Goal: Transaction & Acquisition: Purchase product/service

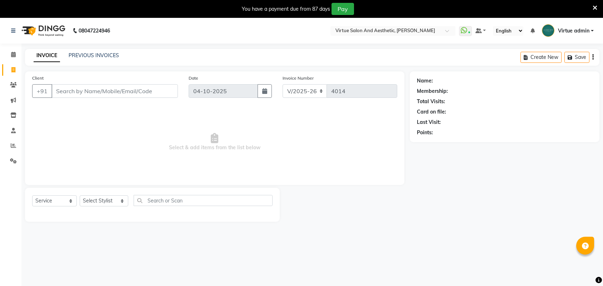
select select "4466"
select select "service"
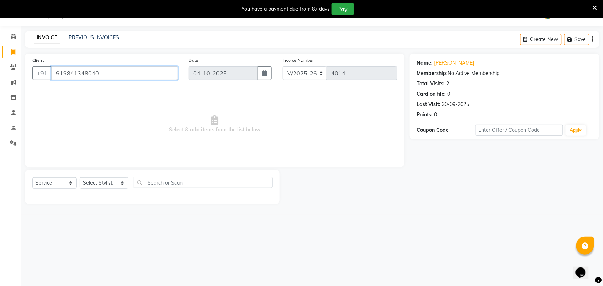
click at [63, 74] on input "919841348040" at bounding box center [114, 73] width 126 height 14
drag, startPoint x: 54, startPoint y: 72, endPoint x: 112, endPoint y: 67, distance: 57.8
click at [112, 67] on input "9841348040" at bounding box center [114, 73] width 126 height 14
paste input "1984198999"
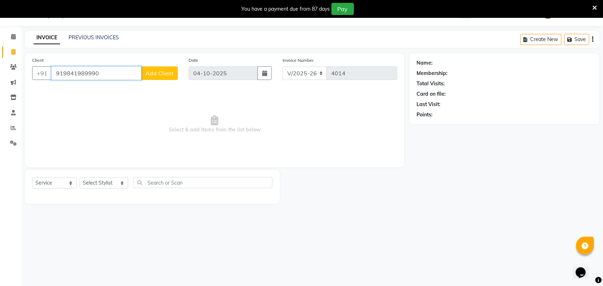
click at [63, 72] on input "919841989990" at bounding box center [96, 73] width 90 height 14
drag, startPoint x: 54, startPoint y: 73, endPoint x: 129, endPoint y: 73, distance: 75.0
click at [129, 73] on input "9841989990" at bounding box center [96, 73] width 90 height 14
paste input "19500179749"
click at [63, 73] on input "919500179749" at bounding box center [96, 73] width 90 height 14
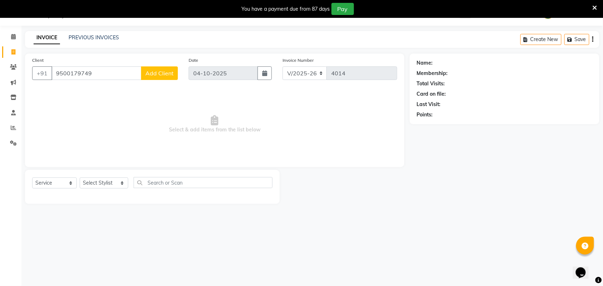
drag, startPoint x: 50, startPoint y: 74, endPoint x: 78, endPoint y: 69, distance: 27.7
click at [78, 69] on div "+91 9500179749 Add Client" at bounding box center [105, 73] width 146 height 14
drag, startPoint x: 51, startPoint y: 74, endPoint x: 62, endPoint y: 71, distance: 11.1
click at [62, 71] on div "+91 9500179749 Add Client" at bounding box center [105, 73] width 146 height 14
drag, startPoint x: 54, startPoint y: 71, endPoint x: 120, endPoint y: 73, distance: 66.5
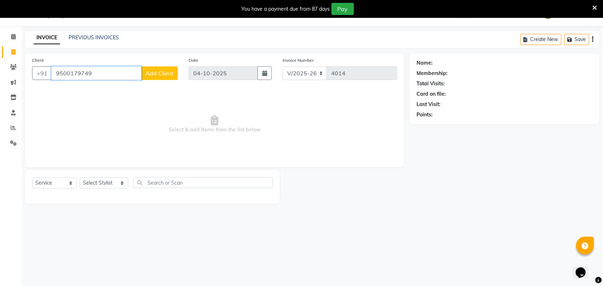
click at [120, 73] on input "9500179749" at bounding box center [96, 73] width 90 height 14
paste input "19790733410"
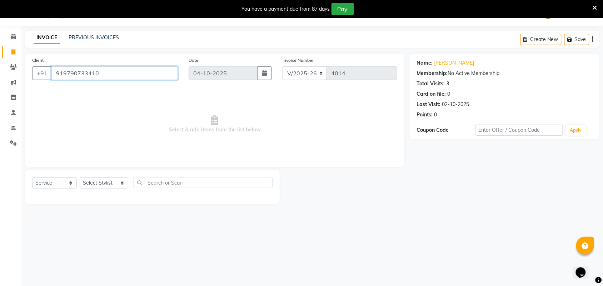
drag, startPoint x: 54, startPoint y: 74, endPoint x: 113, endPoint y: 74, distance: 58.6
click at [113, 74] on input "919790733410" at bounding box center [114, 73] width 126 height 14
paste input "10601113"
type input "919710601113"
select select "1: Object"
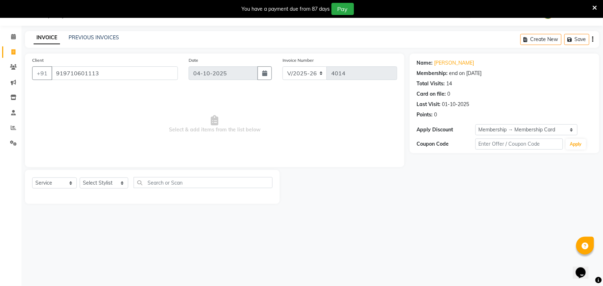
drag, startPoint x: 51, startPoint y: 69, endPoint x: 114, endPoint y: 70, distance: 63.6
click at [114, 70] on div "+91 919710601113" at bounding box center [105, 73] width 146 height 14
drag, startPoint x: 54, startPoint y: 74, endPoint x: 128, endPoint y: 74, distance: 74.0
click at [128, 74] on input "919710601113" at bounding box center [114, 73] width 126 height 14
paste input "89443148"
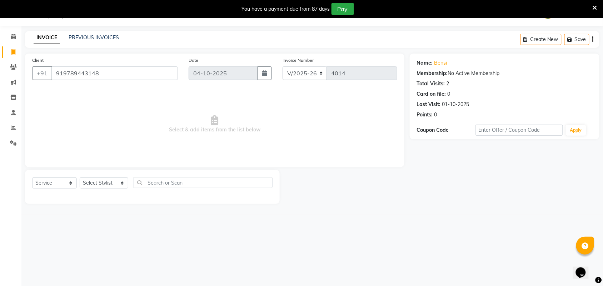
click at [52, 71] on div "+91 919789443148" at bounding box center [105, 73] width 146 height 14
drag, startPoint x: 53, startPoint y: 71, endPoint x: 98, endPoint y: 63, distance: 45.8
click at [98, 63] on div "Client +91 919789443148" at bounding box center [105, 70] width 157 height 29
paste input "8667697001"
drag, startPoint x: 54, startPoint y: 75, endPoint x: 97, endPoint y: 68, distance: 43.5
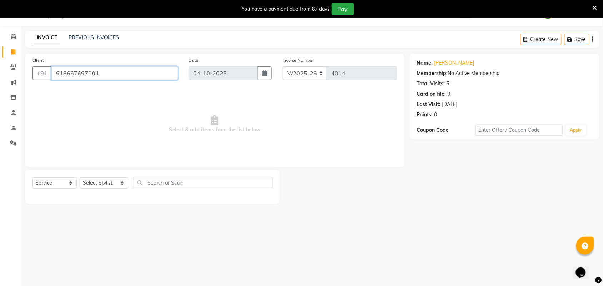
click at [97, 68] on input "918667697001" at bounding box center [114, 73] width 126 height 14
paste input "9910363929"
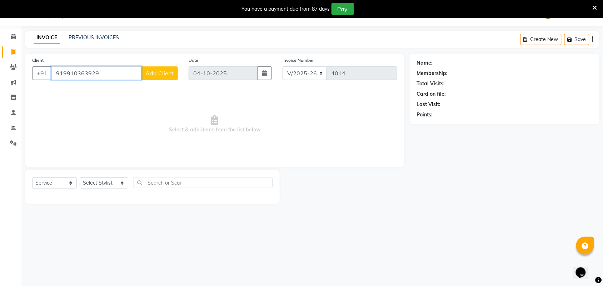
drag, startPoint x: 55, startPoint y: 72, endPoint x: 131, endPoint y: 81, distance: 77.0
click at [131, 81] on div "Client +91 919910363929 Add Client" at bounding box center [105, 70] width 157 height 29
paste input "7598727072"
click at [63, 75] on input "917598727072" at bounding box center [96, 73] width 90 height 14
drag, startPoint x: 56, startPoint y: 74, endPoint x: 102, endPoint y: 71, distance: 45.8
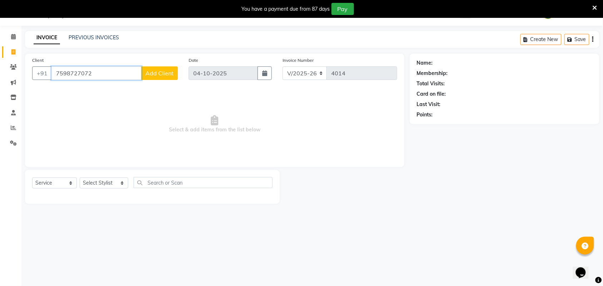
click at [102, 71] on input "7598727072" at bounding box center [96, 73] width 90 height 14
paste input "919176997155"
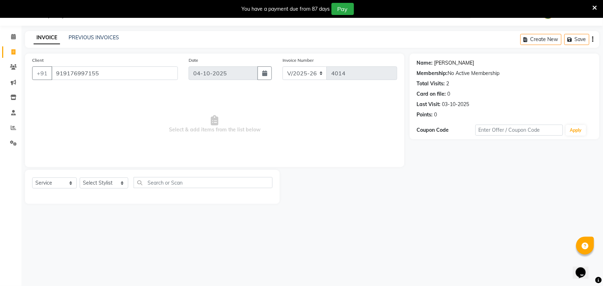
click at [451, 63] on link "Anamika" at bounding box center [454, 63] width 40 height 8
click at [315, 286] on div "08047224946 Select Location × Virtue Salon And Aesthetic, Anna Nagar WhatsApp S…" at bounding box center [301, 143] width 603 height 286
click at [58, 73] on input "919176997155" at bounding box center [114, 73] width 126 height 14
drag, startPoint x: 54, startPoint y: 73, endPoint x: 115, endPoint y: 79, distance: 61.7
click at [115, 79] on input "919176997155" at bounding box center [114, 73] width 126 height 14
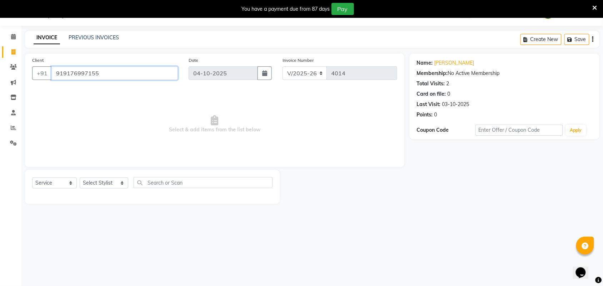
paste input "443958864"
type input "919443958864"
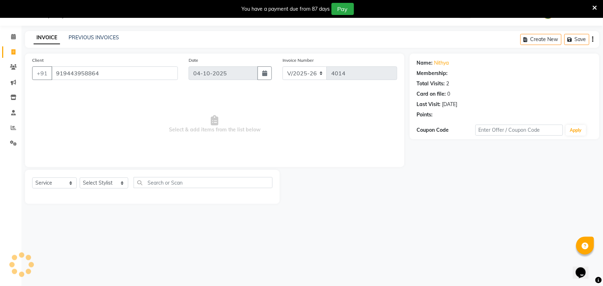
select select "1: Object"
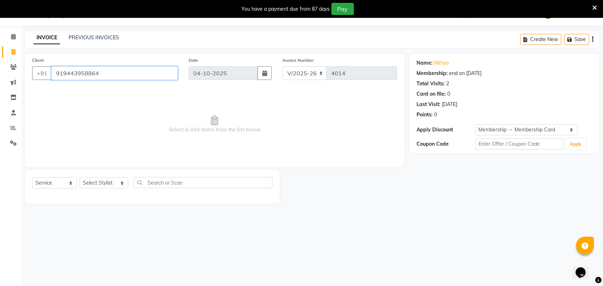
drag, startPoint x: 54, startPoint y: 70, endPoint x: 106, endPoint y: 74, distance: 51.6
click at [106, 74] on input "919443958864" at bounding box center [114, 73] width 126 height 14
paste input "791015779"
drag, startPoint x: 56, startPoint y: 72, endPoint x: 111, endPoint y: 72, distance: 55.4
click at [111, 72] on input "919791015779" at bounding box center [114, 73] width 126 height 14
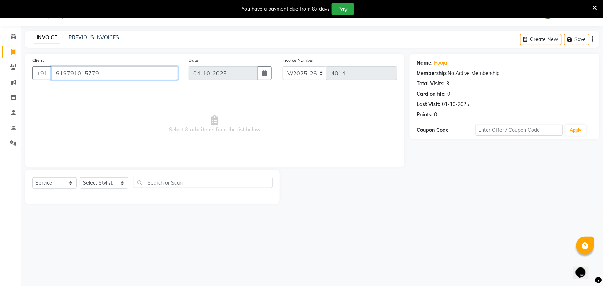
paste input "840215505"
drag, startPoint x: 54, startPoint y: 71, endPoint x: 128, endPoint y: 75, distance: 74.1
click at [128, 75] on input "919840215505" at bounding box center [114, 73] width 126 height 14
paste input "443958864"
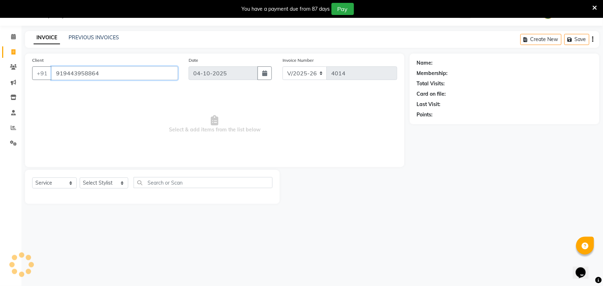
type input "919443958864"
select select "1: Object"
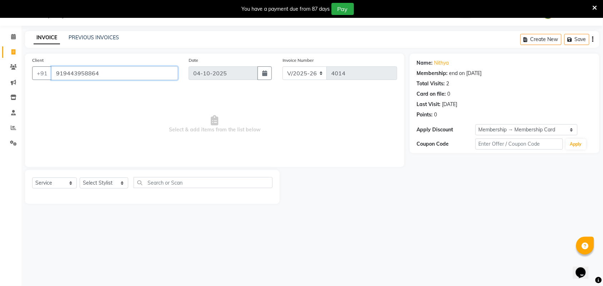
drag, startPoint x: 54, startPoint y: 76, endPoint x: 119, endPoint y: 81, distance: 64.9
click at [119, 81] on div "Client +91 919443958864" at bounding box center [105, 70] width 157 height 29
paste input "080623058"
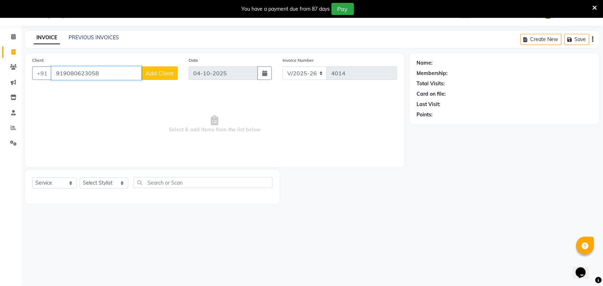
click at [62, 73] on input "919080623058" at bounding box center [96, 73] width 90 height 14
drag, startPoint x: 54, startPoint y: 73, endPoint x: 125, endPoint y: 72, distance: 70.8
click at [125, 72] on input "9080623058" at bounding box center [96, 73] width 90 height 14
paste input "19659534273"
click at [65, 73] on input "919659534273" at bounding box center [96, 73] width 90 height 14
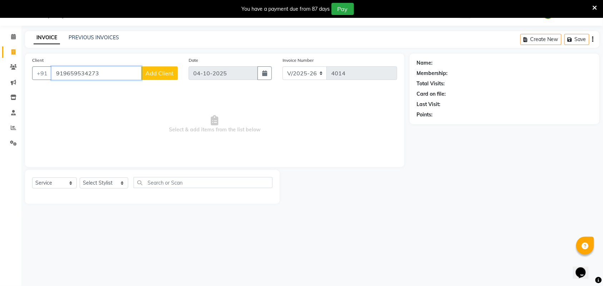
click at [64, 74] on input "919659534273" at bounding box center [96, 73] width 90 height 14
drag, startPoint x: 54, startPoint y: 74, endPoint x: 131, endPoint y: 79, distance: 77.0
click at [131, 79] on input "9659534273" at bounding box center [96, 73] width 90 height 14
paste input "17550284126"
click at [60, 70] on input "917550284126" at bounding box center [96, 73] width 90 height 14
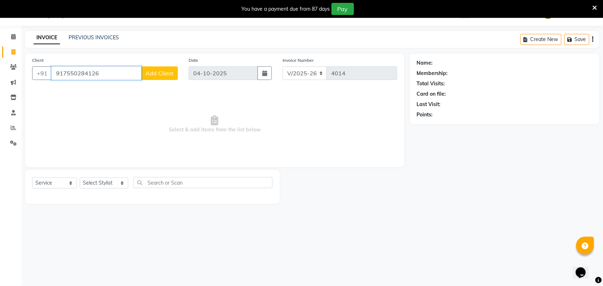
click at [63, 70] on input "917550284126" at bounding box center [96, 73] width 90 height 14
drag, startPoint x: 55, startPoint y: 74, endPoint x: 94, endPoint y: 70, distance: 38.8
click at [94, 70] on input "7550284126" at bounding box center [96, 73] width 90 height 14
paste input "91915055999"
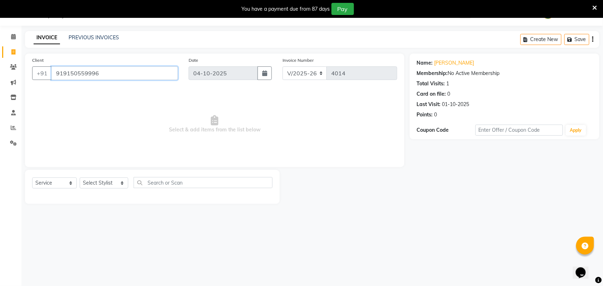
click at [62, 74] on input "919150559996" at bounding box center [114, 73] width 126 height 14
click at [438, 66] on link "Nivedita" at bounding box center [454, 63] width 40 height 8
drag, startPoint x: 54, startPoint y: 72, endPoint x: 106, endPoint y: 71, distance: 52.5
click at [106, 71] on input "9150559996" at bounding box center [114, 73] width 126 height 14
paste input "8610318154"
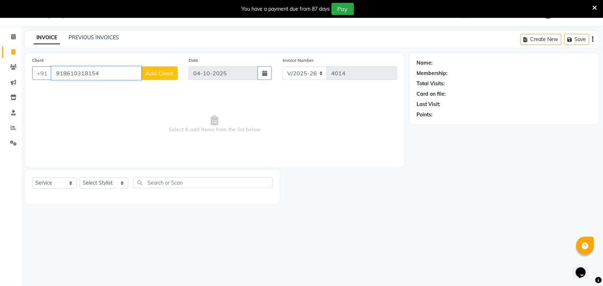
drag, startPoint x: 53, startPoint y: 73, endPoint x: 102, endPoint y: 70, distance: 49.0
click at [102, 70] on input "918610318154" at bounding box center [96, 73] width 90 height 14
paste input "text"
click at [65, 75] on input "918610318154" at bounding box center [96, 73] width 90 height 14
drag, startPoint x: 54, startPoint y: 74, endPoint x: 120, endPoint y: 77, distance: 66.2
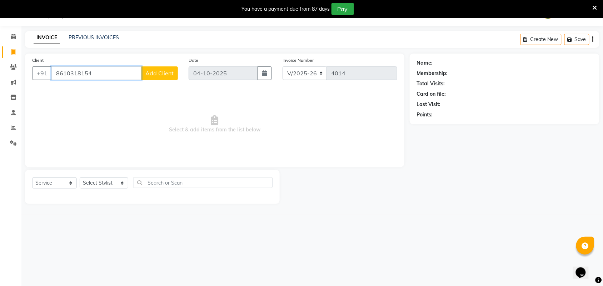
click at [120, 77] on input "8610318154" at bounding box center [96, 73] width 90 height 14
paste input "919840554899"
click at [63, 75] on input "919840554899" at bounding box center [96, 73] width 90 height 14
drag, startPoint x: 54, startPoint y: 72, endPoint x: 118, endPoint y: 77, distance: 64.5
click at [118, 77] on input "9840554899" at bounding box center [96, 73] width 90 height 14
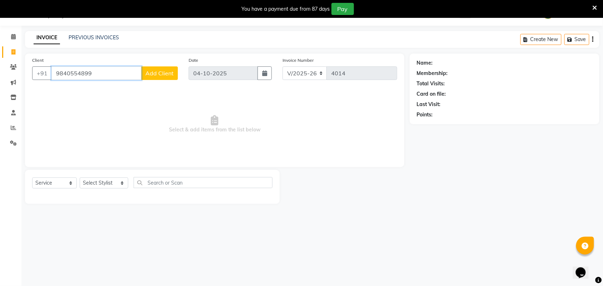
paste input "18637453232"
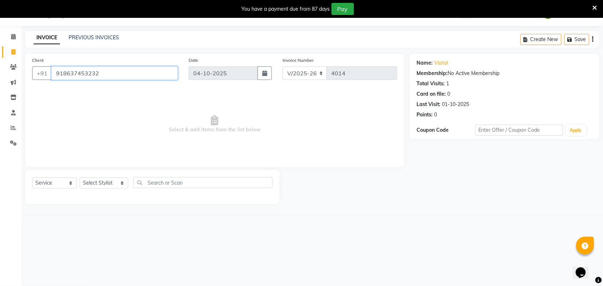
drag, startPoint x: 56, startPoint y: 72, endPoint x: 116, endPoint y: 81, distance: 60.7
click at [116, 81] on div "Client +91 918637453232" at bounding box center [105, 70] width 157 height 29
paste input "9940471787"
drag, startPoint x: 55, startPoint y: 71, endPoint x: 134, endPoint y: 78, distance: 80.0
click at [134, 78] on input "919940471787" at bounding box center [114, 73] width 126 height 14
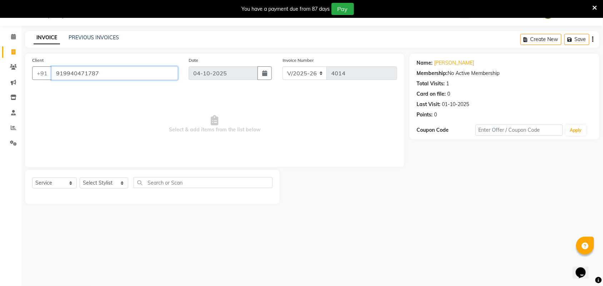
paste input "8637453232"
drag, startPoint x: 56, startPoint y: 72, endPoint x: 123, endPoint y: 78, distance: 66.7
click at [123, 78] on input "918637453232" at bounding box center [114, 73] width 126 height 14
paste input "9042724551"
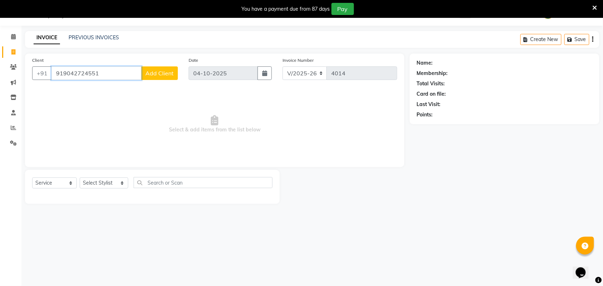
click at [63, 73] on input "919042724551" at bounding box center [96, 73] width 90 height 14
drag, startPoint x: 53, startPoint y: 71, endPoint x: 129, endPoint y: 85, distance: 77.3
click at [129, 85] on div "Client +91 9042724551 Add Client" at bounding box center [105, 70] width 157 height 29
paste input "18668194363"
drag, startPoint x: 63, startPoint y: 74, endPoint x: 76, endPoint y: 74, distance: 13.2
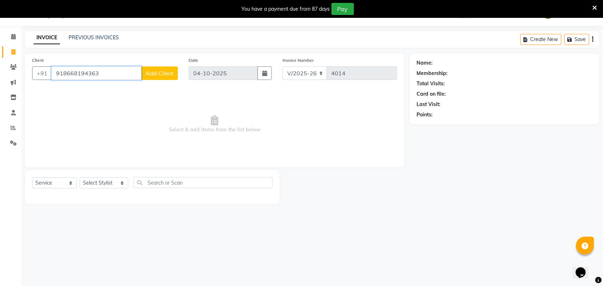
click at [63, 74] on input "918668194363" at bounding box center [96, 73] width 90 height 14
drag, startPoint x: 54, startPoint y: 72, endPoint x: 128, endPoint y: 80, distance: 73.6
click at [128, 79] on input "8668194363" at bounding box center [96, 73] width 90 height 14
paste input "91"
drag, startPoint x: 54, startPoint y: 71, endPoint x: 128, endPoint y: 80, distance: 73.8
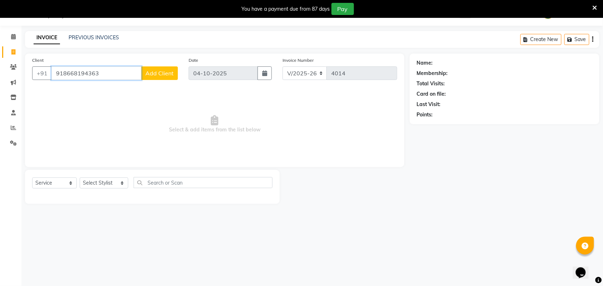
click at [128, 80] on div "+91 918668194363 Add Client" at bounding box center [105, 73] width 146 height 14
paste input "9940471787"
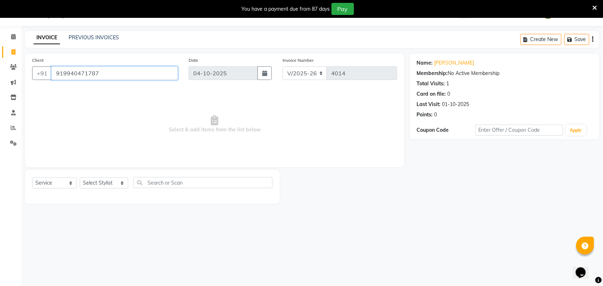
drag, startPoint x: 54, startPoint y: 74, endPoint x: 135, endPoint y: 66, distance: 81.5
click at [135, 66] on input "919940471787" at bounding box center [114, 73] width 126 height 14
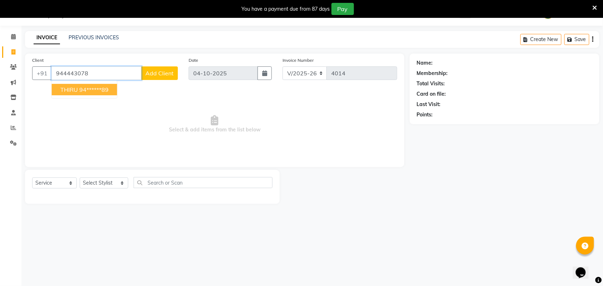
click at [117, 88] on button "THIRU 94******89" at bounding box center [84, 89] width 65 height 11
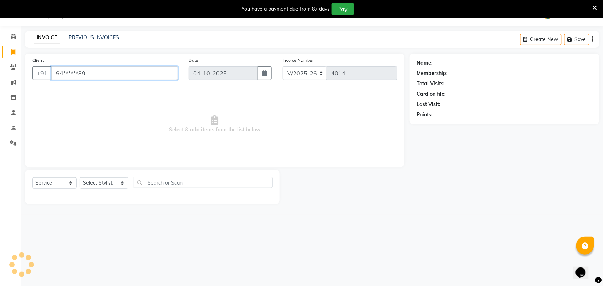
type input "94******89"
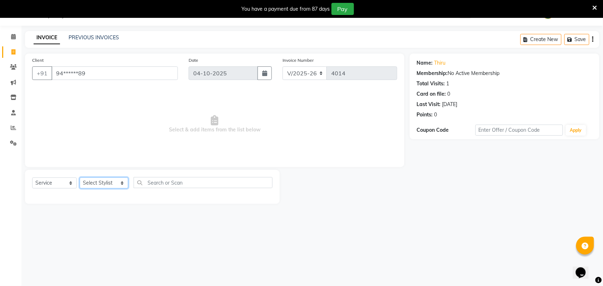
click at [91, 185] on select "Select Stylist Admin ANUSHA Apsu Auditor Ambattur Balaji BANUPRIYA Bharath Bhuv…" at bounding box center [104, 183] width 49 height 11
select select "73933"
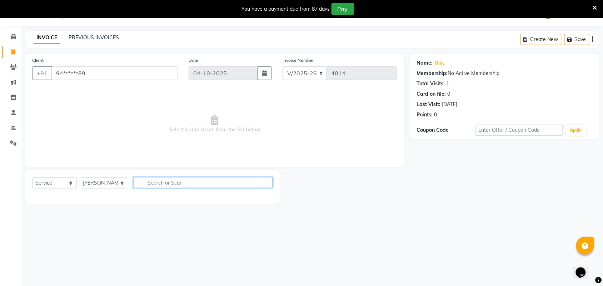
click at [195, 181] on input "text" at bounding box center [203, 182] width 139 height 11
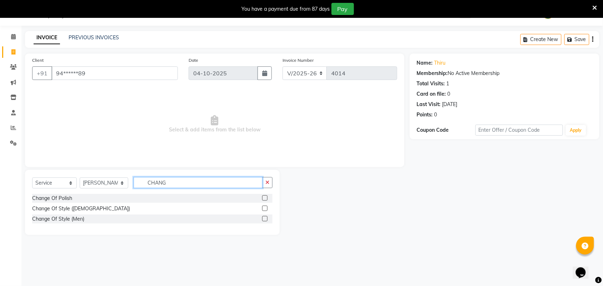
type input "CHANG"
click at [266, 218] on label at bounding box center [264, 218] width 5 height 5
click at [266, 218] on input "checkbox" at bounding box center [264, 219] width 5 height 5
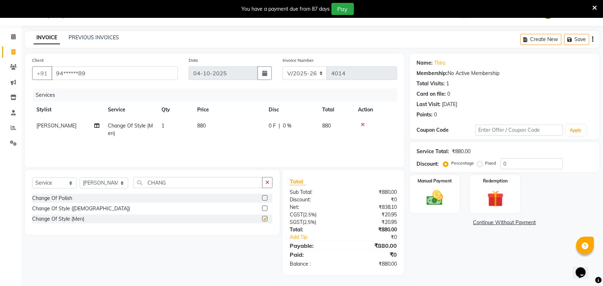
checkbox input "false"
click at [275, 187] on div "Select Service Product Membership Package Voucher Prepaid Gift Card Select Styl…" at bounding box center [152, 202] width 255 height 65
click at [268, 188] on button "button" at bounding box center [267, 182] width 10 height 11
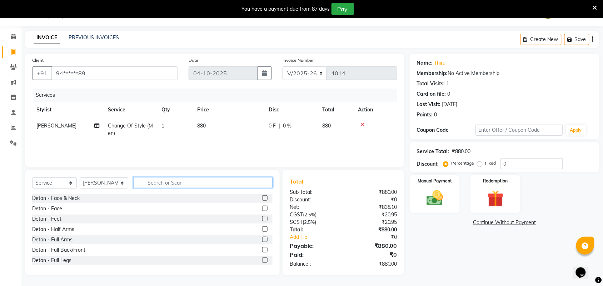
click at [242, 185] on input "text" at bounding box center [203, 182] width 139 height 11
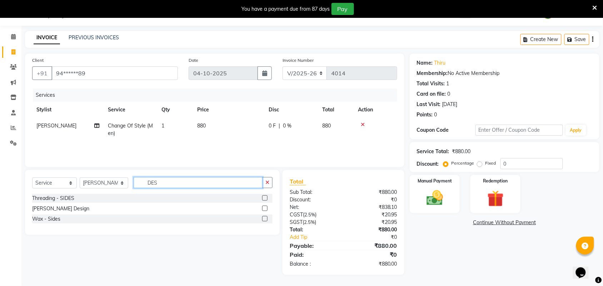
type input "DES"
click at [265, 208] on label at bounding box center [264, 208] width 5 height 5
click at [265, 208] on input "checkbox" at bounding box center [264, 209] width 5 height 5
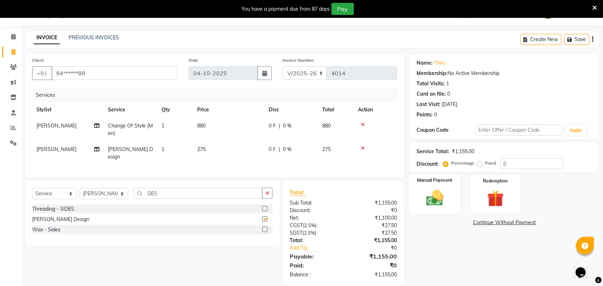
checkbox input "false"
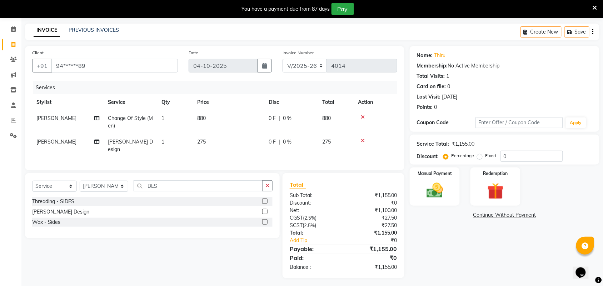
scroll to position [27, 0]
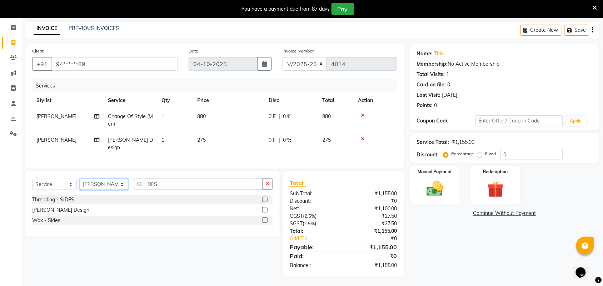
click at [95, 185] on select "Select Stylist Admin ANUSHA Apsu Auditor Ambattur Balaji BANUPRIYA Bharath Bhuv…" at bounding box center [104, 184] width 49 height 11
select select "25071"
click at [197, 183] on input "DES" at bounding box center [198, 184] width 129 height 11
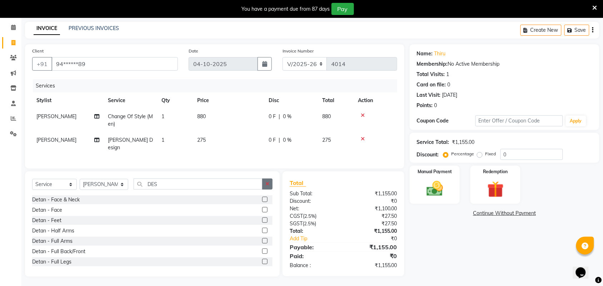
click at [270, 182] on button "button" at bounding box center [267, 184] width 10 height 11
click at [158, 187] on input "text" at bounding box center [203, 184] width 139 height 11
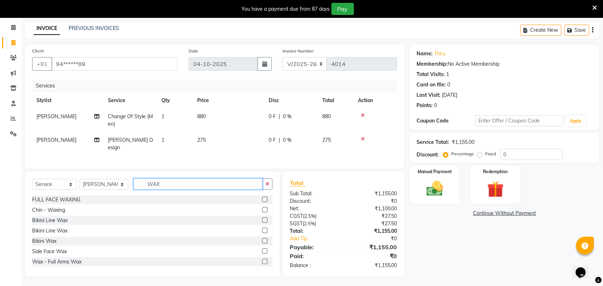
type input "WAX"
click at [262, 259] on label at bounding box center [264, 261] width 5 height 5
click at [262, 260] on input "checkbox" at bounding box center [264, 262] width 5 height 5
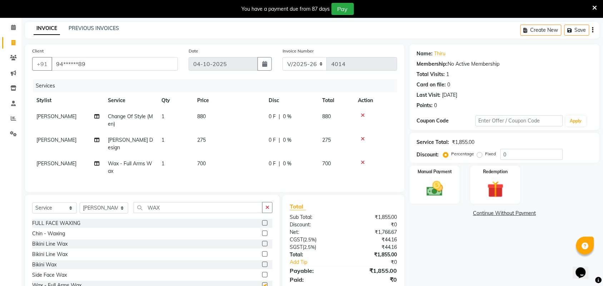
checkbox input "false"
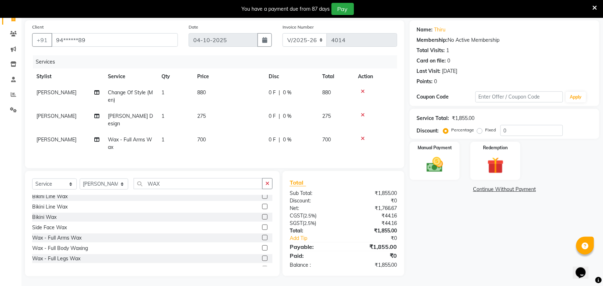
scroll to position [45, 0]
click at [262, 235] on label at bounding box center [264, 237] width 5 height 5
click at [262, 235] on input "checkbox" at bounding box center [264, 237] width 5 height 5
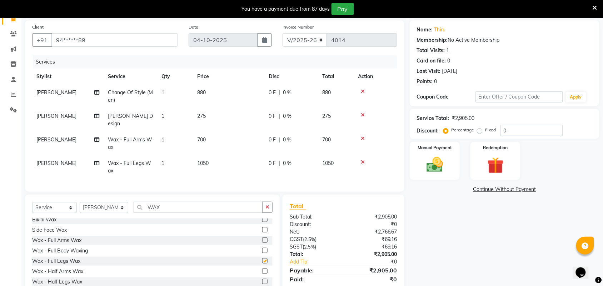
checkbox input "false"
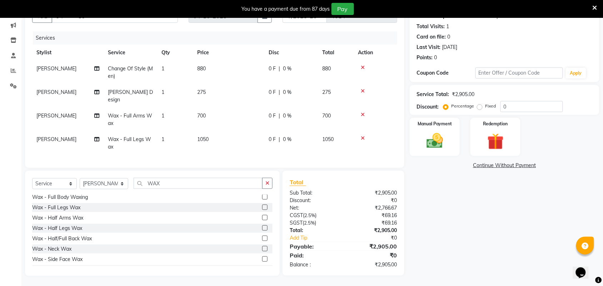
scroll to position [125, 0]
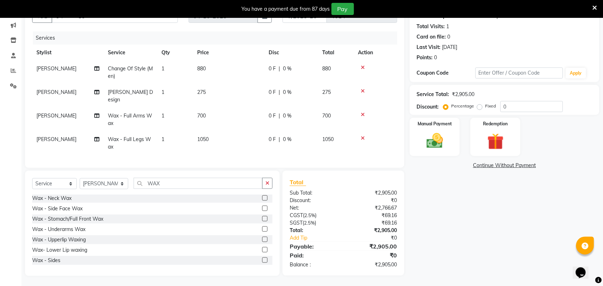
click at [262, 228] on label at bounding box center [264, 229] width 5 height 5
click at [262, 228] on input "checkbox" at bounding box center [264, 229] width 5 height 5
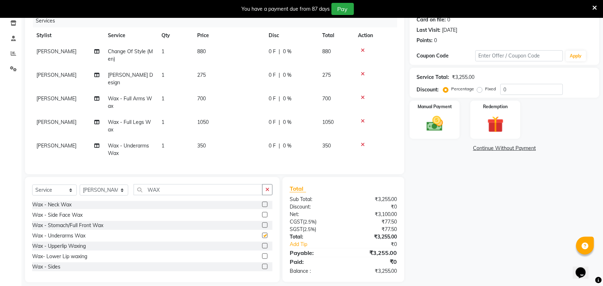
checkbox input "false"
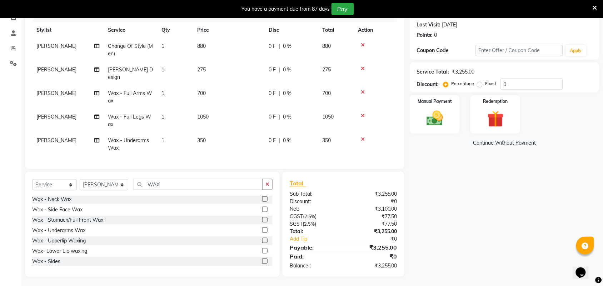
scroll to position [98, 0]
click at [267, 182] on icon "button" at bounding box center [267, 183] width 4 height 5
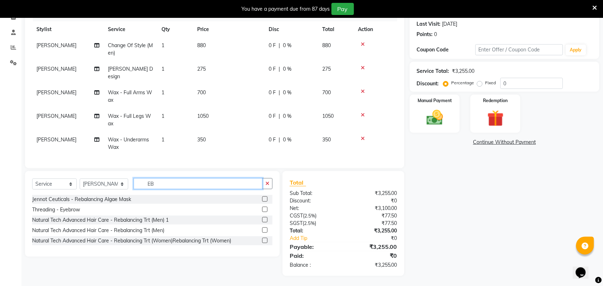
scroll to position [98, 0]
type input "EB"
click at [264, 209] on label at bounding box center [264, 210] width 5 height 5
click at [264, 209] on input "checkbox" at bounding box center [264, 210] width 5 height 5
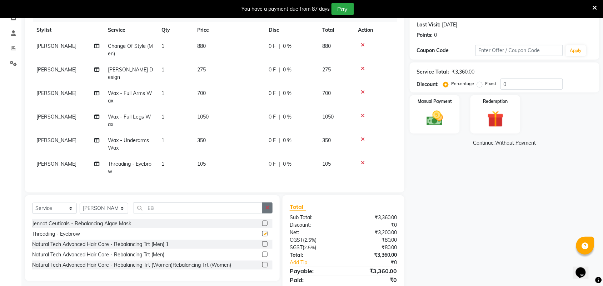
checkbox input "false"
click at [265, 205] on icon "button" at bounding box center [267, 207] width 4 height 5
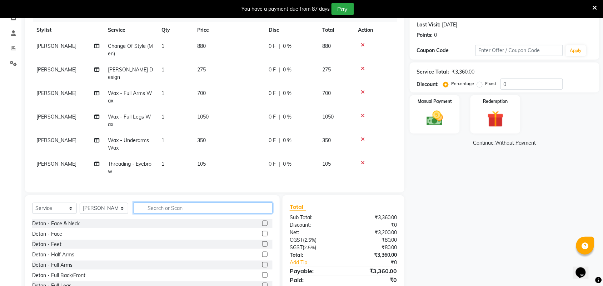
type input "E"
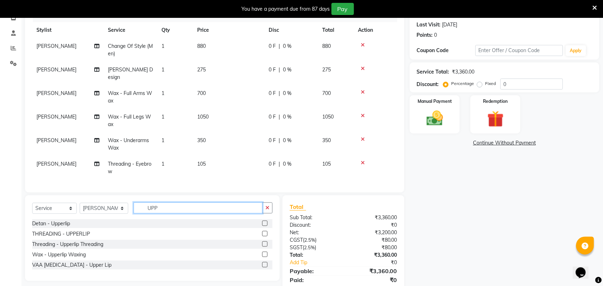
type input "UPP"
click at [264, 233] on label at bounding box center [264, 233] width 5 height 5
click at [264, 233] on input "checkbox" at bounding box center [264, 234] width 5 height 5
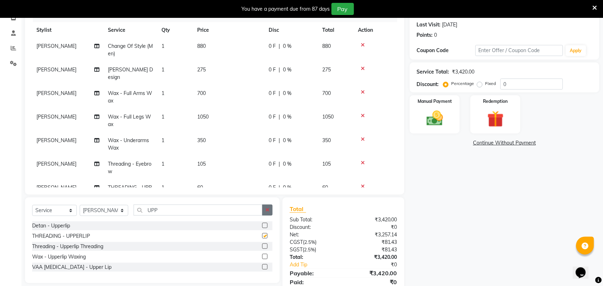
checkbox input "false"
click at [270, 213] on button "button" at bounding box center [267, 210] width 10 height 11
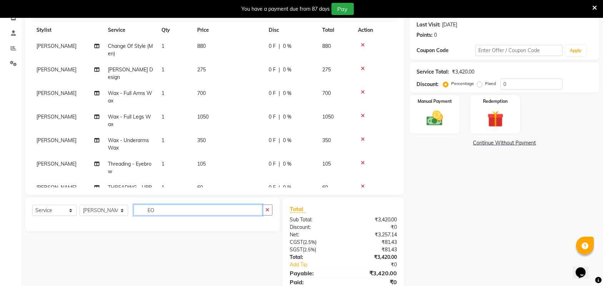
type input "E"
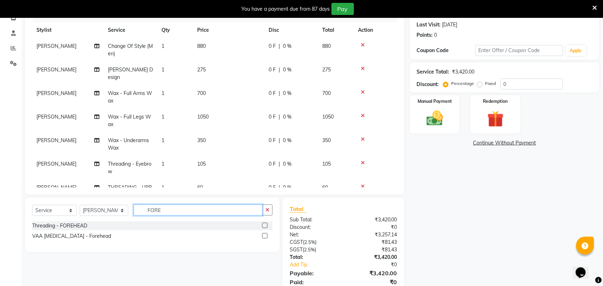
type input "FORE"
click at [265, 225] on label at bounding box center [264, 225] width 5 height 5
click at [265, 225] on input "checkbox" at bounding box center [264, 226] width 5 height 5
checkbox input "false"
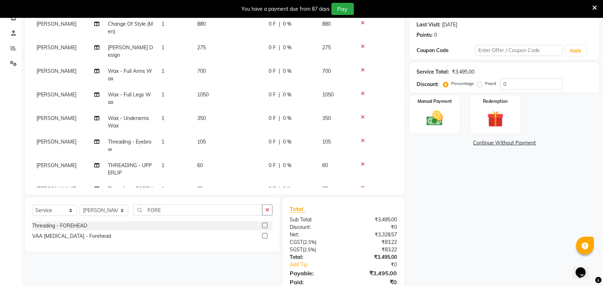
scroll to position [44, 0]
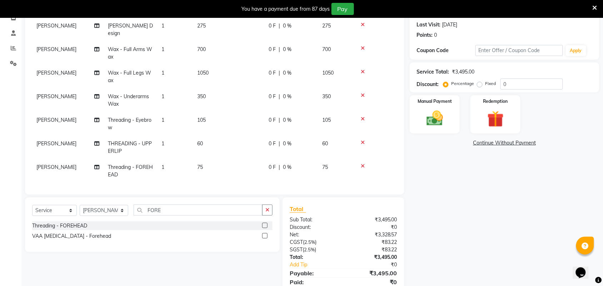
click at [240, 145] on td "60" at bounding box center [228, 148] width 71 height 24
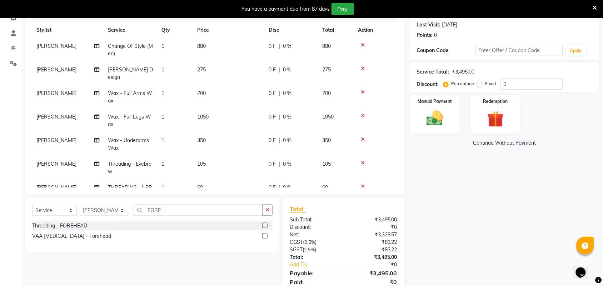
select select "25071"
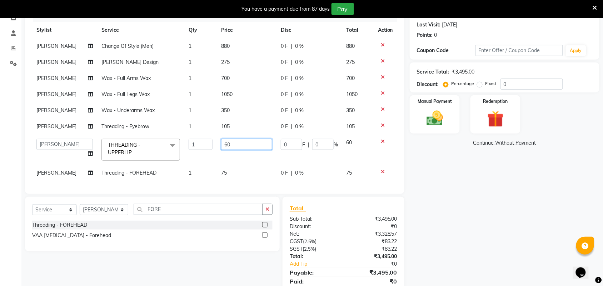
click at [240, 145] on input "60" at bounding box center [246, 144] width 51 height 11
type input "65"
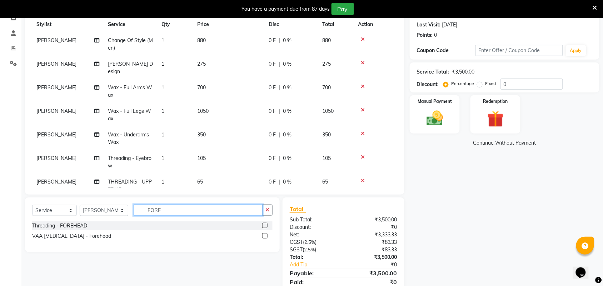
click at [234, 213] on input "FORE" at bounding box center [198, 210] width 129 height 11
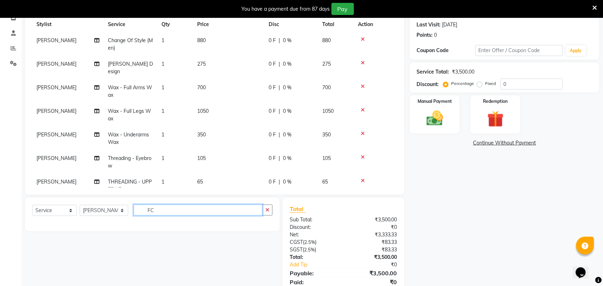
type input "F"
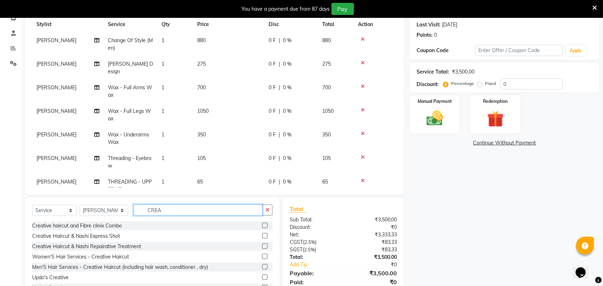
type input "CREA"
click at [262, 258] on label at bounding box center [264, 256] width 5 height 5
click at [262, 258] on input "checkbox" at bounding box center [264, 257] width 5 height 5
checkbox input "false"
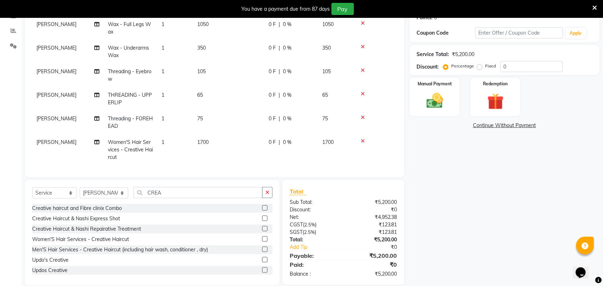
scroll to position [125, 0]
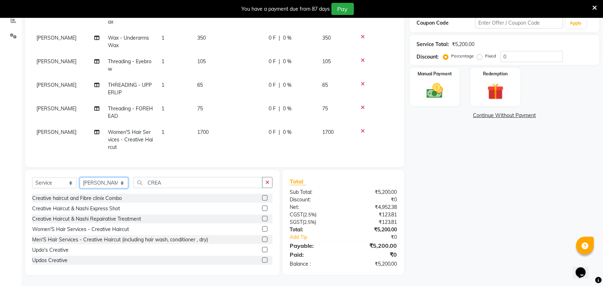
click at [110, 185] on select "Select Stylist Admin ANUSHA Apsu Auditor Ambattur Balaji BANUPRIYA Bharath Bhuv…" at bounding box center [104, 183] width 49 height 11
select select "59088"
click at [269, 184] on icon "button" at bounding box center [267, 182] width 4 height 5
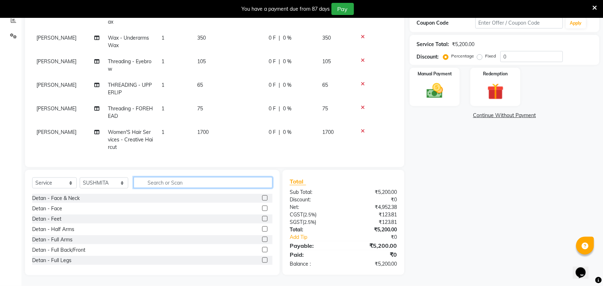
scroll to position [124, 0]
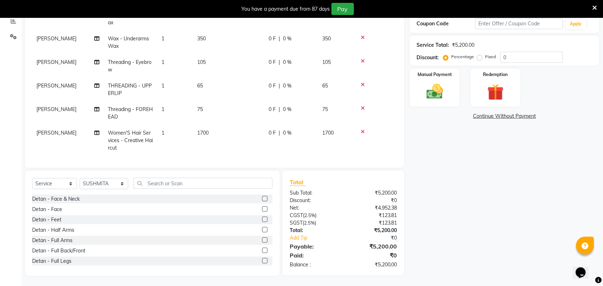
click at [262, 219] on label at bounding box center [264, 219] width 5 height 5
click at [262, 219] on input "checkbox" at bounding box center [264, 220] width 5 height 5
checkbox input "false"
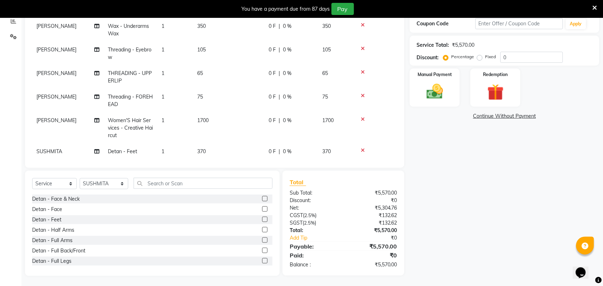
scroll to position [91, 0]
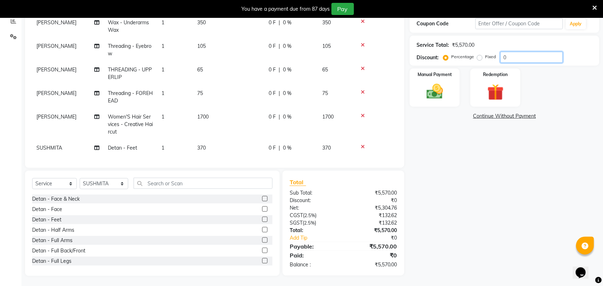
click at [511, 56] on input "0" at bounding box center [532, 57] width 63 height 11
click at [486, 58] on label "Fixed" at bounding box center [491, 57] width 11 height 6
click at [480, 58] on input "Fixed" at bounding box center [481, 56] width 5 height 5
radio input "true"
click at [510, 60] on input "number" at bounding box center [532, 57] width 63 height 11
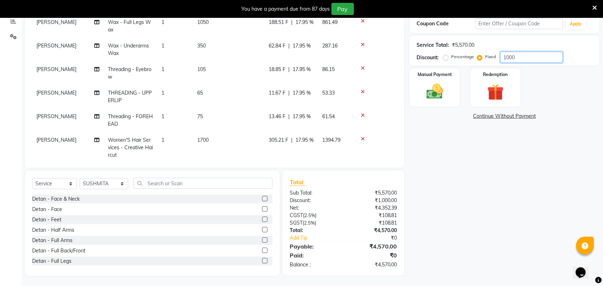
scroll to position [46, 0]
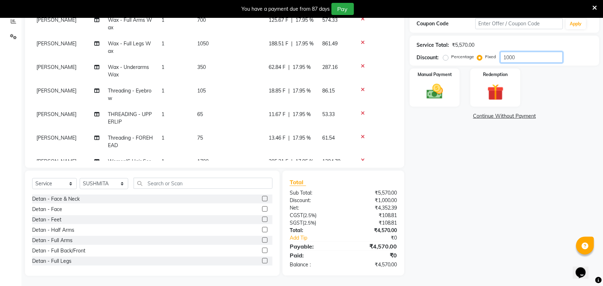
type input "1000"
click at [311, 134] on span "17.95 %" at bounding box center [302, 138] width 18 height 8
select select "25071"
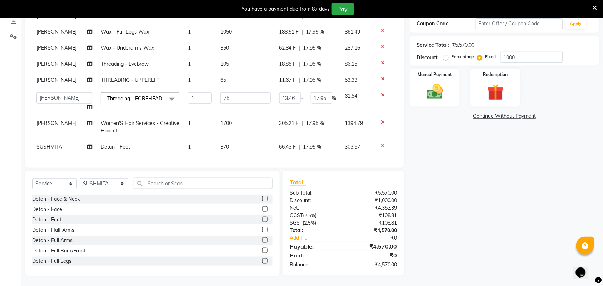
click at [319, 120] on div "305.21 F | 17.95 %" at bounding box center [307, 124] width 57 height 8
select select "25071"
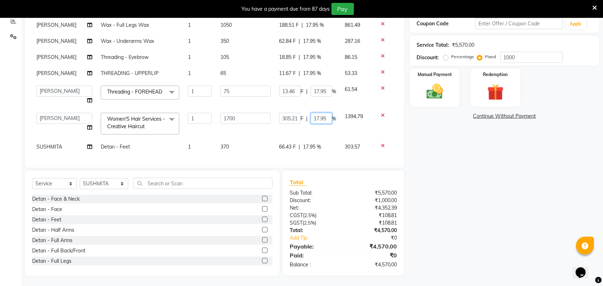
click at [322, 116] on input "17.95" at bounding box center [321, 118] width 21 height 11
type input "1"
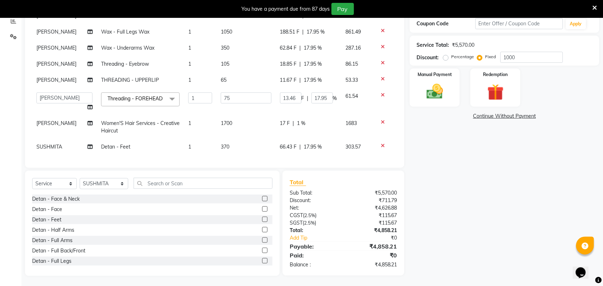
scroll to position [45, 0]
click at [423, 163] on div "Name: Thiru Membership: No Active Membership Total Visits: 1 Card on file: 0 La…" at bounding box center [507, 111] width 195 height 329
click at [521, 57] on input "1000" at bounding box center [532, 57] width 63 height 11
type input "100"
type input "1.35"
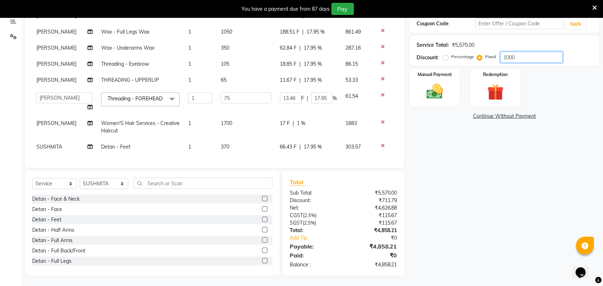
type input "1.8"
type input "10"
type input "0.13"
type input "0.17"
type input "1"
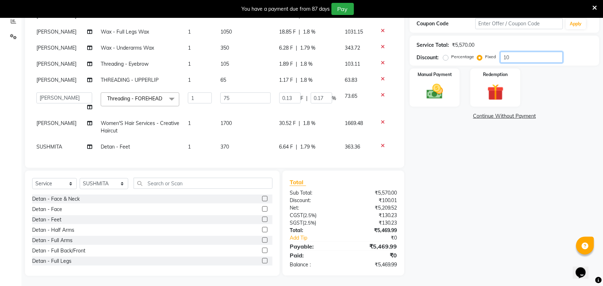
type input "0.01"
type input "0"
type input "1"
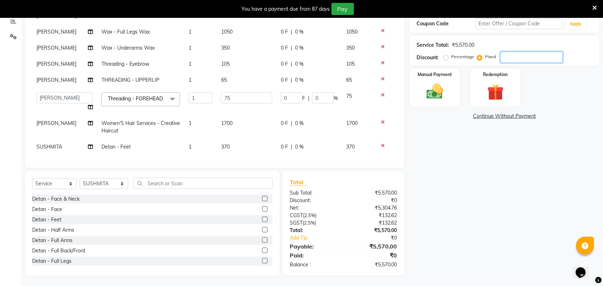
type input "0.01"
type input "10"
type input "0.13"
type input "0.17"
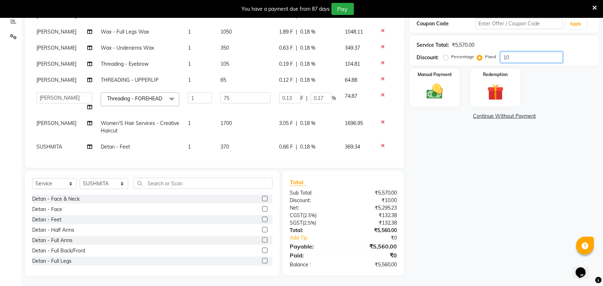
type input "100"
type input "1.35"
type input "1.8"
type input "1000"
type input "13.46"
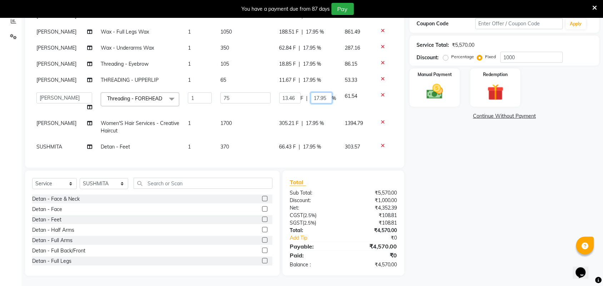
click at [311, 93] on input "17.95" at bounding box center [321, 98] width 21 height 11
click at [319, 93] on input "17.95" at bounding box center [321, 98] width 21 height 11
type input "1"
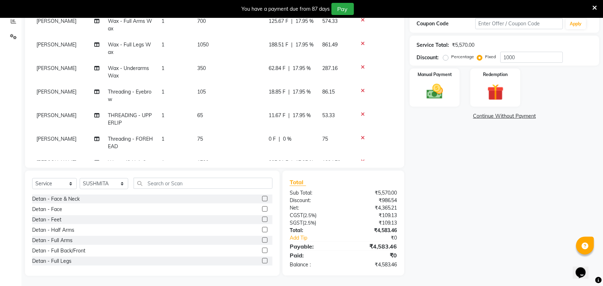
click at [304, 72] on tbody "Bhuvanesh Change Of Style (Men) 1 880 157.99 F | 17.95 % 722.01 Bhuvanesh Beard…" at bounding box center [214, 84] width 365 height 236
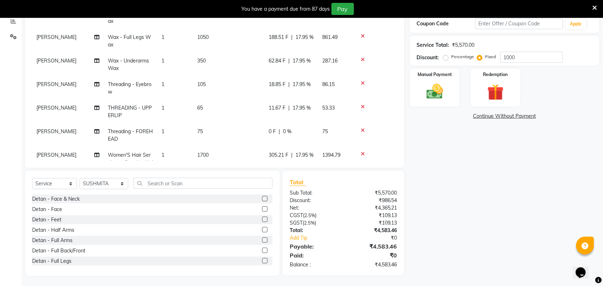
click at [311, 81] on span "17.95 %" at bounding box center [302, 85] width 18 height 8
select select "25071"
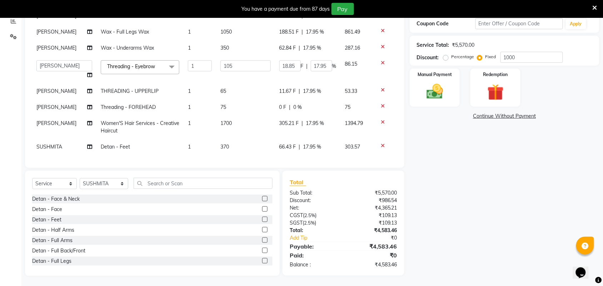
scroll to position [42, 0]
click at [314, 88] on span "17.95 %" at bounding box center [312, 92] width 18 height 8
select select "25071"
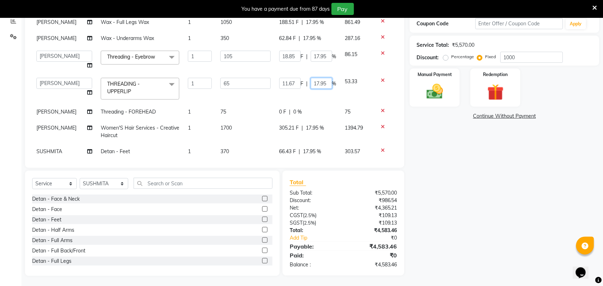
click at [324, 82] on input "17.95" at bounding box center [321, 83] width 21 height 11
type input "1"
click at [313, 58] on input "17.95" at bounding box center [321, 56] width 21 height 11
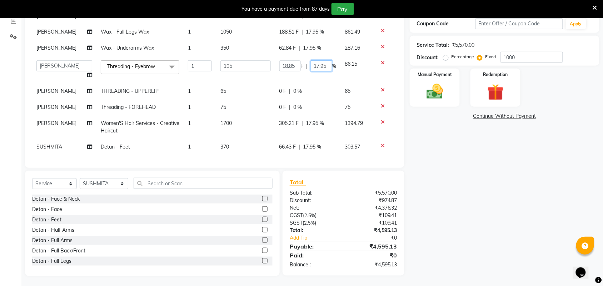
click at [313, 62] on input "17.95" at bounding box center [321, 65] width 21 height 11
click at [319, 62] on input "17.95" at bounding box center [321, 65] width 21 height 11
type input "1"
click at [446, 177] on div "Name: Thiru Membership: No Active Membership Total Visits: 1 Card on file: 0 La…" at bounding box center [507, 111] width 195 height 329
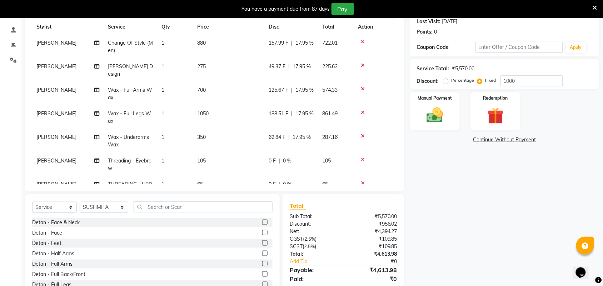
scroll to position [80, 0]
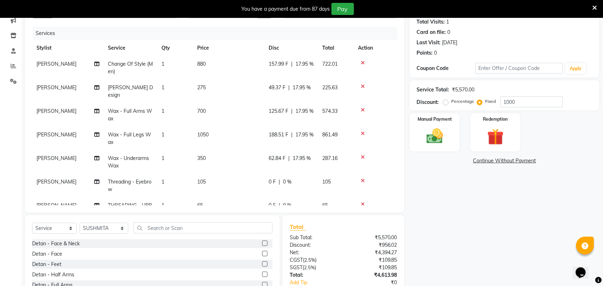
click at [208, 131] on span "1050" at bounding box center [202, 134] width 11 height 6
select select "25071"
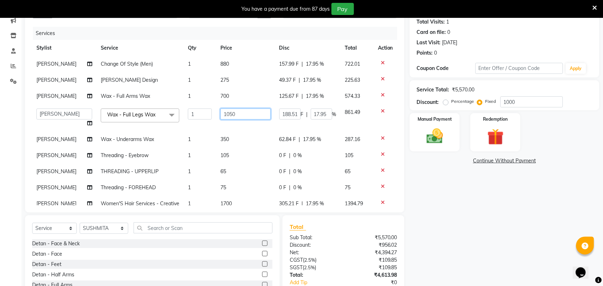
click at [234, 115] on input "1050" at bounding box center [245, 114] width 50 height 11
type input "1"
type input "950"
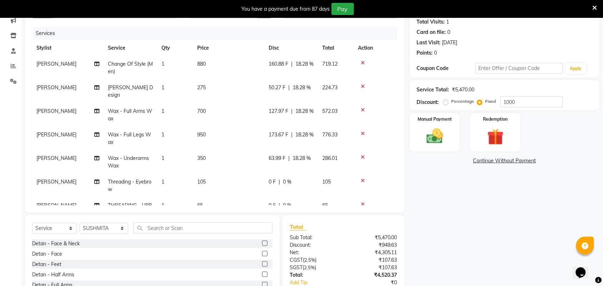
click at [487, 229] on div "Name: Thiru Membership: No Active Membership Total Visits: 1 Card on file: 0 La…" at bounding box center [507, 156] width 195 height 329
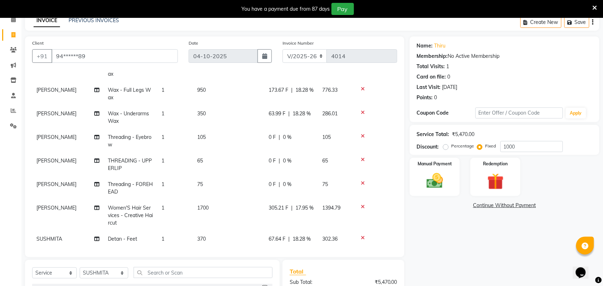
scroll to position [91, 0]
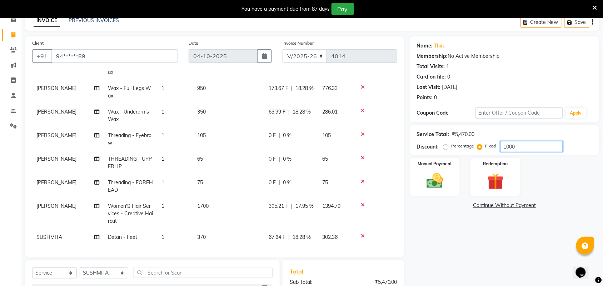
click at [529, 147] on input "1000" at bounding box center [532, 146] width 63 height 11
type input "1"
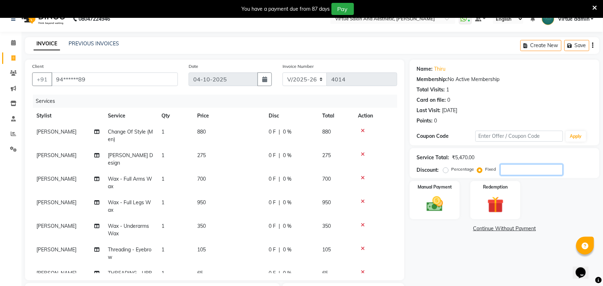
scroll to position [0, 0]
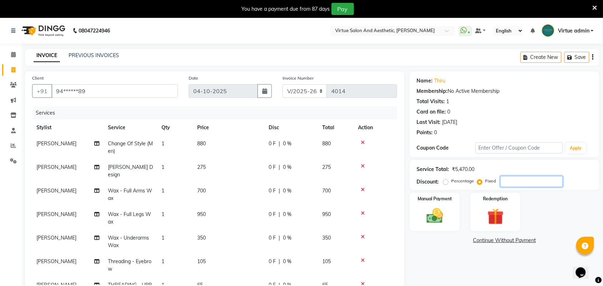
click at [527, 180] on input "number" at bounding box center [532, 181] width 63 height 11
type input "1000"
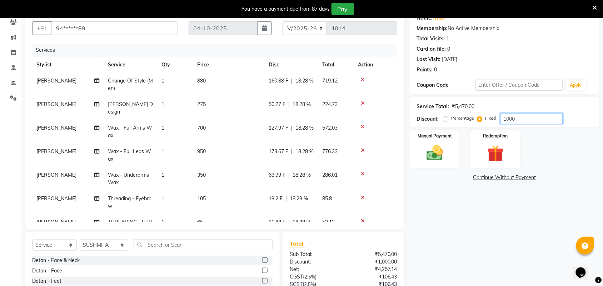
scroll to position [124, 0]
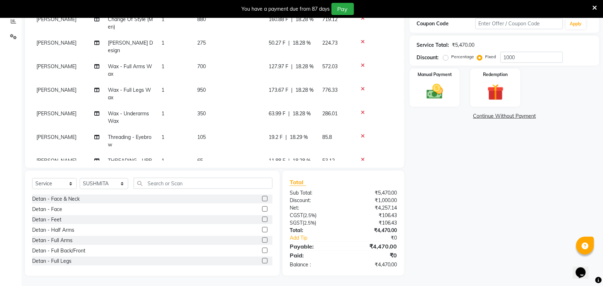
click at [468, 229] on div "Name: Thiru Membership: No Active Membership Total Visits: 1 Card on file: 0 La…" at bounding box center [507, 111] width 195 height 329
click at [448, 79] on div "Manual Payment" at bounding box center [435, 88] width 52 height 40
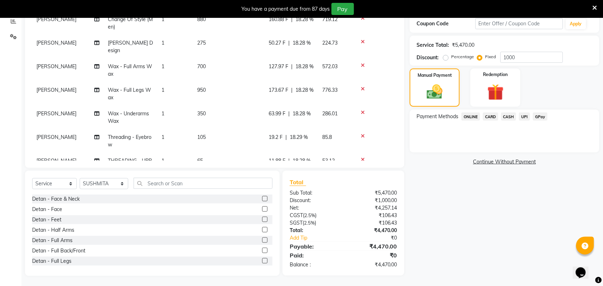
click at [522, 115] on span "UPI" at bounding box center [524, 117] width 11 height 8
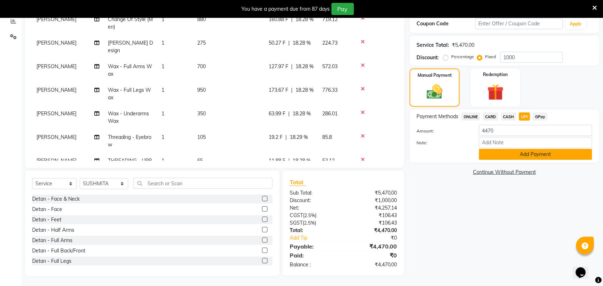
click at [540, 153] on button "Add Payment" at bounding box center [535, 154] width 113 height 11
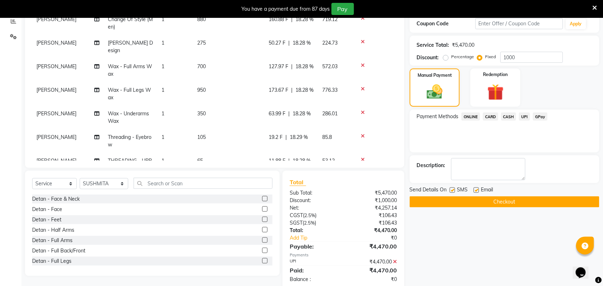
scroll to position [139, 0]
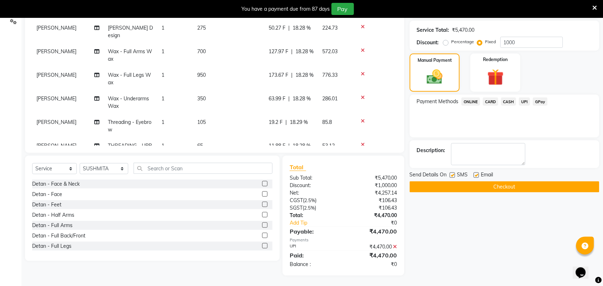
click at [502, 187] on button "Checkout" at bounding box center [505, 187] width 190 height 11
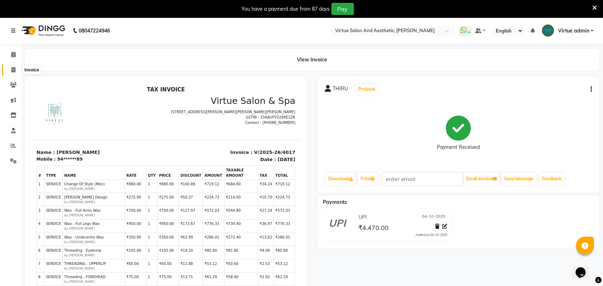
click at [15, 67] on span at bounding box center [13, 70] width 13 height 8
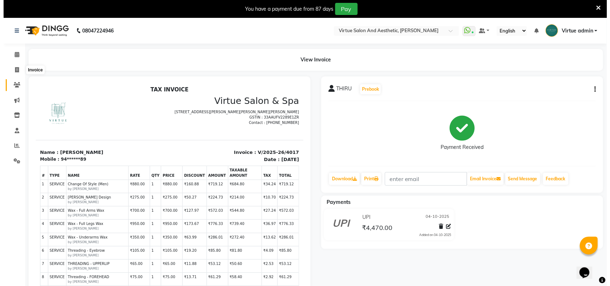
scroll to position [18, 0]
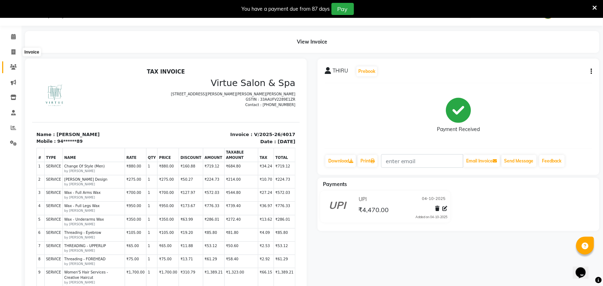
select select "4466"
select select "service"
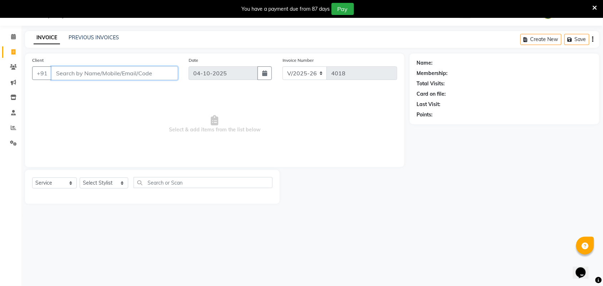
click at [115, 70] on input "Client" at bounding box center [114, 73] width 126 height 14
type input "9840546069"
click at [150, 72] on span "Add Client" at bounding box center [159, 73] width 28 height 7
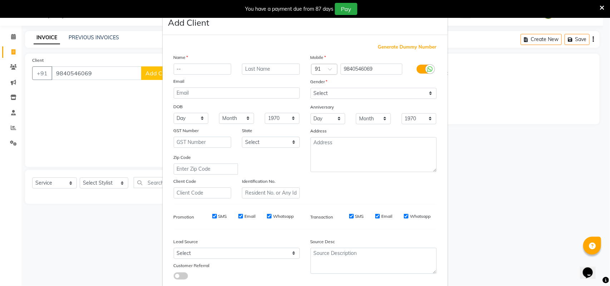
type input "--"
click at [337, 94] on select "Select Male Female Other Prefer Not To Say" at bounding box center [374, 93] width 126 height 11
select select "[DEMOGRAPHIC_DATA]"
click at [311, 88] on select "Select Male Female Other Prefer Not To Say" at bounding box center [374, 93] width 126 height 11
click at [189, 255] on select "Select Walk-in Referral Internet Friend Word of Mouth Advertisement Facebook Ju…" at bounding box center [237, 253] width 126 height 11
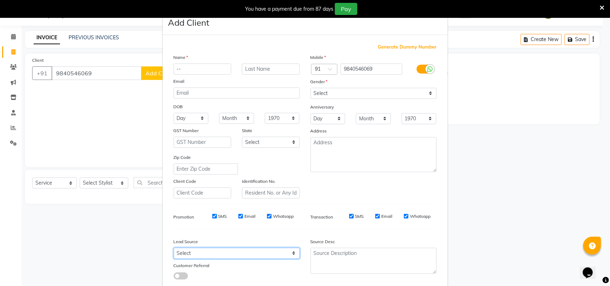
select select "30565"
click at [174, 248] on select "Select Walk-in Referral Internet Friend Word of Mouth Advertisement Facebook Ju…" at bounding box center [237, 253] width 126 height 11
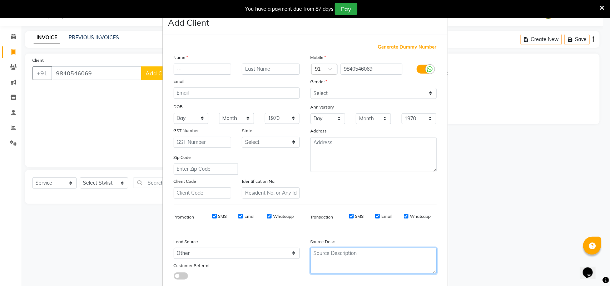
click at [320, 259] on textarea at bounding box center [374, 261] width 126 height 26
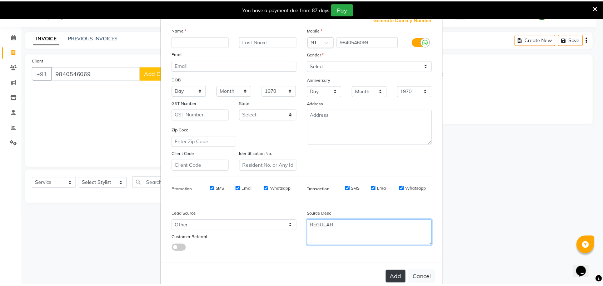
scroll to position [41, 0]
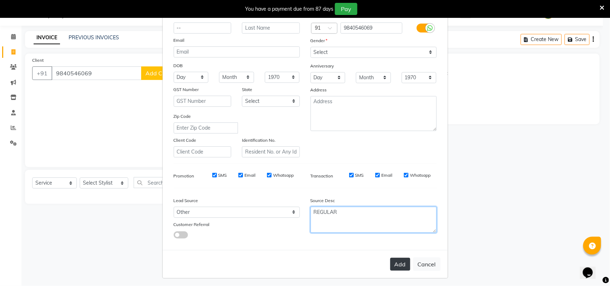
type textarea "REGULAR"
click at [395, 261] on button "Add" at bounding box center [400, 264] width 20 height 13
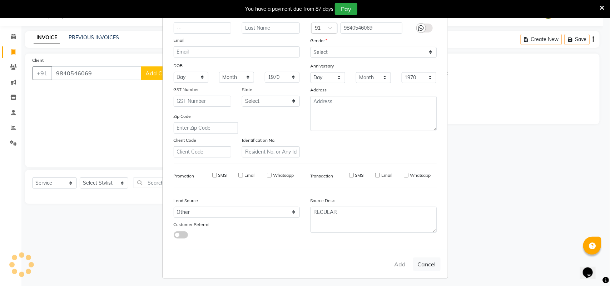
type input "98******69"
select select
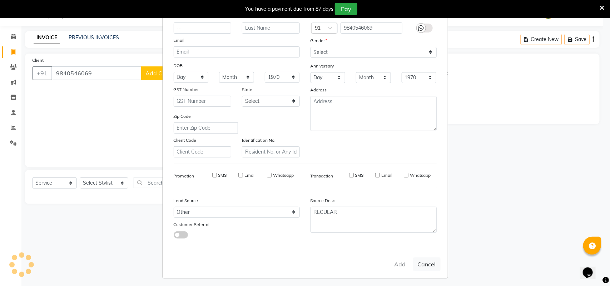
select select
checkbox input "false"
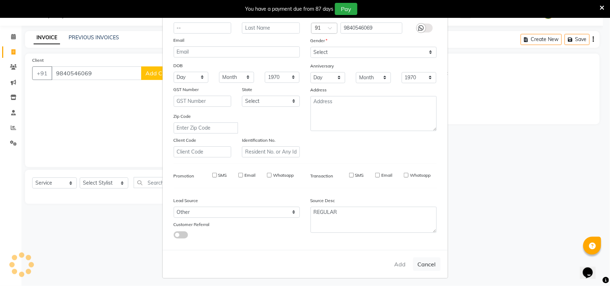
checkbox input "false"
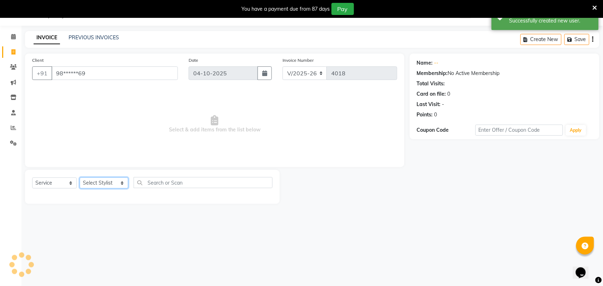
click at [107, 184] on select "Select Stylist Admin ANUSHA Apsu Auditor Ambattur Balaji BANUPRIYA Bharath Bhuv…" at bounding box center [104, 183] width 49 height 11
select select "25074"
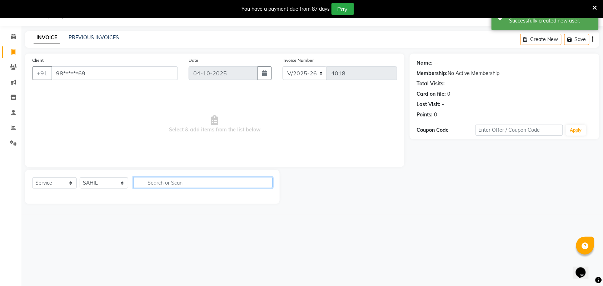
click at [149, 180] on input "text" at bounding box center [203, 182] width 139 height 11
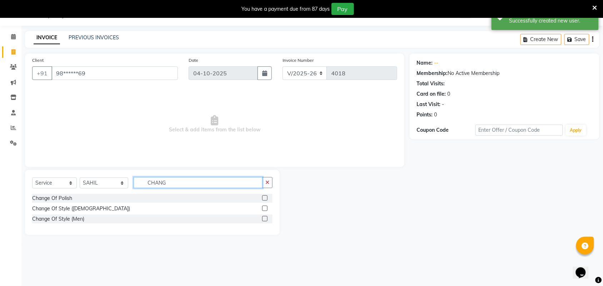
type input "CHANG"
click at [262, 218] on div "Change Of Style (Men)" at bounding box center [152, 219] width 240 height 9
click at [267, 208] on label at bounding box center [264, 208] width 5 height 5
click at [267, 208] on input "checkbox" at bounding box center [264, 209] width 5 height 5
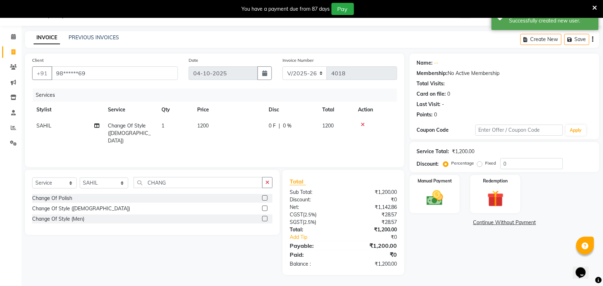
click at [264, 208] on label at bounding box center [264, 208] width 5 height 5
click at [264, 208] on input "checkbox" at bounding box center [264, 209] width 5 height 5
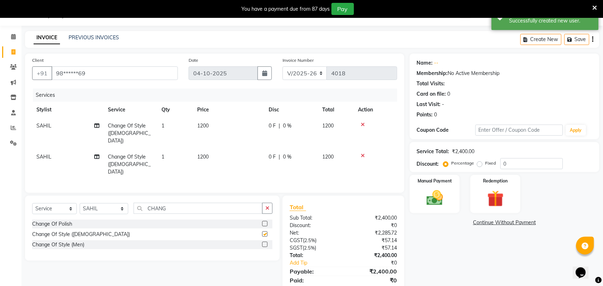
checkbox input "false"
click at [362, 124] on icon at bounding box center [363, 124] width 4 height 5
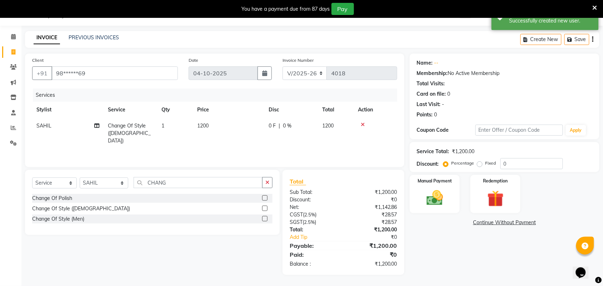
click at [361, 125] on icon at bounding box center [363, 124] width 4 height 5
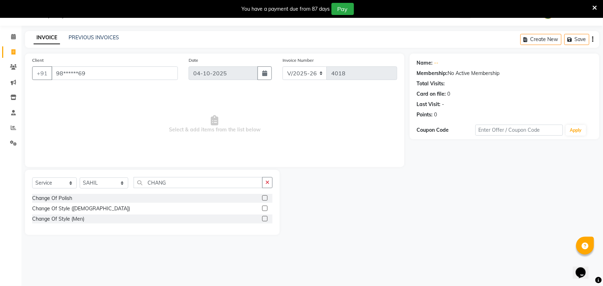
click at [265, 219] on label at bounding box center [264, 218] width 5 height 5
click at [265, 219] on input "checkbox" at bounding box center [264, 219] width 5 height 5
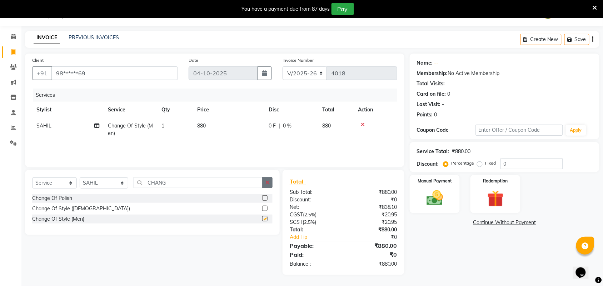
checkbox input "false"
click at [268, 183] on icon "button" at bounding box center [267, 182] width 4 height 5
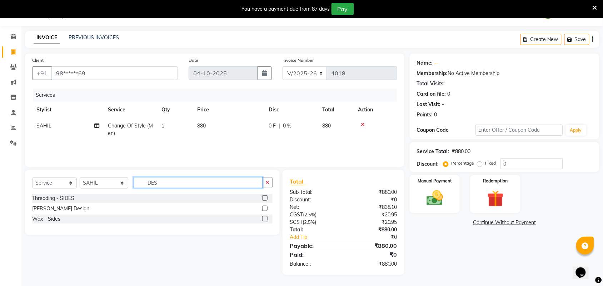
type input "DES"
click at [265, 210] on label at bounding box center [264, 208] width 5 height 5
click at [265, 210] on input "checkbox" at bounding box center [264, 209] width 5 height 5
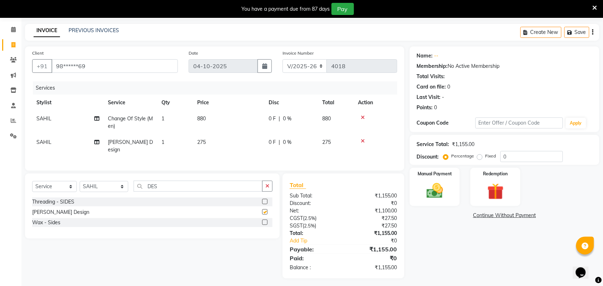
checkbox input "false"
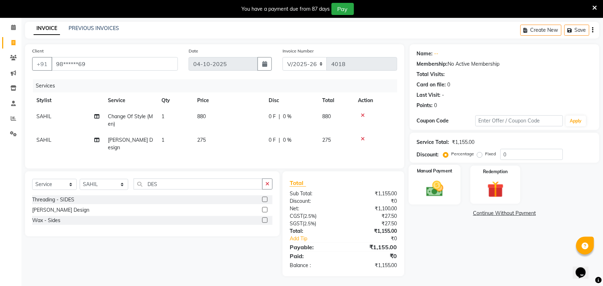
click at [431, 192] on img at bounding box center [435, 189] width 28 height 20
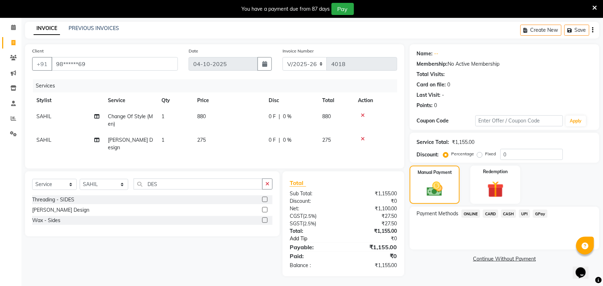
click at [309, 238] on link "Add Tip" at bounding box center [318, 239] width 69 height 8
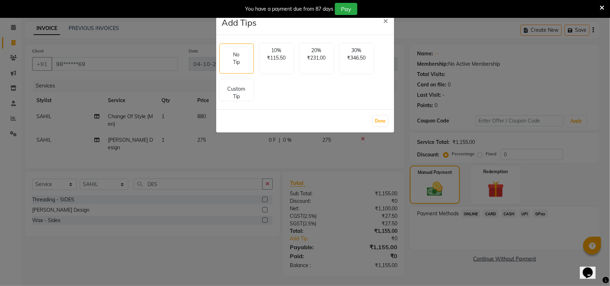
drag, startPoint x: 241, startPoint y: 98, endPoint x: 305, endPoint y: 117, distance: 66.3
click at [241, 98] on p "Custom Tip" at bounding box center [236, 92] width 25 height 15
select select "25074"
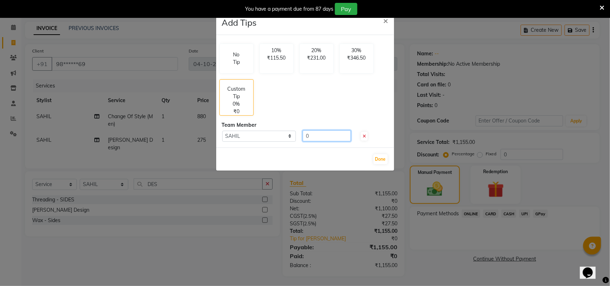
click at [323, 133] on input "0" at bounding box center [327, 135] width 48 height 11
type input "100"
click at [386, 162] on button "Done" at bounding box center [380, 159] width 14 height 10
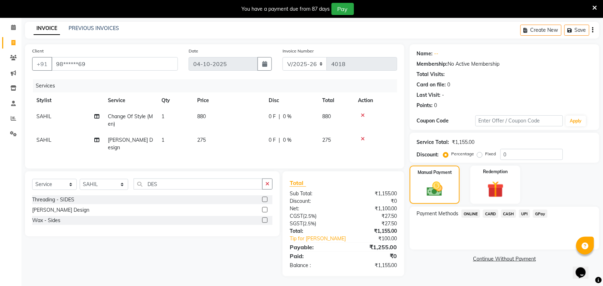
drag, startPoint x: 523, startPoint y: 214, endPoint x: 526, endPoint y: 218, distance: 4.5
click at [524, 214] on span "UPI" at bounding box center [524, 214] width 11 height 8
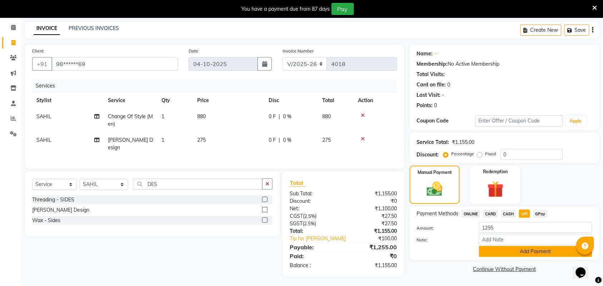
click at [520, 249] on button "Add Payment" at bounding box center [535, 251] width 113 height 11
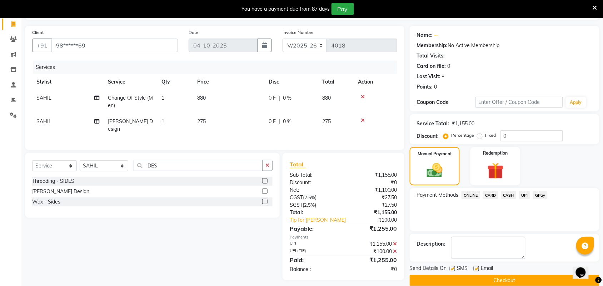
scroll to position [56, 0]
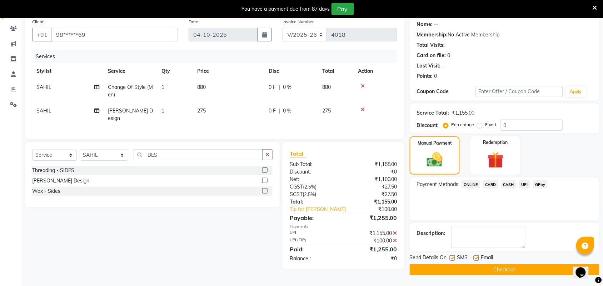
click at [517, 265] on button "Checkout" at bounding box center [505, 269] width 190 height 11
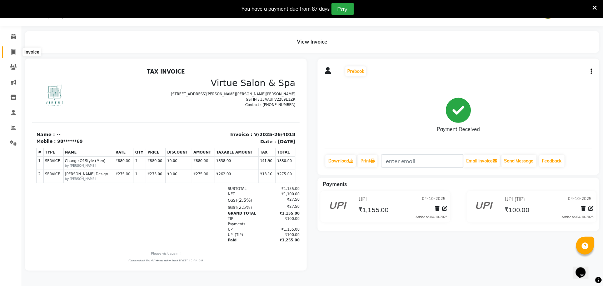
click at [11, 51] on icon at bounding box center [13, 51] width 4 height 5
select select "4466"
select select "service"
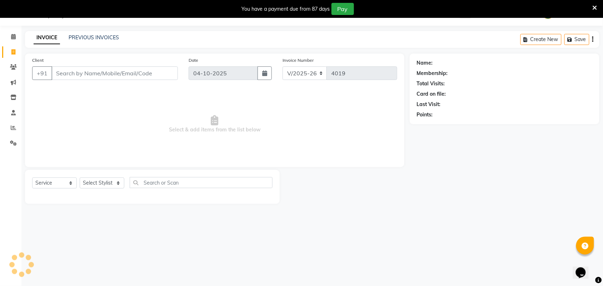
scroll to position [18, 0]
click at [93, 77] on input "Client" at bounding box center [114, 73] width 126 height 14
click at [112, 38] on link "PREVIOUS INVOICES" at bounding box center [94, 37] width 50 height 6
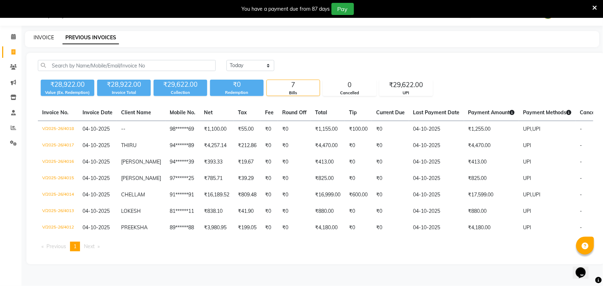
click at [43, 38] on link "INVOICE" at bounding box center [44, 37] width 20 height 6
select select "4466"
select select "service"
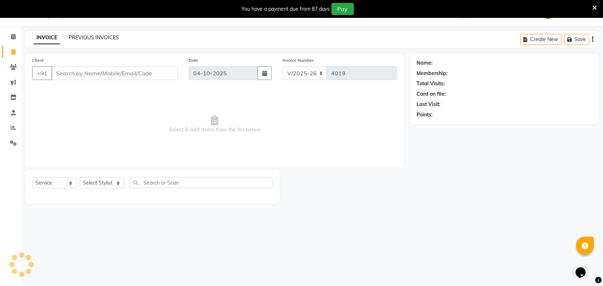
click at [116, 39] on link "PREVIOUS INVOICES" at bounding box center [94, 37] width 50 height 6
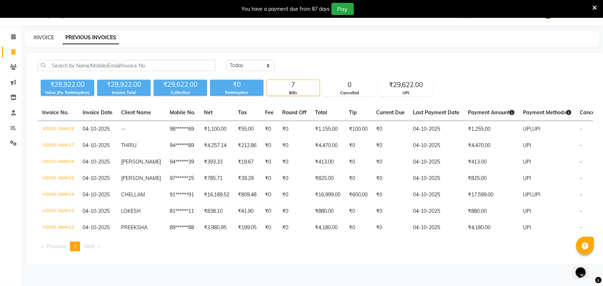
click at [43, 34] on link "INVOICE" at bounding box center [44, 37] width 20 height 6
select select "4466"
select select "service"
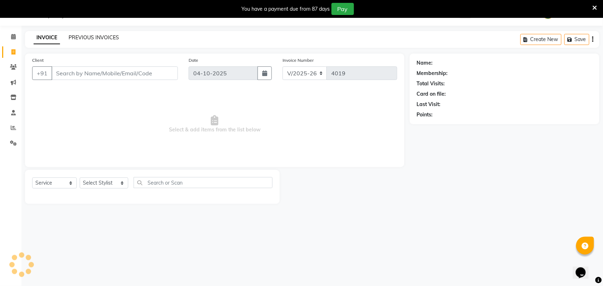
click at [88, 37] on link "PREVIOUS INVOICES" at bounding box center [94, 37] width 50 height 6
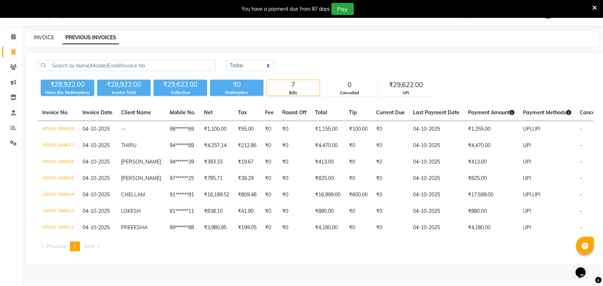
click at [36, 36] on link "INVOICE" at bounding box center [44, 37] width 20 height 6
select select "4466"
select select "service"
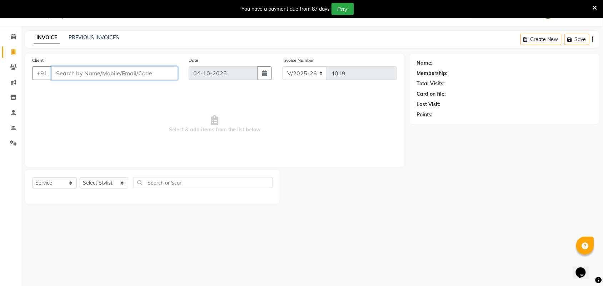
click at [89, 78] on input "Client" at bounding box center [114, 73] width 126 height 14
type input "9600132444"
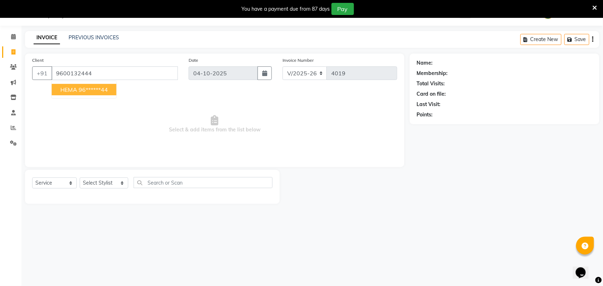
select select "1: Object"
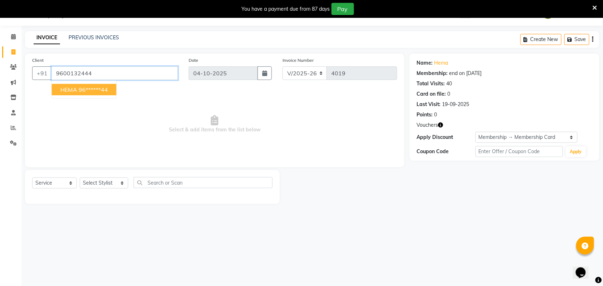
drag, startPoint x: 54, startPoint y: 71, endPoint x: 107, endPoint y: 77, distance: 53.9
click at [107, 77] on input "9600132444" at bounding box center [114, 73] width 126 height 14
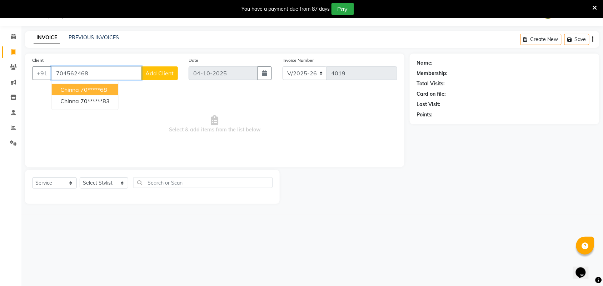
type input "704562468"
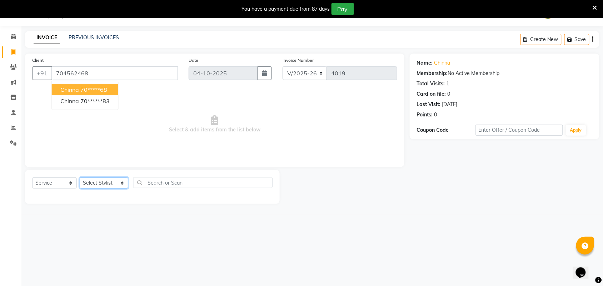
click at [96, 187] on select "Select Stylist Admin ANUSHA Apsu Auditor Ambattur Balaji BANUPRIYA Bharath Bhuv…" at bounding box center [104, 183] width 49 height 11
select select "59088"
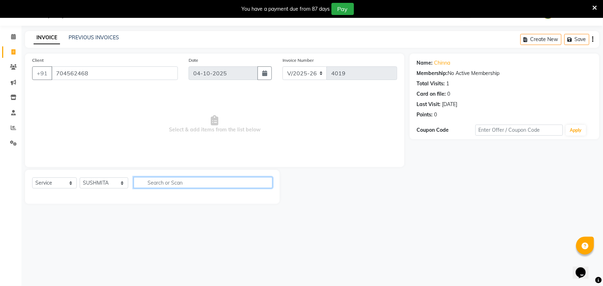
click at [182, 181] on input "text" at bounding box center [203, 182] width 139 height 11
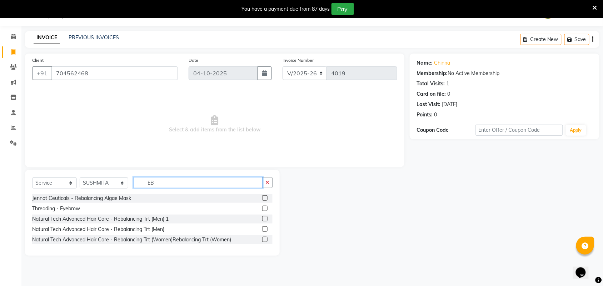
type input "EB"
click at [265, 206] on label at bounding box center [264, 208] width 5 height 5
click at [265, 207] on input "checkbox" at bounding box center [264, 209] width 5 height 5
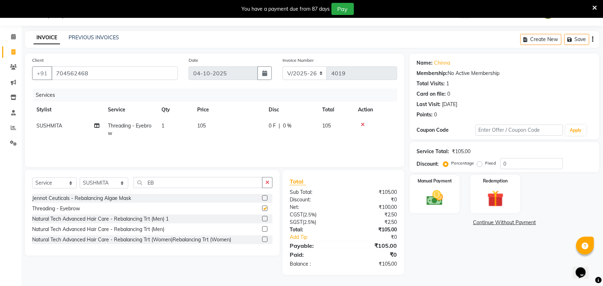
checkbox input "false"
click at [252, 131] on td "105" at bounding box center [228, 130] width 71 height 24
select select "59088"
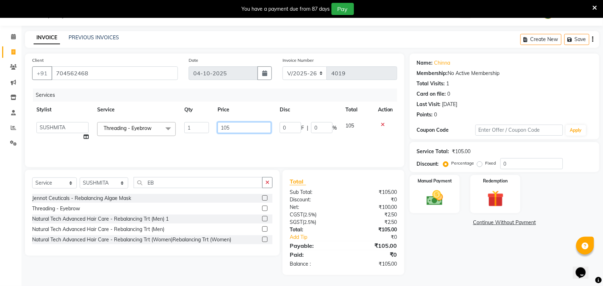
click at [259, 133] on input "105" at bounding box center [245, 127] width 54 height 11
type input "1"
type input "123"
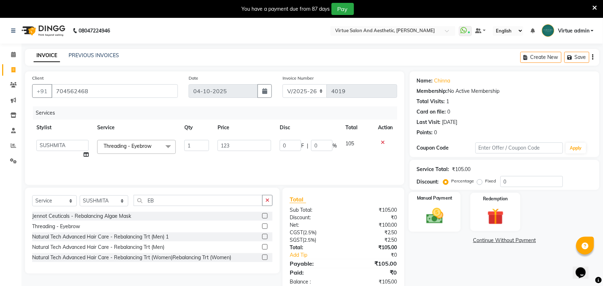
click at [437, 222] on img at bounding box center [435, 216] width 28 height 20
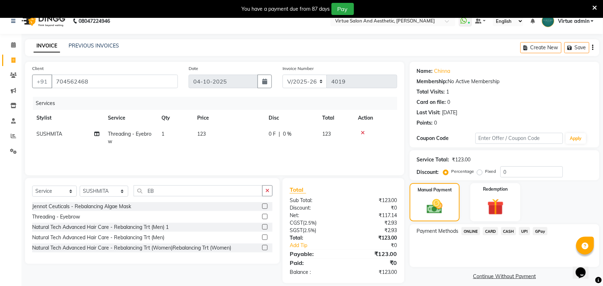
scroll to position [18, 0]
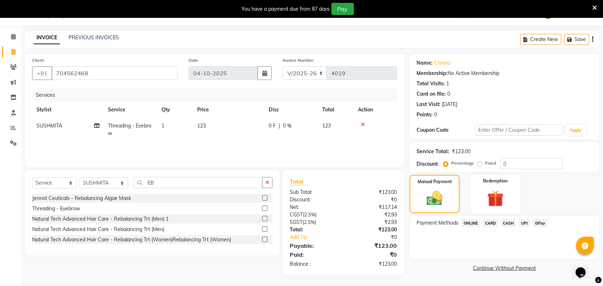
click at [526, 224] on span "UPI" at bounding box center [524, 223] width 11 height 8
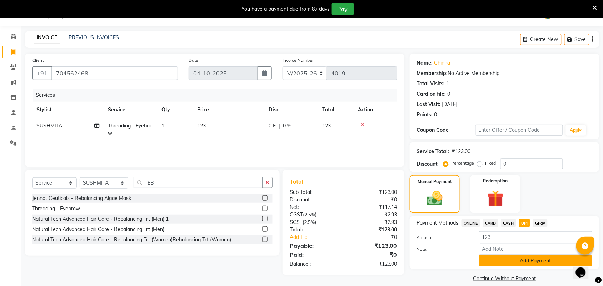
click at [520, 258] on button "Add Payment" at bounding box center [535, 260] width 113 height 11
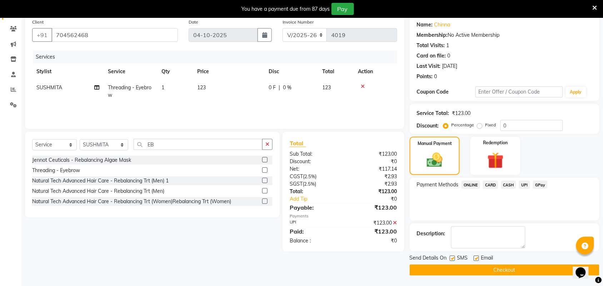
scroll to position [56, 0]
click at [507, 272] on button "Checkout" at bounding box center [505, 269] width 190 height 11
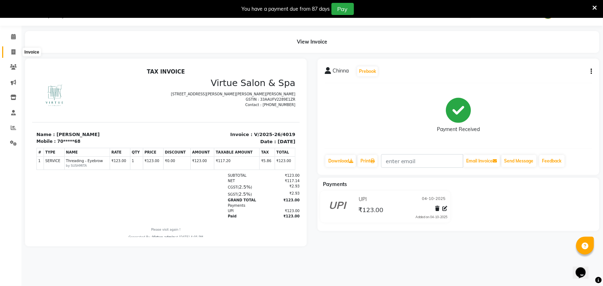
click at [16, 54] on span at bounding box center [13, 52] width 13 height 8
select select "service"
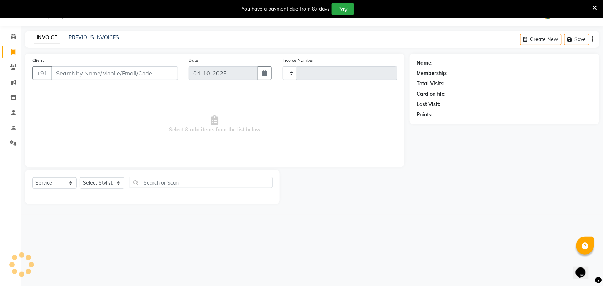
type input "4020"
select select "4466"
click at [84, 67] on input "Client" at bounding box center [114, 73] width 126 height 14
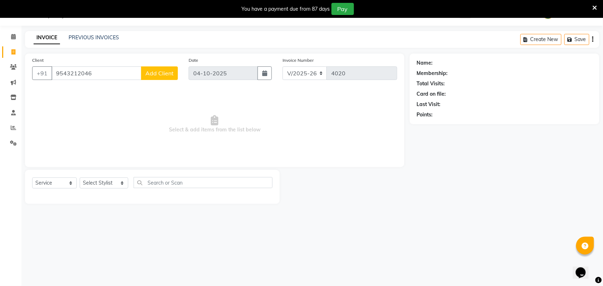
type input "9543212046"
click at [148, 74] on span "Add Client" at bounding box center [159, 73] width 28 height 7
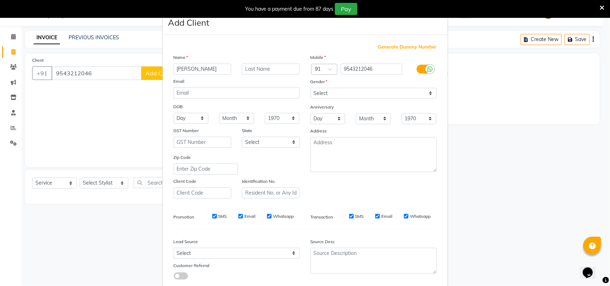
type input "[PERSON_NAME]"
click at [322, 89] on select "Select Male Female Other Prefer Not To Say" at bounding box center [374, 93] width 126 height 11
select select "female"
click at [311, 88] on select "Select Male Female Other Prefer Not To Say" at bounding box center [374, 93] width 126 height 11
click at [256, 249] on select "Select Walk-in Referral Internet Friend Word of Mouth Advertisement Facebook Ju…" at bounding box center [237, 253] width 126 height 11
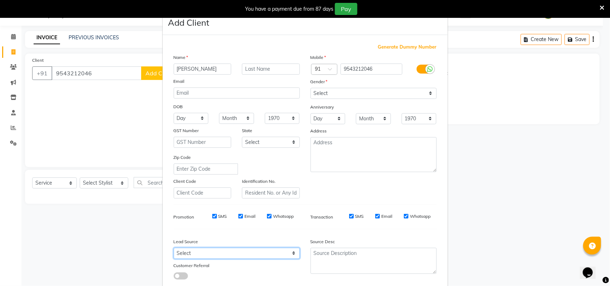
select select "30556"
click at [174, 248] on select "Select Walk-in Referral Internet Friend Word of Mouth Advertisement Facebook Ju…" at bounding box center [237, 253] width 126 height 11
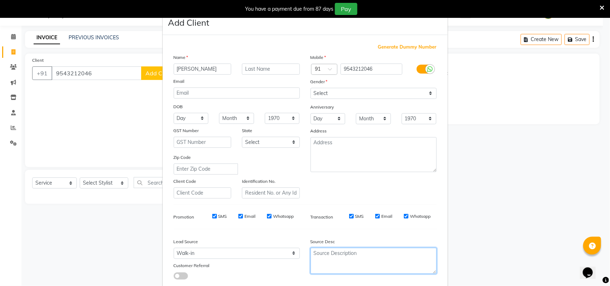
click at [358, 248] on textarea at bounding box center [374, 261] width 126 height 26
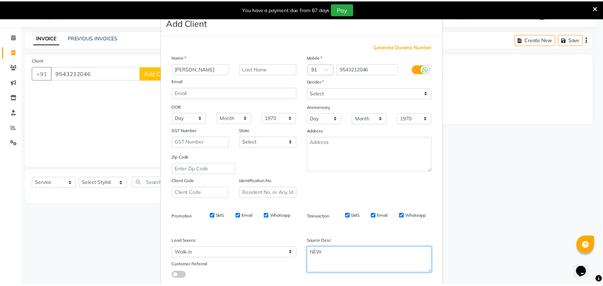
scroll to position [41, 0]
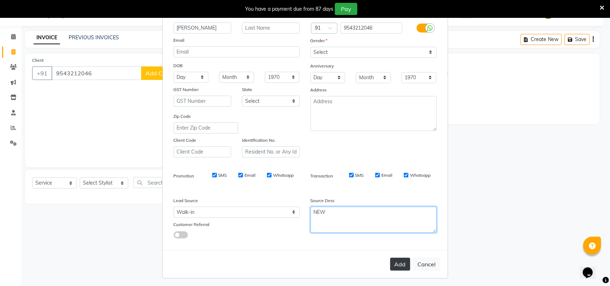
type textarea "NEW"
click at [403, 260] on button "Add" at bounding box center [400, 264] width 20 height 13
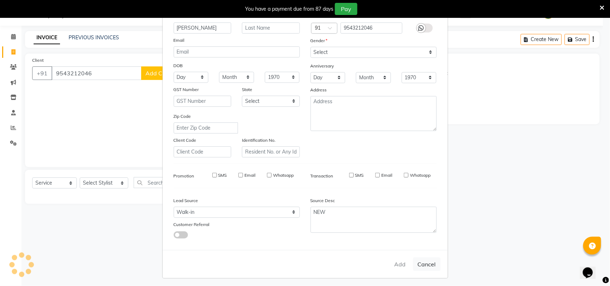
type input "95******46"
select select
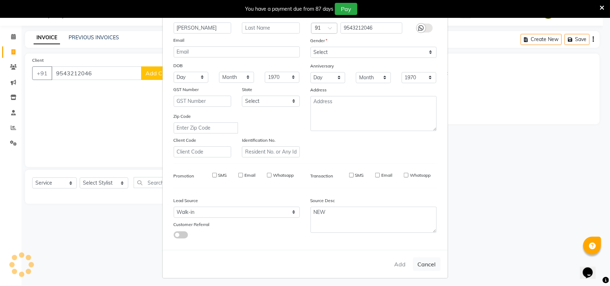
select select
checkbox input "false"
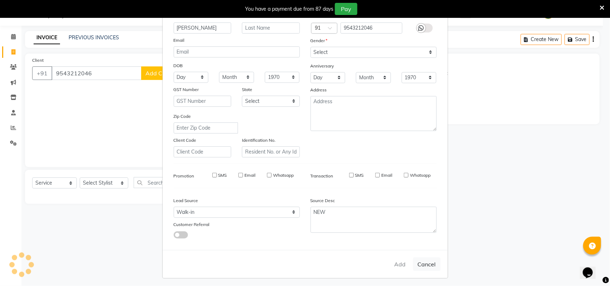
checkbox input "false"
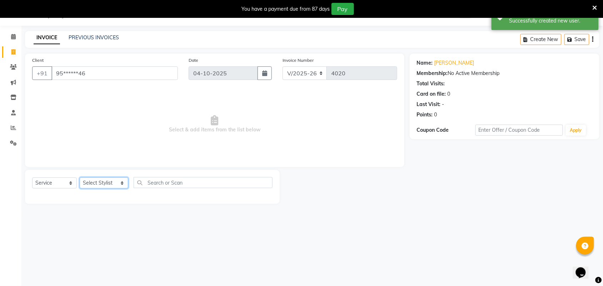
click at [112, 187] on select "Select Stylist Admin ANUSHA Apsu Auditor Ambattur Balaji BANUPRIYA Bharath Bhuv…" at bounding box center [104, 183] width 49 height 11
select select "73933"
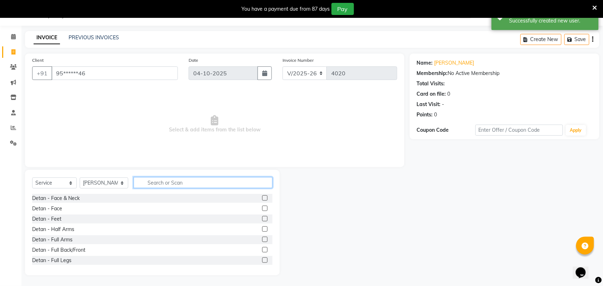
click at [144, 183] on input "text" at bounding box center [203, 182] width 139 height 11
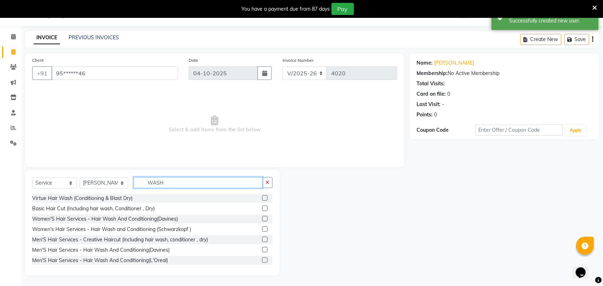
type input "WASH"
click at [262, 217] on label at bounding box center [264, 218] width 5 height 5
click at [262, 217] on input "checkbox" at bounding box center [264, 219] width 5 height 5
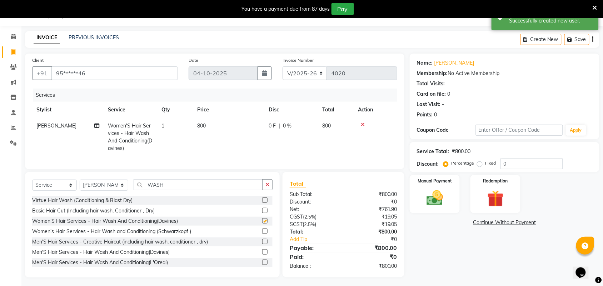
checkbox input "false"
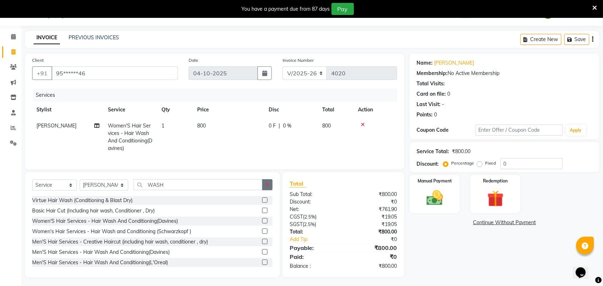
drag, startPoint x: 257, startPoint y: 238, endPoint x: 267, endPoint y: 224, distance: 16.5
click at [262, 234] on label at bounding box center [264, 231] width 5 height 5
click at [262, 234] on input "checkbox" at bounding box center [264, 231] width 5 height 5
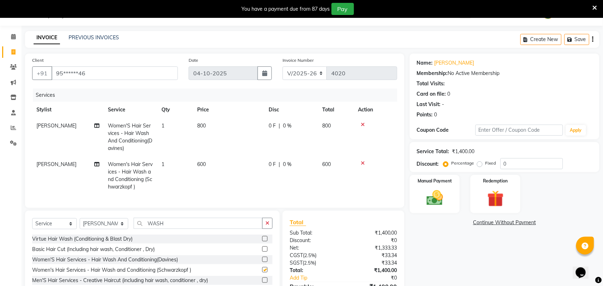
checkbox input "false"
click at [363, 125] on icon at bounding box center [363, 124] width 4 height 5
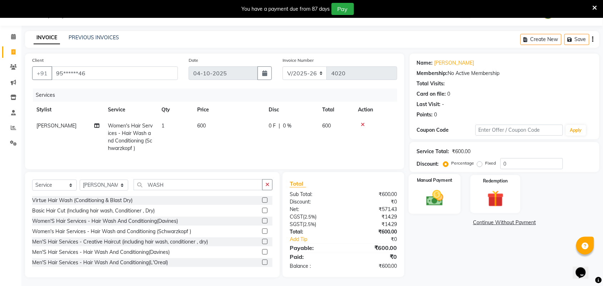
click at [431, 199] on img at bounding box center [435, 198] width 28 height 20
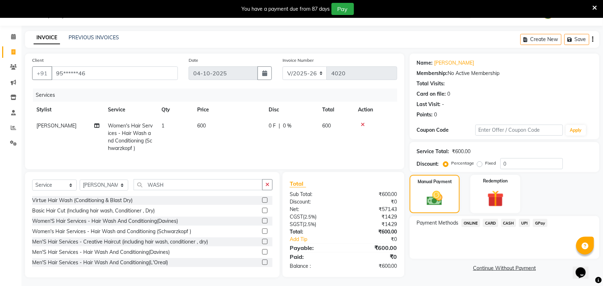
click at [527, 222] on span "UPI" at bounding box center [524, 223] width 11 height 8
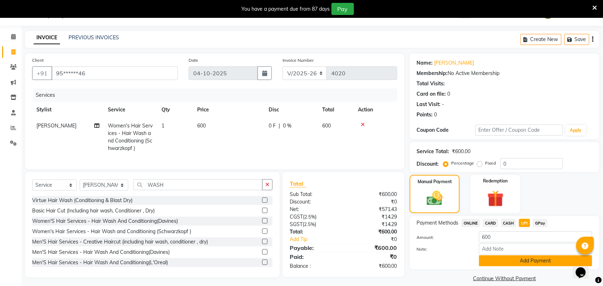
click at [533, 258] on button "Add Payment" at bounding box center [535, 260] width 113 height 11
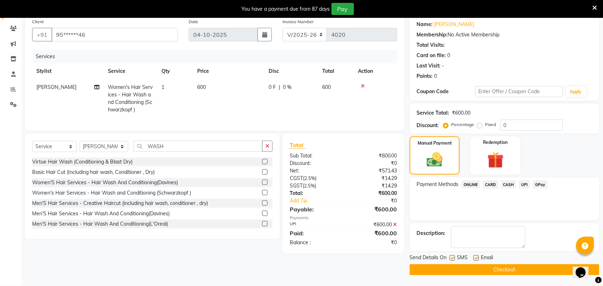
click at [525, 267] on button "Checkout" at bounding box center [505, 269] width 190 height 11
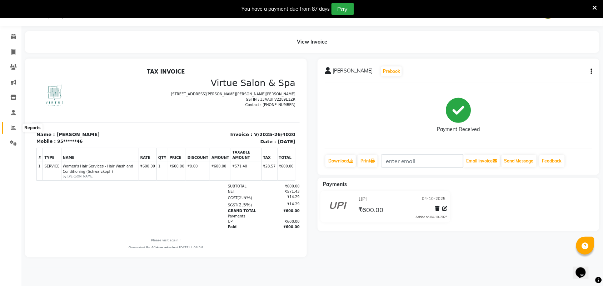
click at [11, 126] on icon at bounding box center [13, 127] width 5 height 5
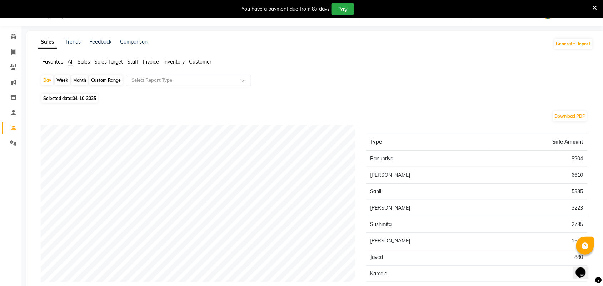
click at [129, 61] on span "Staff" at bounding box center [132, 62] width 11 height 6
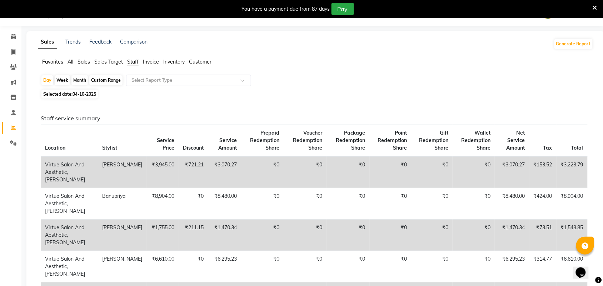
click at [98, 82] on div "Custom Range" at bounding box center [105, 80] width 33 height 10
select select "10"
select select "2025"
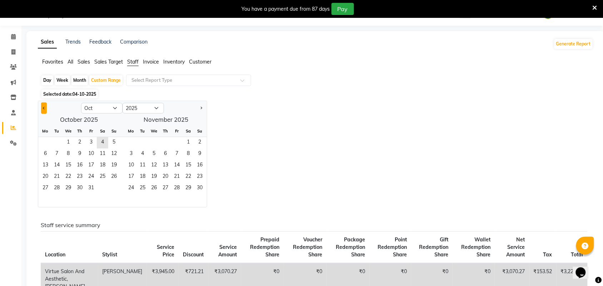
click at [46, 108] on button "Previous month" at bounding box center [44, 108] width 6 height 11
select select "9"
click at [47, 143] on span "1" at bounding box center [45, 142] width 11 height 11
click at [61, 189] on span "30" at bounding box center [56, 188] width 11 height 11
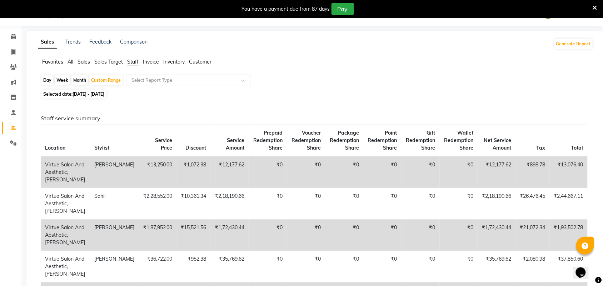
click at [187, 86] on div "Day Week Month Custom Range Select Report Type" at bounding box center [316, 81] width 550 height 13
click at [186, 80] on input "text" at bounding box center [181, 80] width 103 height 7
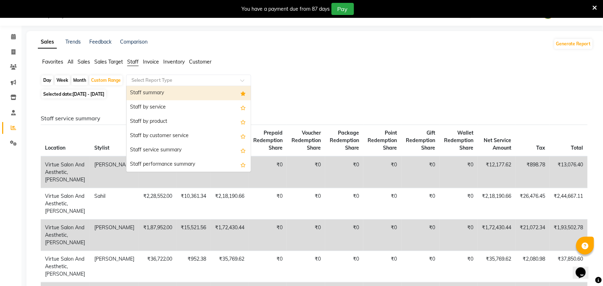
click at [184, 96] on div "Staff summary" at bounding box center [188, 93] width 124 height 14
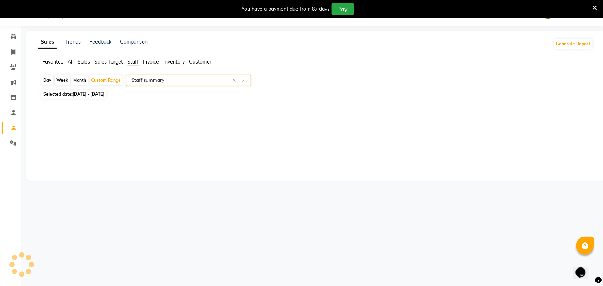
select select "full_report"
select select "csv"
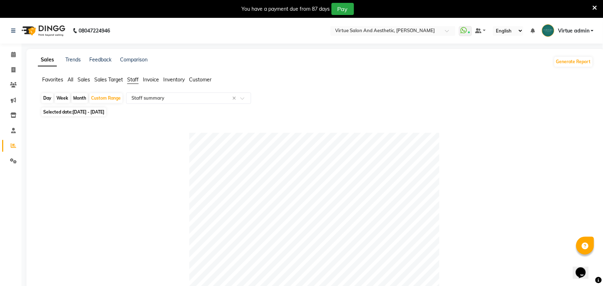
click at [102, 110] on span "01-09-2025 - 30-09-2025" at bounding box center [89, 111] width 32 height 5
select select "9"
select select "2025"
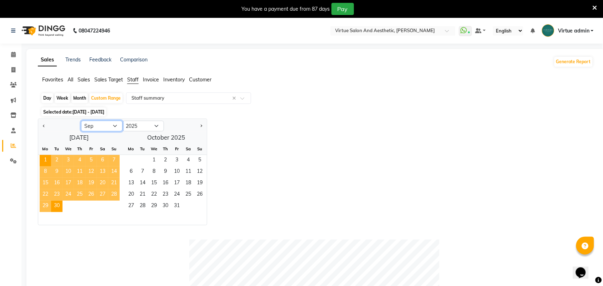
click at [103, 126] on select "Jan Feb Mar Apr May Jun Jul Aug Sep Oct Nov Dec" at bounding box center [101, 126] width 41 height 11
select select "10"
click at [81, 121] on select "Jan Feb Mar Apr May Jun Jul Aug Sep Oct Nov Dec" at bounding box center [101, 126] width 41 height 11
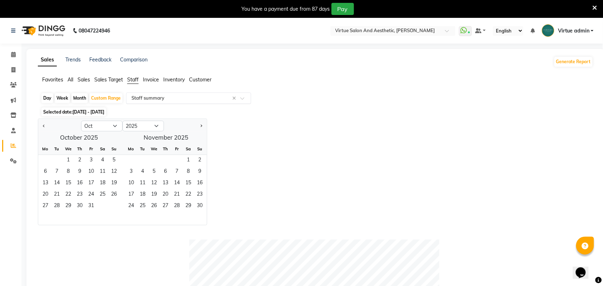
click at [144, 101] on input "text" at bounding box center [181, 98] width 103 height 7
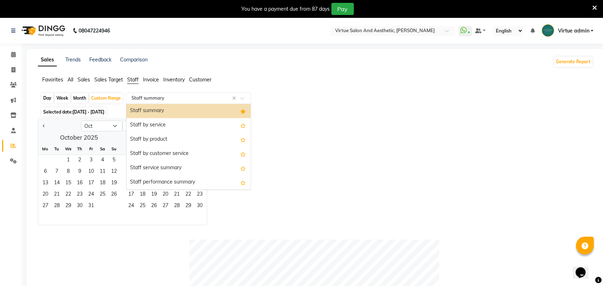
click at [152, 113] on div "Staff summary" at bounding box center [188, 111] width 124 height 14
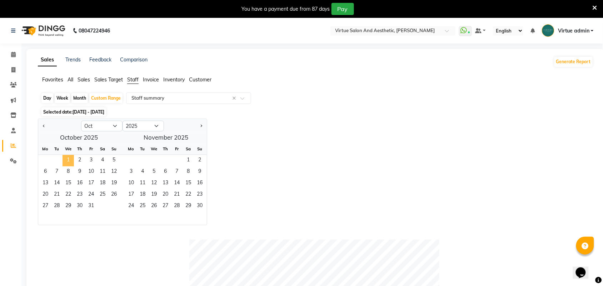
click at [66, 163] on span "1" at bounding box center [68, 160] width 11 height 11
click at [103, 159] on span "4" at bounding box center [102, 160] width 11 height 11
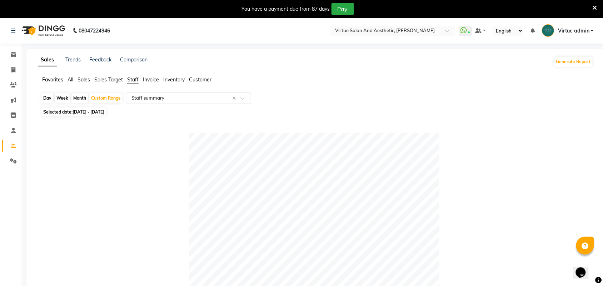
click at [150, 97] on input "text" at bounding box center [181, 98] width 103 height 7
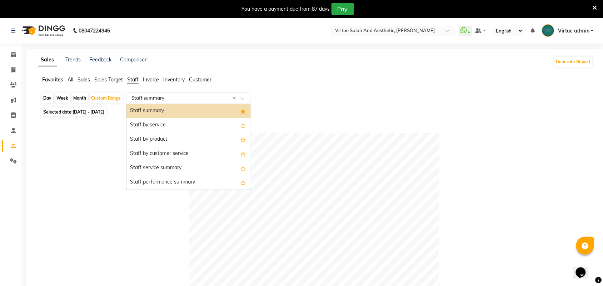
click at [156, 108] on div "Staff summary" at bounding box center [188, 111] width 124 height 14
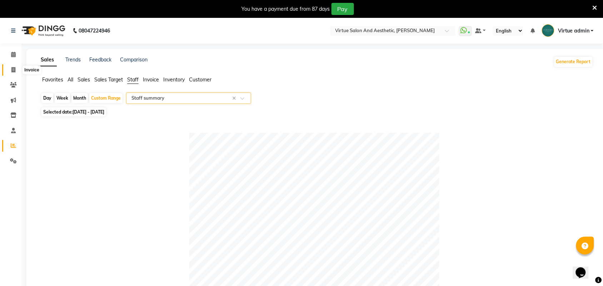
click at [16, 72] on span at bounding box center [13, 70] width 13 height 8
select select "4466"
select select "service"
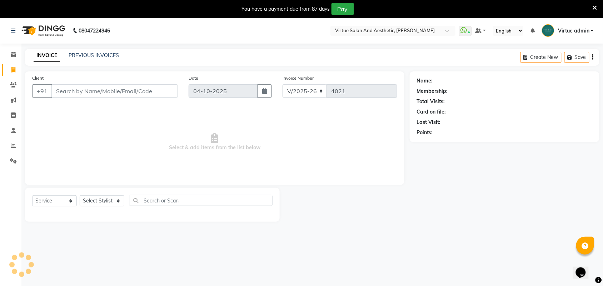
scroll to position [3, 0]
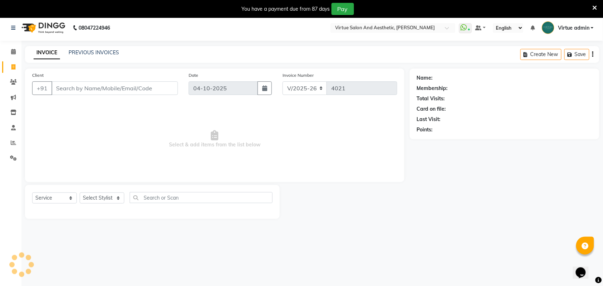
click at [65, 81] on input "Client" at bounding box center [114, 88] width 126 height 14
click at [66, 94] on input "Client" at bounding box center [114, 88] width 126 height 14
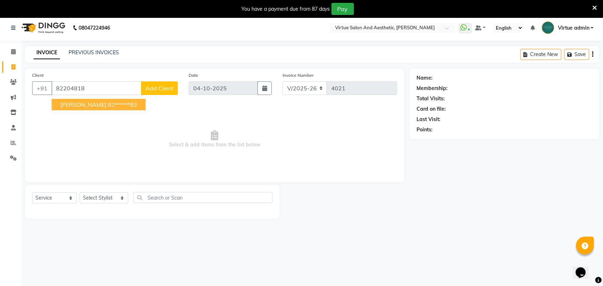
click at [65, 104] on span "[PERSON_NAME]" at bounding box center [83, 104] width 46 height 7
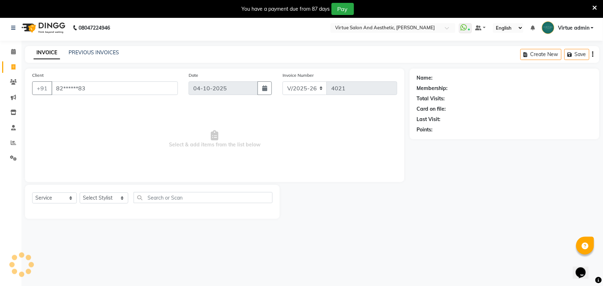
type input "82******83"
click at [96, 191] on div "Select Service Product Membership Package Voucher Prepaid Gift Card Select Styl…" at bounding box center [152, 202] width 255 height 34
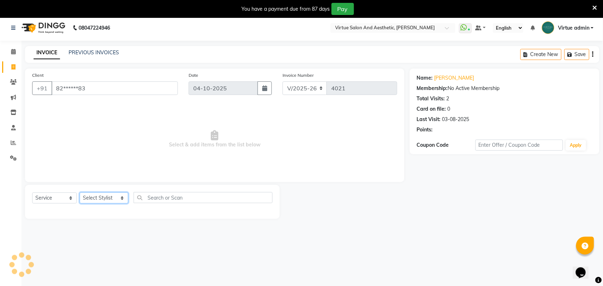
click at [89, 203] on select "Select Stylist Admin ANUSHA Apsu Auditor Ambattur Balaji BANUPRIYA Bharath Bhuv…" at bounding box center [104, 198] width 49 height 11
select select "25074"
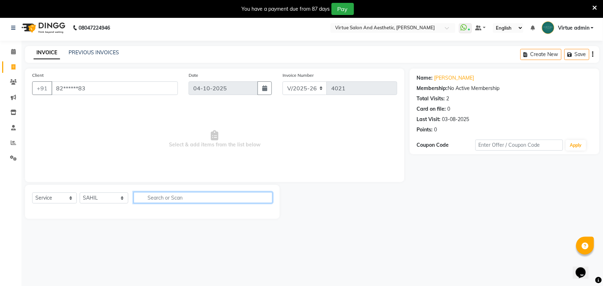
click at [169, 193] on input "text" at bounding box center [203, 197] width 139 height 11
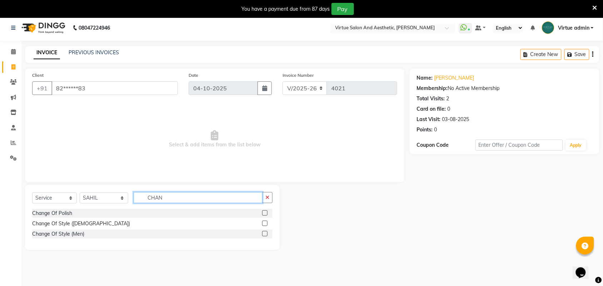
type input "CHAN"
click at [265, 234] on label at bounding box center [264, 233] width 5 height 5
click at [265, 234] on input "checkbox" at bounding box center [264, 234] width 5 height 5
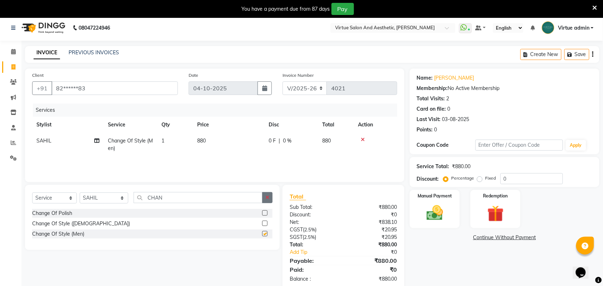
checkbox input "false"
drag, startPoint x: 267, startPoint y: 202, endPoint x: 263, endPoint y: 201, distance: 4.1
click at [267, 201] on button "button" at bounding box center [267, 197] width 10 height 11
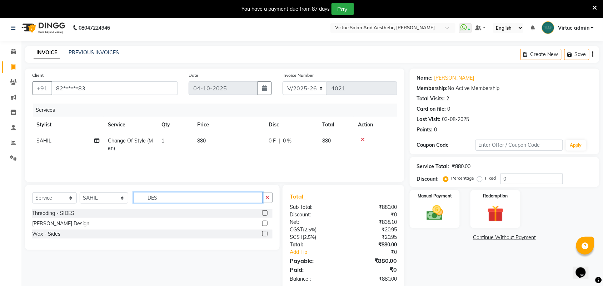
type input "DES"
click at [265, 222] on label at bounding box center [264, 223] width 5 height 5
click at [265, 222] on input "checkbox" at bounding box center [264, 224] width 5 height 5
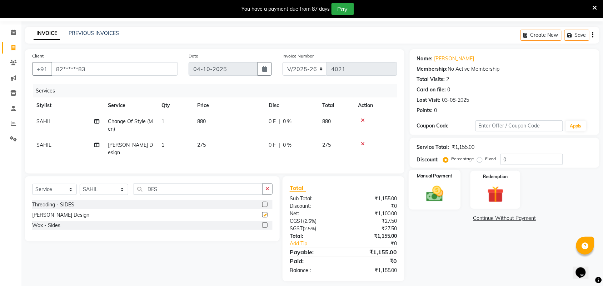
checkbox input "false"
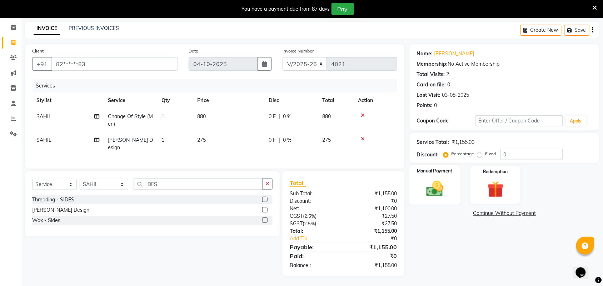
click at [429, 186] on img at bounding box center [435, 189] width 28 height 20
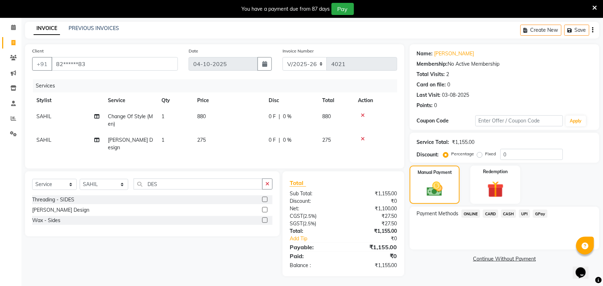
click at [495, 213] on span "CARD" at bounding box center [490, 214] width 15 height 8
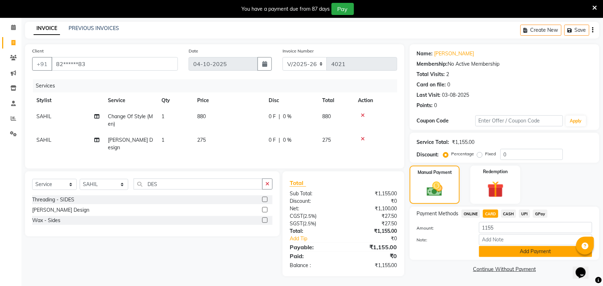
click at [508, 250] on button "Add Payment" at bounding box center [535, 251] width 113 height 11
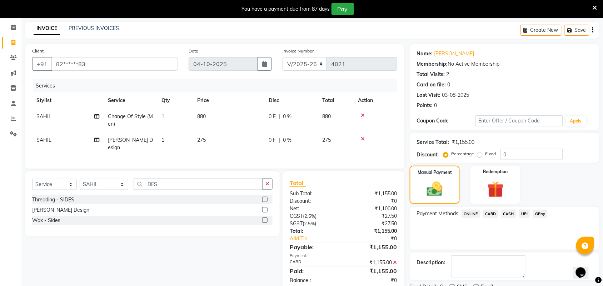
scroll to position [56, 0]
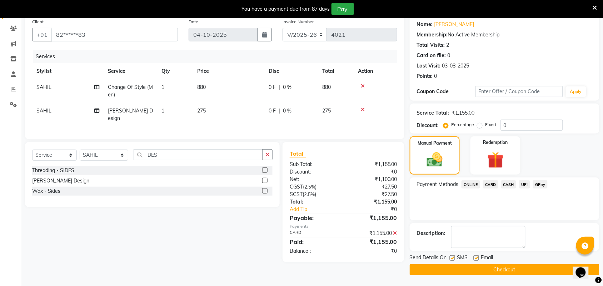
click at [510, 268] on button "Checkout" at bounding box center [505, 269] width 190 height 11
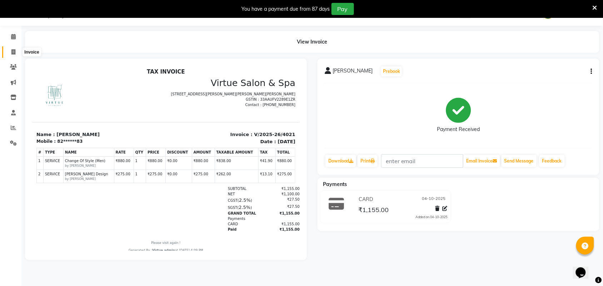
click at [14, 52] on icon at bounding box center [13, 51] width 4 height 5
select select "service"
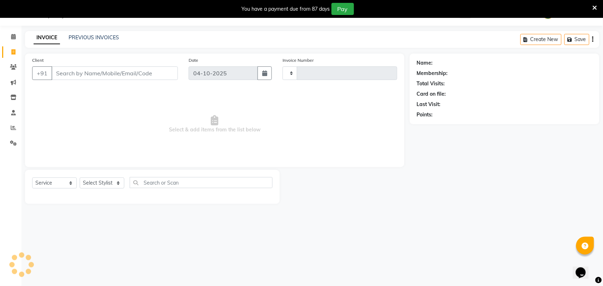
type input "4022"
select select "4466"
click at [65, 73] on input "Client" at bounding box center [114, 73] width 126 height 14
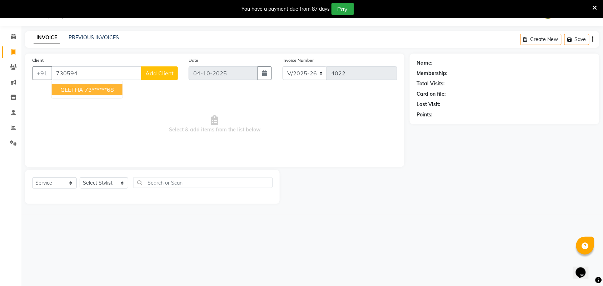
click at [91, 91] on ngb-highlight "73******68" at bounding box center [99, 89] width 29 height 7
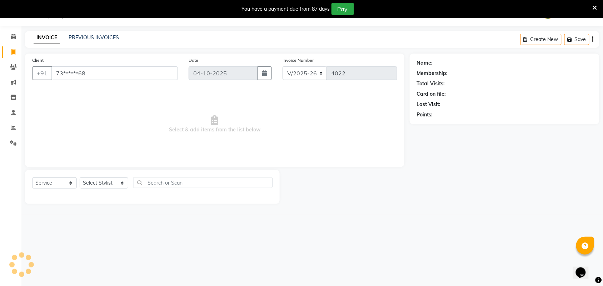
type input "73******68"
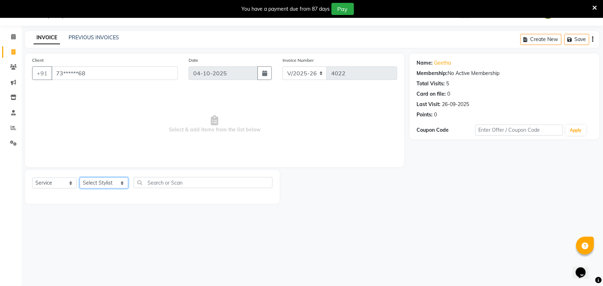
click at [107, 183] on select "Select Stylist Admin ANUSHA Apsu Auditor Ambattur Balaji BANUPRIYA Bharath Bhuv…" at bounding box center [104, 183] width 49 height 11
select select "73933"
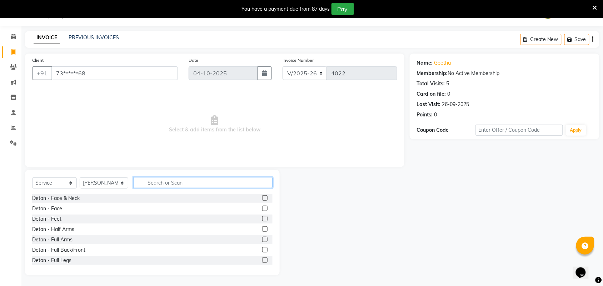
click at [190, 187] on input "text" at bounding box center [203, 182] width 139 height 11
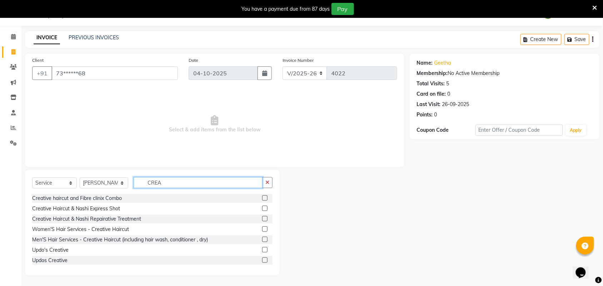
type input "CREA"
click at [262, 229] on label at bounding box center [264, 229] width 5 height 5
click at [262, 229] on input "checkbox" at bounding box center [264, 229] width 5 height 5
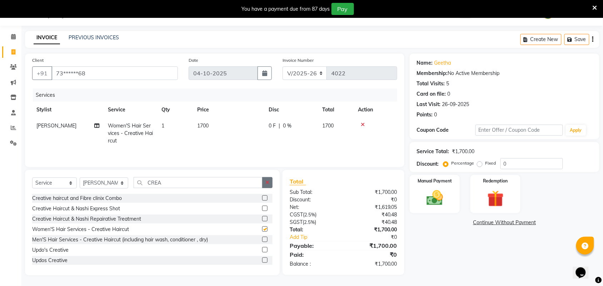
checkbox input "false"
drag, startPoint x: 265, startPoint y: 183, endPoint x: 259, endPoint y: 183, distance: 6.4
click at [265, 183] on icon "button" at bounding box center [267, 182] width 4 height 5
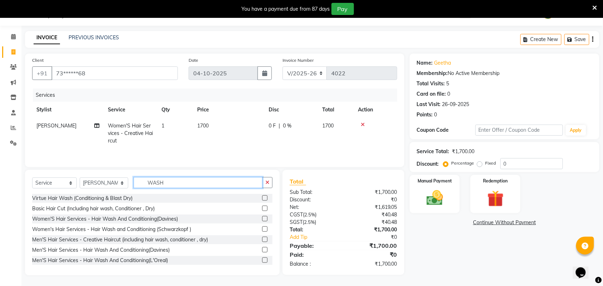
scroll to position [1, 0]
type input "W"
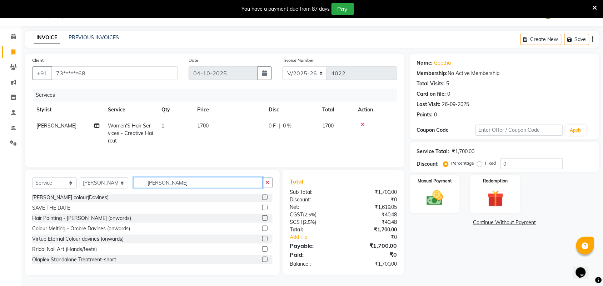
scroll to position [0, 0]
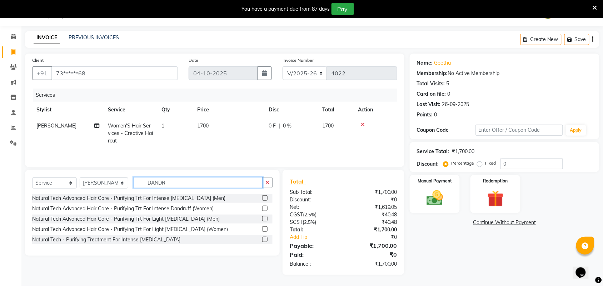
type input "DANDR"
click at [265, 240] on label at bounding box center [264, 239] width 5 height 5
click at [265, 240] on input "checkbox" at bounding box center [264, 240] width 5 height 5
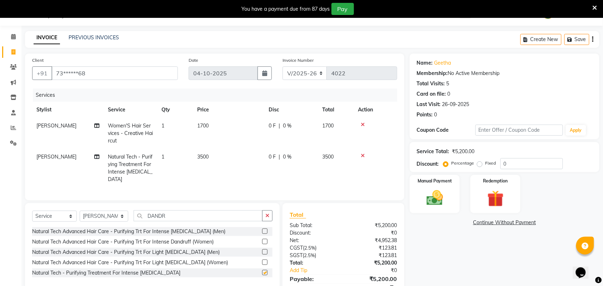
checkbox input "false"
click at [269, 215] on icon "button" at bounding box center [267, 215] width 4 height 5
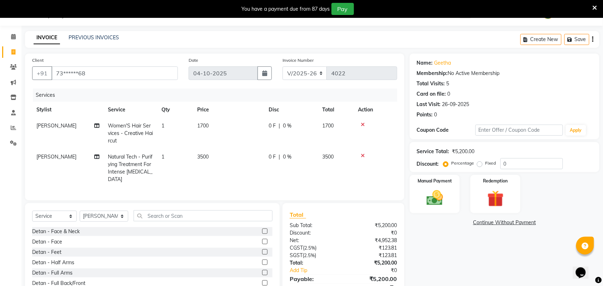
click at [359, 155] on div at bounding box center [375, 155] width 35 height 5
click at [364, 154] on icon at bounding box center [363, 155] width 4 height 5
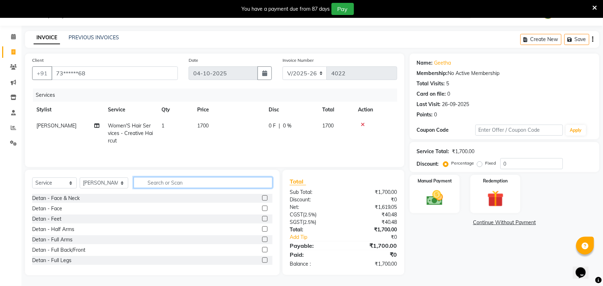
click at [214, 183] on input "text" at bounding box center [203, 182] width 139 height 11
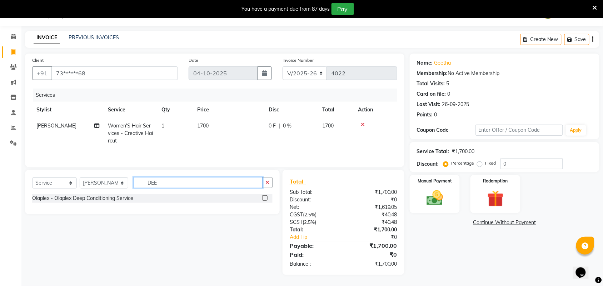
type input "DEE"
click at [267, 200] on label at bounding box center [264, 197] width 5 height 5
click at [267, 200] on input "checkbox" at bounding box center [264, 198] width 5 height 5
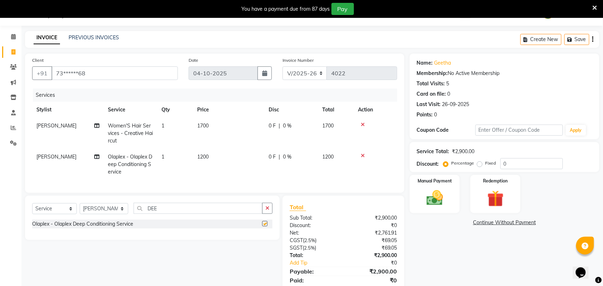
checkbox input "false"
click at [238, 157] on td "1200" at bounding box center [228, 164] width 71 height 31
select select "73933"
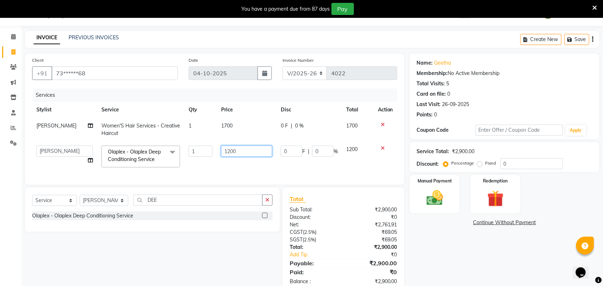
click at [240, 153] on input "1200" at bounding box center [246, 151] width 51 height 11
type input "1"
type input "700"
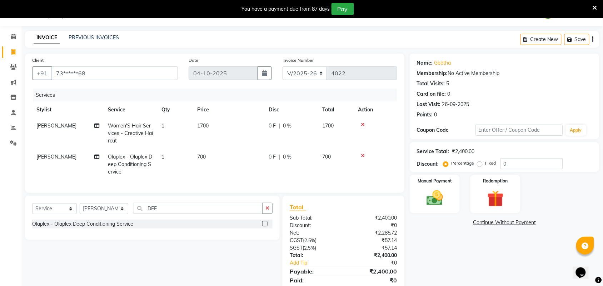
click at [443, 255] on div "Name: Geetha Membership: No Active Membership Total Visits: 5 Card on file: 0 L…" at bounding box center [507, 177] width 195 height 247
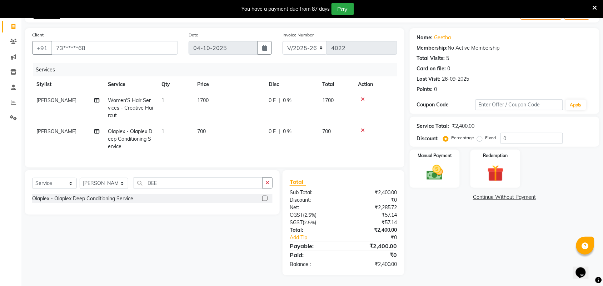
scroll to position [50, 0]
click at [444, 163] on img at bounding box center [435, 173] width 28 height 20
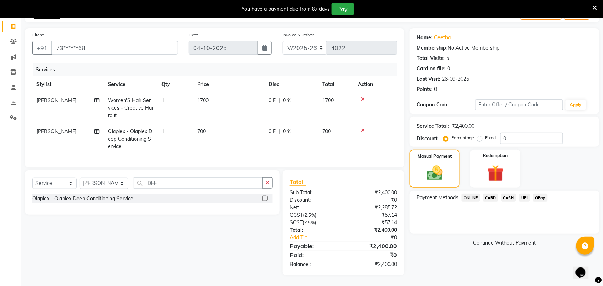
click at [506, 194] on span "CASH" at bounding box center [508, 198] width 15 height 8
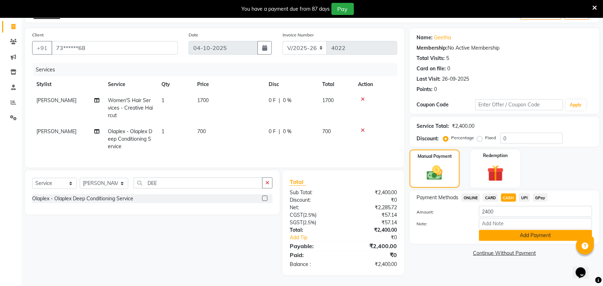
click at [517, 230] on button "Add Payment" at bounding box center [535, 235] width 113 height 11
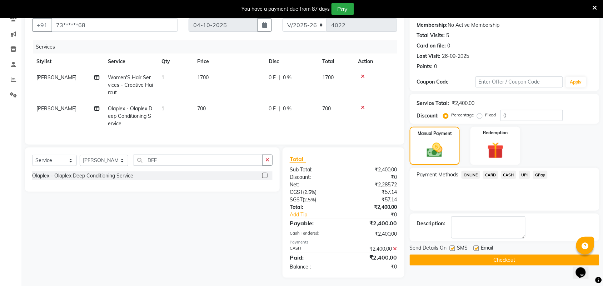
scroll to position [75, 0]
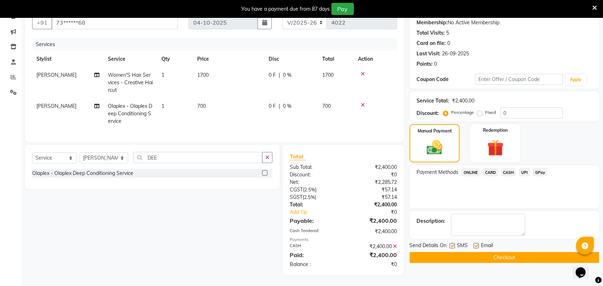
click at [504, 252] on button "Checkout" at bounding box center [505, 257] width 190 height 11
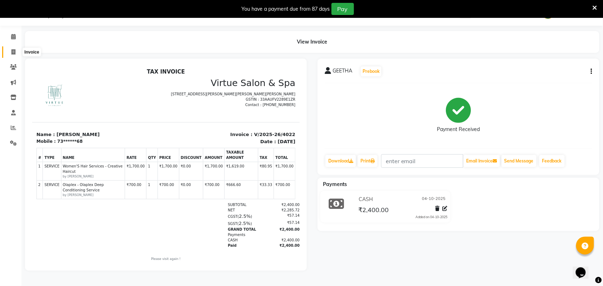
click at [15, 51] on span at bounding box center [13, 52] width 13 height 8
select select "service"
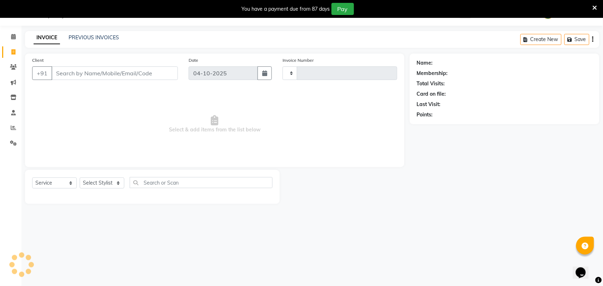
scroll to position [18, 0]
type input "4023"
select select "4466"
click at [73, 74] on input "Client" at bounding box center [114, 73] width 126 height 14
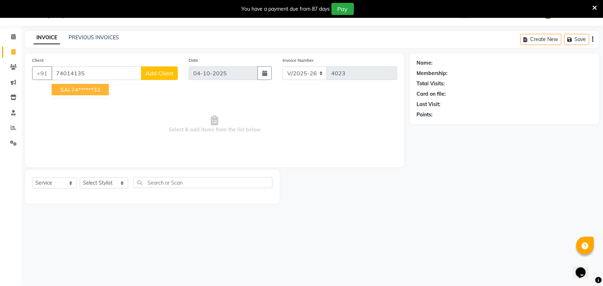
click at [91, 94] on button "SAI 74******33" at bounding box center [80, 89] width 57 height 11
type input "74******33"
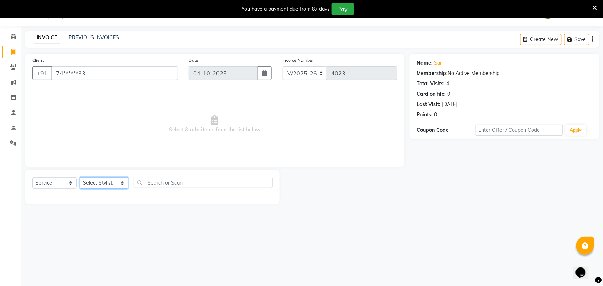
click at [104, 188] on select "Select Stylist Admin ANUSHA Apsu Auditor Ambattur Balaji BANUPRIYA Bharath Bhuv…" at bounding box center [104, 183] width 49 height 11
select select "59088"
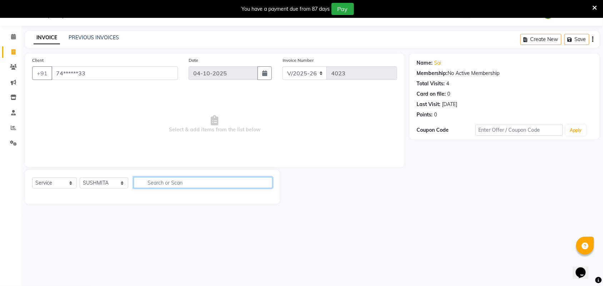
click at [190, 177] on input "text" at bounding box center [203, 182] width 139 height 11
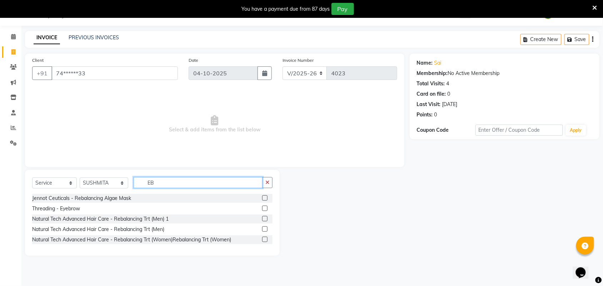
type input "EB"
click at [265, 207] on label at bounding box center [264, 208] width 5 height 5
click at [265, 207] on input "checkbox" at bounding box center [264, 209] width 5 height 5
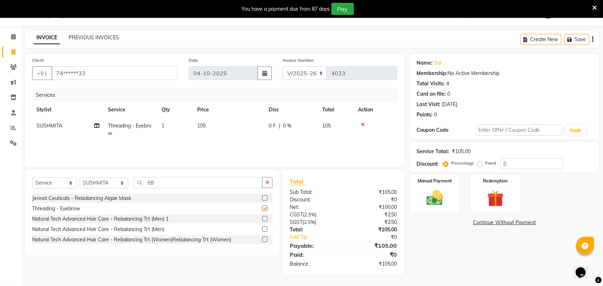
checkbox input "false"
click at [440, 200] on img at bounding box center [435, 198] width 28 height 20
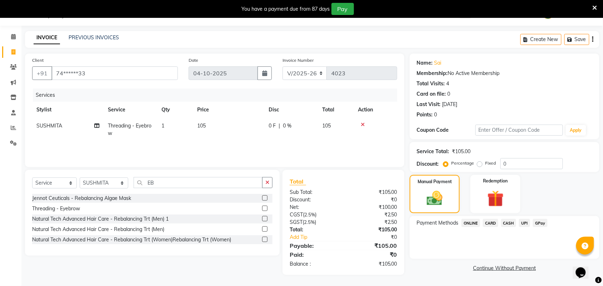
click at [513, 225] on span "CASH" at bounding box center [508, 223] width 15 height 8
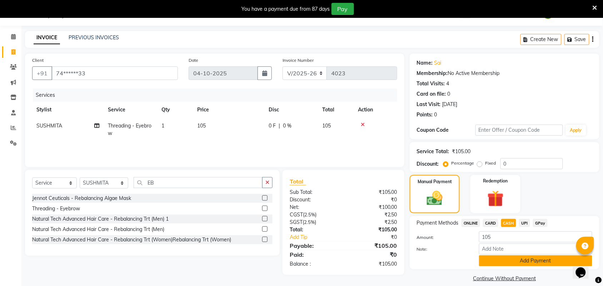
click at [514, 258] on button "Add Payment" at bounding box center [535, 260] width 113 height 11
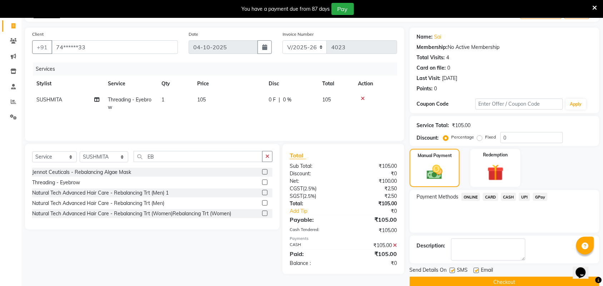
scroll to position [56, 0]
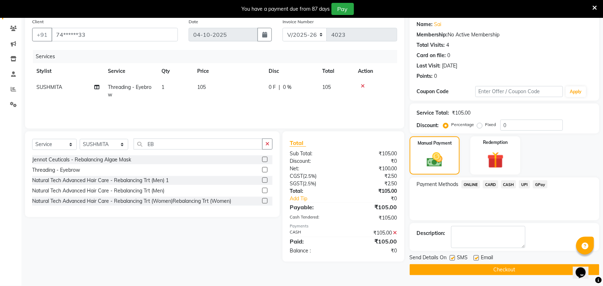
click at [497, 270] on button "Checkout" at bounding box center [505, 269] width 190 height 11
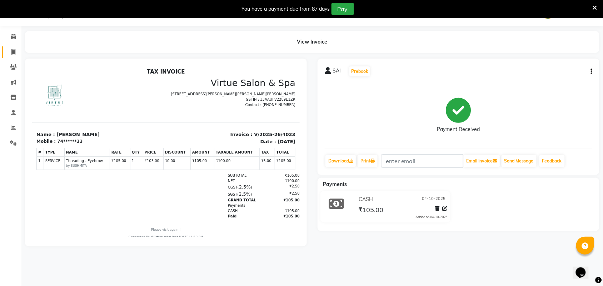
click at [14, 56] on link "Invoice" at bounding box center [10, 52] width 17 height 12
select select "service"
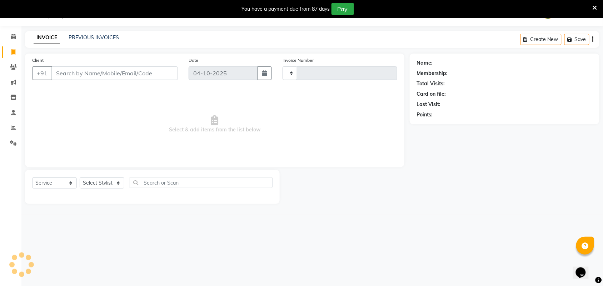
type input "4024"
select select "4466"
drag, startPoint x: 74, startPoint y: 69, endPoint x: 75, endPoint y: 74, distance: 5.2
click at [74, 72] on input "Client" at bounding box center [114, 73] width 126 height 14
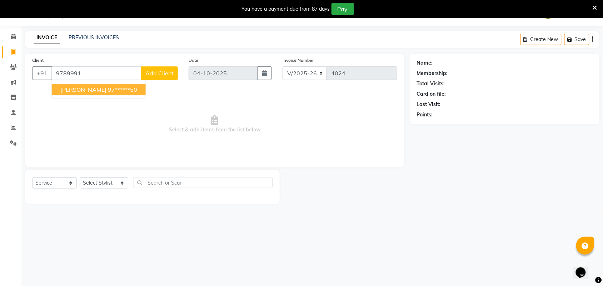
click at [67, 92] on span "[PERSON_NAME]" at bounding box center [83, 89] width 46 height 7
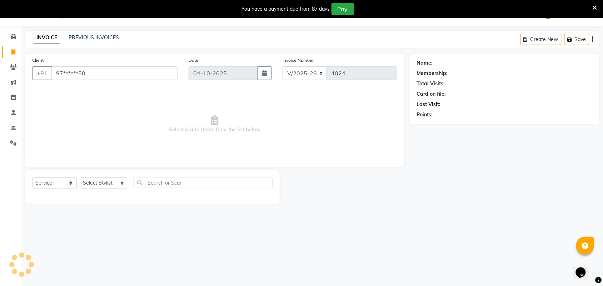
type input "97******50"
select select "1: Object"
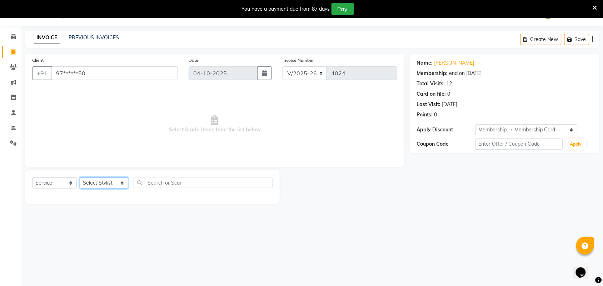
click at [90, 185] on select "Select Stylist Admin ANUSHA Apsu Auditor Ambattur Balaji BANUPRIYA Bharath Bhuv…" at bounding box center [104, 183] width 49 height 11
click at [438, 65] on link "Joe" at bounding box center [454, 63] width 40 height 8
click at [93, 191] on div "Select Service Product Membership Package Voucher Prepaid Gift Card Select Styl…" at bounding box center [152, 185] width 240 height 17
click at [95, 186] on select "Select Stylist Admin ANUSHA Apsu Auditor Ambattur Balaji BANUPRIYA Bharath Bhuv…" at bounding box center [104, 183] width 49 height 11
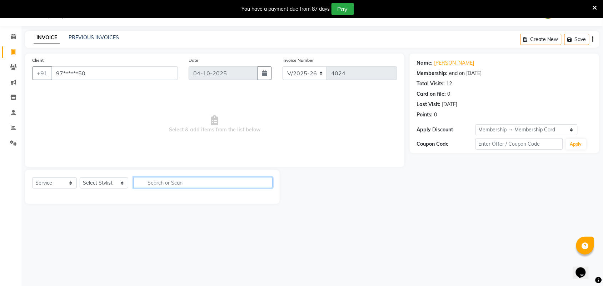
click at [158, 184] on input "text" at bounding box center [203, 182] width 139 height 11
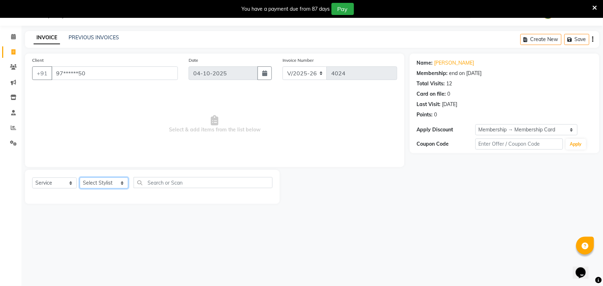
click at [106, 186] on select "Select Stylist Admin ANUSHA Apsu Auditor Ambattur Balaji BANUPRIYA Bharath Bhuv…" at bounding box center [104, 183] width 49 height 11
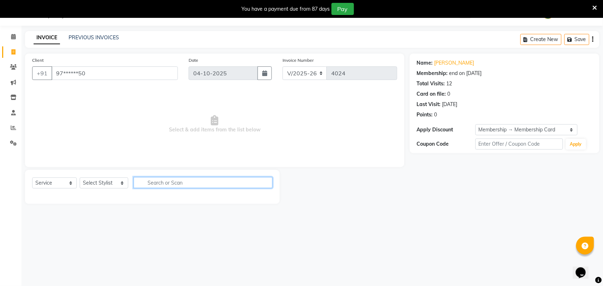
click at [175, 179] on input "text" at bounding box center [203, 182] width 139 height 11
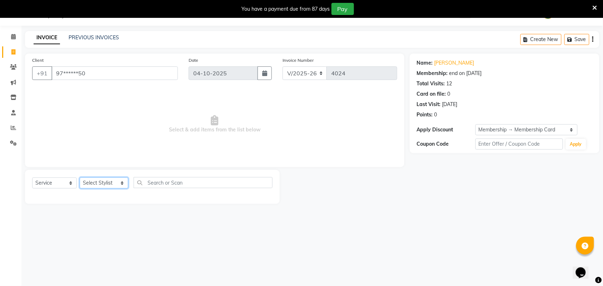
click at [103, 185] on select "Select Stylist Admin ANUSHA Apsu Auditor Ambattur Balaji BANUPRIYA Bharath Bhuv…" at bounding box center [104, 183] width 49 height 11
click at [112, 180] on select "Select Stylist Admin ANUSHA Apsu Auditor Ambattur Balaji BANUPRIYA Bharath Bhuv…" at bounding box center [104, 183] width 49 height 11
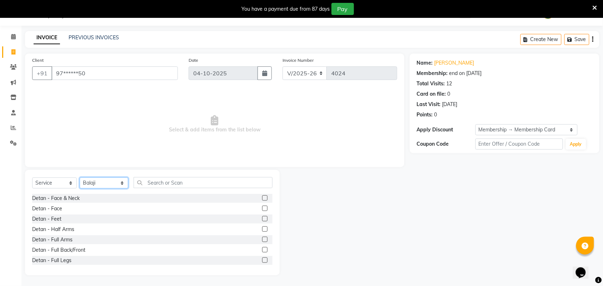
click at [104, 186] on select "Select Stylist Admin ANUSHA Apsu Auditor Ambattur Balaji BANUPRIYA Bharath Bhuv…" at bounding box center [104, 183] width 49 height 11
select select "47999"
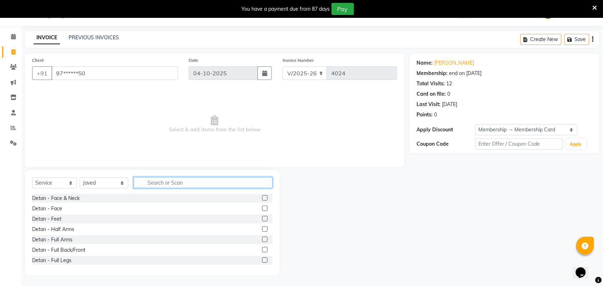
click at [182, 182] on input "text" at bounding box center [203, 182] width 139 height 11
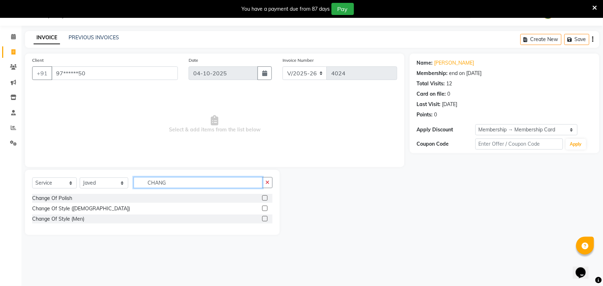
type input "CHANG"
click at [265, 218] on label at bounding box center [264, 218] width 5 height 5
click at [265, 218] on input "checkbox" at bounding box center [264, 219] width 5 height 5
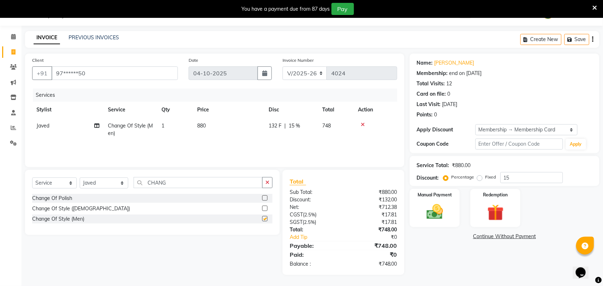
checkbox input "false"
drag, startPoint x: 270, startPoint y: 182, endPoint x: 263, endPoint y: 184, distance: 7.0
click at [270, 182] on button "button" at bounding box center [267, 182] width 10 height 11
type input "DES"
click at [264, 208] on label at bounding box center [264, 208] width 5 height 5
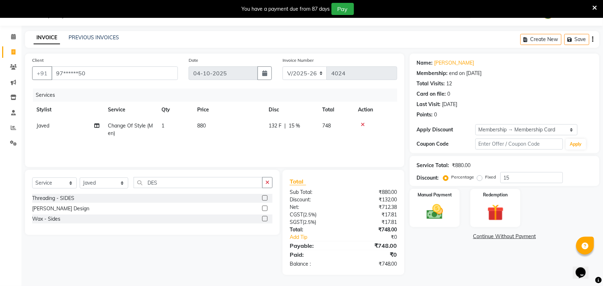
click at [264, 208] on input "checkbox" at bounding box center [264, 209] width 5 height 5
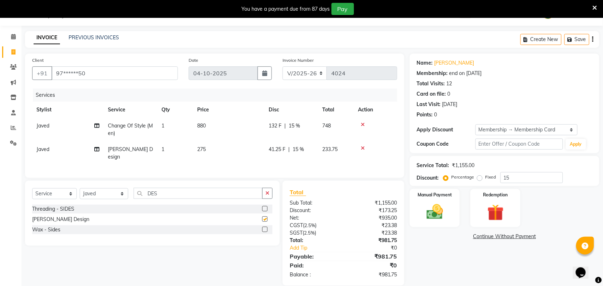
checkbox input "false"
click at [522, 179] on input "15" at bounding box center [532, 177] width 63 height 11
click at [450, 198] on div "Manual Payment" at bounding box center [435, 208] width 52 height 40
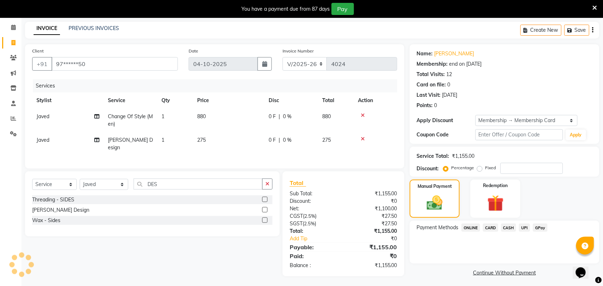
scroll to position [30, 0]
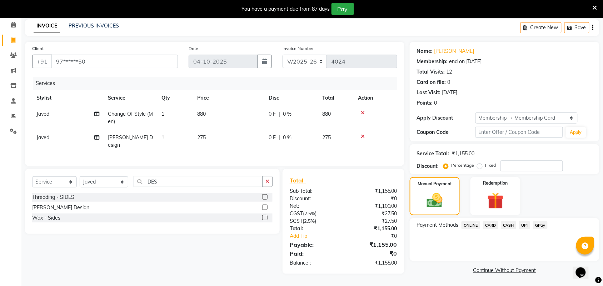
click at [524, 222] on span "UPI" at bounding box center [524, 225] width 11 height 8
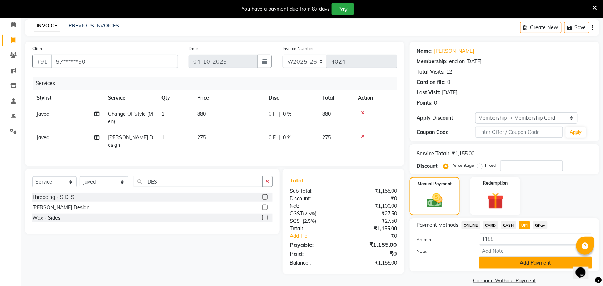
click at [515, 260] on button "Add Payment" at bounding box center [535, 263] width 113 height 11
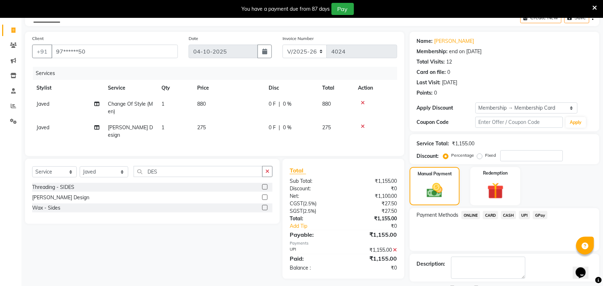
scroll to position [71, 0]
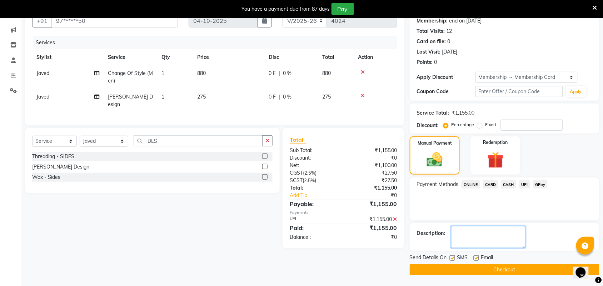
click at [479, 232] on textarea at bounding box center [488, 237] width 74 height 22
click at [526, 268] on button "Checkout" at bounding box center [505, 269] width 190 height 11
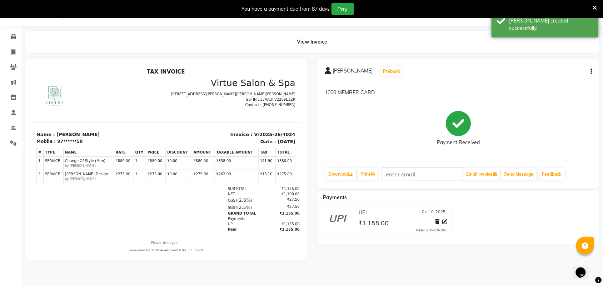
click at [591, 70] on button "button" at bounding box center [590, 72] width 4 height 8
click at [538, 79] on div "Edit Invoice" at bounding box center [556, 80] width 49 height 9
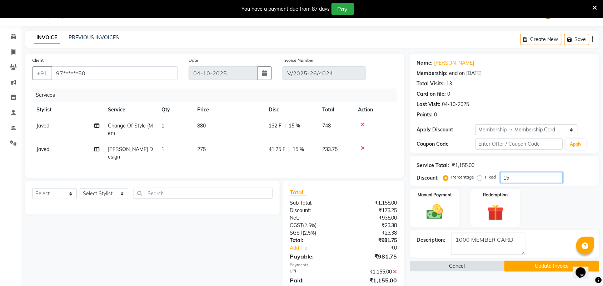
click at [519, 181] on input "15" at bounding box center [532, 177] width 63 height 11
click at [486, 176] on label "Fixed" at bounding box center [491, 177] width 11 height 6
click at [479, 176] on input "Fixed" at bounding box center [481, 177] width 5 height 5
click at [513, 181] on input "number" at bounding box center [532, 177] width 63 height 11
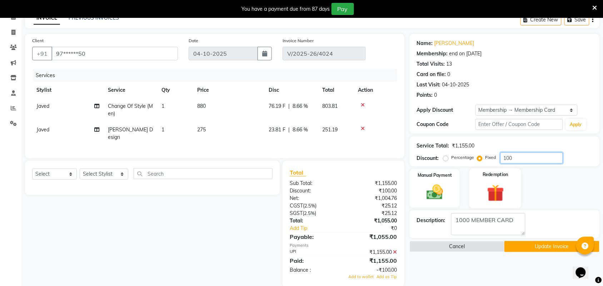
scroll to position [48, 0]
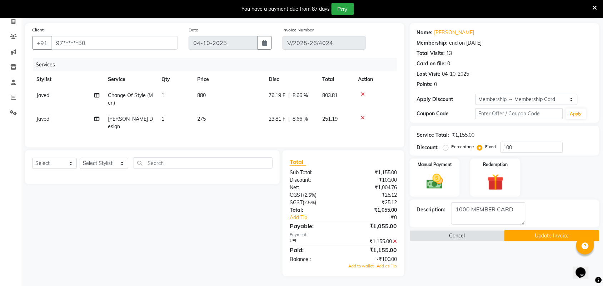
click at [397, 240] on icon at bounding box center [395, 241] width 4 height 5
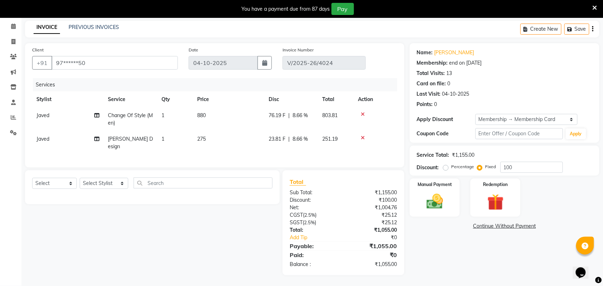
scroll to position [27, 0]
click at [543, 172] on input "100" at bounding box center [532, 168] width 63 height 11
click at [426, 206] on img at bounding box center [435, 203] width 28 height 20
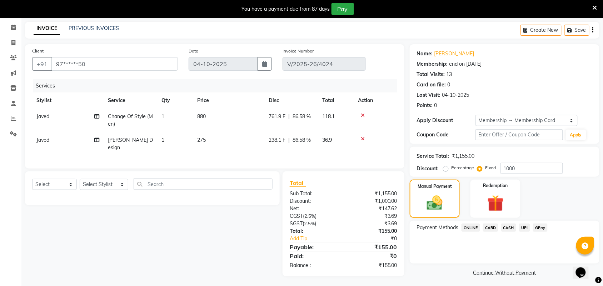
click at [528, 226] on span "UPI" at bounding box center [524, 228] width 11 height 8
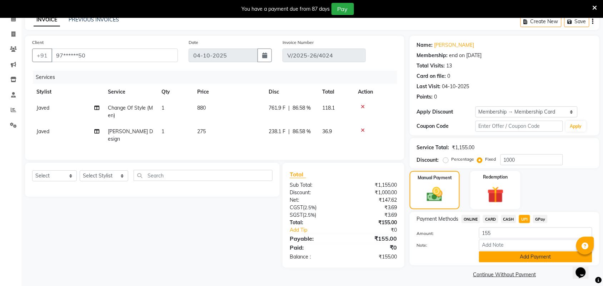
scroll to position [40, 0]
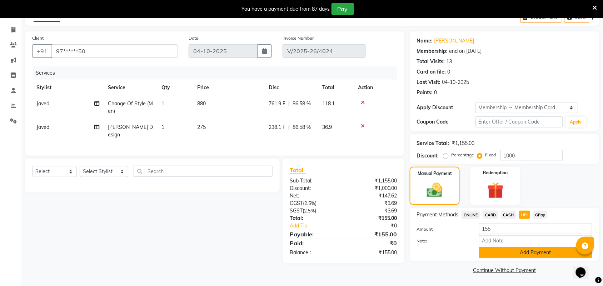
click at [538, 252] on button "Add Payment" at bounding box center [535, 252] width 113 height 11
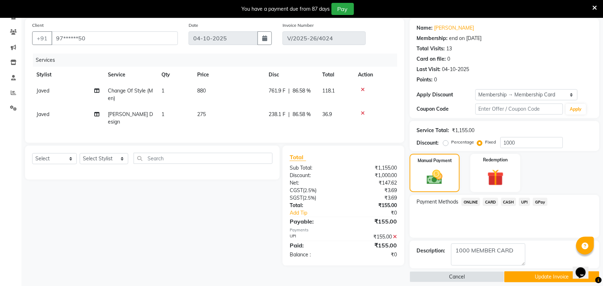
scroll to position [60, 0]
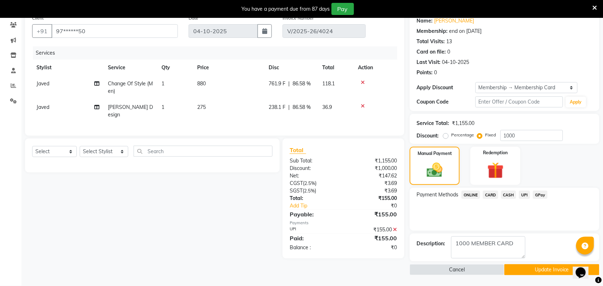
click at [534, 267] on button "Update Invoice" at bounding box center [552, 269] width 95 height 11
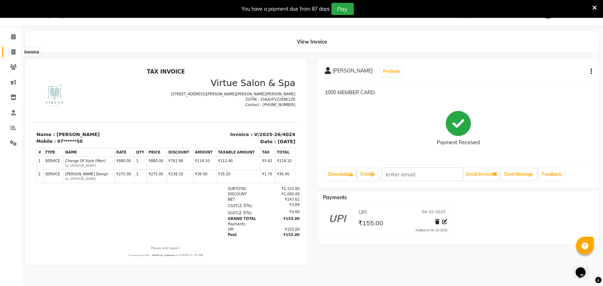
click at [12, 50] on icon at bounding box center [13, 51] width 4 height 5
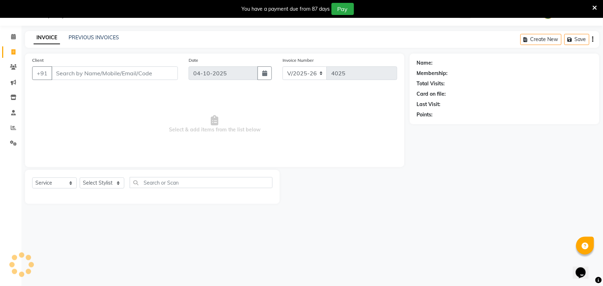
click at [61, 74] on input "Client" at bounding box center [114, 73] width 126 height 14
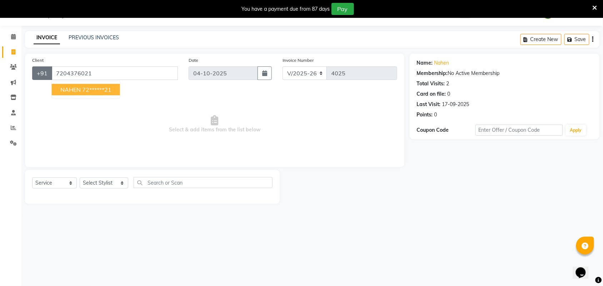
click at [50, 74] on button "+91" at bounding box center [42, 73] width 20 height 14
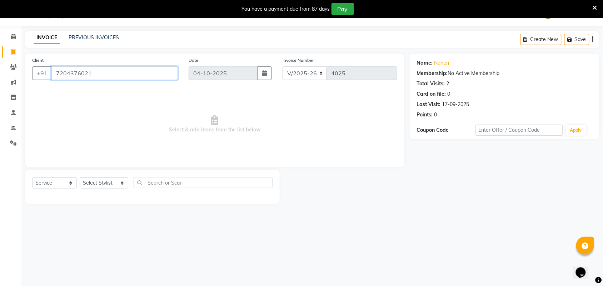
drag, startPoint x: 58, startPoint y: 71, endPoint x: 53, endPoint y: 72, distance: 4.7
click at [57, 71] on input "7204376021" at bounding box center [114, 73] width 126 height 14
drag, startPoint x: 53, startPoint y: 72, endPoint x: 134, endPoint y: 81, distance: 82.0
click at [134, 81] on div "Client +91 7204376021" at bounding box center [105, 70] width 157 height 29
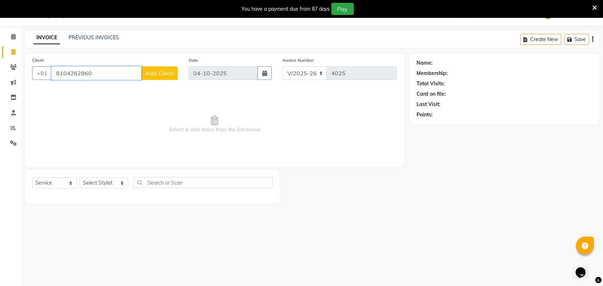
drag, startPoint x: 54, startPoint y: 70, endPoint x: 104, endPoint y: 70, distance: 49.3
click at [104, 70] on input "8104262860" at bounding box center [96, 73] width 90 height 14
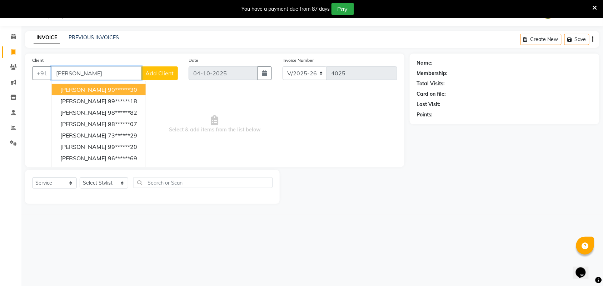
click at [108, 90] on ngb-highlight "90******30" at bounding box center [122, 89] width 29 height 7
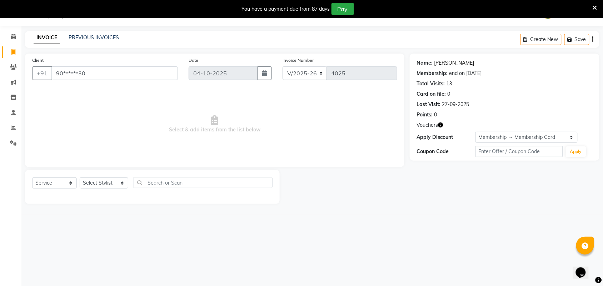
click at [447, 61] on link "Poornima" at bounding box center [454, 63] width 40 height 8
click at [386, 238] on div "08047224946 Select Location × Virtue Salon And Aesthetic, Anna Nagar WhatsApp S…" at bounding box center [301, 143] width 603 height 286
drag, startPoint x: 56, startPoint y: 73, endPoint x: 161, endPoint y: 70, distance: 105.4
click at [161, 70] on input "90******30" at bounding box center [114, 73] width 126 height 14
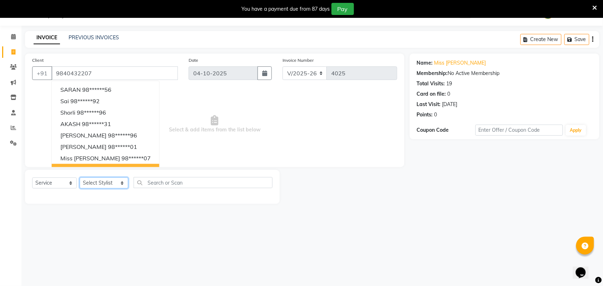
click at [93, 179] on select "Select Stylist Admin ANUSHA Apsu Auditor Ambattur Balaji BANUPRIYA Bharath Bhuv…" at bounding box center [104, 183] width 49 height 11
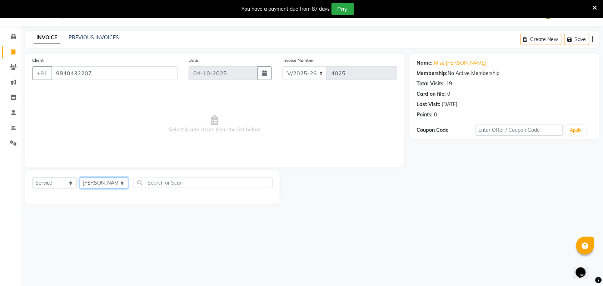
click at [80, 178] on select "Select Stylist Admin ANUSHA Apsu Auditor Ambattur Balaji BANUPRIYA Bharath Bhuv…" at bounding box center [104, 183] width 49 height 11
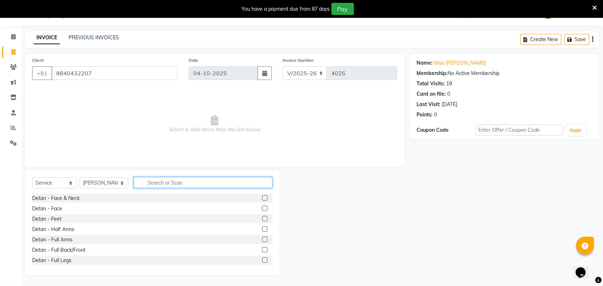
click at [154, 186] on input "text" at bounding box center [203, 182] width 139 height 11
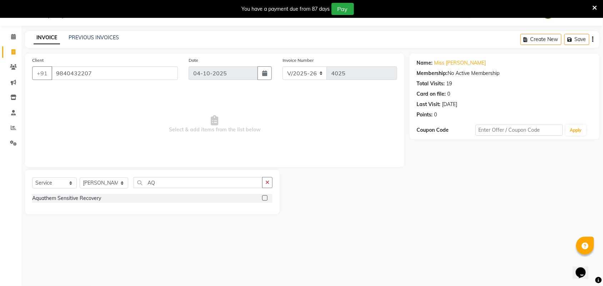
click at [265, 199] on label at bounding box center [264, 197] width 5 height 5
click at [265, 199] on input "checkbox" at bounding box center [264, 198] width 5 height 5
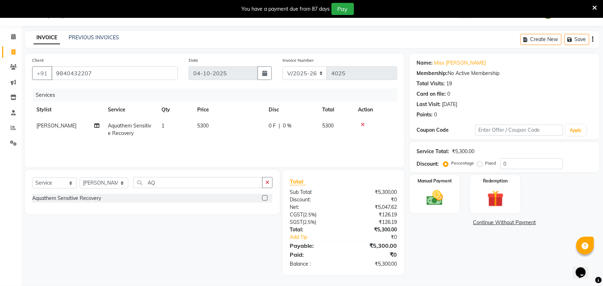
click at [211, 121] on td "5300" at bounding box center [228, 130] width 71 height 24
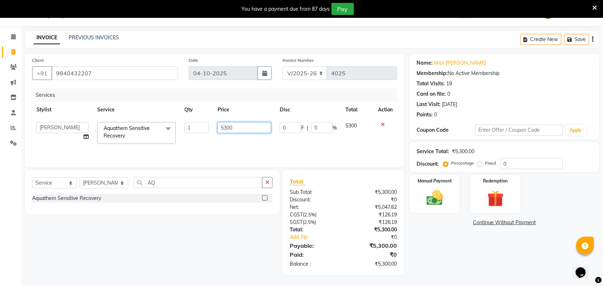
click at [232, 129] on input "5300" at bounding box center [245, 127] width 54 height 11
click at [230, 128] on input "5300" at bounding box center [245, 127] width 54 height 11
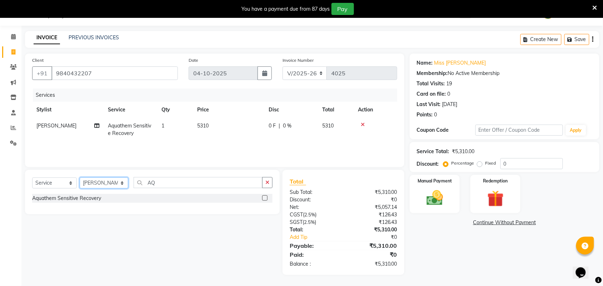
click at [94, 178] on select "Select Stylist Admin ANUSHA Apsu Auditor Ambattur Balaji BANUPRIYA Bharath Bhuv…" at bounding box center [104, 183] width 49 height 11
click at [80, 178] on select "Select Stylist Admin ANUSHA Apsu Auditor Ambattur Balaji BANUPRIYA Bharath Bhuv…" at bounding box center [104, 183] width 49 height 11
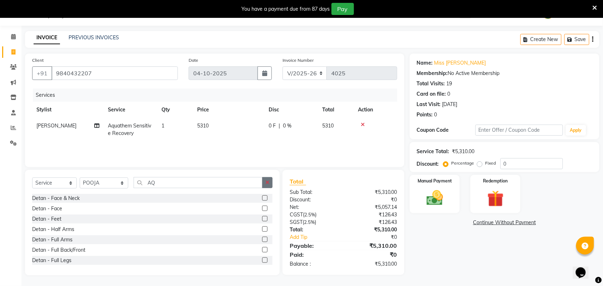
click at [265, 181] on icon "button" at bounding box center [267, 182] width 4 height 5
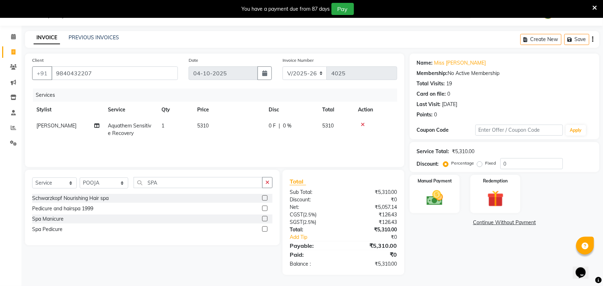
click at [264, 229] on label at bounding box center [264, 229] width 5 height 5
click at [264, 229] on input "checkbox" at bounding box center [264, 229] width 5 height 5
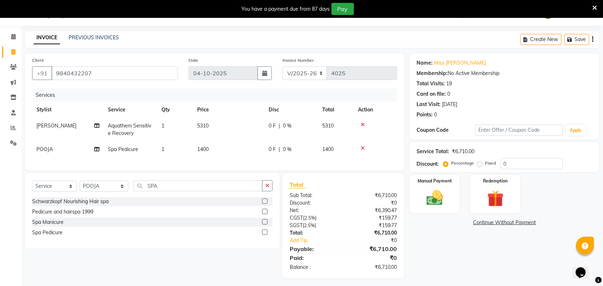
click at [197, 151] on span "1400" at bounding box center [202, 149] width 11 height 6
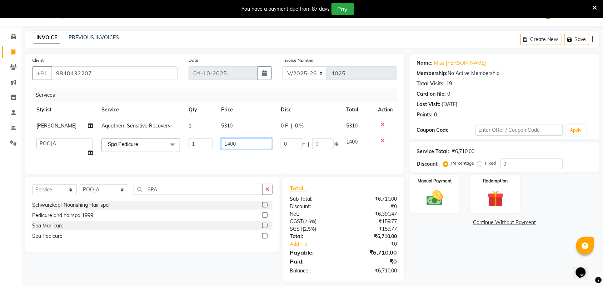
click at [245, 146] on input "1400" at bounding box center [246, 143] width 51 height 11
click at [252, 198] on div "Select Service Product Membership Package Voucher Prepaid Gift Card Select Styl…" at bounding box center [152, 192] width 240 height 17
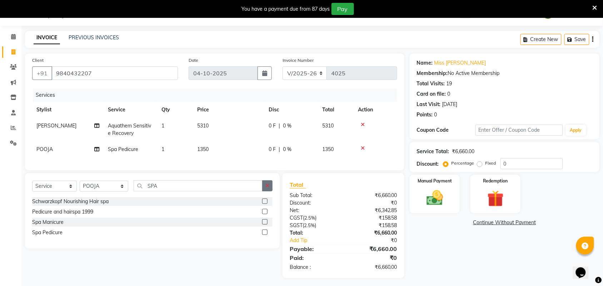
click at [268, 188] on icon "button" at bounding box center [267, 185] width 4 height 5
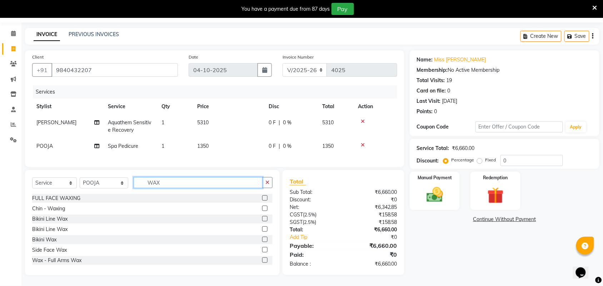
scroll to position [28, 0]
click at [262, 259] on label at bounding box center [264, 260] width 5 height 5
click at [262, 259] on input "checkbox" at bounding box center [264, 260] width 5 height 5
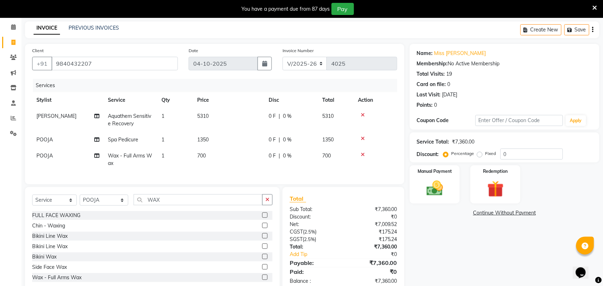
click at [224, 147] on td "1350" at bounding box center [228, 140] width 71 height 16
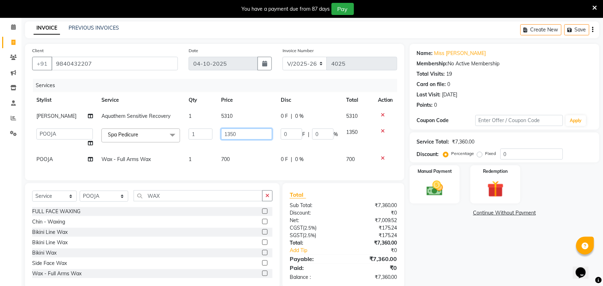
click at [227, 133] on input "1350" at bounding box center [246, 134] width 51 height 11
click at [234, 133] on input "1350" at bounding box center [246, 134] width 51 height 11
click at [231, 164] on td "700" at bounding box center [247, 159] width 60 height 16
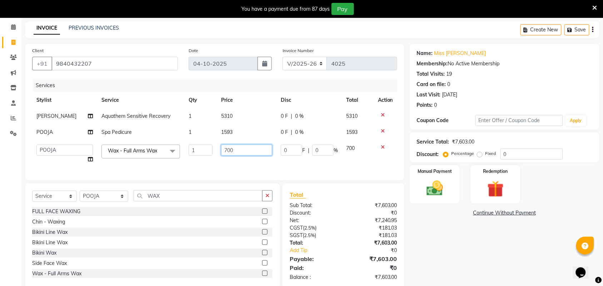
click at [233, 151] on input "700" at bounding box center [246, 150] width 51 height 11
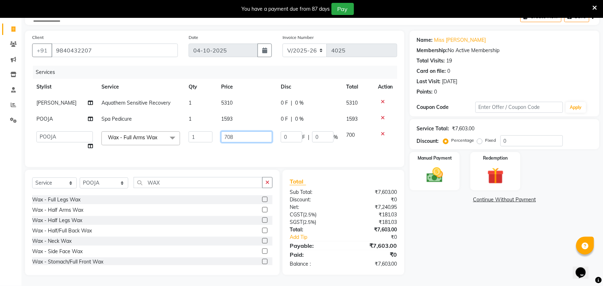
scroll to position [89, 0]
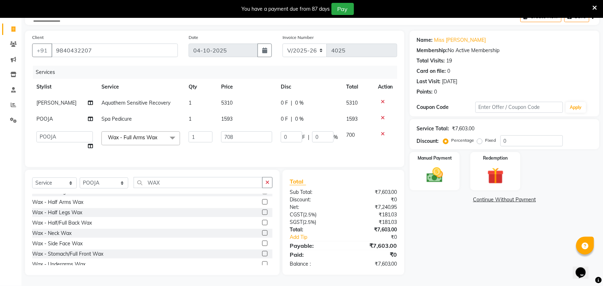
click at [262, 213] on div at bounding box center [267, 212] width 10 height 9
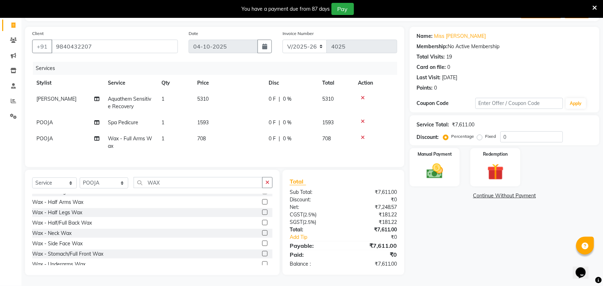
click at [262, 215] on label at bounding box center [264, 212] width 5 height 5
click at [262, 215] on input "checkbox" at bounding box center [264, 212] width 5 height 5
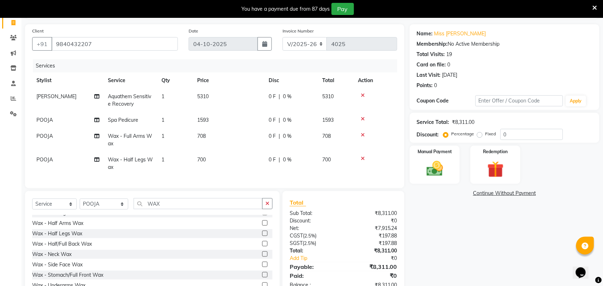
click at [214, 165] on td "700" at bounding box center [228, 164] width 71 height 24
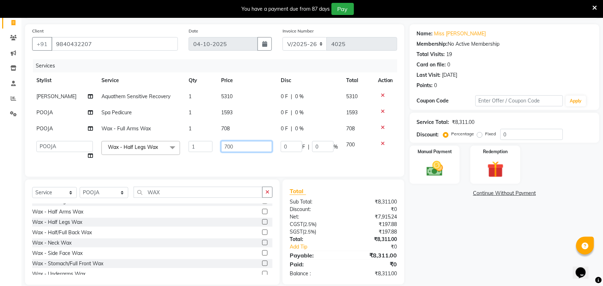
click at [233, 147] on input "700" at bounding box center [246, 146] width 51 height 11
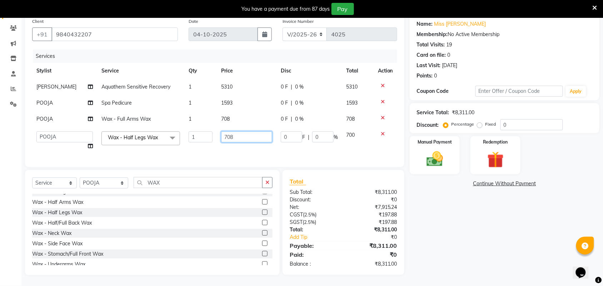
scroll to position [63, 0]
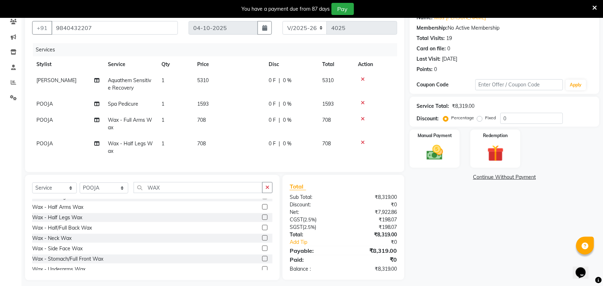
click at [265, 180] on div "Client +91 9840432207 Date 04-10-2025 Invoice Number V/2025 V/2025-26 4025 Serv…" at bounding box center [215, 144] width 390 height 272
click at [225, 192] on input "WAX" at bounding box center [198, 187] width 129 height 11
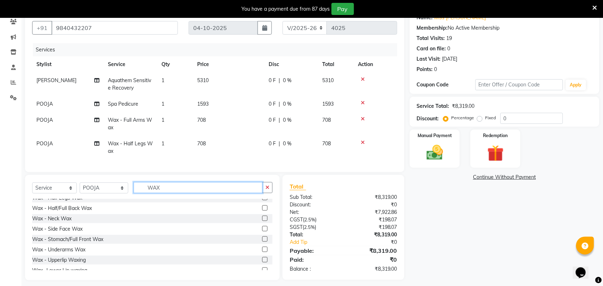
scroll to position [125, 0]
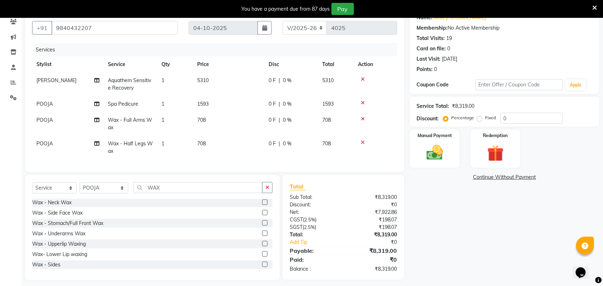
click at [262, 236] on label at bounding box center [264, 233] width 5 height 5
click at [262, 236] on input "checkbox" at bounding box center [264, 234] width 5 height 5
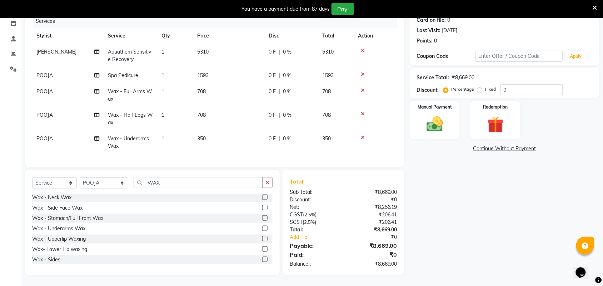
click at [215, 131] on td "350" at bounding box center [228, 143] width 71 height 24
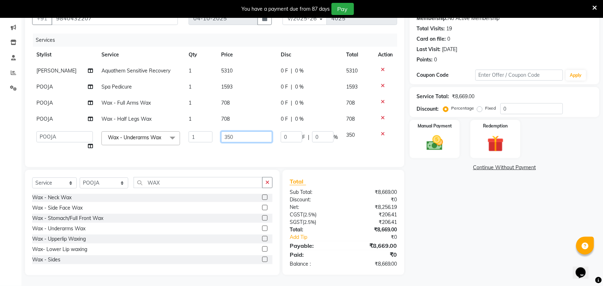
click at [236, 131] on input "350" at bounding box center [246, 136] width 51 height 11
click at [447, 206] on div "Name: Miss Samptha Membership: No Active Membership Total Visits: 19 Card on fi…" at bounding box center [507, 137] width 195 height 277
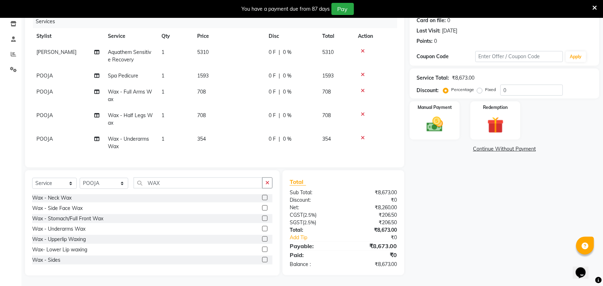
scroll to position [98, 0]
click at [442, 121] on img at bounding box center [435, 124] width 28 height 20
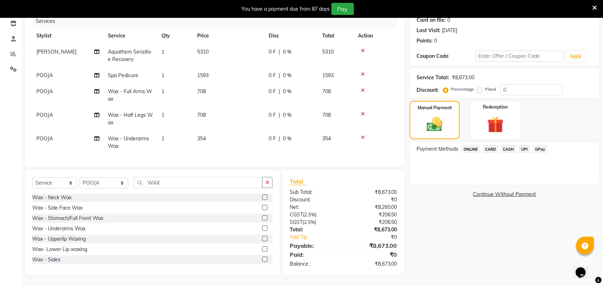
click at [491, 145] on span "CARD" at bounding box center [490, 149] width 15 height 8
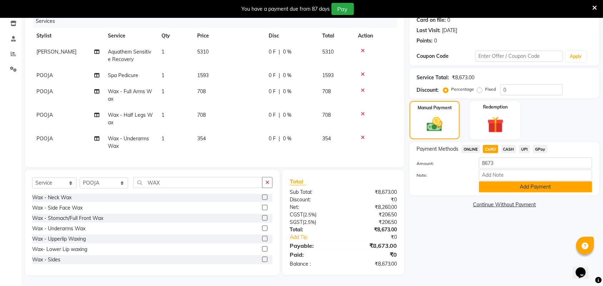
click at [490, 184] on button "Add Payment" at bounding box center [535, 187] width 113 height 11
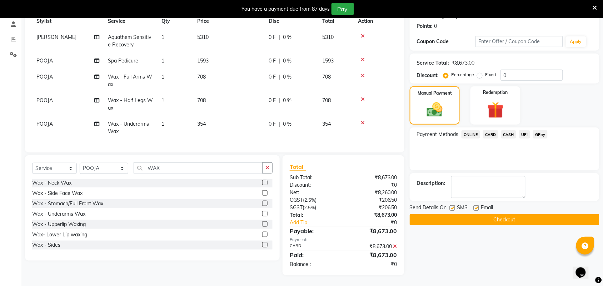
scroll to position [113, 0]
click at [483, 214] on button "Checkout" at bounding box center [505, 219] width 190 height 11
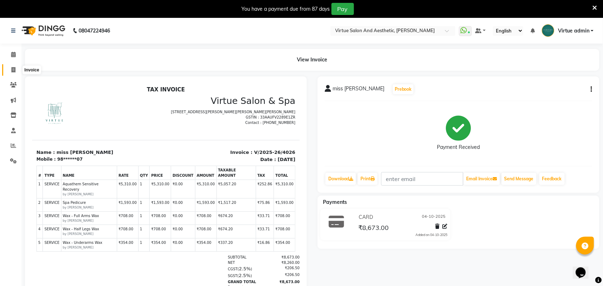
click at [15, 69] on span at bounding box center [13, 70] width 13 height 8
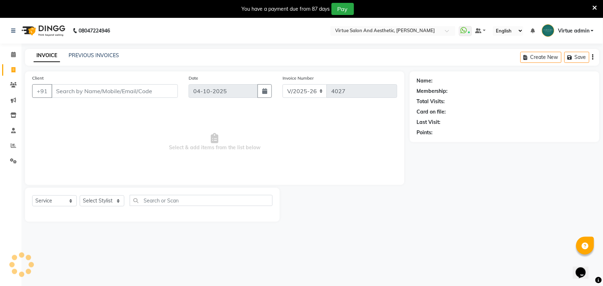
scroll to position [18, 0]
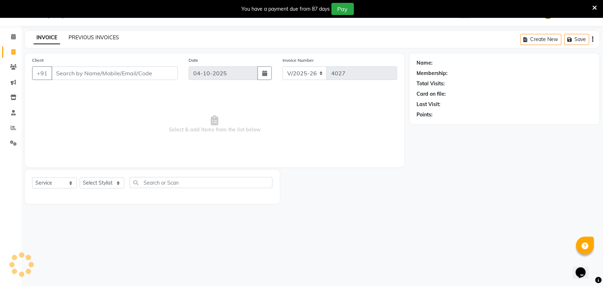
click at [95, 36] on link "PREVIOUS INVOICES" at bounding box center [94, 37] width 50 height 6
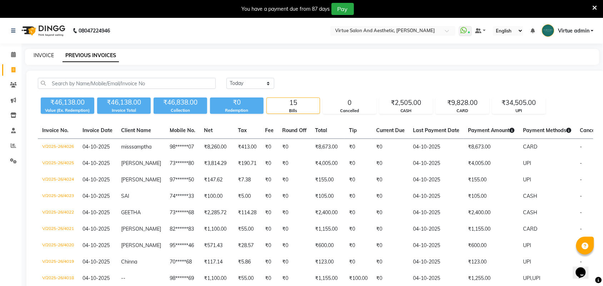
click at [51, 58] on link "INVOICE" at bounding box center [44, 55] width 20 height 6
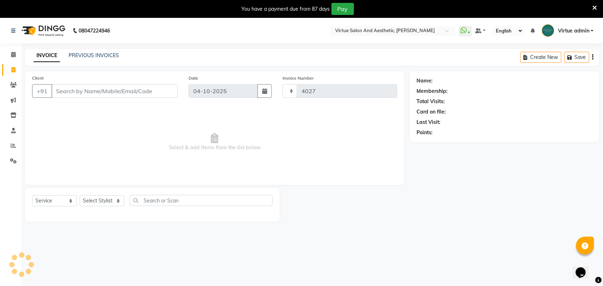
scroll to position [18, 0]
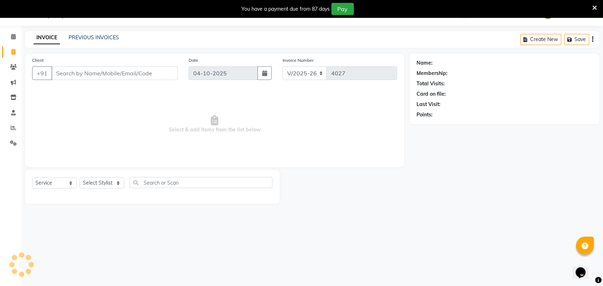
click at [73, 77] on input "Client" at bounding box center [114, 73] width 126 height 14
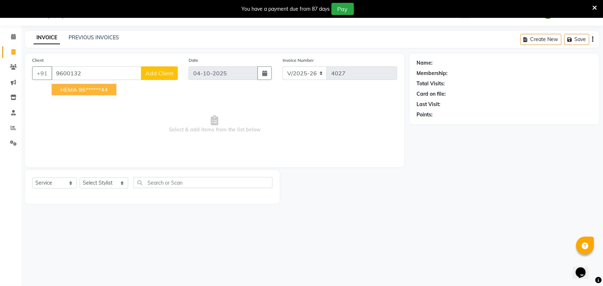
click at [77, 85] on button "HEMA 96******44" at bounding box center [84, 89] width 65 height 11
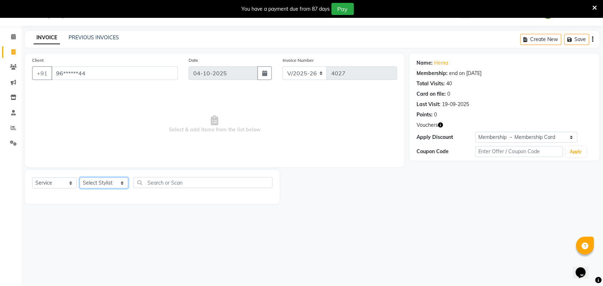
click at [96, 184] on select "Select Stylist Admin ANUSHA Apsu Auditor Ambattur Balaji BANUPRIYA Bharath Bhuv…" at bounding box center [104, 183] width 49 height 11
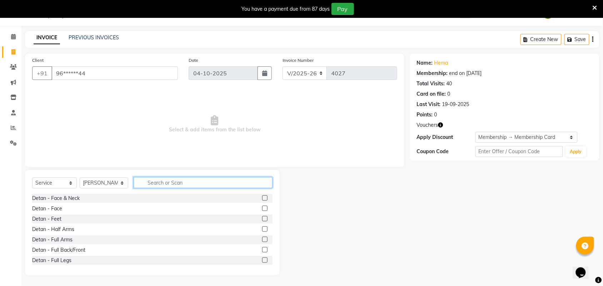
click at [182, 177] on input "text" at bounding box center [203, 182] width 139 height 11
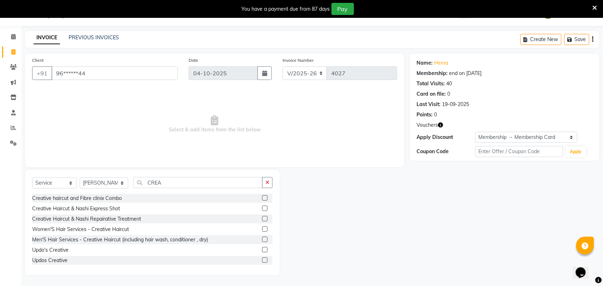
click at [262, 227] on label at bounding box center [264, 229] width 5 height 5
click at [262, 227] on input "checkbox" at bounding box center [264, 229] width 5 height 5
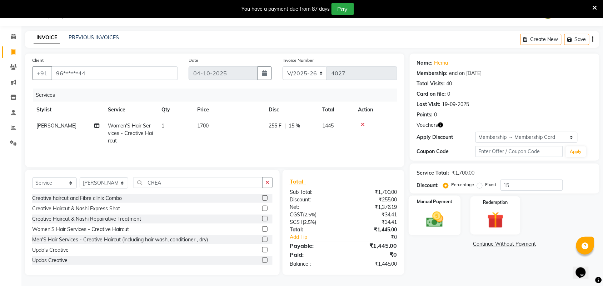
click at [430, 207] on div "Manual Payment" at bounding box center [435, 216] width 52 height 40
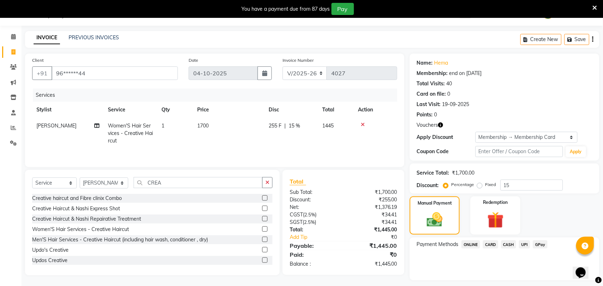
click at [526, 247] on span "UPI" at bounding box center [524, 244] width 11 height 8
click at [518, 280] on button "Add Payment" at bounding box center [535, 282] width 113 height 11
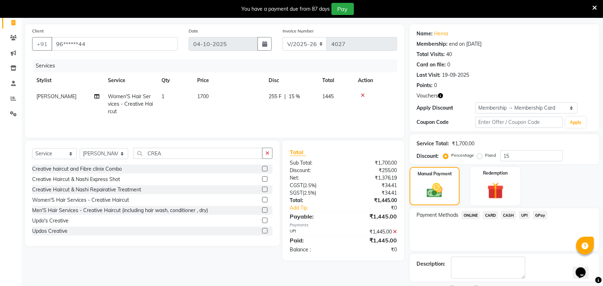
scroll to position [78, 0]
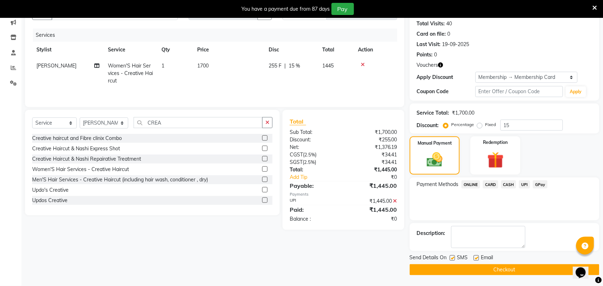
click at [521, 273] on button "Checkout" at bounding box center [505, 269] width 190 height 11
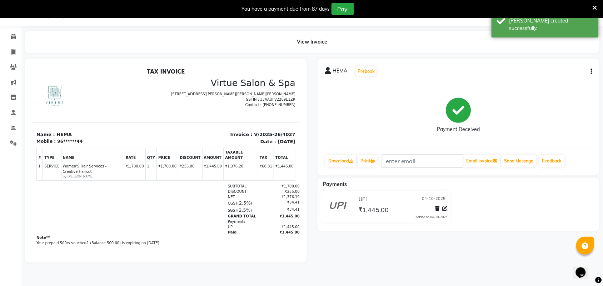
click at [592, 72] on icon "button" at bounding box center [591, 71] width 1 height 0
click at [556, 81] on div "Edit Invoice" at bounding box center [556, 80] width 49 height 9
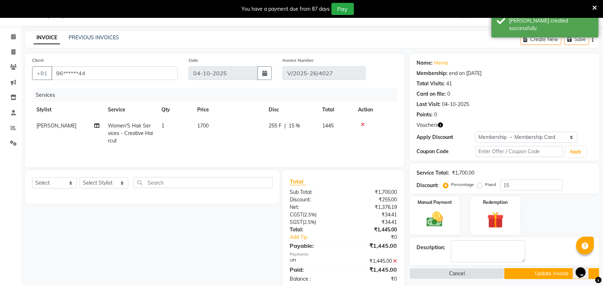
click at [396, 261] on icon at bounding box center [395, 261] width 4 height 5
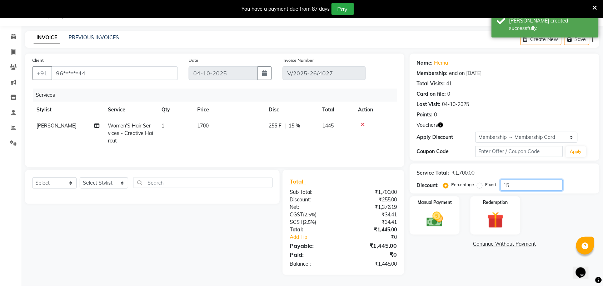
click at [528, 186] on input "15" at bounding box center [532, 185] width 63 height 11
click at [442, 219] on img at bounding box center [435, 220] width 28 height 20
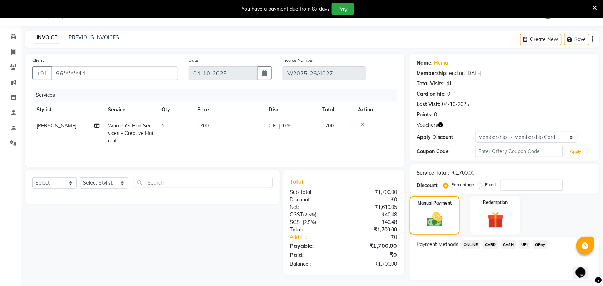
click at [528, 245] on span "UPI" at bounding box center [524, 244] width 11 height 8
click at [538, 279] on button "Add Payment" at bounding box center [535, 282] width 113 height 11
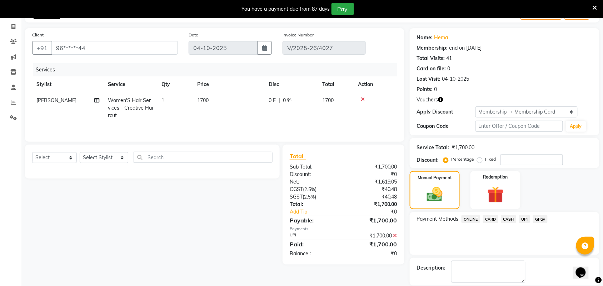
scroll to position [68, 0]
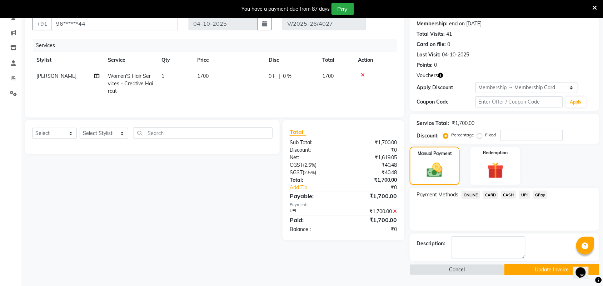
click at [539, 270] on button "Update Invoice" at bounding box center [552, 269] width 95 height 11
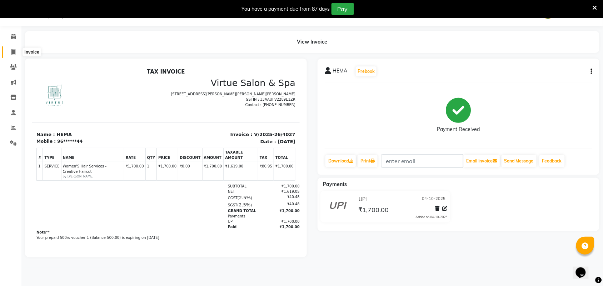
click at [15, 52] on icon at bounding box center [13, 51] width 4 height 5
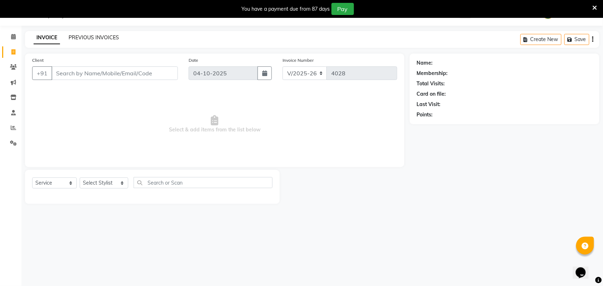
click at [99, 36] on link "PREVIOUS INVOICES" at bounding box center [94, 37] width 50 height 6
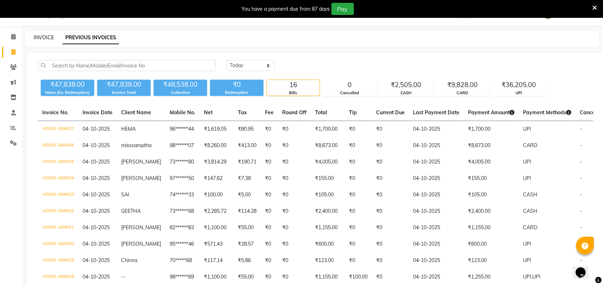
click at [42, 40] on link "INVOICE" at bounding box center [44, 37] width 20 height 6
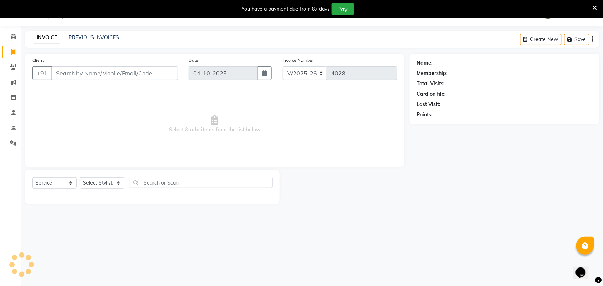
click at [96, 73] on input "Client" at bounding box center [114, 73] width 126 height 14
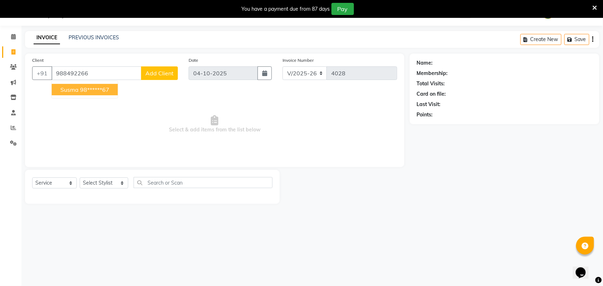
click at [65, 91] on span "susma" at bounding box center [69, 89] width 18 height 7
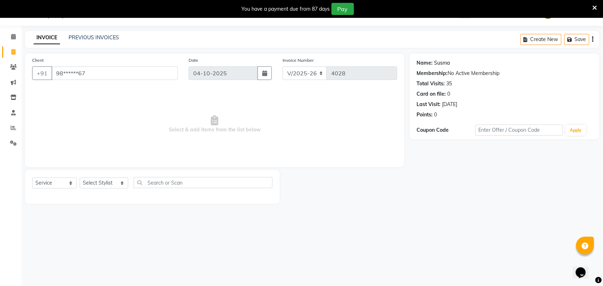
click at [442, 64] on link "Susma" at bounding box center [442, 63] width 16 height 8
click at [96, 39] on link "PREVIOUS INVOICES" at bounding box center [94, 37] width 50 height 6
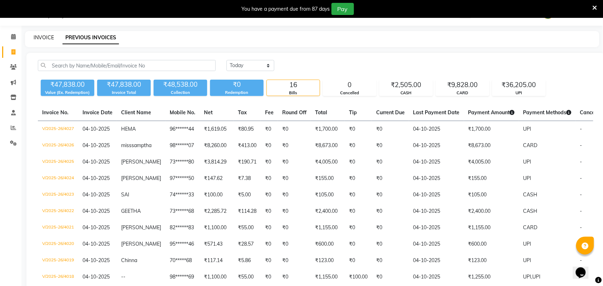
click at [45, 38] on link "INVOICE" at bounding box center [44, 37] width 20 height 6
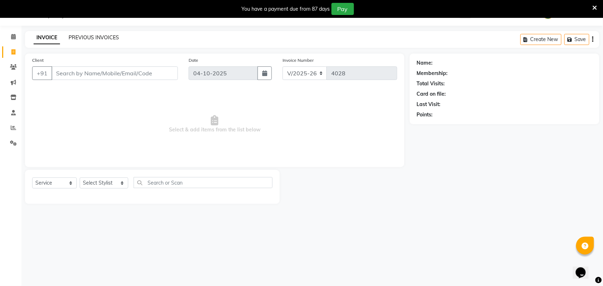
click at [88, 38] on link "PREVIOUS INVOICES" at bounding box center [94, 37] width 50 height 6
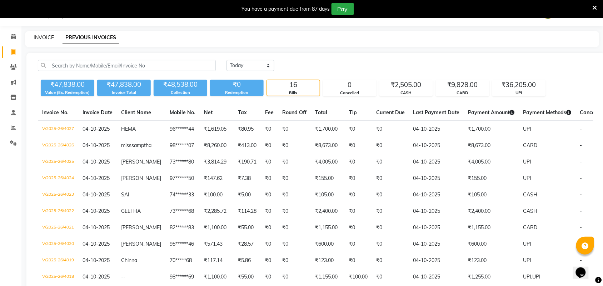
click at [45, 38] on link "INVOICE" at bounding box center [44, 37] width 20 height 6
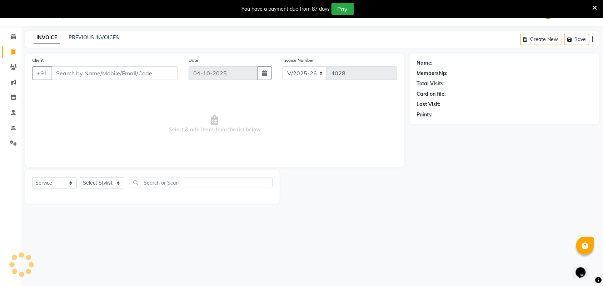
click at [61, 67] on input "Client" at bounding box center [114, 73] width 126 height 14
drag, startPoint x: 56, startPoint y: 74, endPoint x: 104, endPoint y: 74, distance: 47.9
click at [104, 74] on input "9150646111" at bounding box center [96, 73] width 90 height 14
click at [99, 71] on input "Client" at bounding box center [114, 73] width 126 height 14
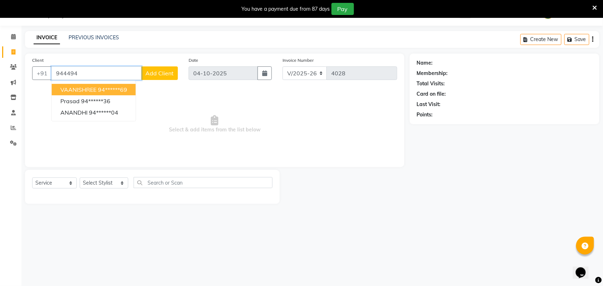
click at [92, 94] on button "VAANISHREE 94******69" at bounding box center [94, 89] width 84 height 11
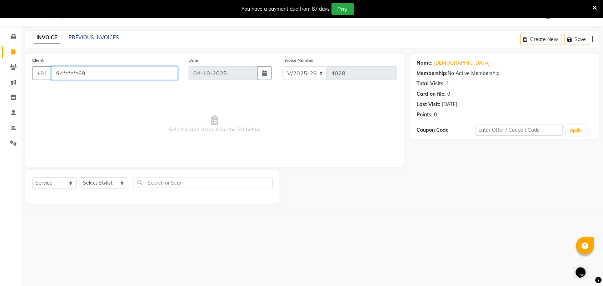
drag, startPoint x: 59, startPoint y: 71, endPoint x: 131, endPoint y: 67, distance: 72.6
click at [131, 67] on input "94******69" at bounding box center [114, 73] width 126 height 14
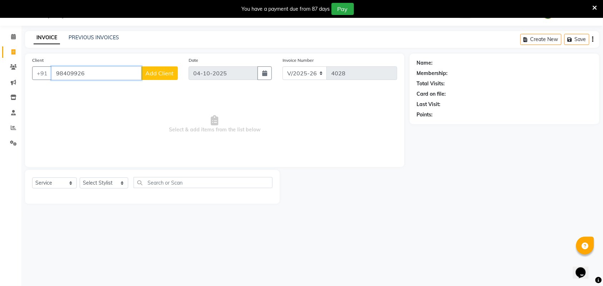
click at [76, 76] on input "98409926" at bounding box center [96, 73] width 90 height 14
click at [95, 72] on input "9840996626" at bounding box center [96, 73] width 90 height 14
click at [77, 75] on input "9840996626" at bounding box center [96, 73] width 90 height 14
click at [94, 79] on input "9840889996626" at bounding box center [96, 73] width 90 height 14
click at [175, 132] on span "Select & add items from the list below" at bounding box center [214, 124] width 365 height 71
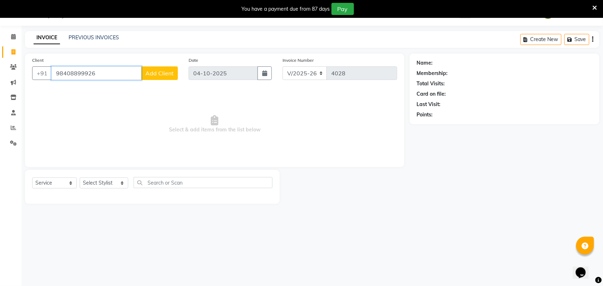
click at [109, 70] on input "98408899926" at bounding box center [96, 73] width 90 height 14
click at [88, 76] on input "98408899926" at bounding box center [96, 73] width 90 height 14
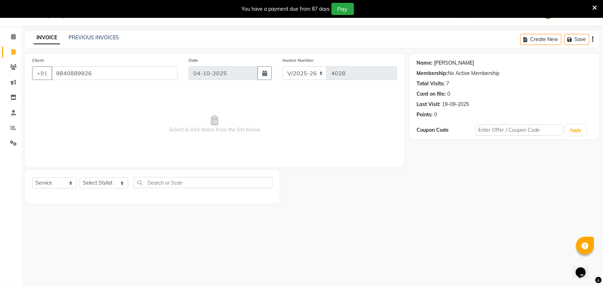
click at [443, 63] on link "Prasanth" at bounding box center [454, 63] width 40 height 8
click at [98, 185] on select "Select Stylist Admin ANUSHA Apsu Auditor Ambattur Balaji BANUPRIYA Bharath Bhuv…" at bounding box center [104, 183] width 49 height 11
click at [173, 183] on input "text" at bounding box center [203, 182] width 139 height 11
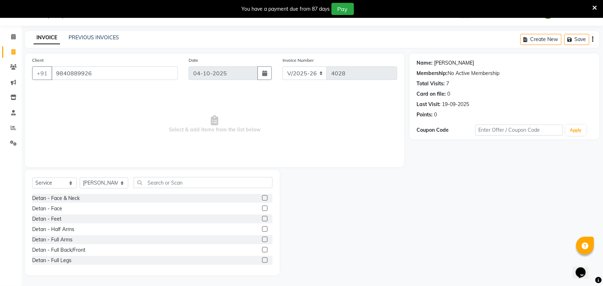
click at [447, 64] on link "Prasanth" at bounding box center [454, 63] width 40 height 8
click at [155, 179] on input "text" at bounding box center [203, 182] width 139 height 11
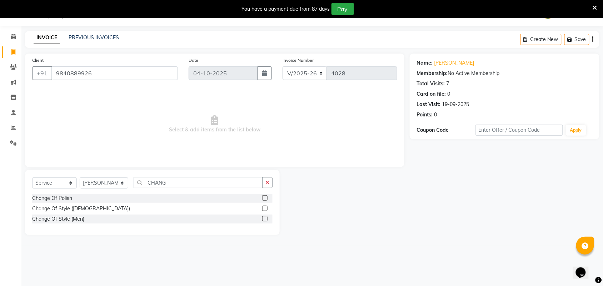
click at [265, 217] on label at bounding box center [264, 218] width 5 height 5
click at [265, 217] on input "checkbox" at bounding box center [264, 219] width 5 height 5
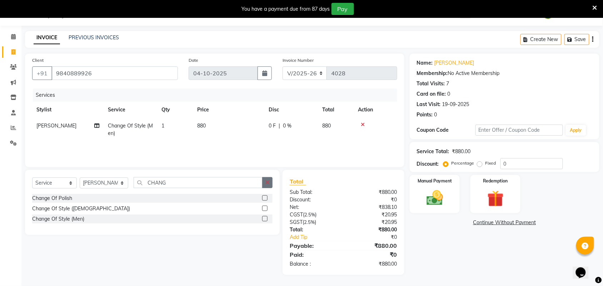
click at [268, 183] on icon "button" at bounding box center [267, 182] width 4 height 5
click at [267, 197] on label at bounding box center [264, 197] width 5 height 5
click at [267, 197] on input "checkbox" at bounding box center [264, 198] width 5 height 5
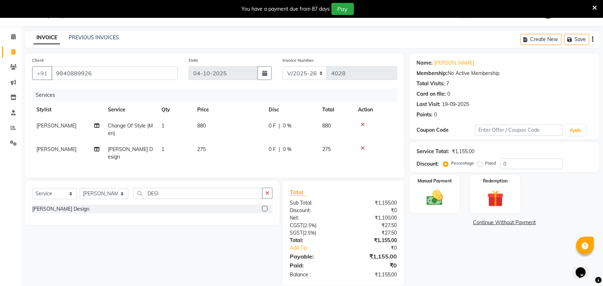
scroll to position [27, 0]
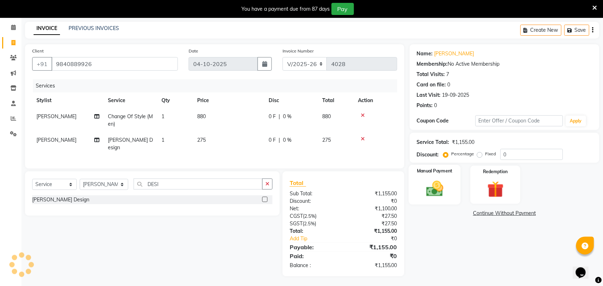
click at [431, 192] on img at bounding box center [435, 189] width 28 height 20
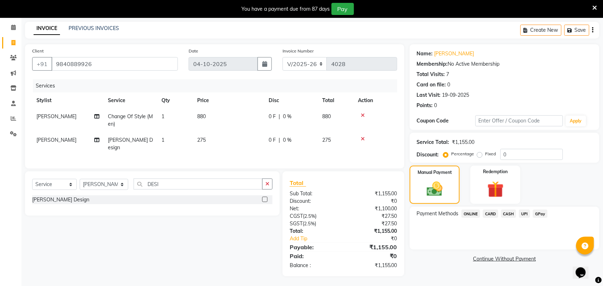
click at [526, 214] on span "UPI" at bounding box center [524, 214] width 11 height 8
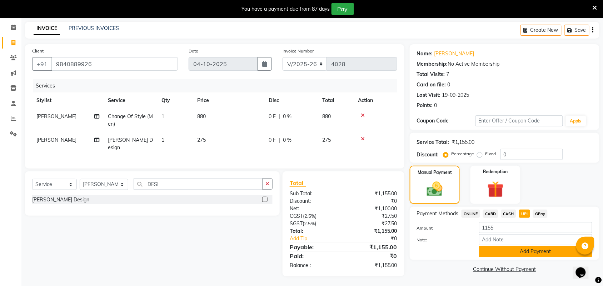
click at [529, 251] on button "Add Payment" at bounding box center [535, 251] width 113 height 11
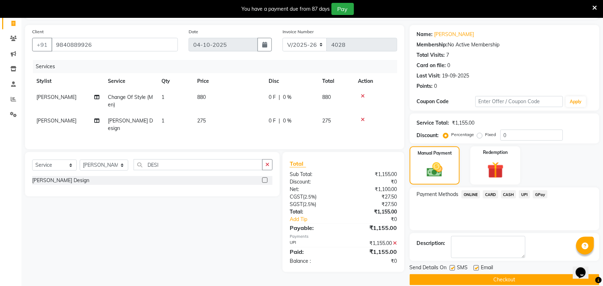
scroll to position [56, 0]
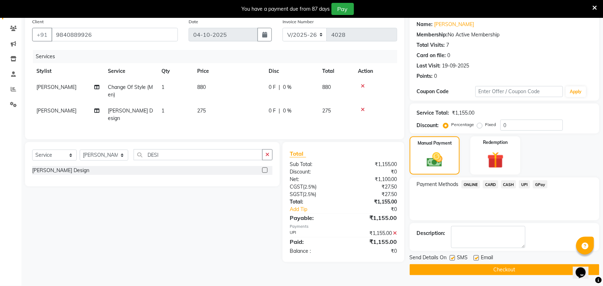
click at [524, 263] on div "Send Details On SMS Email Checkout" at bounding box center [505, 264] width 190 height 21
click at [523, 267] on button "Checkout" at bounding box center [505, 269] width 190 height 11
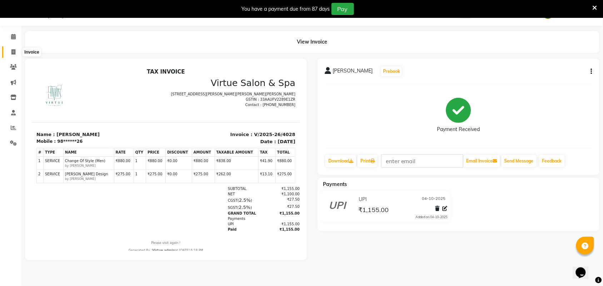
click at [10, 50] on span at bounding box center [13, 52] width 13 height 8
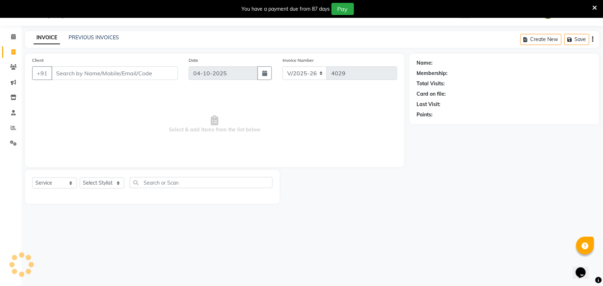
click at [66, 74] on input "Client" at bounding box center [114, 73] width 126 height 14
click at [123, 68] on input "Client" at bounding box center [114, 73] width 126 height 14
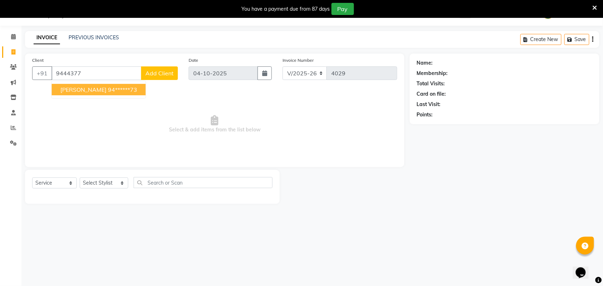
click at [114, 91] on ngb-highlight "94******73" at bounding box center [122, 89] width 29 height 7
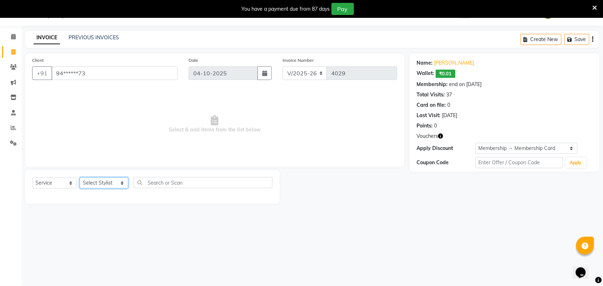
click at [95, 183] on select "Select Stylist Admin ANUSHA Apsu Auditor Ambattur Balaji BANUPRIYA Bharath Bhuv…" at bounding box center [104, 183] width 49 height 11
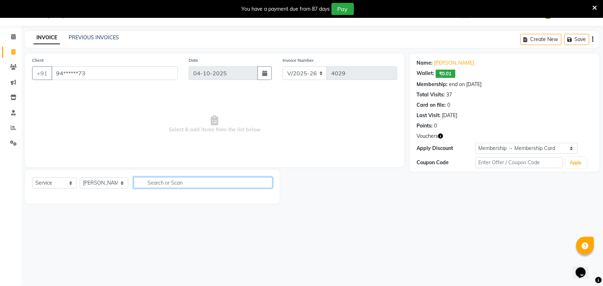
click at [165, 183] on input "text" at bounding box center [203, 182] width 139 height 11
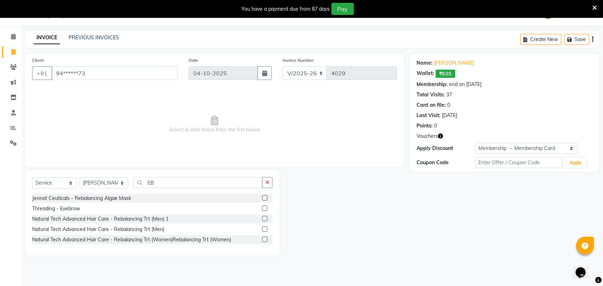
click at [267, 207] on label at bounding box center [264, 208] width 5 height 5
click at [267, 207] on input "checkbox" at bounding box center [264, 209] width 5 height 5
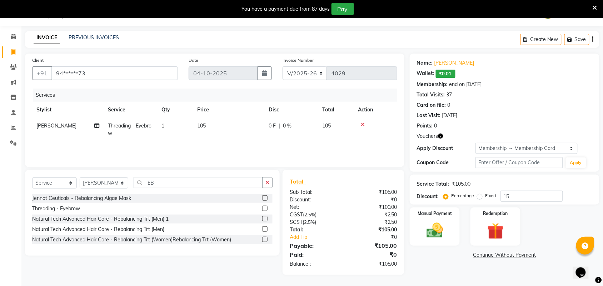
click at [184, 130] on td "1" at bounding box center [175, 130] width 36 height 24
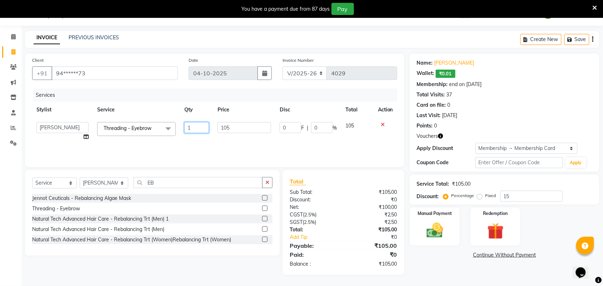
click at [200, 126] on input "1" at bounding box center [196, 127] width 25 height 11
click at [102, 187] on select "Select Stylist Admin ANUSHA Apsu Auditor Ambattur Balaji BANUPRIYA Bharath Bhuv…" at bounding box center [104, 183] width 49 height 11
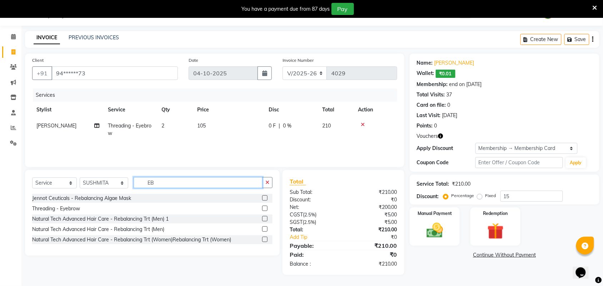
click at [224, 186] on input "EB" at bounding box center [198, 182] width 129 height 11
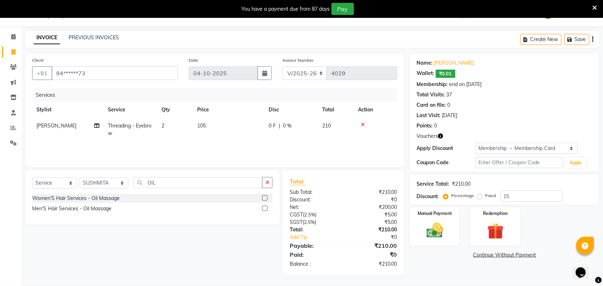
click at [264, 199] on label at bounding box center [264, 197] width 5 height 5
click at [264, 199] on input "checkbox" at bounding box center [264, 198] width 5 height 5
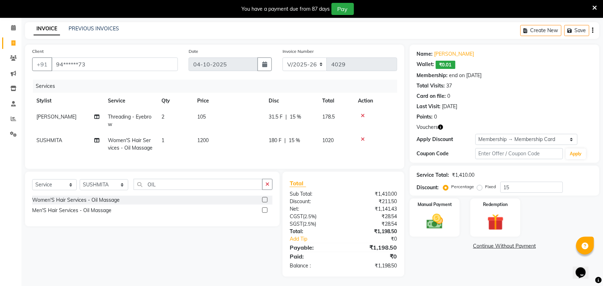
scroll to position [35, 0]
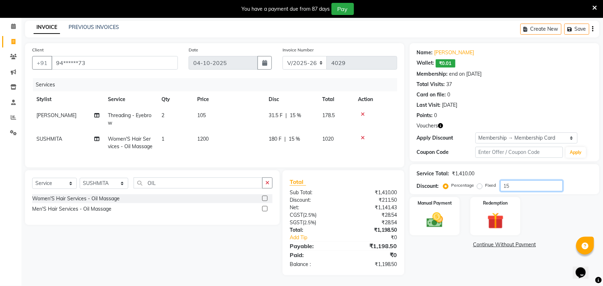
click at [515, 180] on input "15" at bounding box center [532, 185] width 63 height 11
click at [449, 261] on div "Name: Ankitha Wallet: ₹0.01 Membership: end on 07-03-2026 Total Visits: 37 Card…" at bounding box center [507, 159] width 195 height 232
click at [453, 222] on div "Manual Payment" at bounding box center [435, 217] width 52 height 40
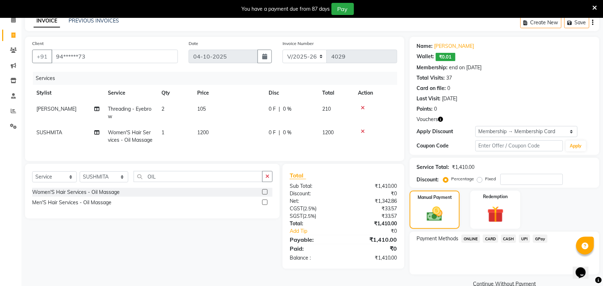
click at [525, 237] on span "UPI" at bounding box center [524, 239] width 11 height 8
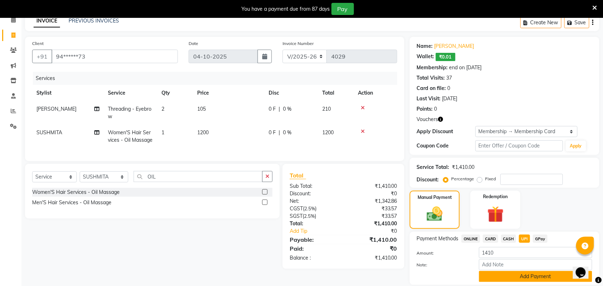
click at [526, 274] on button "Add Payment" at bounding box center [535, 276] width 113 height 11
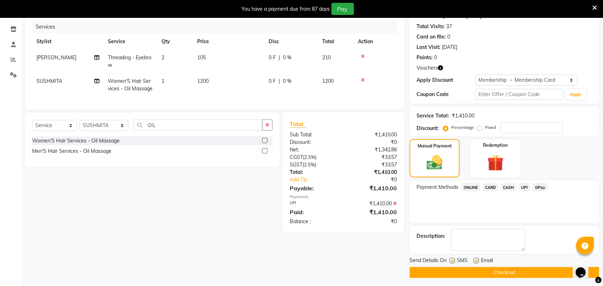
scroll to position [89, 0]
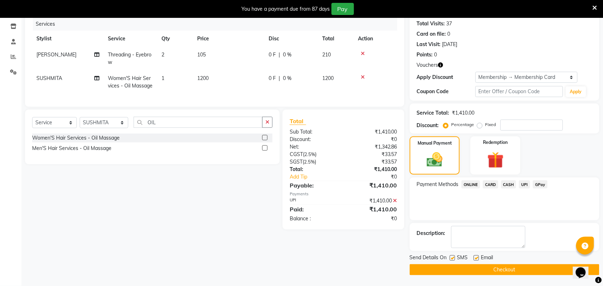
click at [524, 265] on button "Checkout" at bounding box center [505, 269] width 190 height 11
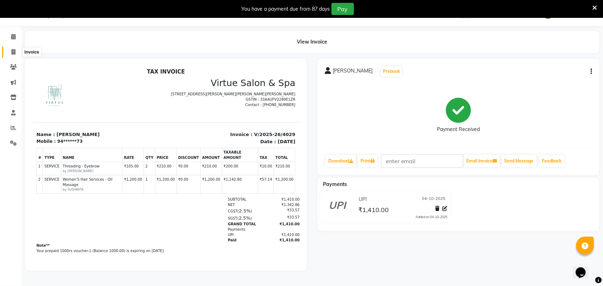
click at [16, 51] on span at bounding box center [13, 52] width 13 height 8
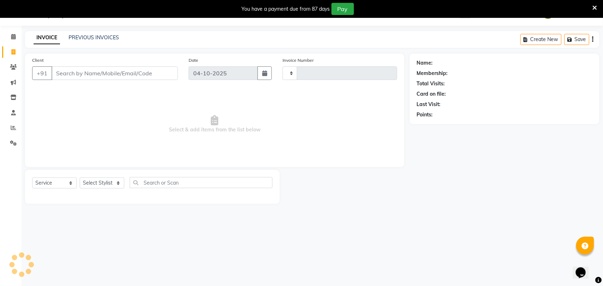
scroll to position [18, 0]
click at [63, 73] on input "919305203174" at bounding box center [96, 73] width 90 height 14
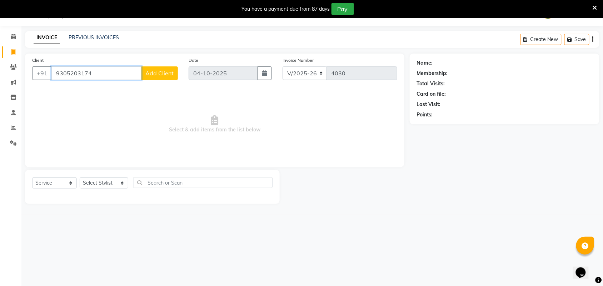
drag, startPoint x: 55, startPoint y: 73, endPoint x: 109, endPoint y: 73, distance: 54.0
click at [109, 73] on input "9305203174" at bounding box center [96, 73] width 90 height 14
paste input "19480046000"
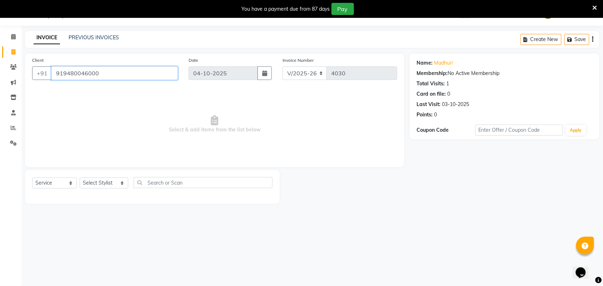
click at [62, 71] on input "919480046000" at bounding box center [114, 73] width 126 height 14
click at [454, 189] on div "Name: Madhuri Membership: No Active Membership Total Visits: 1 Card on file: 0 …" at bounding box center [507, 129] width 195 height 150
click at [451, 65] on link "Madhuri" at bounding box center [443, 63] width 19 height 8
drag, startPoint x: 55, startPoint y: 72, endPoint x: 115, endPoint y: 77, distance: 60.9
click at [115, 77] on input "9480046000" at bounding box center [96, 73] width 90 height 14
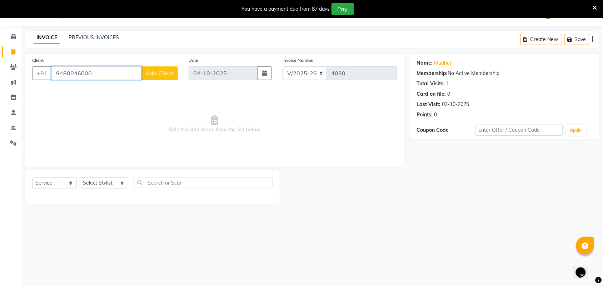
paste input "18180954246"
drag, startPoint x: 55, startPoint y: 70, endPoint x: 148, endPoint y: 64, distance: 93.8
click at [148, 64] on div "Client +91 918180954246 Add Client" at bounding box center [105, 70] width 157 height 29
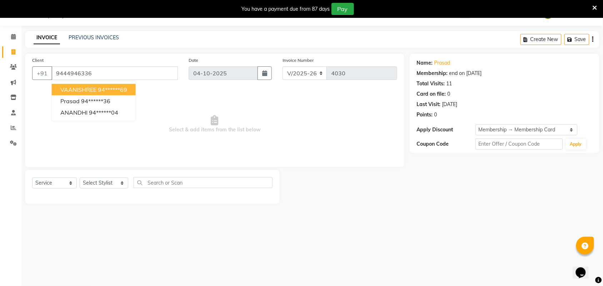
click at [439, 207] on main "INVOICE PREVIOUS INVOICES Create New Save Client +91 9444946336 VAANISHREE 94**…" at bounding box center [312, 123] width 582 height 184
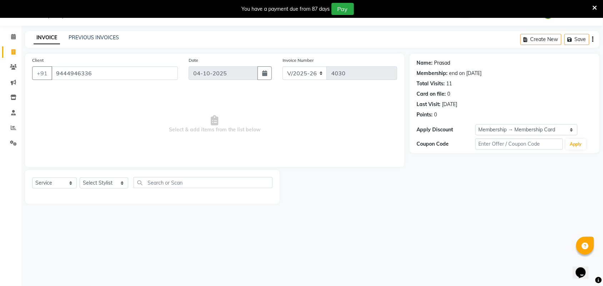
click at [445, 63] on link "Prasad" at bounding box center [442, 63] width 16 height 8
click at [103, 36] on link "PREVIOUS INVOICES" at bounding box center [94, 37] width 50 height 6
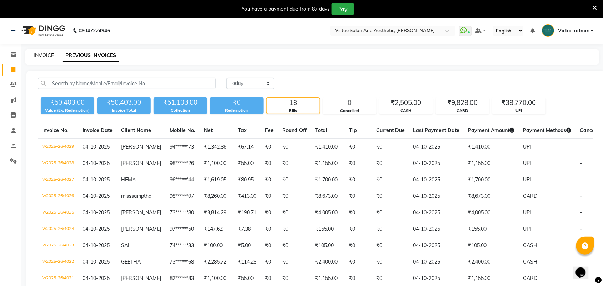
click at [47, 56] on link "INVOICE" at bounding box center [44, 55] width 20 height 6
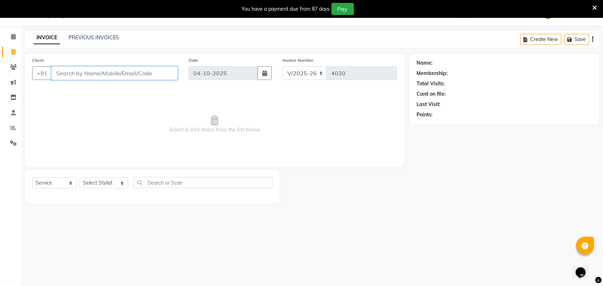
click at [108, 72] on input "Client" at bounding box center [114, 73] width 126 height 14
click at [117, 72] on input "Client" at bounding box center [114, 73] width 126 height 14
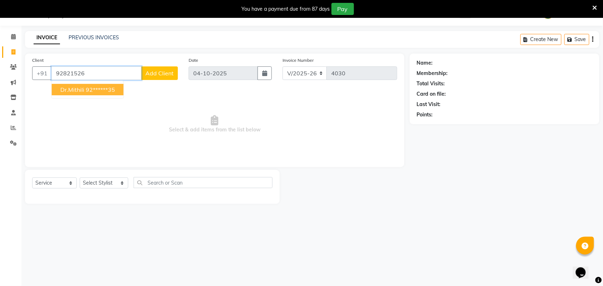
click at [113, 88] on ngb-highlight "92******35" at bounding box center [100, 89] width 29 height 7
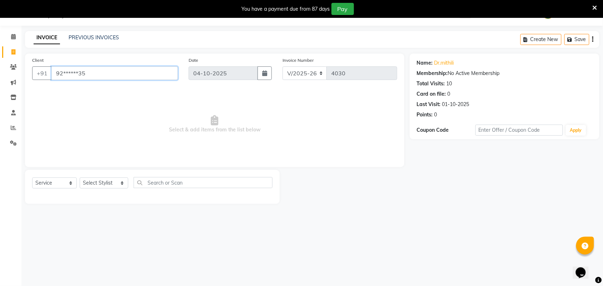
drag, startPoint x: 54, startPoint y: 73, endPoint x: 118, endPoint y: 77, distance: 64.5
click at [118, 77] on input "92******35" at bounding box center [114, 73] width 126 height 14
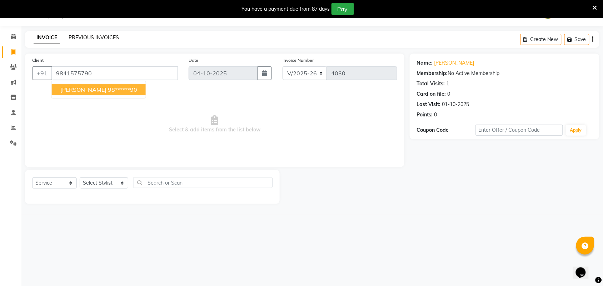
click at [109, 38] on link "PREVIOUS INVOICES" at bounding box center [94, 37] width 50 height 6
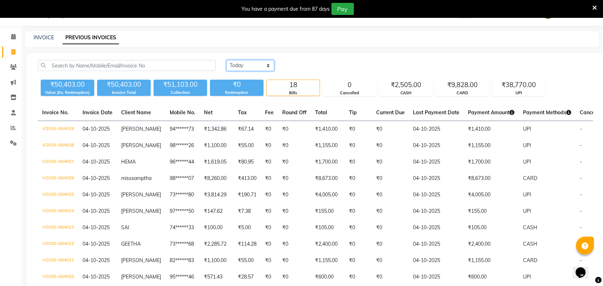
drag, startPoint x: 263, startPoint y: 64, endPoint x: 265, endPoint y: 69, distance: 5.0
click at [263, 64] on select "Today Yesterday Custom Range" at bounding box center [251, 65] width 48 height 11
click at [227, 60] on select "Today Yesterday Custom Range" at bounding box center [251, 65] width 48 height 11
click at [300, 65] on input "04-10-2025" at bounding box center [309, 66] width 50 height 10
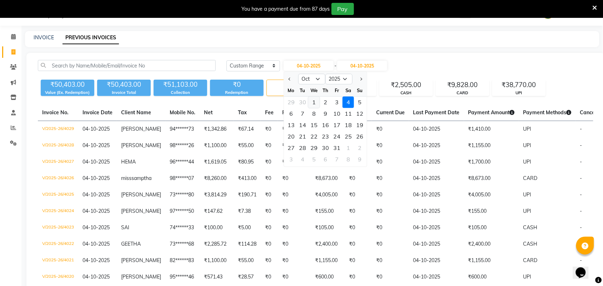
click at [315, 101] on div "1" at bounding box center [313, 102] width 11 height 11
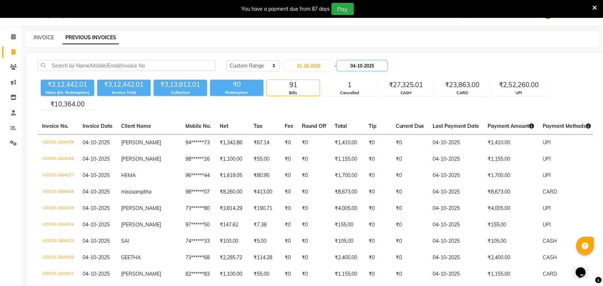
click at [362, 67] on input "04-10-2025" at bounding box center [362, 66] width 50 height 10
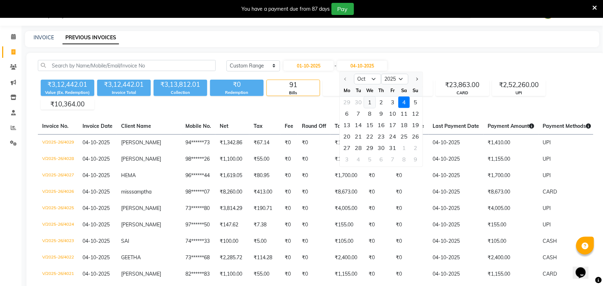
click at [372, 100] on div "1" at bounding box center [369, 102] width 11 height 11
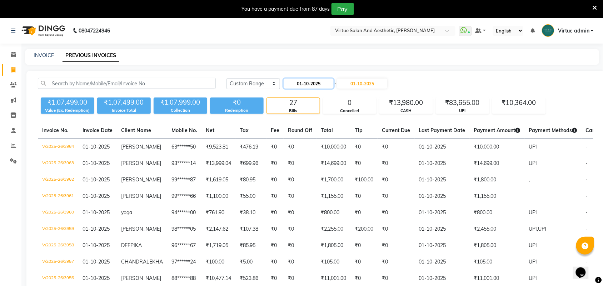
click at [313, 86] on input "01-10-2025" at bounding box center [309, 84] width 50 height 10
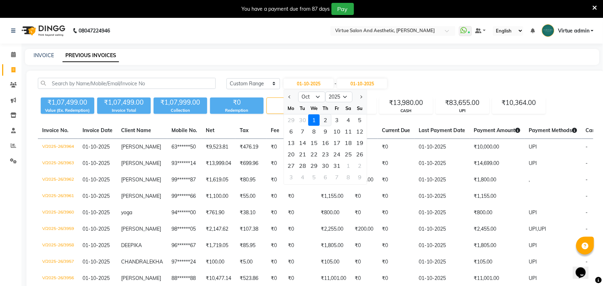
click at [325, 123] on div "2" at bounding box center [325, 120] width 11 height 11
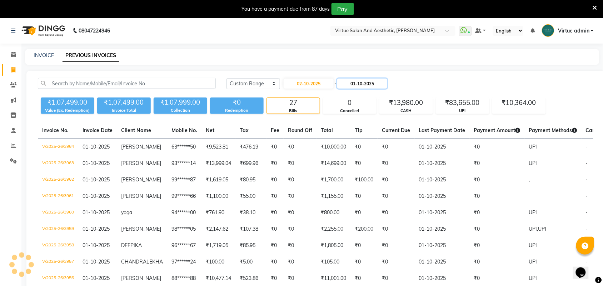
click at [359, 86] on input "01-10-2025" at bounding box center [362, 84] width 50 height 10
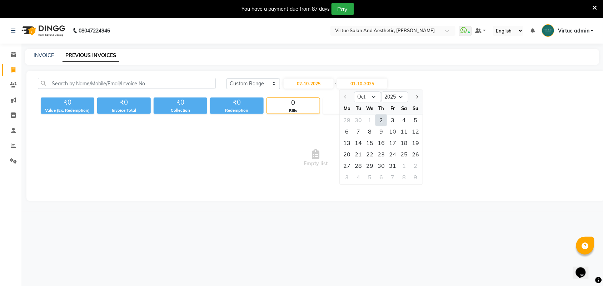
click at [381, 121] on div "2" at bounding box center [381, 120] width 11 height 11
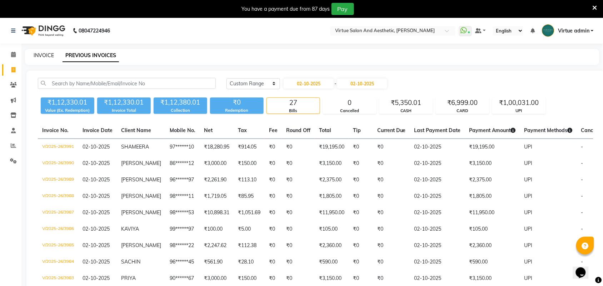
click at [38, 56] on link "INVOICE" at bounding box center [44, 55] width 20 height 6
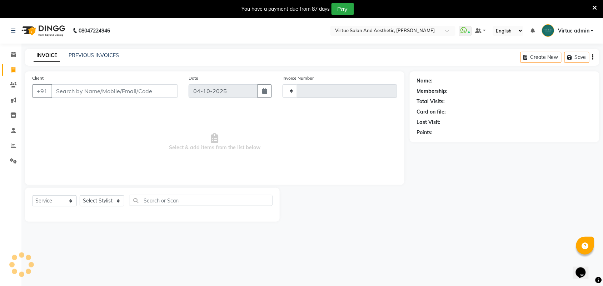
scroll to position [18, 0]
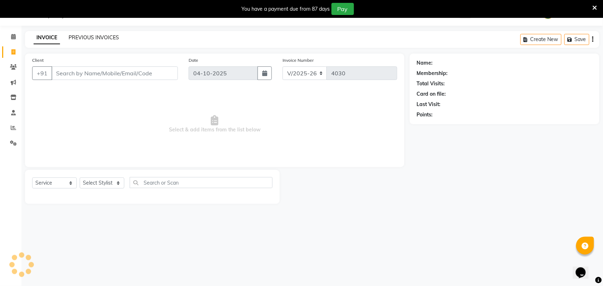
click at [84, 40] on link "PREVIOUS INVOICES" at bounding box center [94, 37] width 50 height 6
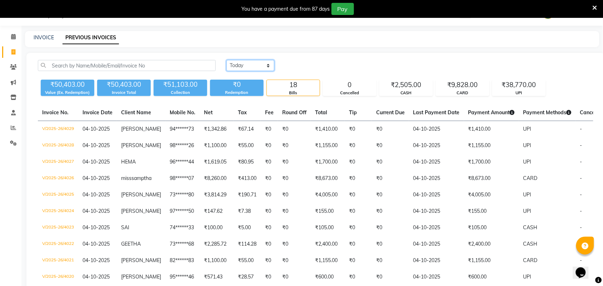
drag, startPoint x: 247, startPoint y: 67, endPoint x: 251, endPoint y: 70, distance: 4.8
click at [247, 67] on select "Today Yesterday Custom Range" at bounding box center [251, 65] width 48 height 11
click at [227, 60] on select "Today Yesterday Custom Range" at bounding box center [251, 65] width 48 height 11
click at [303, 65] on input "04-10-2025" at bounding box center [309, 66] width 50 height 10
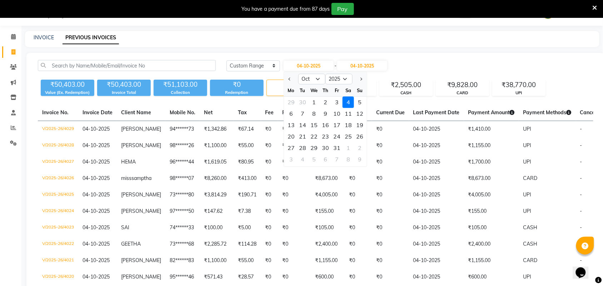
click at [326, 104] on div "2" at bounding box center [325, 102] width 11 height 11
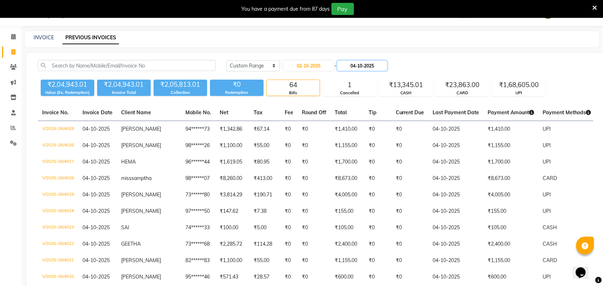
click at [372, 66] on input "04-10-2025" at bounding box center [362, 66] width 50 height 10
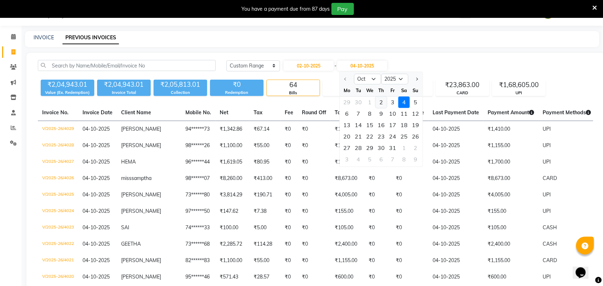
click at [379, 99] on div "2" at bounding box center [381, 102] width 11 height 11
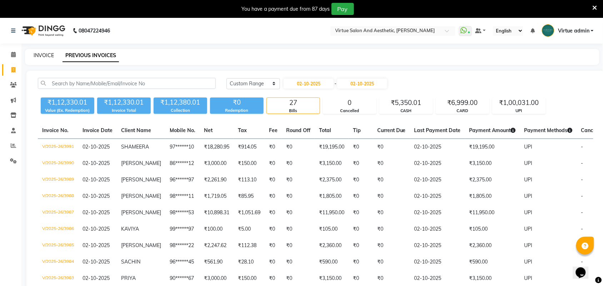
click at [46, 56] on link "INVOICE" at bounding box center [44, 55] width 20 height 6
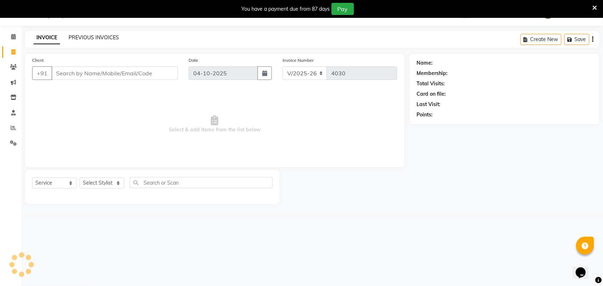
click at [102, 38] on link "PREVIOUS INVOICES" at bounding box center [94, 37] width 50 height 6
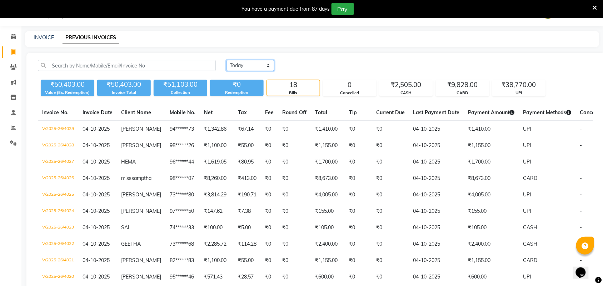
drag, startPoint x: 237, startPoint y: 61, endPoint x: 240, endPoint y: 65, distance: 4.3
click at [237, 61] on select "Today Yesterday Custom Range" at bounding box center [251, 65] width 48 height 11
click at [227, 60] on select "Today Yesterday Custom Range" at bounding box center [251, 65] width 48 height 11
click at [250, 63] on select "Today Yesterday Custom Range" at bounding box center [254, 65] width 54 height 11
click at [227, 60] on select "Today Yesterday Custom Range" at bounding box center [254, 65] width 54 height 11
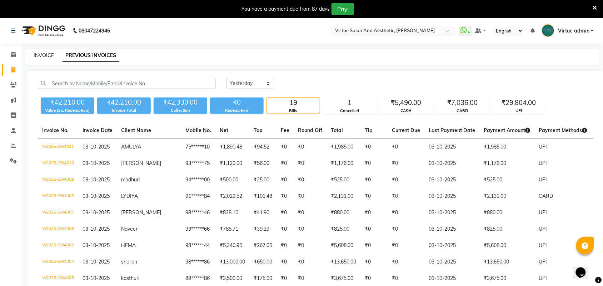
click at [34, 57] on link "INVOICE" at bounding box center [44, 55] width 20 height 6
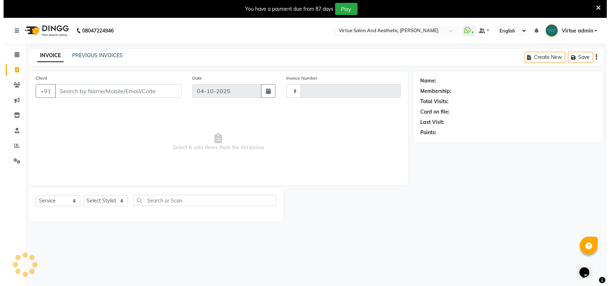
scroll to position [18, 0]
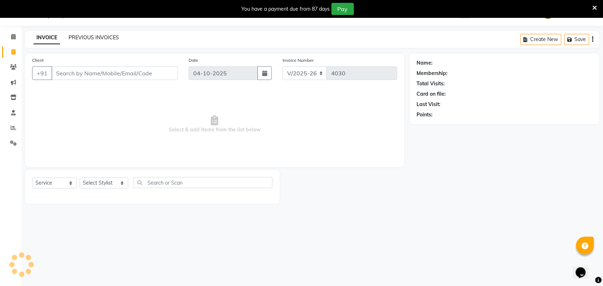
click at [102, 40] on link "PREVIOUS INVOICES" at bounding box center [94, 37] width 50 height 6
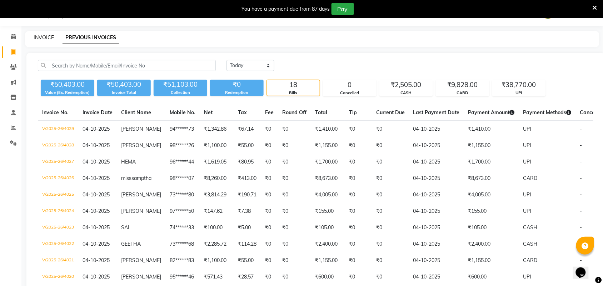
click at [48, 38] on link "INVOICE" at bounding box center [44, 37] width 20 height 6
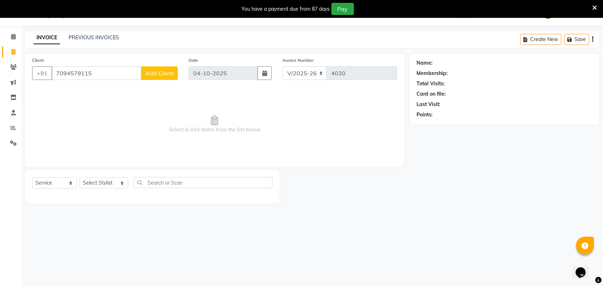
click at [156, 72] on span "Add Client" at bounding box center [159, 73] width 28 height 7
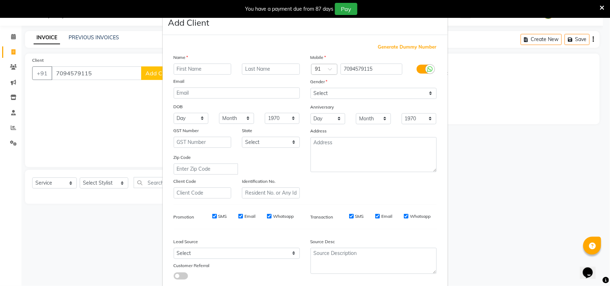
click at [200, 72] on input "text" at bounding box center [203, 69] width 58 height 11
click at [177, 70] on input "pooja" at bounding box center [203, 69] width 58 height 11
click at [311, 91] on select "Select Male Female Other Prefer Not To Say" at bounding box center [374, 93] width 126 height 11
click at [311, 88] on select "Select Male Female Other Prefer Not To Say" at bounding box center [374, 93] width 126 height 11
drag, startPoint x: 231, startPoint y: 252, endPoint x: 235, endPoint y: 248, distance: 6.1
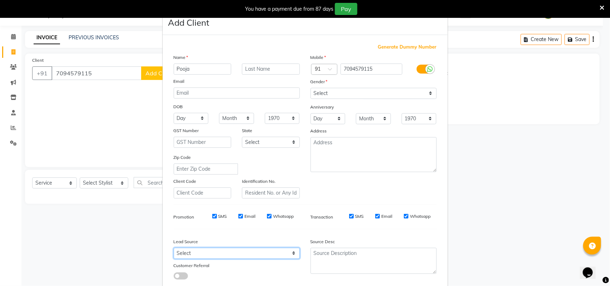
click at [231, 252] on select "Select Walk-in Referral Internet Friend Word of Mouth Advertisement Facebook Ju…" at bounding box center [237, 253] width 126 height 11
click at [174, 248] on select "Select Walk-in Referral Internet Friend Word of Mouth Advertisement Facebook Ju…" at bounding box center [237, 253] width 126 height 11
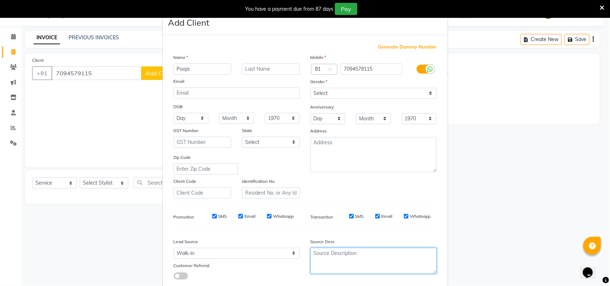
click at [351, 255] on textarea at bounding box center [374, 261] width 126 height 26
click at [317, 252] on textarea "new" at bounding box center [374, 261] width 126 height 26
click at [314, 253] on textarea "new" at bounding box center [374, 261] width 126 height 26
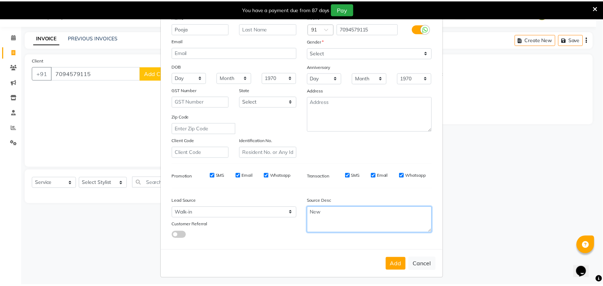
scroll to position [41, 0]
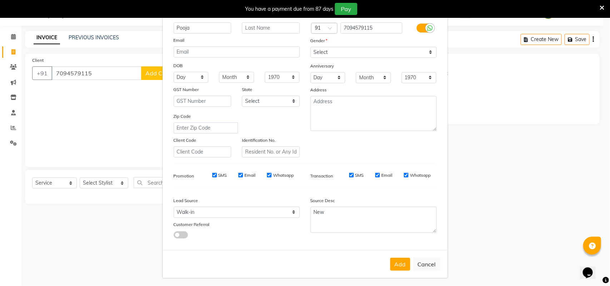
click at [400, 268] on div "Add Cancel" at bounding box center [305, 264] width 285 height 28
click at [399, 262] on button "Add" at bounding box center [400, 264] width 20 height 13
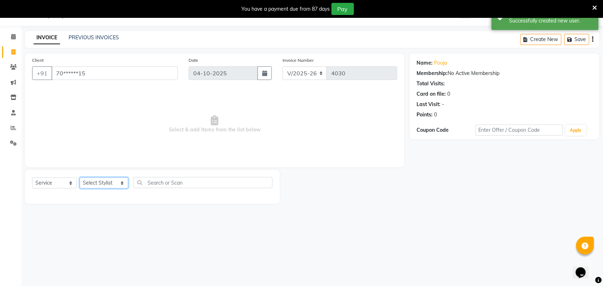
click at [100, 183] on select "Select Stylist Admin ANUSHA Apsu Auditor Ambattur Balaji BANUPRIYA Bharath Bhuv…" at bounding box center [104, 183] width 49 height 11
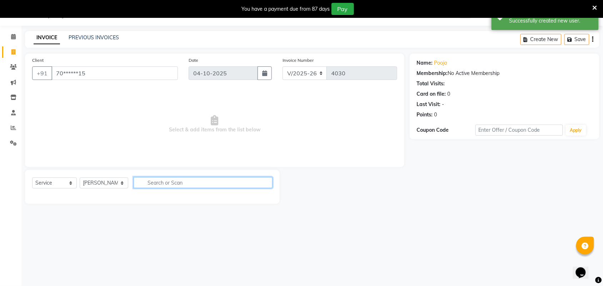
click at [149, 183] on input "text" at bounding box center [203, 182] width 139 height 11
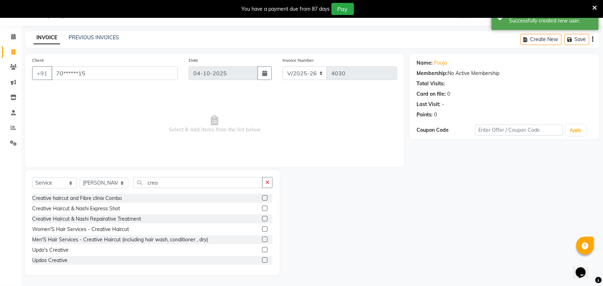
click at [262, 229] on label at bounding box center [264, 229] width 5 height 5
click at [262, 229] on input "checkbox" at bounding box center [264, 229] width 5 height 5
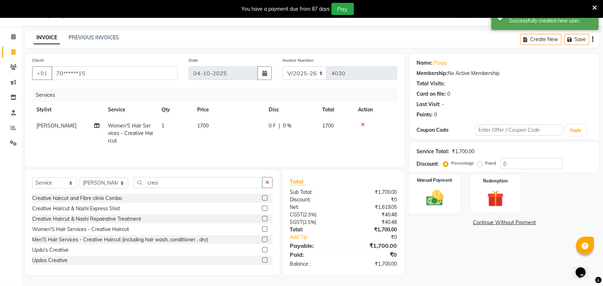
click at [425, 197] on img at bounding box center [435, 198] width 28 height 20
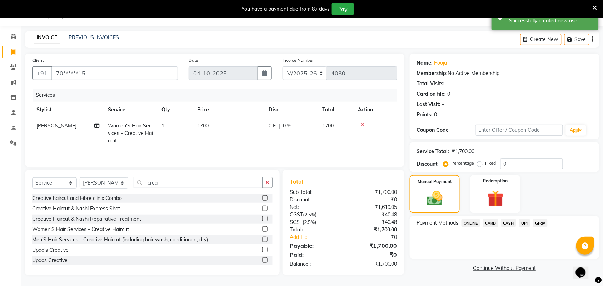
click at [526, 222] on span "UPI" at bounding box center [524, 223] width 11 height 8
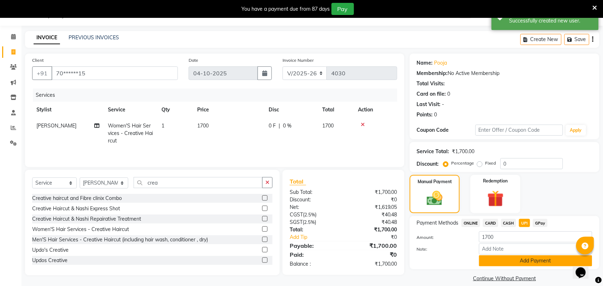
click at [533, 260] on button "Add Payment" at bounding box center [535, 260] width 113 height 11
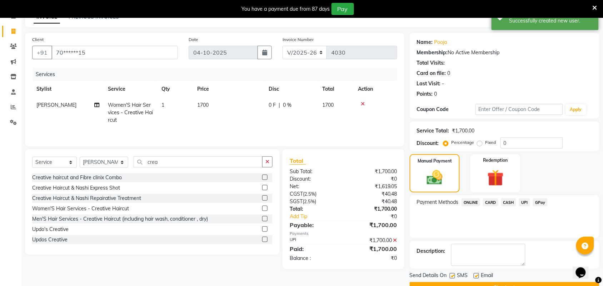
scroll to position [56, 0]
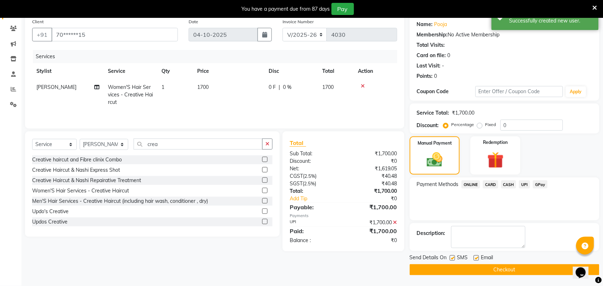
click at [529, 268] on button "Checkout" at bounding box center [505, 269] width 190 height 11
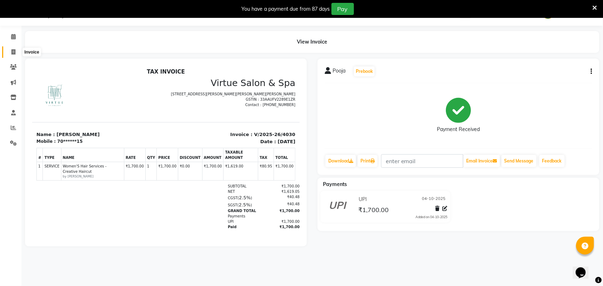
click at [8, 53] on span at bounding box center [13, 52] width 13 height 8
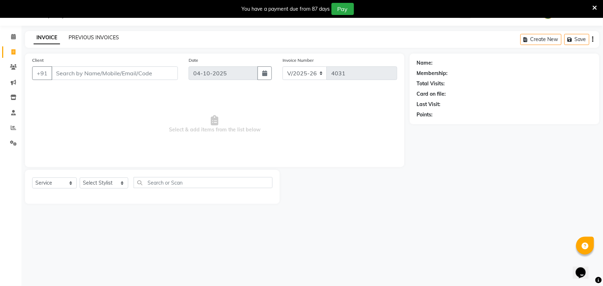
click at [106, 36] on link "PREVIOUS INVOICES" at bounding box center [94, 37] width 50 height 6
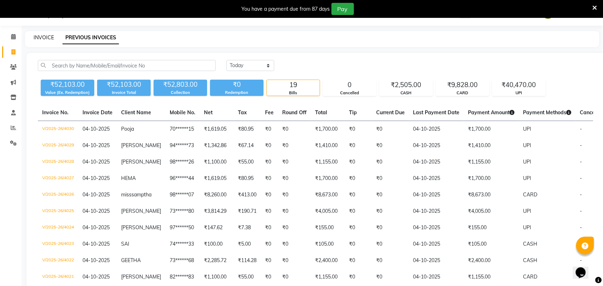
click at [49, 38] on link "INVOICE" at bounding box center [44, 37] width 20 height 6
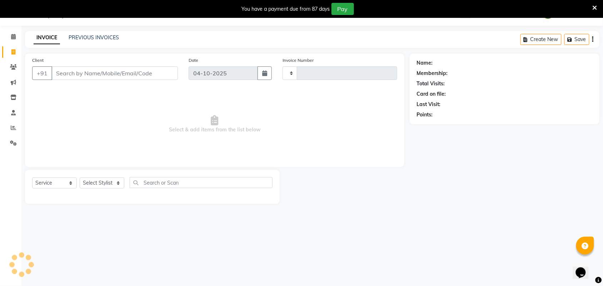
click at [65, 72] on input "Client" at bounding box center [114, 73] width 126 height 14
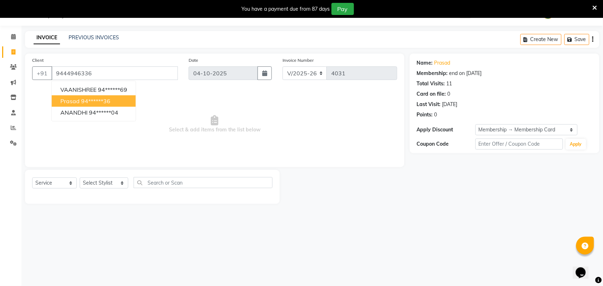
click at [93, 103] on ngb-highlight "94******36" at bounding box center [95, 101] width 29 height 7
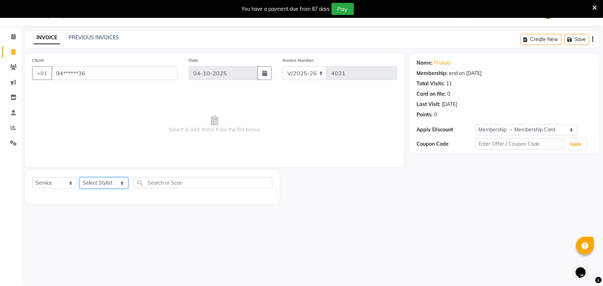
click at [91, 178] on select "Select Stylist Admin ANUSHA Apsu Auditor Ambattur Balaji BANUPRIYA Bharath Bhuv…" at bounding box center [104, 183] width 49 height 11
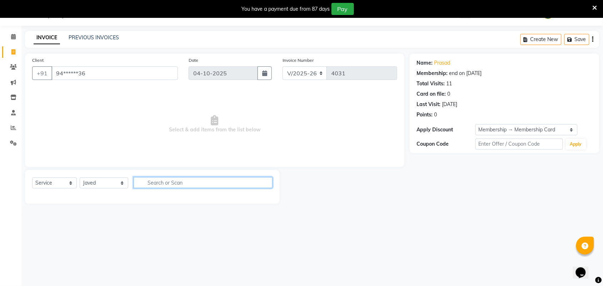
click at [183, 181] on input "text" at bounding box center [203, 182] width 139 height 11
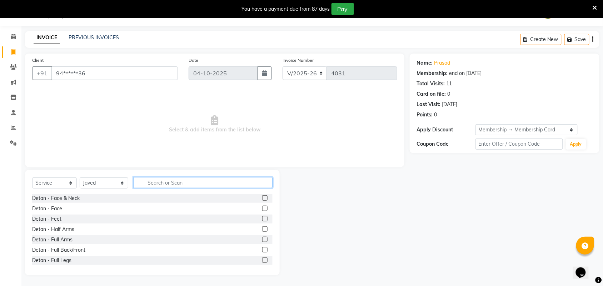
click at [180, 183] on input "text" at bounding box center [203, 182] width 139 height 11
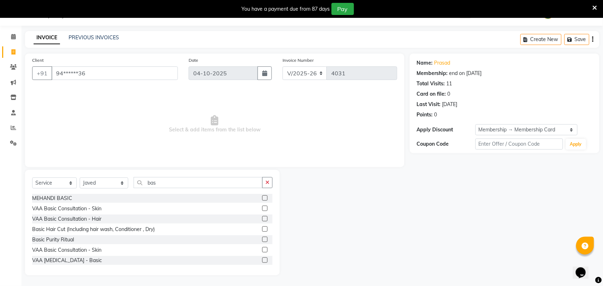
click at [262, 229] on label at bounding box center [264, 229] width 5 height 5
click at [262, 229] on input "checkbox" at bounding box center [264, 229] width 5 height 5
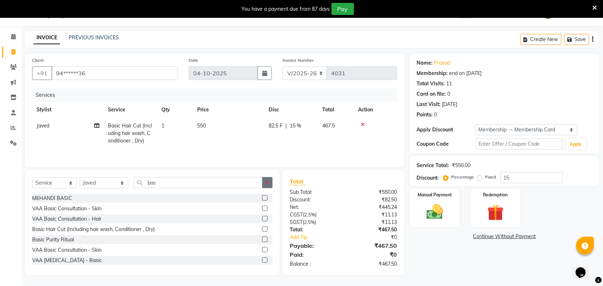
click at [264, 186] on button "button" at bounding box center [267, 182] width 10 height 11
click at [254, 229] on div "Basic Hair Cut (Including hair wash, Conditioner , Dry)" at bounding box center [152, 229] width 240 height 9
click at [262, 232] on label at bounding box center [264, 229] width 5 height 5
click at [262, 232] on input "checkbox" at bounding box center [264, 229] width 5 height 5
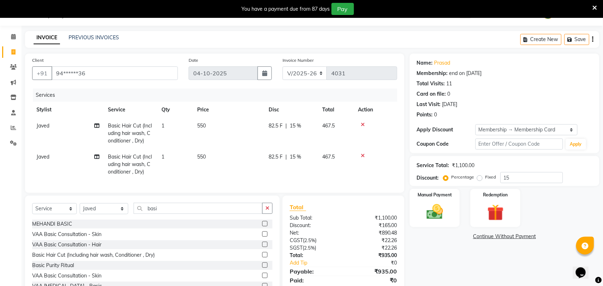
click at [222, 158] on td "550" at bounding box center [228, 164] width 71 height 31
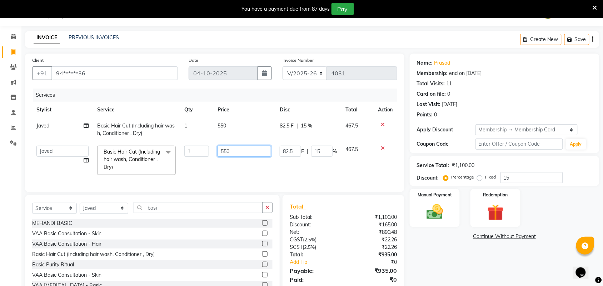
click at [244, 149] on input "550" at bounding box center [245, 151] width 54 height 11
click at [438, 238] on link "Continue Without Payment" at bounding box center [504, 237] width 187 height 8
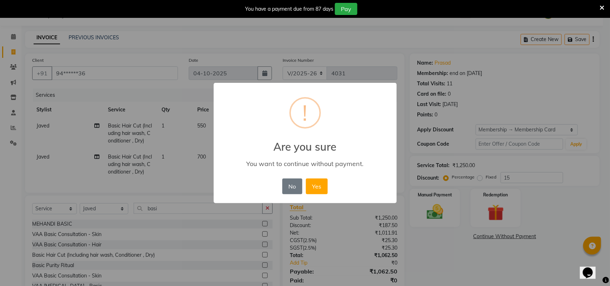
click at [519, 181] on div "× ! Are you sure You want to continue without payment. No No Yes" at bounding box center [305, 143] width 610 height 286
click at [292, 188] on button "No" at bounding box center [292, 187] width 20 height 16
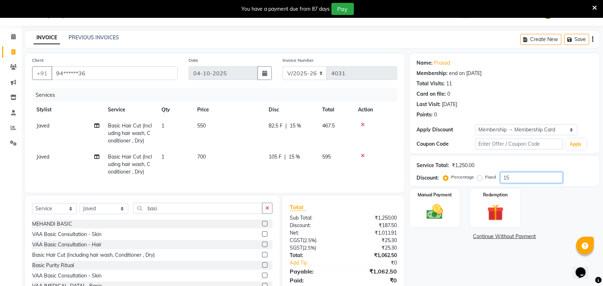
click at [513, 175] on input "15" at bounding box center [532, 177] width 63 height 11
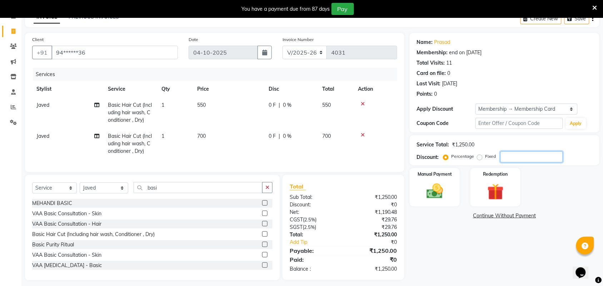
scroll to position [50, 0]
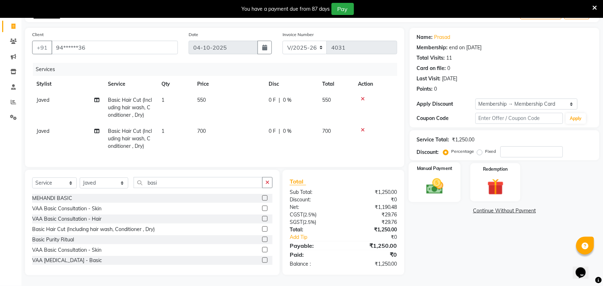
click at [447, 177] on img at bounding box center [435, 187] width 28 height 20
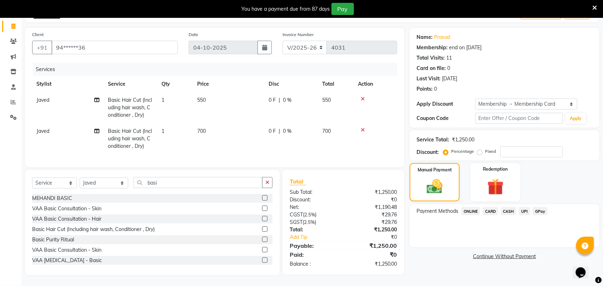
click at [529, 207] on span "UPI" at bounding box center [524, 211] width 11 height 8
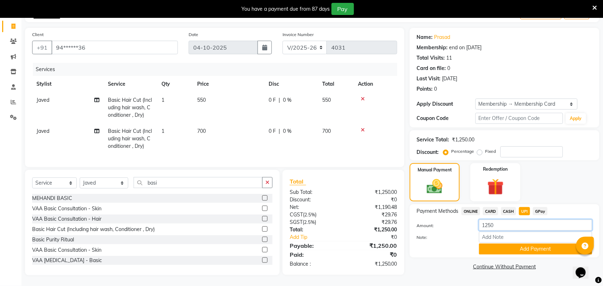
click at [506, 220] on input "1250" at bounding box center [535, 225] width 113 height 11
drag, startPoint x: 482, startPoint y: 220, endPoint x: 498, endPoint y: 219, distance: 16.2
click at [498, 220] on input "1250" at bounding box center [535, 225] width 113 height 11
click at [514, 244] on button "Add Payment" at bounding box center [535, 249] width 113 height 11
click at [499, 222] on input "number" at bounding box center [535, 225] width 113 height 11
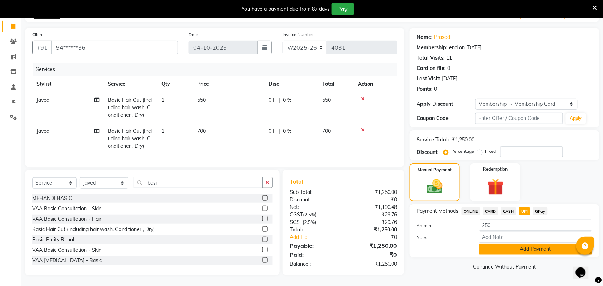
click at [499, 244] on button "Add Payment" at bounding box center [535, 249] width 113 height 11
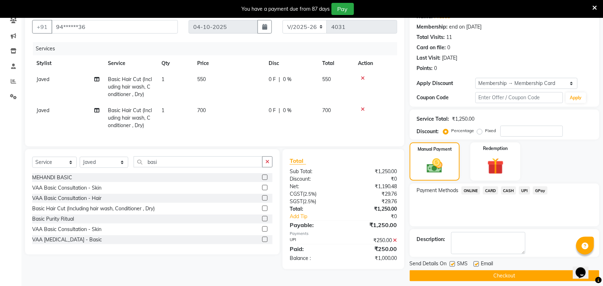
scroll to position [71, 0]
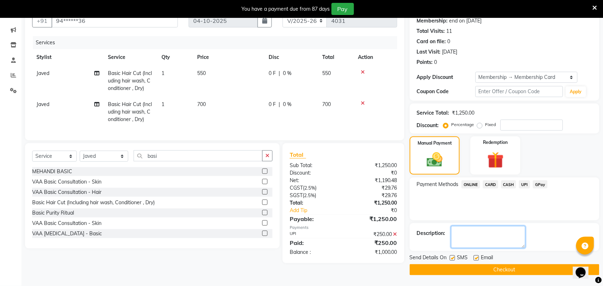
click at [469, 238] on textarea at bounding box center [488, 237] width 74 height 22
click at [396, 237] on icon at bounding box center [395, 234] width 4 height 5
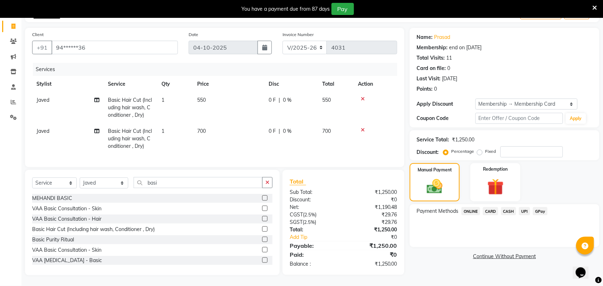
click at [486, 148] on label "Fixed" at bounding box center [491, 151] width 11 height 6
click at [479, 149] on input "Fixed" at bounding box center [481, 151] width 5 height 5
click at [519, 151] on input "number" at bounding box center [532, 151] width 63 height 11
click at [525, 207] on span "UPI" at bounding box center [524, 211] width 11 height 8
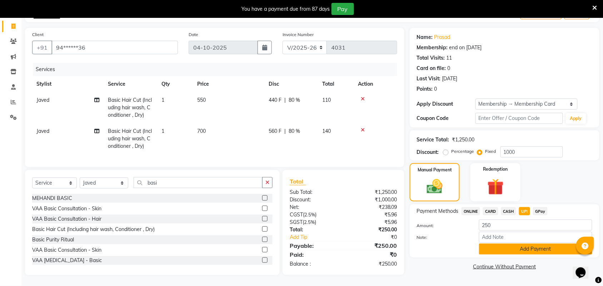
click at [516, 244] on button "Add Payment" at bounding box center [535, 249] width 113 height 11
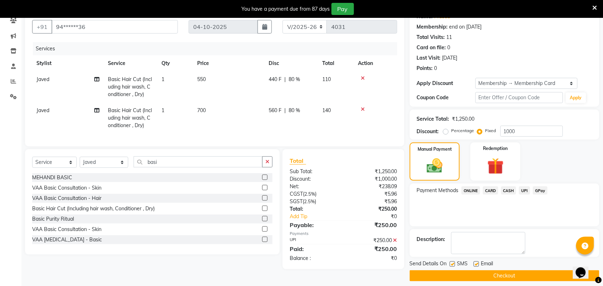
scroll to position [71, 0]
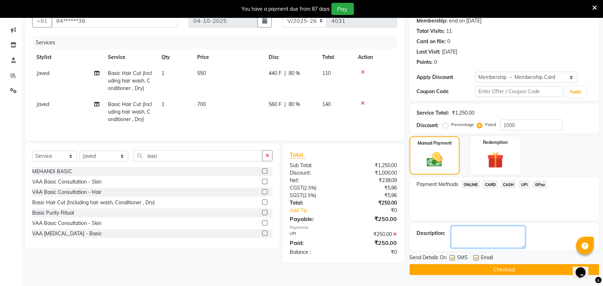
click at [498, 240] on textarea at bounding box center [488, 237] width 74 height 22
click at [513, 263] on div "Send Details On SMS Email Checkout" at bounding box center [505, 264] width 190 height 21
click at [516, 269] on button "Checkout" at bounding box center [505, 269] width 190 height 11
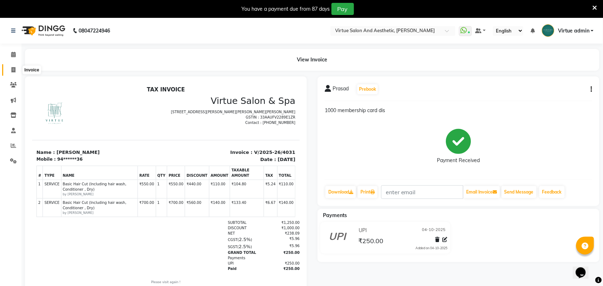
click at [15, 68] on icon at bounding box center [13, 69] width 4 height 5
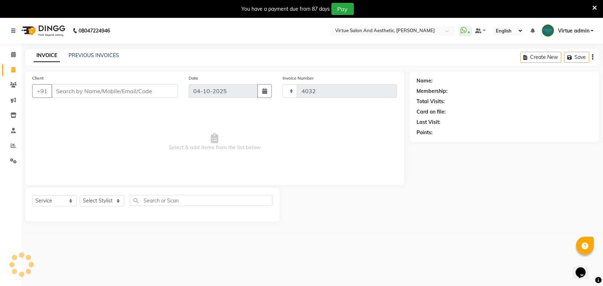
scroll to position [18, 0]
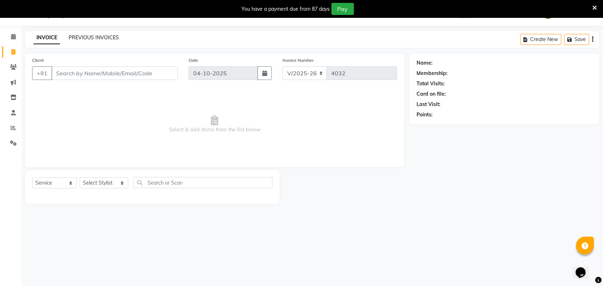
click at [106, 39] on link "PREVIOUS INVOICES" at bounding box center [94, 37] width 50 height 6
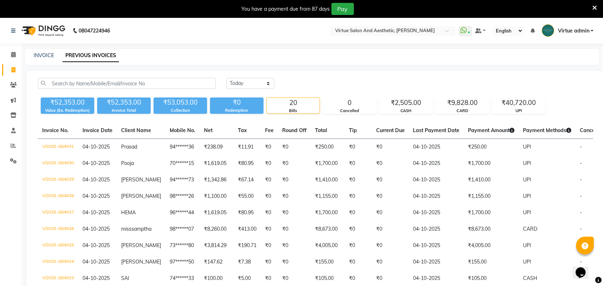
click at [39, 58] on div "INVOICE" at bounding box center [44, 56] width 20 height 8
click at [45, 55] on link "INVOICE" at bounding box center [44, 55] width 20 height 6
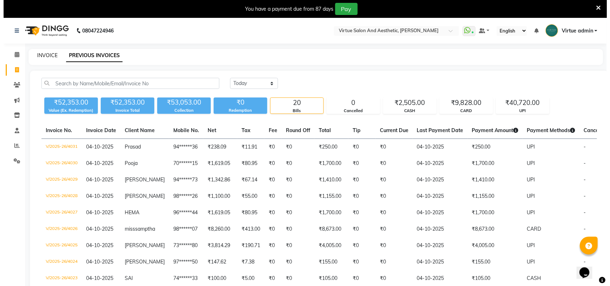
scroll to position [18, 0]
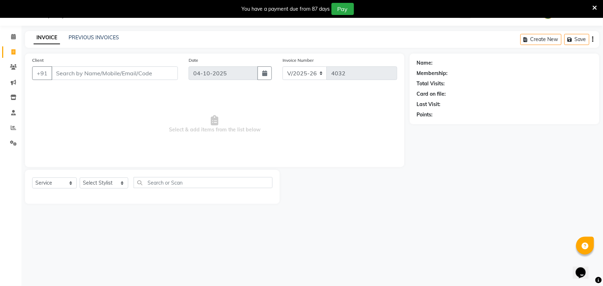
click at [102, 69] on input "Client" at bounding box center [114, 73] width 126 height 14
click at [168, 74] on span "Add Client" at bounding box center [159, 73] width 28 height 7
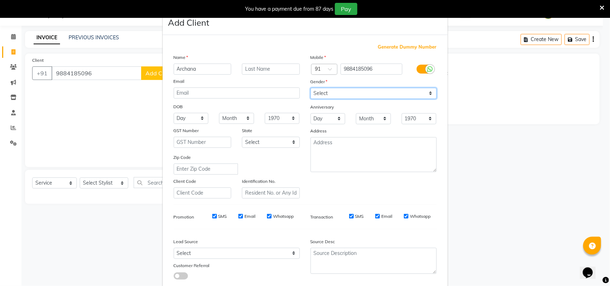
click at [349, 92] on select "Select Male Female Other Prefer Not To Say" at bounding box center [374, 93] width 126 height 11
click at [311, 88] on select "Select Male Female Other Prefer Not To Say" at bounding box center [374, 93] width 126 height 11
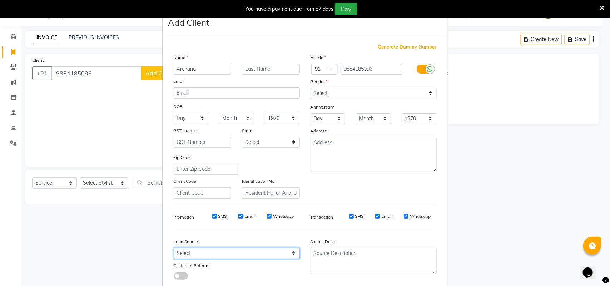
click at [270, 249] on select "Select Walk-in Referral Internet Friend Word of Mouth Advertisement Facebook Ju…" at bounding box center [237, 253] width 126 height 11
click at [174, 248] on select "Select Walk-in Referral Internet Friend Word of Mouth Advertisement Facebook Ju…" at bounding box center [237, 253] width 126 height 11
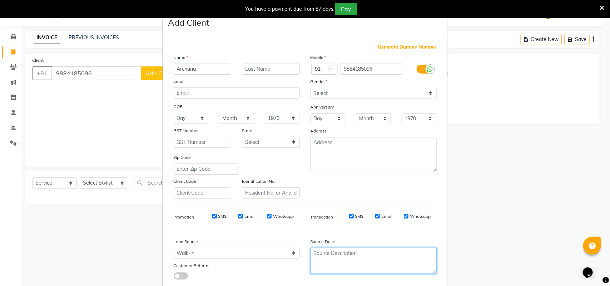
click at [348, 255] on textarea at bounding box center [374, 261] width 126 height 26
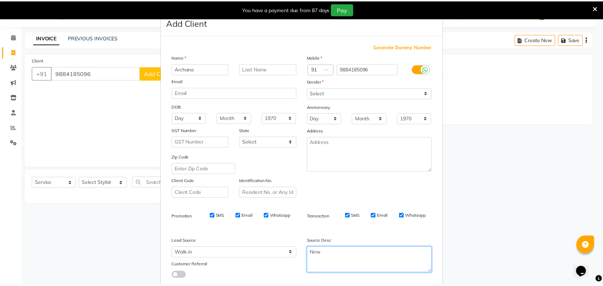
scroll to position [41, 0]
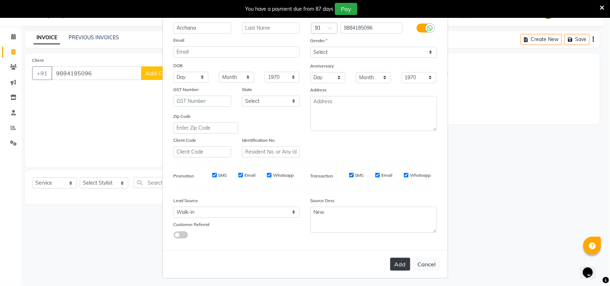
click at [395, 260] on button "Add" at bounding box center [400, 264] width 20 height 13
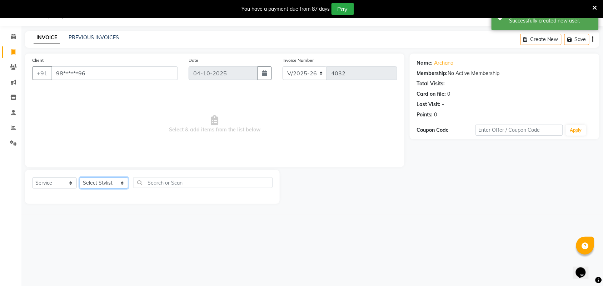
click at [99, 188] on select "Select Stylist Admin ANUSHA Apsu Auditor Ambattur Balaji BANUPRIYA Bharath Bhuv…" at bounding box center [104, 183] width 49 height 11
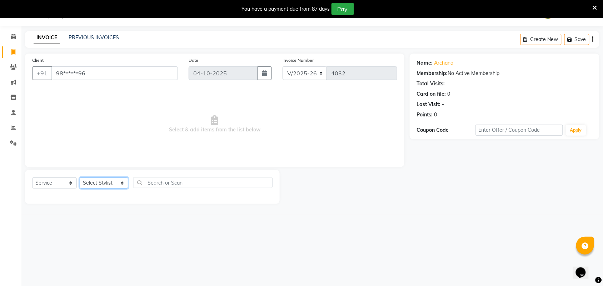
click at [109, 178] on select "Select Stylist Admin ANUSHA Apsu Auditor Ambattur Balaji BANUPRIYA Bharath Bhuv…" at bounding box center [104, 183] width 49 height 11
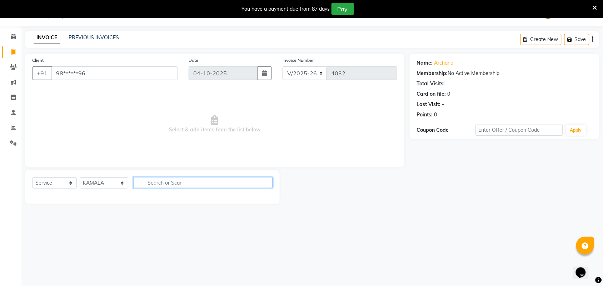
click at [170, 186] on input "text" at bounding box center [203, 182] width 139 height 11
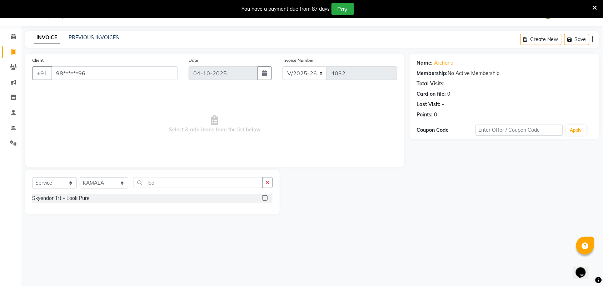
click at [263, 195] on label at bounding box center [264, 197] width 5 height 5
click at [263, 196] on input "checkbox" at bounding box center [264, 198] width 5 height 5
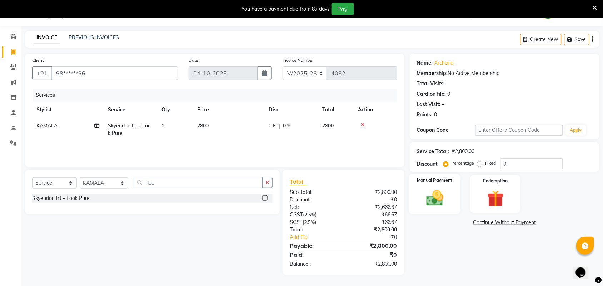
click at [426, 187] on div "Manual Payment" at bounding box center [435, 194] width 52 height 40
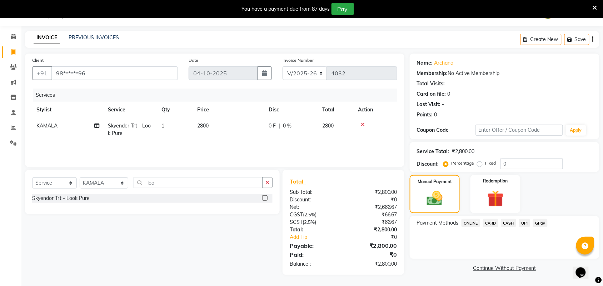
click at [525, 222] on span "UPI" at bounding box center [524, 223] width 11 height 8
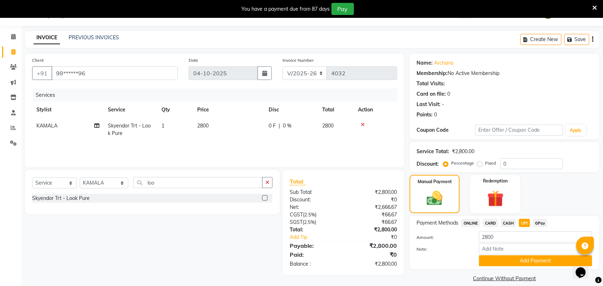
click at [529, 257] on button "Add Payment" at bounding box center [535, 260] width 113 height 11
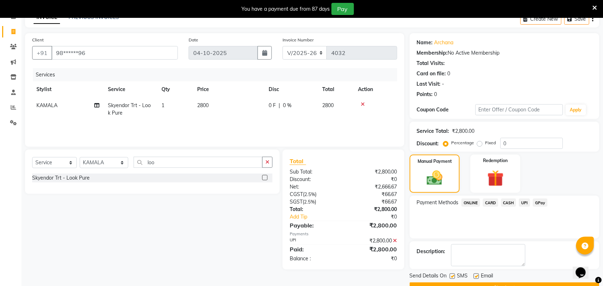
scroll to position [56, 0]
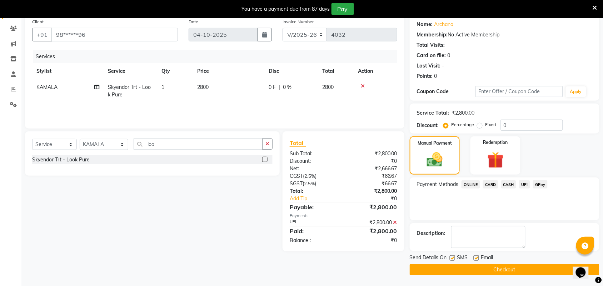
click at [531, 265] on button "Checkout" at bounding box center [505, 269] width 190 height 11
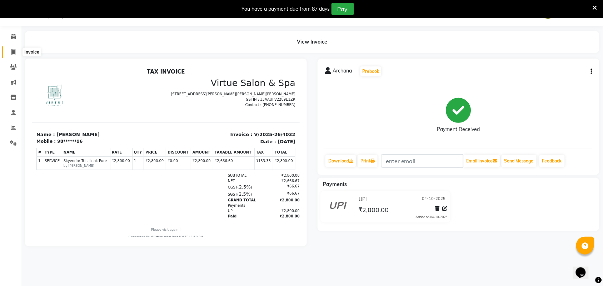
click at [16, 48] on span at bounding box center [13, 52] width 13 height 8
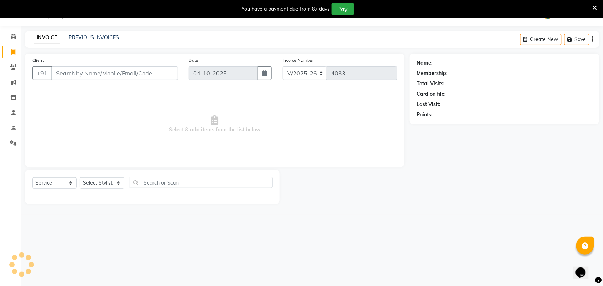
click at [70, 70] on input "Client" at bounding box center [114, 73] width 126 height 14
drag, startPoint x: 56, startPoint y: 72, endPoint x: 128, endPoint y: 71, distance: 71.1
click at [128, 71] on input "8122981598" at bounding box center [96, 73] width 90 height 14
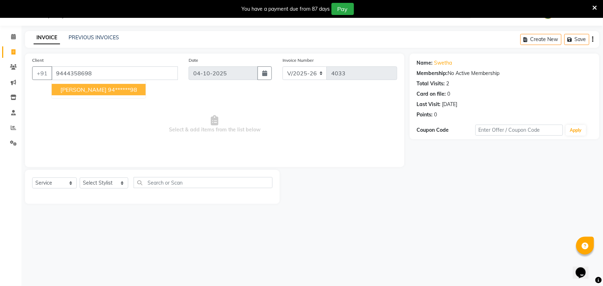
click at [108, 89] on ngb-highlight "94******98" at bounding box center [122, 89] width 29 height 7
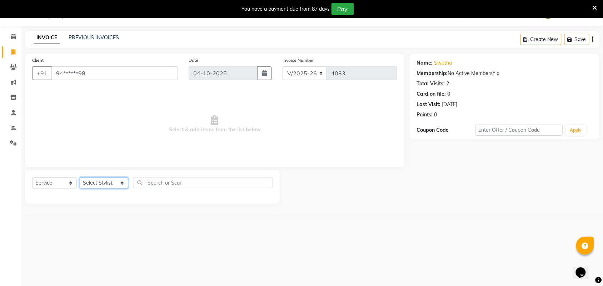
click at [101, 184] on select "Select Stylist Admin ANUSHA Apsu Auditor Ambattur Balaji BANUPRIYA Bharath Bhuv…" at bounding box center [104, 183] width 49 height 11
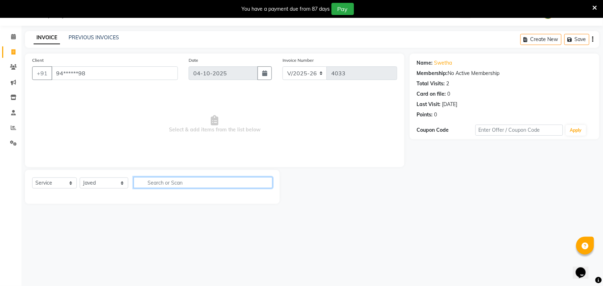
click at [174, 185] on input "text" at bounding box center [203, 182] width 139 height 11
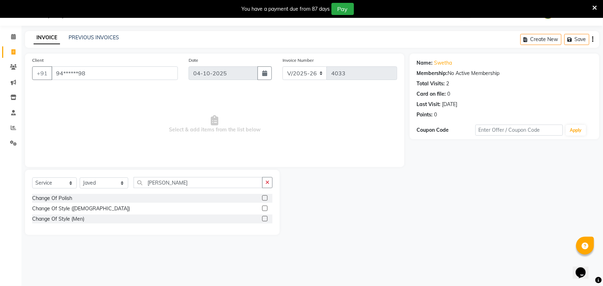
click at [264, 220] on label at bounding box center [264, 218] width 5 height 5
click at [264, 220] on input "checkbox" at bounding box center [264, 219] width 5 height 5
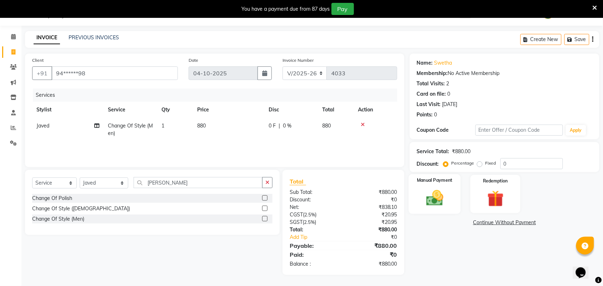
click at [446, 200] on img at bounding box center [435, 198] width 28 height 20
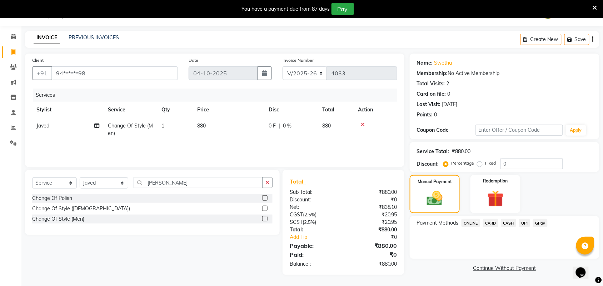
click at [524, 224] on span "UPI" at bounding box center [524, 223] width 11 height 8
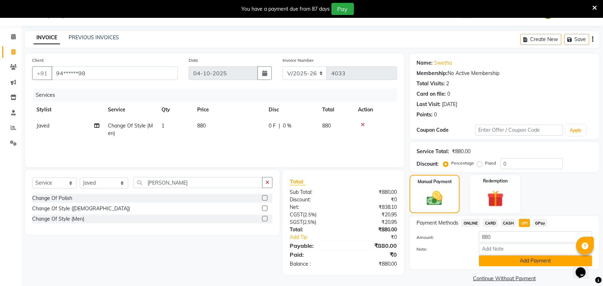
click at [555, 261] on button "Add Payment" at bounding box center [535, 260] width 113 height 11
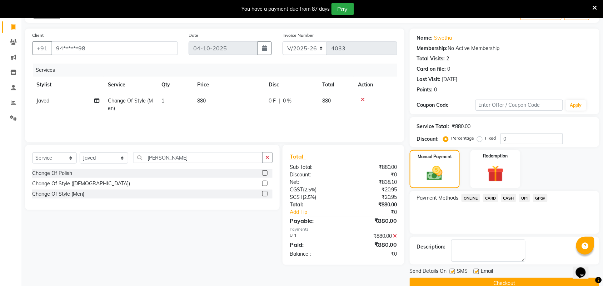
scroll to position [56, 0]
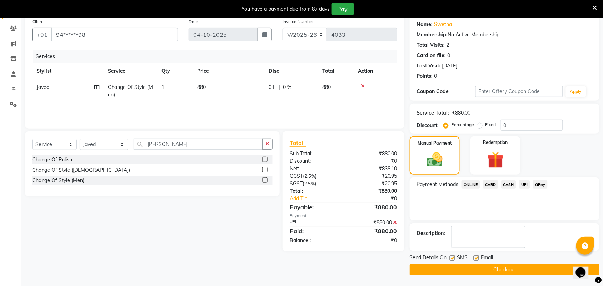
click at [494, 268] on button "Checkout" at bounding box center [505, 269] width 190 height 11
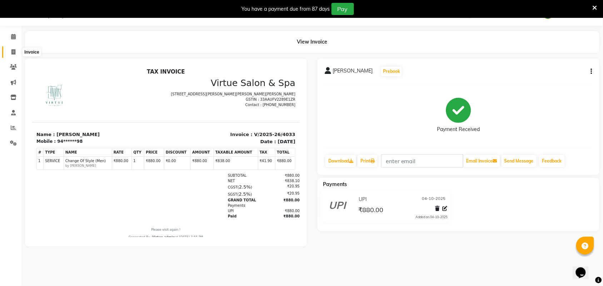
click at [15, 51] on icon at bounding box center [13, 51] width 4 height 5
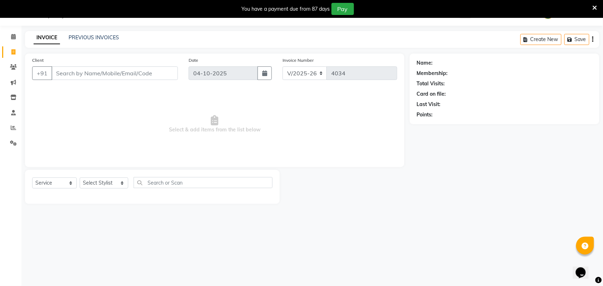
click at [127, 72] on input "Client" at bounding box center [114, 73] width 126 height 14
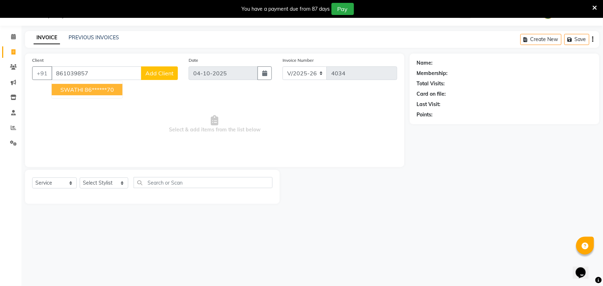
click at [118, 92] on button "SWATHI 86******70" at bounding box center [87, 89] width 71 height 11
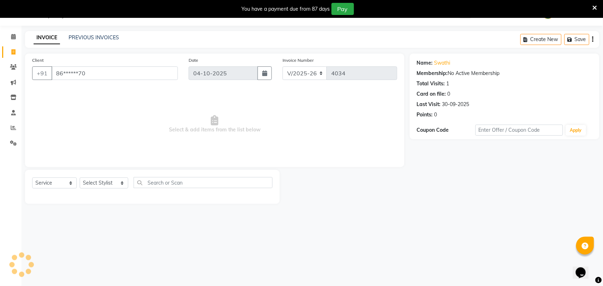
click at [99, 193] on div "Select Service Product Membership Package Voucher Prepaid Gift Card Select Styl…" at bounding box center [152, 185] width 240 height 17
click at [101, 184] on select "Select Stylist Admin ANUSHA Apsu Auditor Ambattur Balaji BANUPRIYA Bharath Bhuv…" at bounding box center [104, 183] width 49 height 11
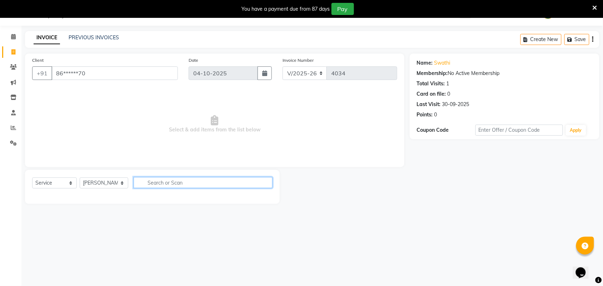
click at [146, 185] on input "text" at bounding box center [203, 182] width 139 height 11
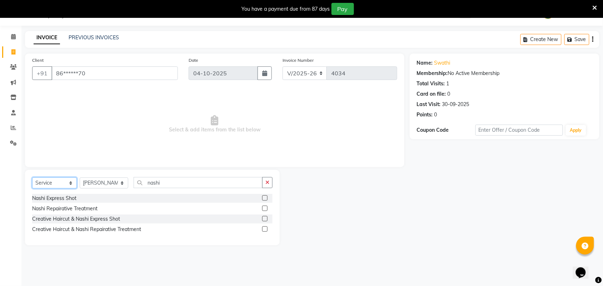
click at [50, 182] on select "Select Service Product Membership Package Voucher Prepaid Gift Card" at bounding box center [54, 183] width 45 height 11
click at [32, 178] on select "Select Service Product Membership Package Voucher Prepaid Gift Card" at bounding box center [54, 183] width 45 height 11
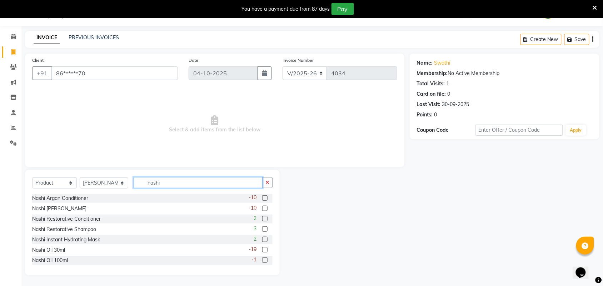
click at [173, 184] on input "nashi" at bounding box center [198, 182] width 129 height 11
click at [262, 208] on label at bounding box center [264, 208] width 5 height 5
click at [262, 208] on input "checkbox" at bounding box center [264, 209] width 5 height 5
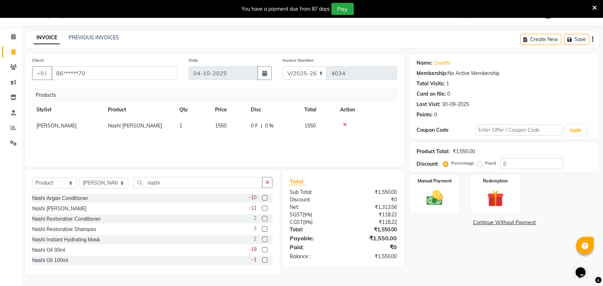
click at [262, 197] on label at bounding box center [264, 197] width 5 height 5
click at [262, 197] on input "checkbox" at bounding box center [264, 198] width 5 height 5
click at [224, 126] on span "1550" at bounding box center [220, 126] width 11 height 6
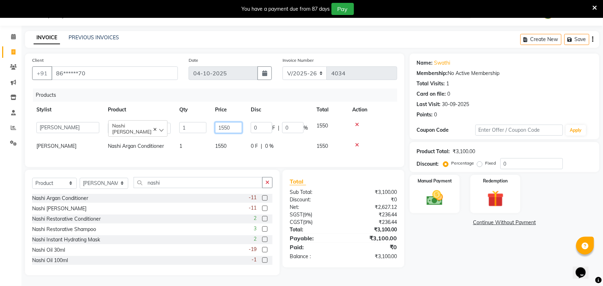
click at [224, 126] on input "1550" at bounding box center [228, 127] width 27 height 11
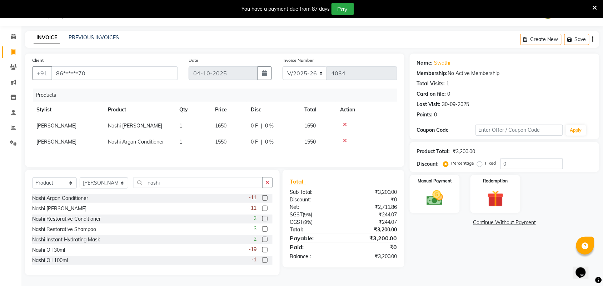
click at [228, 145] on td "1550" at bounding box center [229, 142] width 36 height 16
click at [224, 144] on input "1550" at bounding box center [228, 143] width 27 height 11
click at [441, 270] on div "Name: Swathi Membership: No Active Membership Total Visits: 1 Card on file: 0 L…" at bounding box center [507, 165] width 195 height 222
click at [438, 212] on div "Manual Payment" at bounding box center [435, 194] width 52 height 40
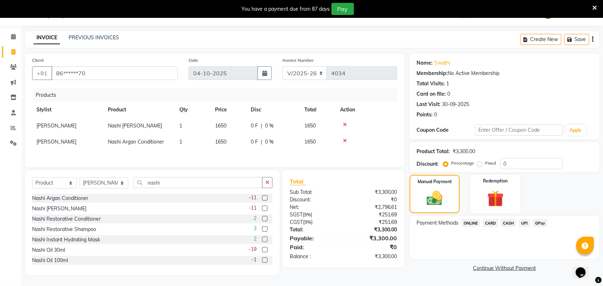
click at [510, 220] on span "CASH" at bounding box center [508, 223] width 15 height 8
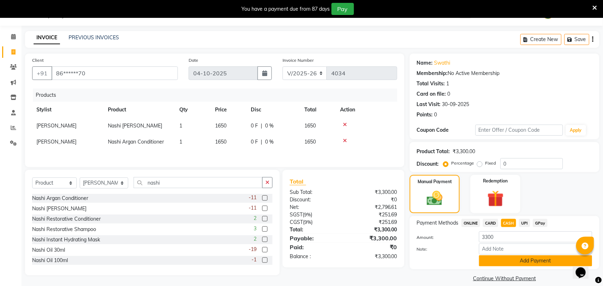
click at [523, 264] on button "Add Payment" at bounding box center [535, 260] width 113 height 11
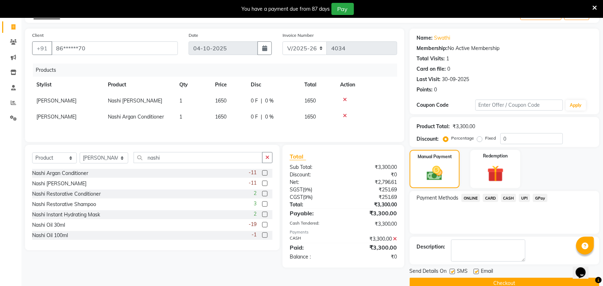
scroll to position [56, 0]
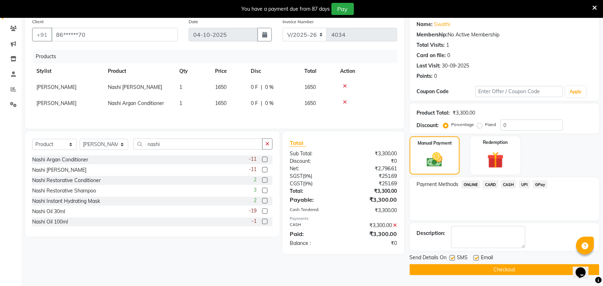
click at [523, 268] on button "Checkout" at bounding box center [505, 269] width 190 height 11
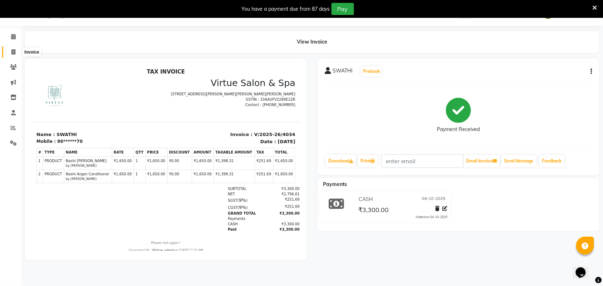
click at [16, 49] on span at bounding box center [13, 52] width 13 height 8
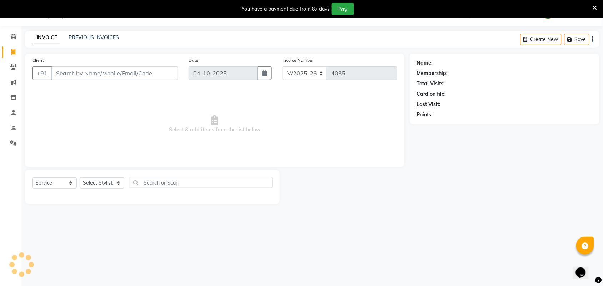
click at [85, 73] on input "Client" at bounding box center [114, 73] width 126 height 14
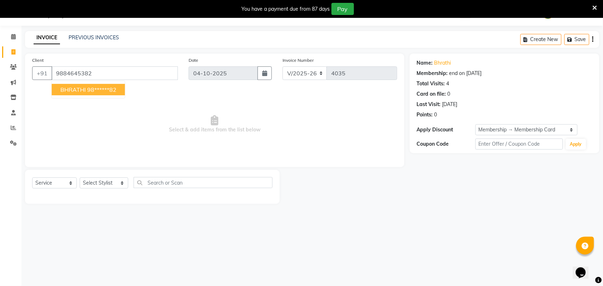
click at [93, 94] on button "BHRATHI 98******82" at bounding box center [88, 89] width 73 height 11
click at [116, 183] on select "Select Stylist Admin ANUSHA Apsu Auditor Ambattur Balaji BANUPRIYA Bharath Bhuv…" at bounding box center [104, 183] width 49 height 11
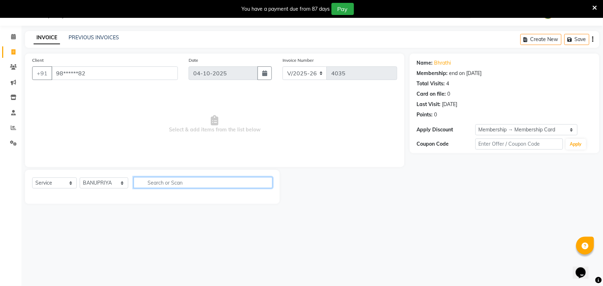
click at [173, 181] on input "text" at bounding box center [203, 182] width 139 height 11
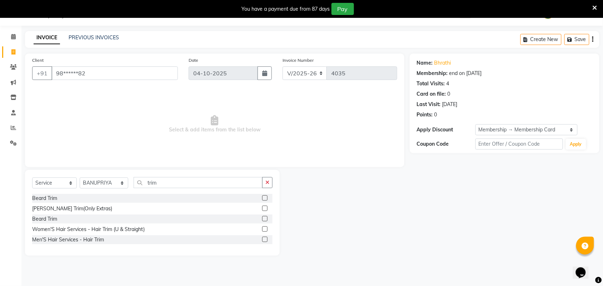
click at [264, 231] on label at bounding box center [264, 229] width 5 height 5
click at [264, 231] on input "checkbox" at bounding box center [264, 229] width 5 height 5
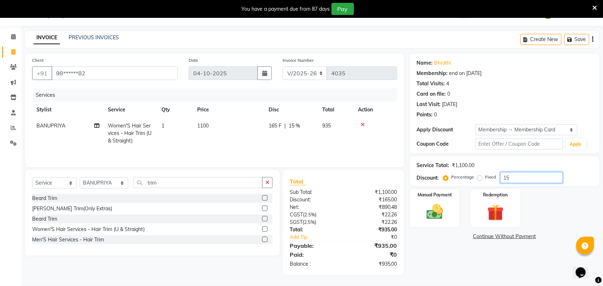
click at [509, 182] on input "15" at bounding box center [532, 177] width 63 height 11
click at [436, 217] on img at bounding box center [435, 212] width 28 height 20
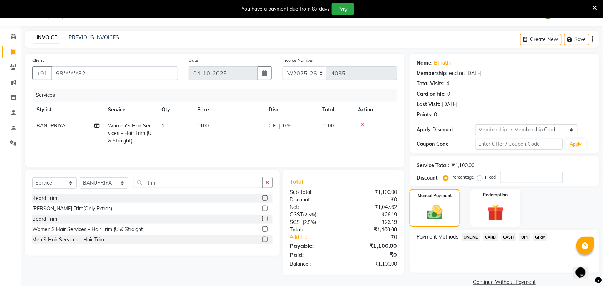
click at [527, 237] on span "UPI" at bounding box center [524, 237] width 11 height 8
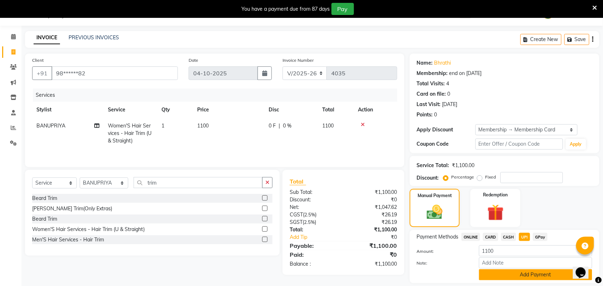
click at [538, 273] on button "Add Payment" at bounding box center [535, 274] width 113 height 11
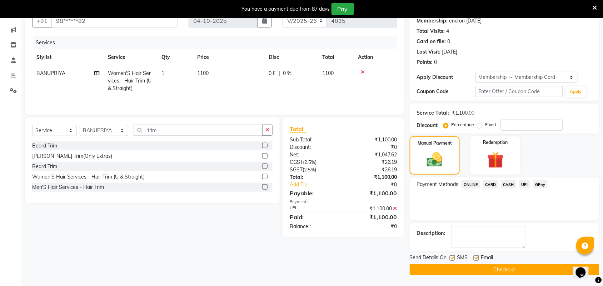
scroll to position [71, 0]
click at [538, 273] on button "Checkout" at bounding box center [505, 269] width 190 height 11
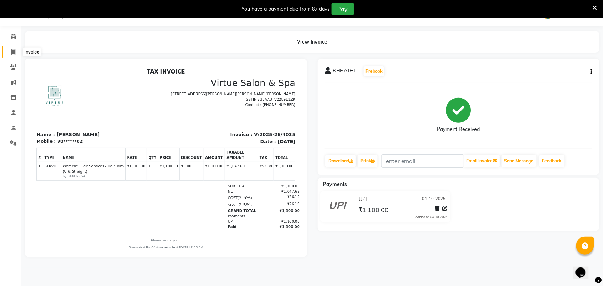
drag, startPoint x: 11, startPoint y: 54, endPoint x: 18, endPoint y: 53, distance: 6.5
click at [11, 53] on icon at bounding box center [13, 51] width 4 height 5
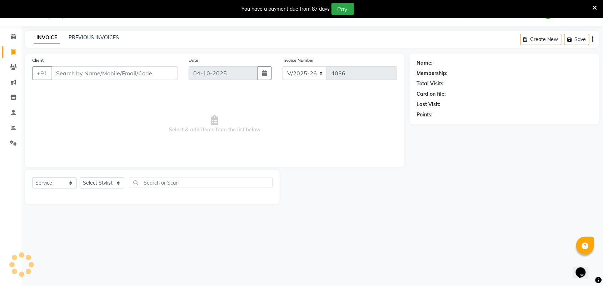
click at [118, 74] on input "Client" at bounding box center [114, 73] width 126 height 14
click at [378, 187] on div at bounding box center [345, 187] width 130 height 34
click at [104, 189] on div "Select Service Product Membership Package Voucher Prepaid Gift Card Select Styl…" at bounding box center [152, 185] width 240 height 17
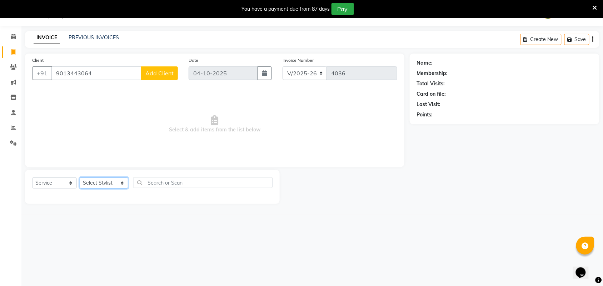
click at [103, 179] on select "Select Stylist Admin ANUSHA Apsu Auditor Ambattur Balaji BANUPRIYA Bharath Bhuv…" at bounding box center [104, 183] width 49 height 11
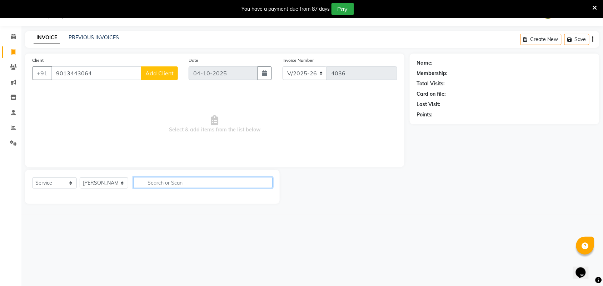
click at [162, 183] on input "text" at bounding box center [203, 182] width 139 height 11
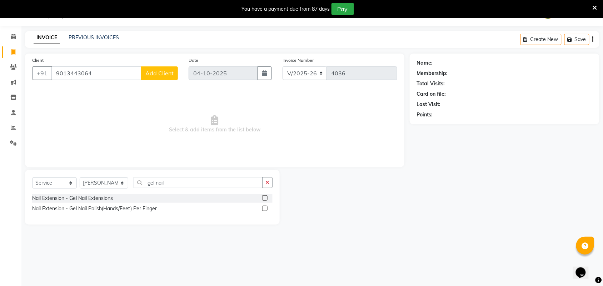
click at [265, 197] on label at bounding box center [264, 197] width 5 height 5
click at [265, 197] on input "checkbox" at bounding box center [264, 198] width 5 height 5
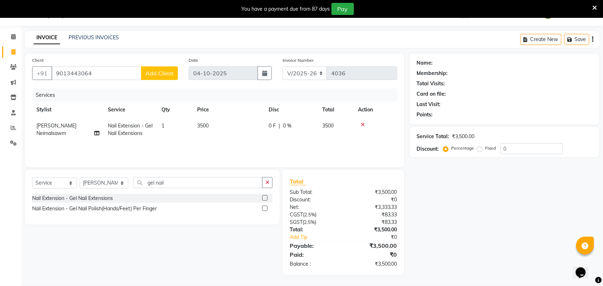
click at [230, 125] on td "3500" at bounding box center [228, 130] width 71 height 24
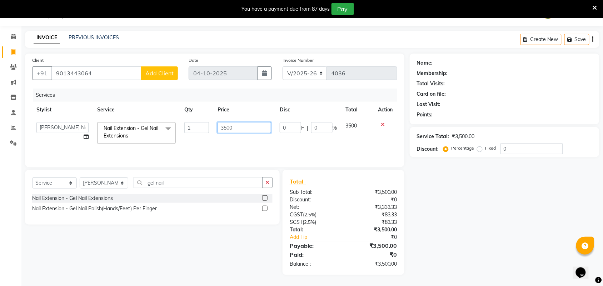
click at [230, 126] on input "3500" at bounding box center [245, 127] width 54 height 11
click at [241, 186] on input "gel nail" at bounding box center [198, 182] width 129 height 11
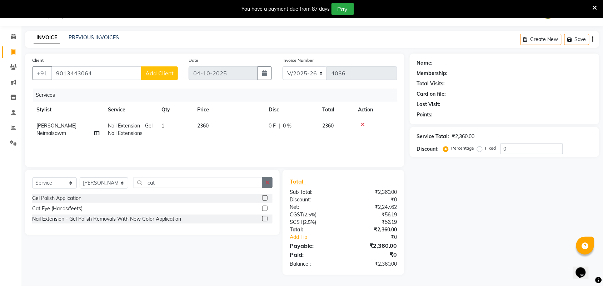
click at [270, 181] on button "button" at bounding box center [267, 182] width 10 height 11
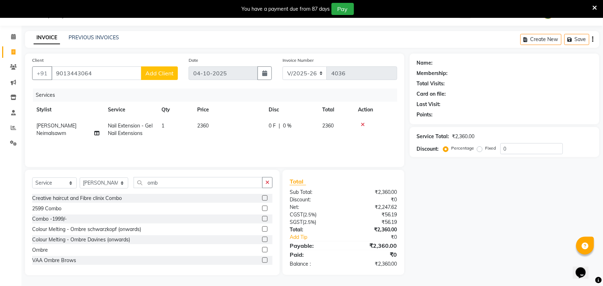
click at [262, 250] on label at bounding box center [264, 249] width 5 height 5
click at [262, 250] on input "checkbox" at bounding box center [264, 250] width 5 height 5
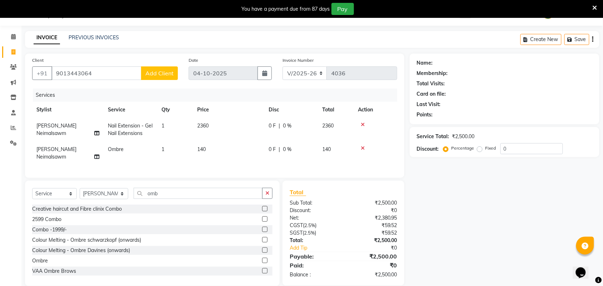
click at [235, 149] on td "140" at bounding box center [228, 153] width 71 height 24
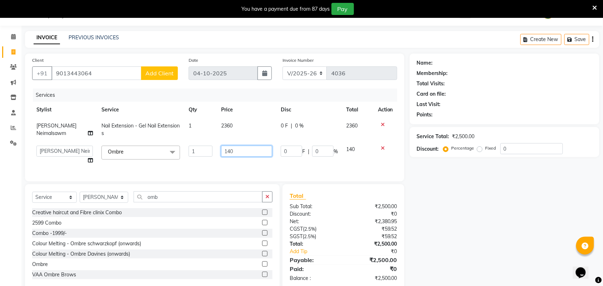
click at [238, 149] on input "140" at bounding box center [246, 151] width 51 height 11
click at [449, 262] on div "Name: Membership: Total Visits: Card on file: Last Visit: Points: Service Total…" at bounding box center [507, 172] width 195 height 236
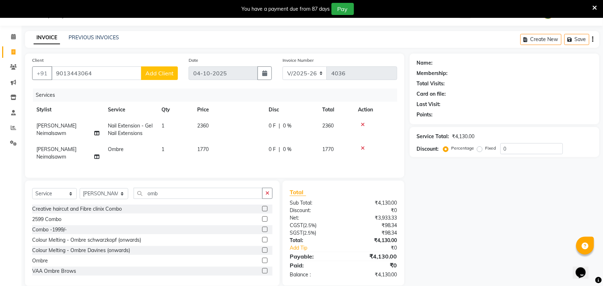
click at [217, 151] on td "1770" at bounding box center [228, 153] width 71 height 24
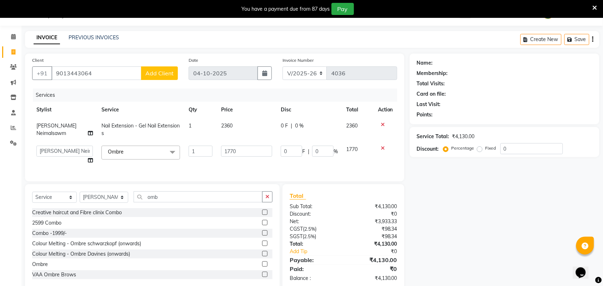
click at [229, 129] on td "2360" at bounding box center [247, 130] width 60 height 24
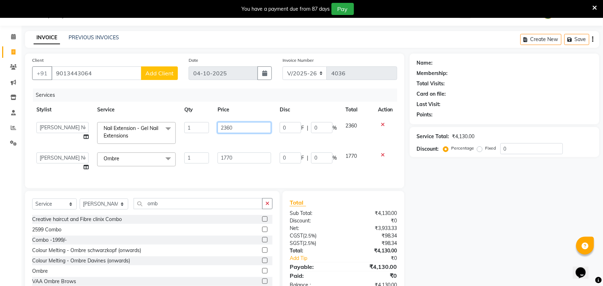
click at [247, 129] on input "2360" at bounding box center [245, 127] width 54 height 11
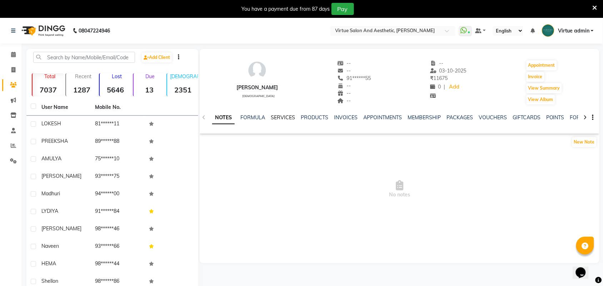
click at [285, 119] on link "SERVICES" at bounding box center [283, 117] width 24 height 6
click at [286, 116] on link "SERVICES" at bounding box center [283, 117] width 24 height 6
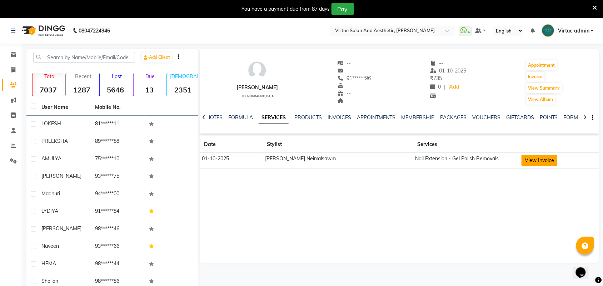
click at [530, 164] on button "View Invoice" at bounding box center [540, 160] width 36 height 11
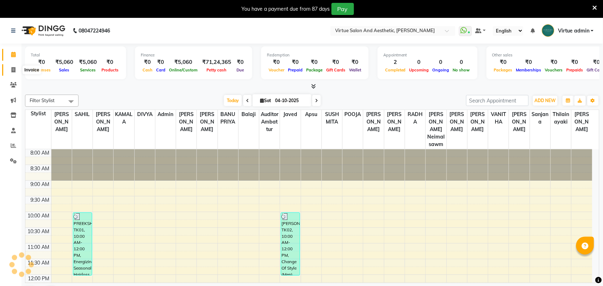
click at [15, 69] on icon at bounding box center [13, 69] width 4 height 5
select select "service"
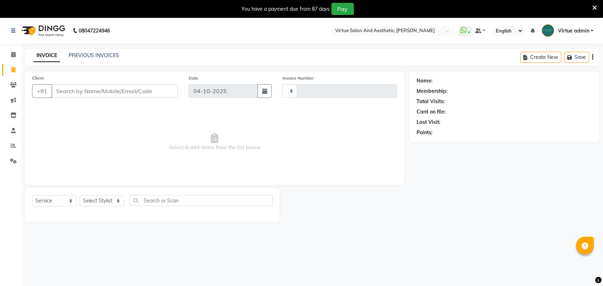
type input "4014"
select select "4466"
click at [94, 94] on input "Client" at bounding box center [114, 91] width 126 height 14
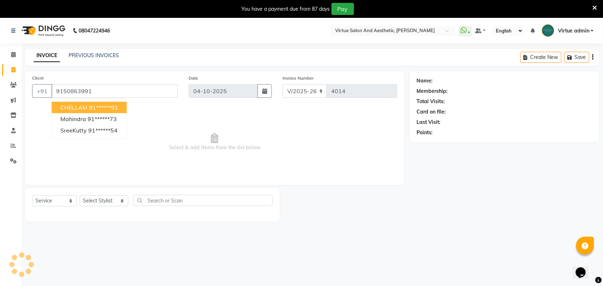
type input "9150863991"
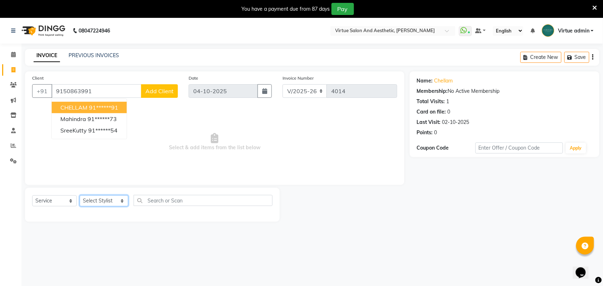
click at [83, 203] on select "Select Stylist Admin ANUSHA Apsu Auditor Ambattur Balaji BANUPRIYA Bharath Bhuv…" at bounding box center [104, 200] width 49 height 11
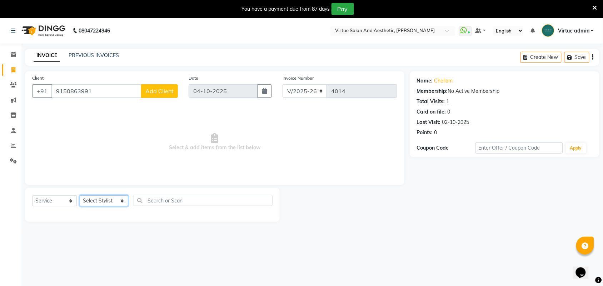
select select "40345"
click at [80, 195] on select "Select Stylist Admin ANUSHA Apsu Auditor Ambattur Balaji BANUPRIYA Bharath Bhuv…" at bounding box center [104, 200] width 49 height 11
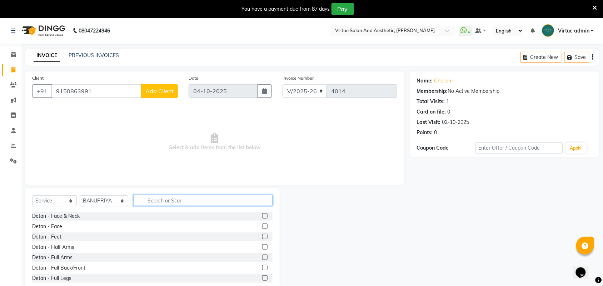
click at [153, 199] on input "text" at bounding box center [203, 200] width 139 height 11
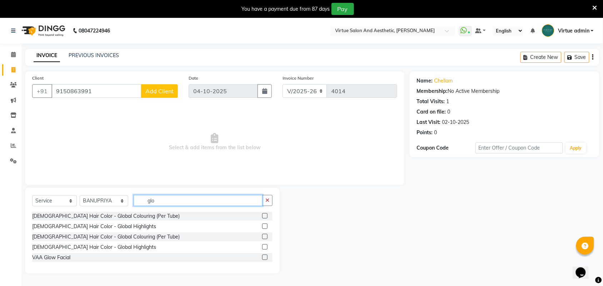
type input "glo"
click at [264, 236] on label at bounding box center [264, 236] width 5 height 5
click at [264, 236] on input "checkbox" at bounding box center [264, 237] width 5 height 5
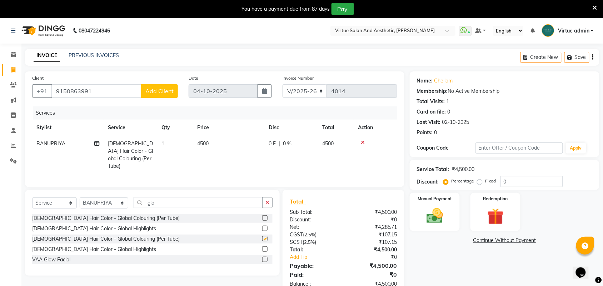
checkbox input "false"
click at [223, 146] on td "4500" at bounding box center [228, 155] width 71 height 39
select select "40345"
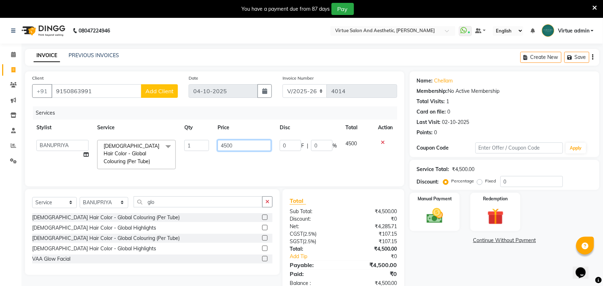
click at [242, 143] on input "4500" at bounding box center [245, 145] width 54 height 11
type input "4"
type input "5499"
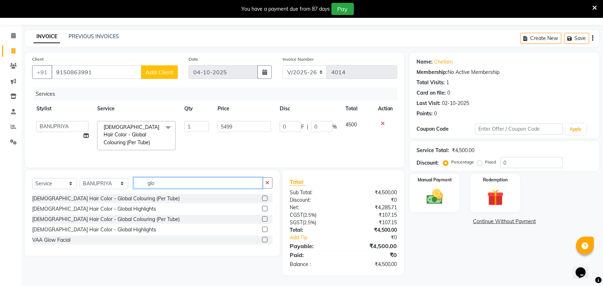
click at [231, 187] on input "glo" at bounding box center [198, 183] width 129 height 11
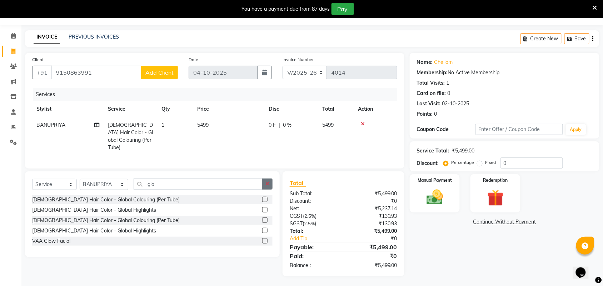
click at [269, 182] on icon "button" at bounding box center [267, 184] width 4 height 5
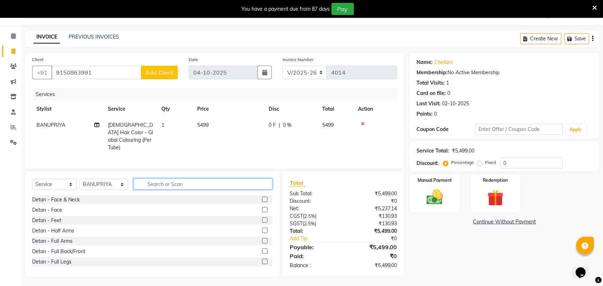
click at [252, 184] on input "text" at bounding box center [203, 184] width 139 height 11
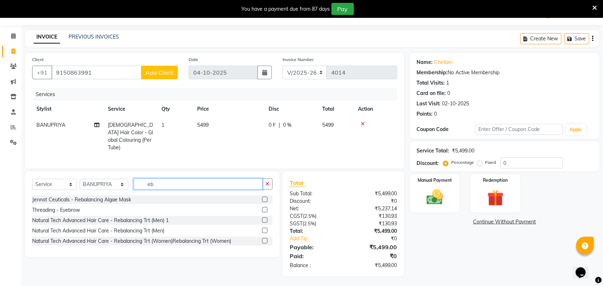
type input "eb"
click at [265, 207] on label at bounding box center [264, 209] width 5 height 5
click at [265, 208] on input "checkbox" at bounding box center [264, 210] width 5 height 5
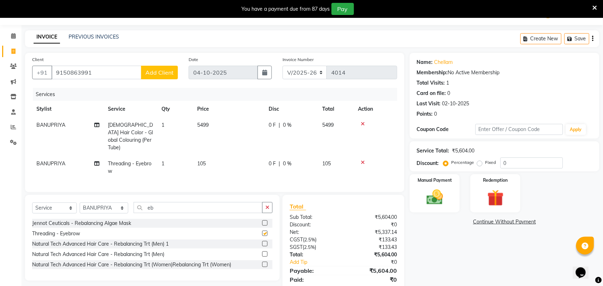
checkbox input "false"
click at [268, 205] on icon "button" at bounding box center [267, 207] width 4 height 5
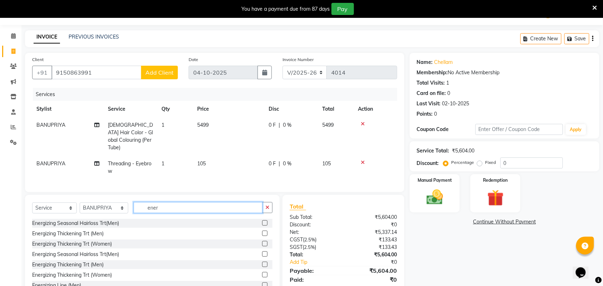
type input "ener"
click at [262, 242] on label at bounding box center [264, 243] width 5 height 5
click at [262, 242] on input "checkbox" at bounding box center [264, 244] width 5 height 5
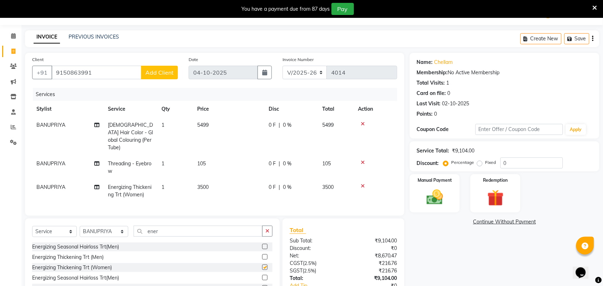
checkbox input "false"
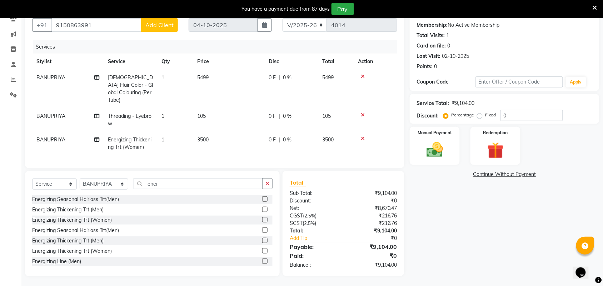
click at [209, 132] on td "3500" at bounding box center [228, 144] width 71 height 24
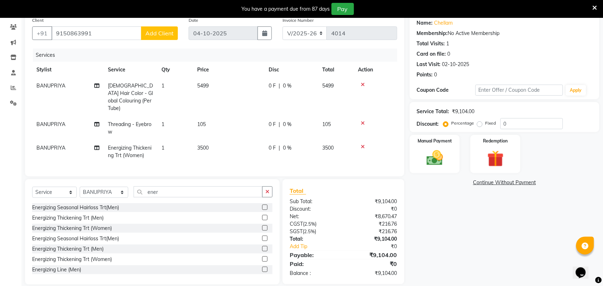
select select "40345"
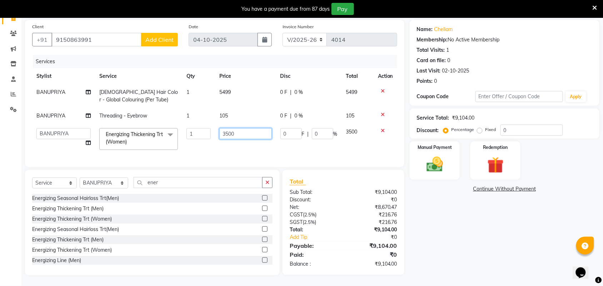
click at [229, 128] on input "3500" at bounding box center [245, 133] width 53 height 11
type input "3300"
click at [433, 215] on div "Name: Chellam Membership: No Active Membership Total Visits: 1 Card on file: 0 …" at bounding box center [507, 147] width 195 height 255
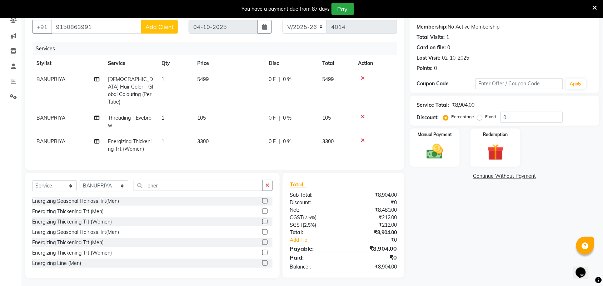
scroll to position [66, 0]
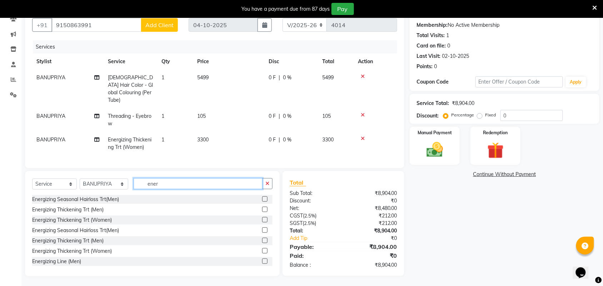
click at [196, 181] on input "ener" at bounding box center [198, 183] width 129 height 11
click at [265, 183] on icon "button" at bounding box center [267, 183] width 4 height 5
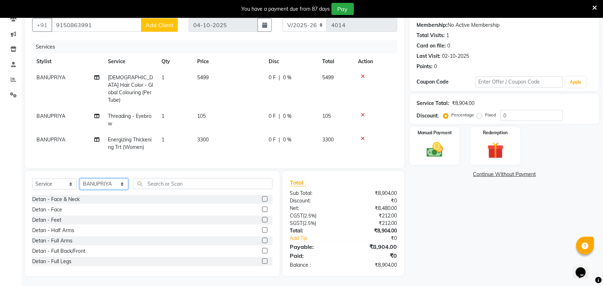
click at [96, 184] on select "Select Stylist Admin ANUSHA Apsu Auditor Ambattur Balaji BANUPRIYA Bharath Bhuv…" at bounding box center [104, 184] width 49 height 11
select select "59088"
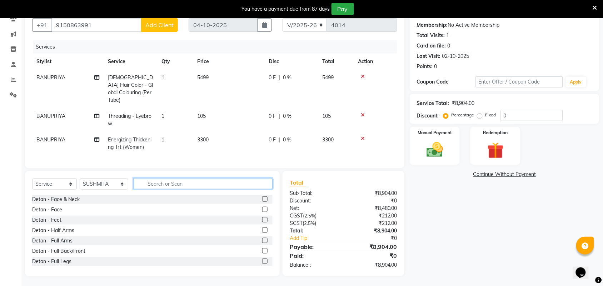
click at [157, 184] on input "text" at bounding box center [203, 183] width 139 height 11
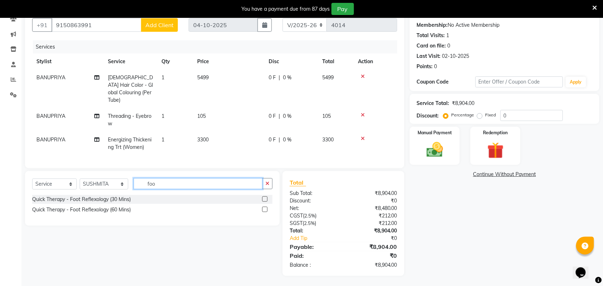
scroll to position [65, 0]
type input "foo"
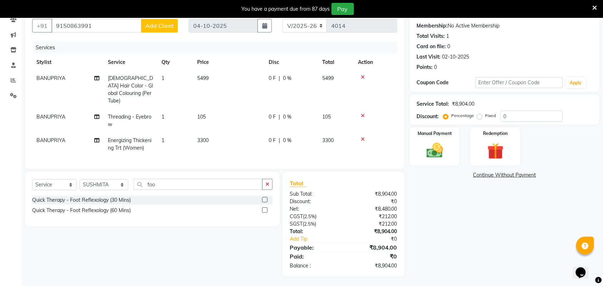
click at [265, 198] on label at bounding box center [264, 199] width 5 height 5
click at [265, 198] on input "checkbox" at bounding box center [264, 200] width 5 height 5
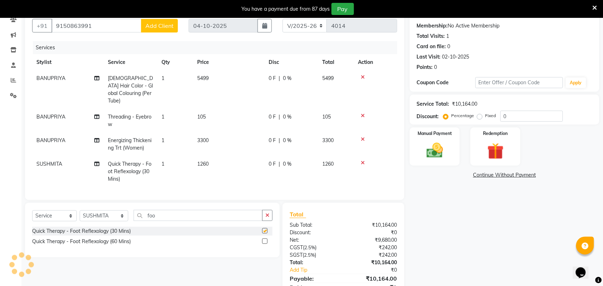
checkbox input "false"
click at [263, 214] on button "button" at bounding box center [267, 215] width 10 height 11
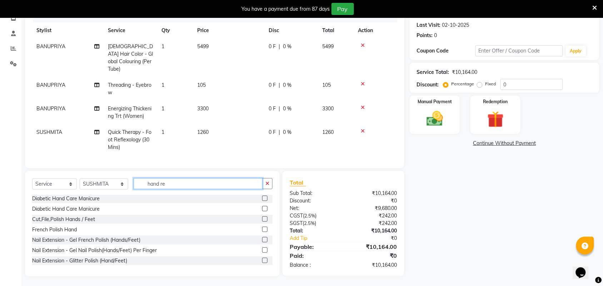
scroll to position [97, 0]
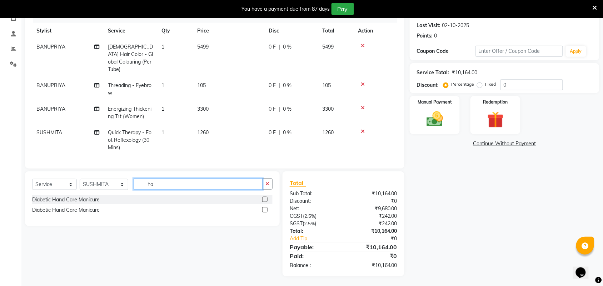
type input "h"
type input "refl"
click at [267, 184] on icon "button" at bounding box center [267, 184] width 4 height 5
type input "mass"
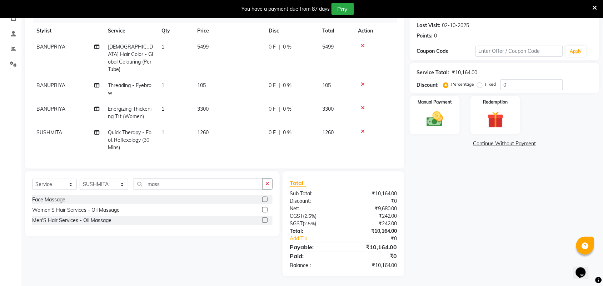
click at [264, 198] on label at bounding box center [264, 199] width 5 height 5
click at [264, 198] on input "checkbox" at bounding box center [264, 200] width 5 height 5
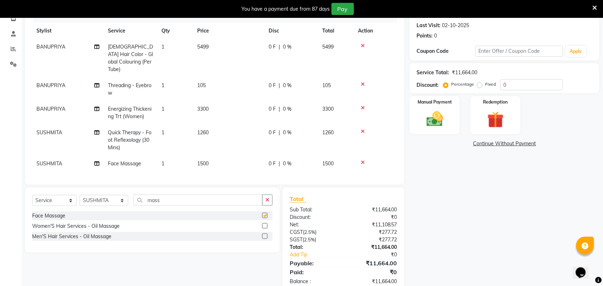
checkbox input "false"
click at [364, 160] on icon at bounding box center [363, 162] width 4 height 5
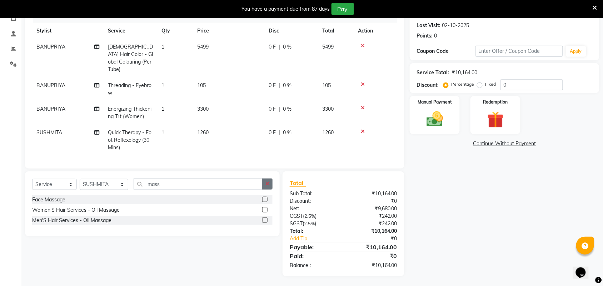
click at [269, 184] on icon "button" at bounding box center [267, 184] width 4 height 5
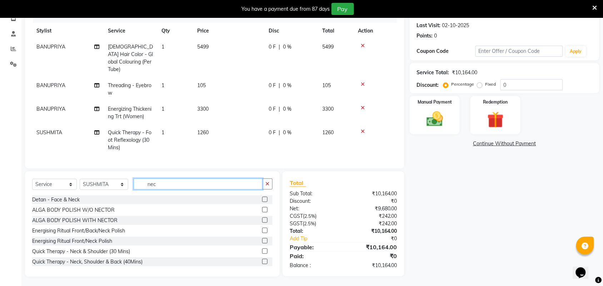
type input "nec"
click at [262, 251] on label at bounding box center [264, 251] width 5 height 5
click at [262, 251] on input "checkbox" at bounding box center [264, 251] width 5 height 5
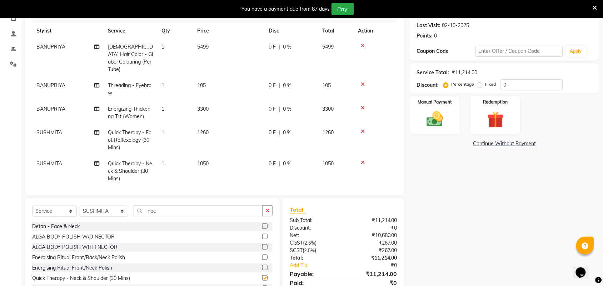
checkbox input "false"
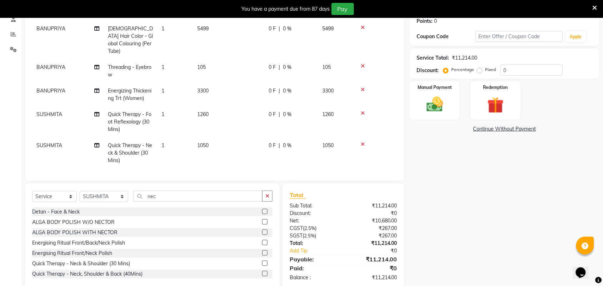
scroll to position [125, 0]
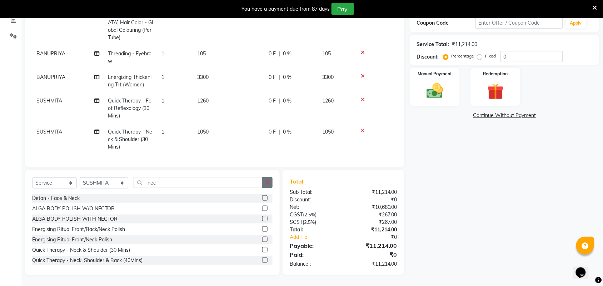
click at [267, 182] on icon "button" at bounding box center [267, 182] width 4 height 5
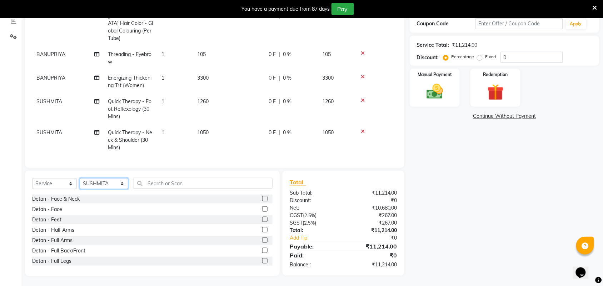
click at [103, 182] on select "Select Stylist Admin ANUSHA Apsu Auditor Ambattur Balaji BANUPRIYA Bharath Bhuv…" at bounding box center [104, 183] width 49 height 11
select select "30103"
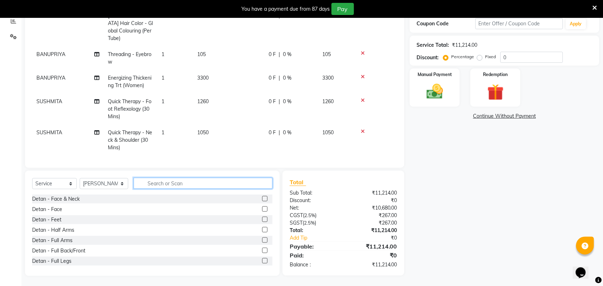
click at [170, 185] on input "text" at bounding box center [203, 183] width 139 height 11
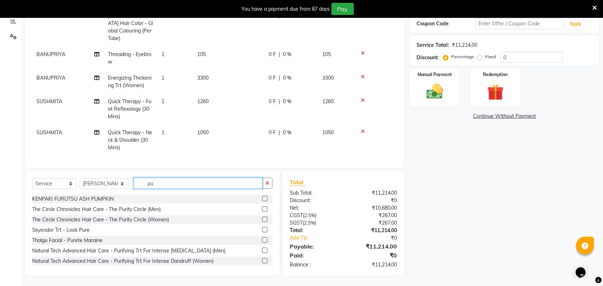
type input "pu"
click at [262, 260] on label at bounding box center [264, 260] width 5 height 5
click at [262, 260] on input "checkbox" at bounding box center [264, 261] width 5 height 5
checkbox input "false"
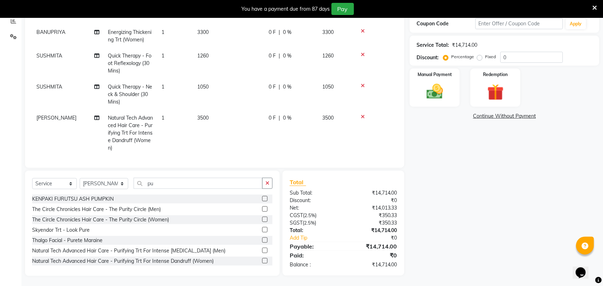
click at [221, 114] on td "3500" at bounding box center [228, 133] width 71 height 46
select select "30103"
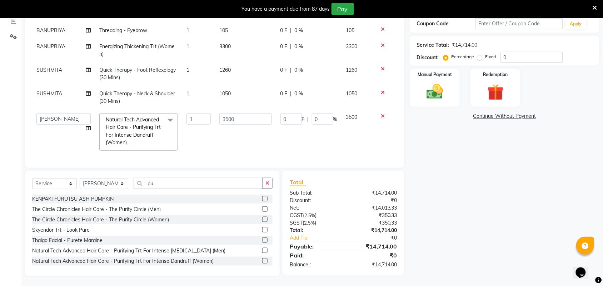
scroll to position [19, 0]
click at [247, 114] on input "3500" at bounding box center [245, 119] width 53 height 11
type input "3"
type input "4700"
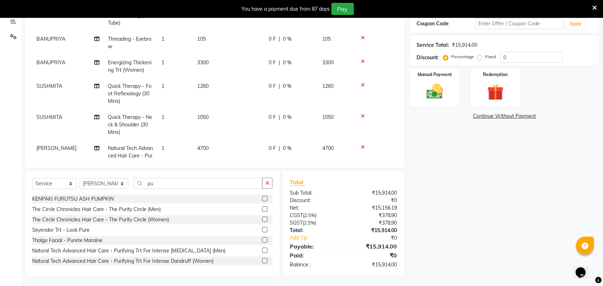
click at [452, 172] on div "Name: Chellam Membership: No Active Membership Total Visits: 1 Card on file: 0 …" at bounding box center [507, 111] width 195 height 329
click at [235, 143] on td "4700" at bounding box center [228, 163] width 71 height 46
select select "30103"
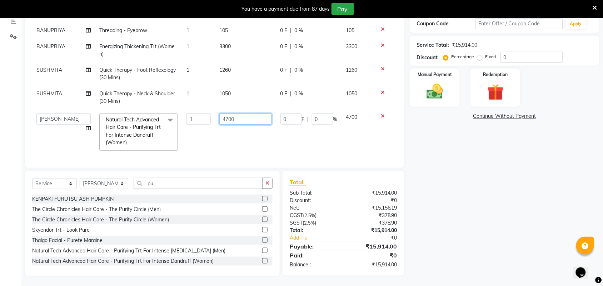
click at [244, 114] on input "4700" at bounding box center [245, 119] width 53 height 11
type input "4"
type input "4935"
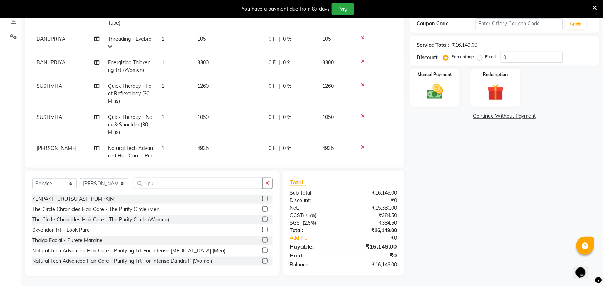
click at [422, 192] on div "Name: Chellam Membership: No Active Membership Total Visits: 1 Card on file: 0 …" at bounding box center [507, 111] width 195 height 329
click at [268, 183] on icon "button" at bounding box center [267, 183] width 4 height 5
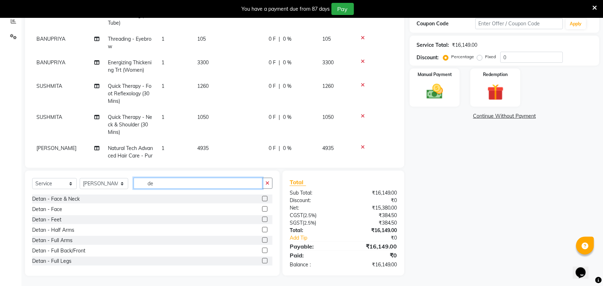
type input "de"
click at [262, 238] on label at bounding box center [264, 240] width 5 height 5
click at [262, 238] on input "checkbox" at bounding box center [264, 240] width 5 height 5
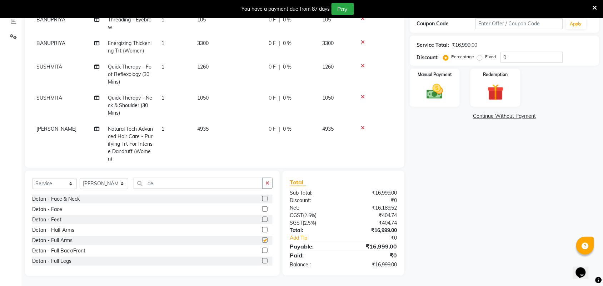
checkbox input "false"
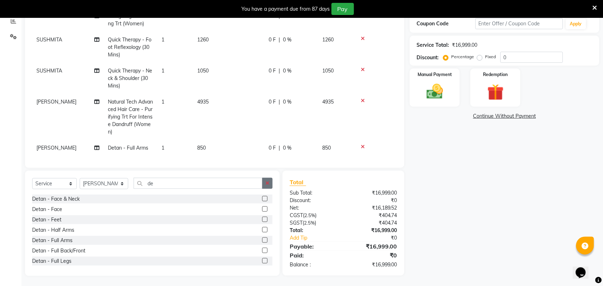
click at [267, 184] on icon "button" at bounding box center [267, 183] width 4 height 5
click at [302, 236] on link "Add Tip" at bounding box center [318, 238] width 69 height 8
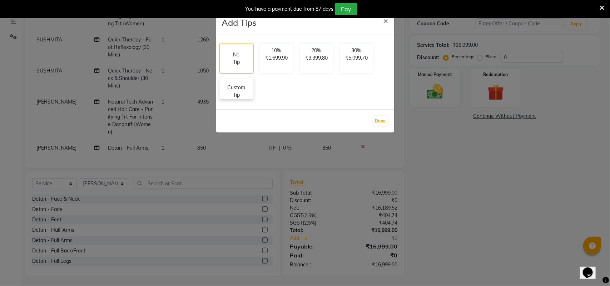
click at [242, 95] on p "Custom Tip" at bounding box center [236, 91] width 25 height 15
select select "40345"
select select "59088"
select select "30103"
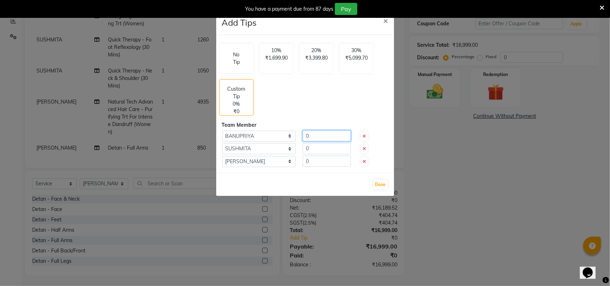
click at [313, 139] on input "0" at bounding box center [327, 135] width 48 height 11
type input "300"
click at [313, 144] on input "0" at bounding box center [327, 148] width 48 height 11
click at [322, 151] on input "200" at bounding box center [327, 148] width 48 height 11
type input "200"
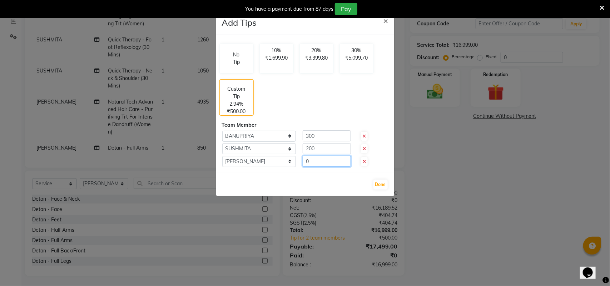
click at [320, 161] on input "0" at bounding box center [327, 161] width 48 height 11
type input "0"
type input "200"
click at [322, 147] on input "200" at bounding box center [327, 148] width 48 height 11
type input "2"
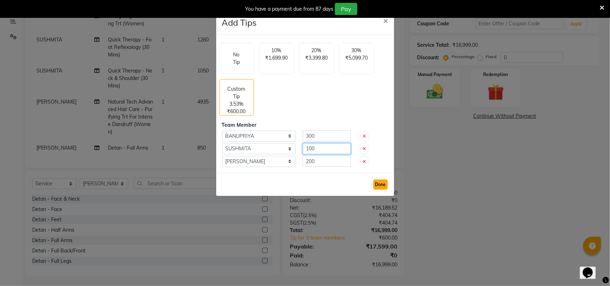
type input "100"
click at [382, 187] on button "Done" at bounding box center [380, 185] width 14 height 10
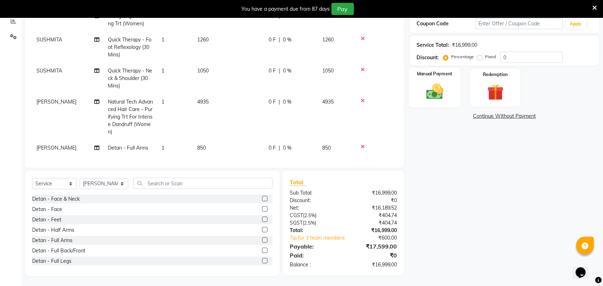
click at [433, 101] on img at bounding box center [435, 92] width 28 height 20
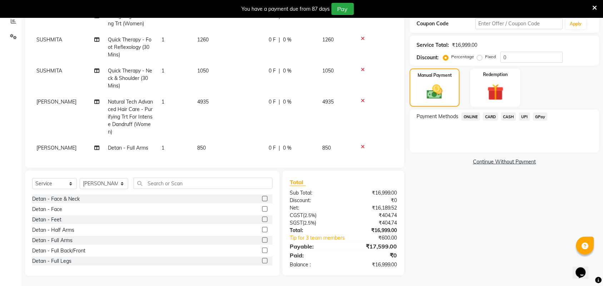
click at [524, 116] on span "UPI" at bounding box center [524, 117] width 11 height 8
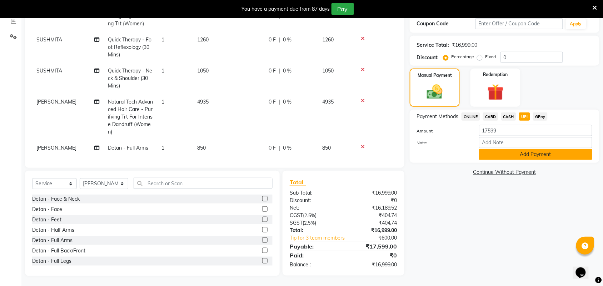
click at [518, 155] on button "Add Payment" at bounding box center [535, 154] width 113 height 11
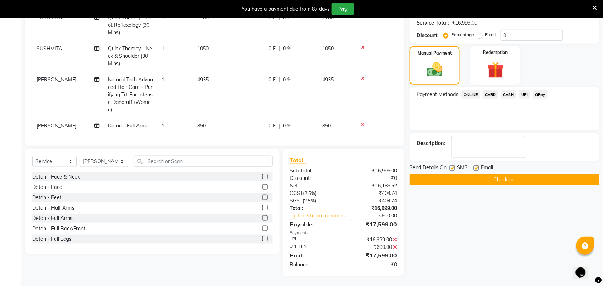
scroll to position [147, 0]
click at [510, 176] on button "Checkout" at bounding box center [505, 179] width 190 height 11
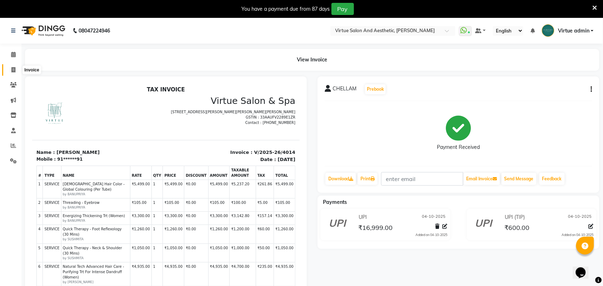
click at [17, 71] on span at bounding box center [13, 70] width 13 height 8
select select "4466"
select select "service"
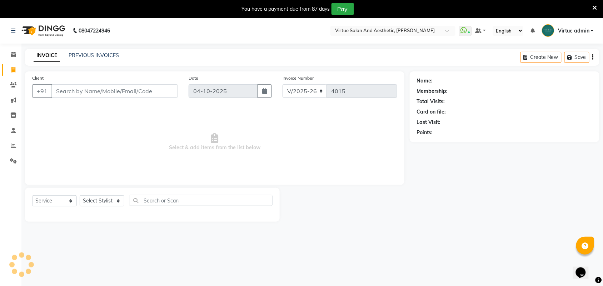
scroll to position [18, 0]
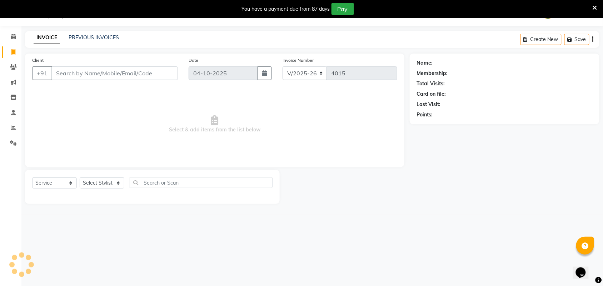
click at [72, 70] on input "Client" at bounding box center [114, 73] width 126 height 14
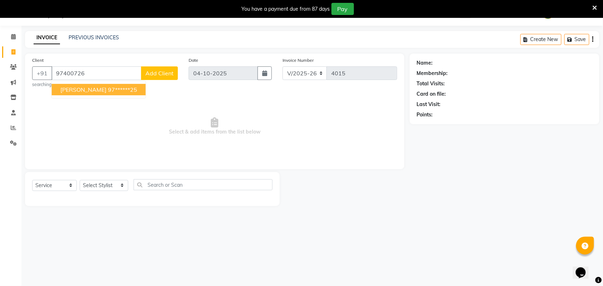
click at [86, 94] on button "THANIGAI 97******25" at bounding box center [99, 89] width 94 height 11
type input "97******25"
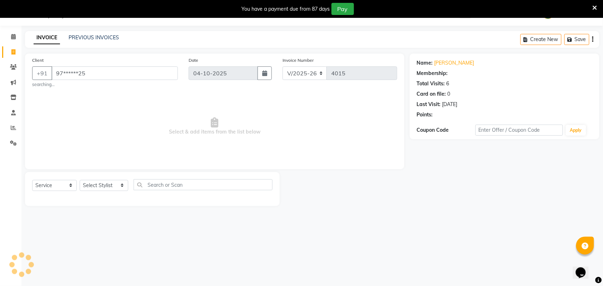
select select "1: Object"
click at [94, 184] on select "Select Stylist Admin ANUSHA Apsu Auditor Ambattur Balaji BANUPRIYA Bharath Bhuv…" at bounding box center [104, 185] width 49 height 11
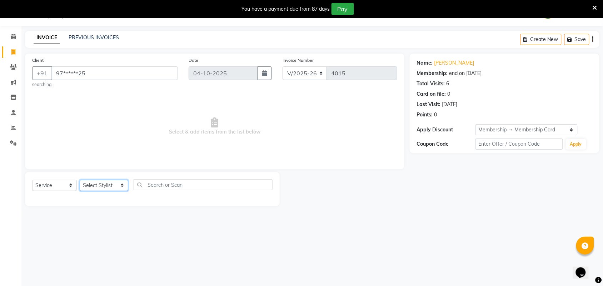
select select "30103"
click at [181, 189] on input "text" at bounding box center [203, 184] width 139 height 11
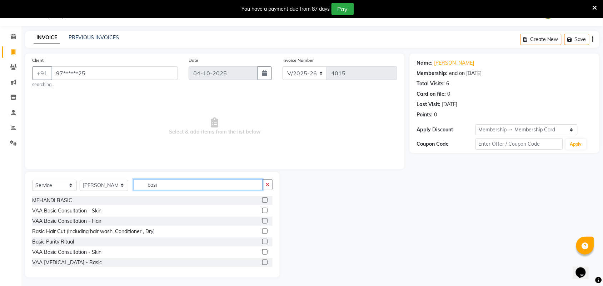
type input "basi"
click at [262, 231] on label at bounding box center [264, 231] width 5 height 5
click at [262, 231] on input "checkbox" at bounding box center [264, 231] width 5 height 5
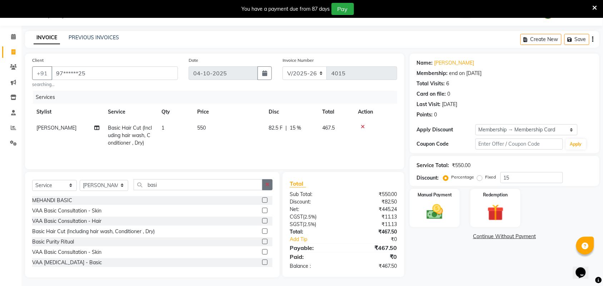
checkbox input "false"
click at [270, 188] on button "button" at bounding box center [267, 184] width 10 height 11
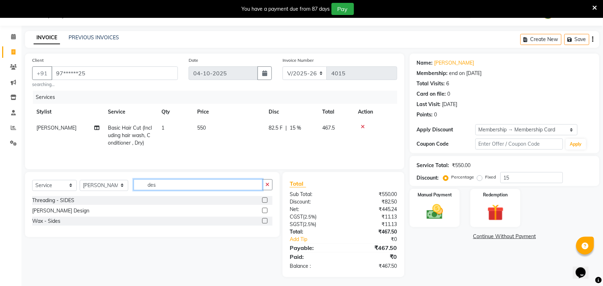
type input "des"
click at [263, 211] on label at bounding box center [264, 210] width 5 height 5
click at [263, 211] on input "checkbox" at bounding box center [264, 211] width 5 height 5
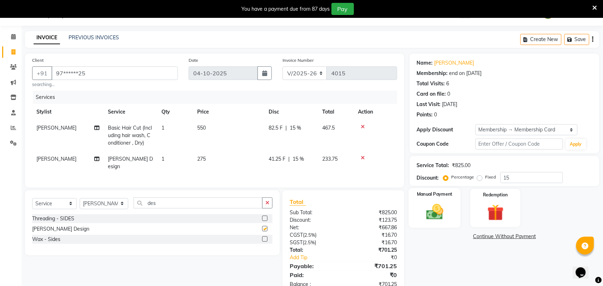
checkbox input "false"
click at [512, 176] on input "15" at bounding box center [532, 177] width 63 height 11
type input "1"
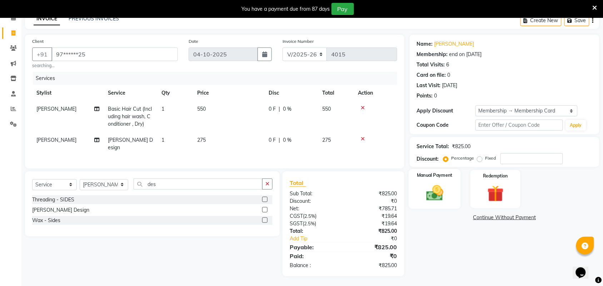
scroll to position [13, 0]
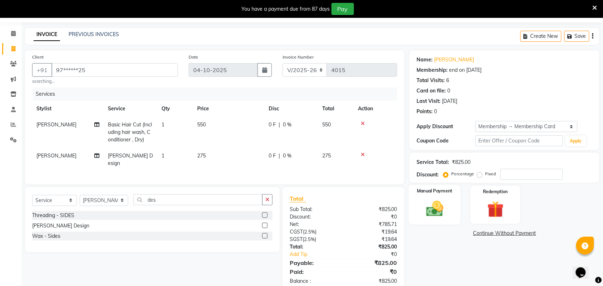
click at [424, 199] on img at bounding box center [435, 209] width 28 height 20
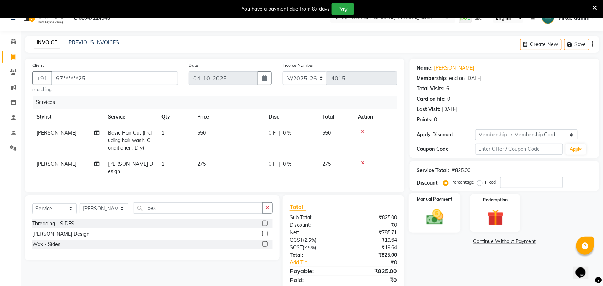
scroll to position [0, 0]
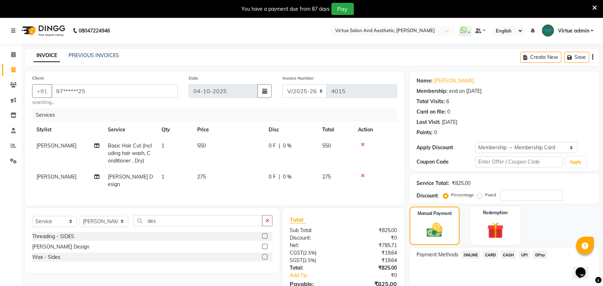
click at [524, 254] on span "UPI" at bounding box center [524, 255] width 11 height 8
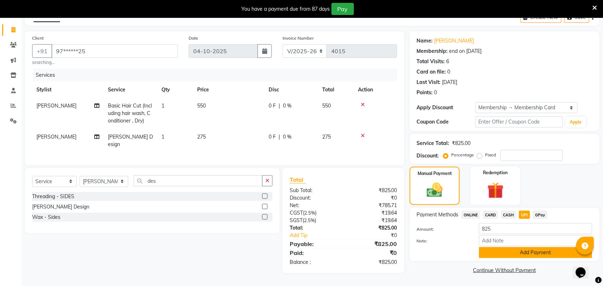
click at [513, 254] on button "Add Payment" at bounding box center [535, 252] width 113 height 11
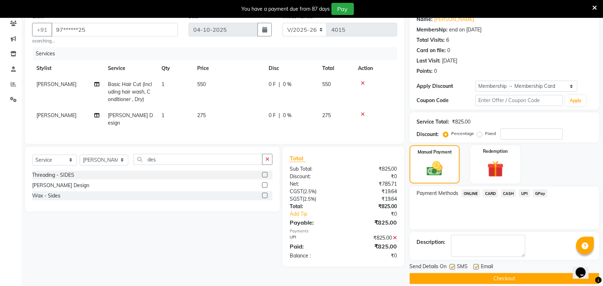
scroll to position [71, 0]
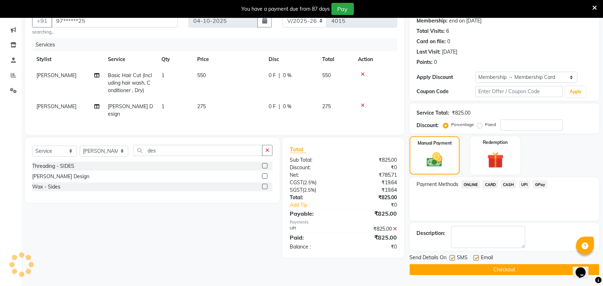
click at [512, 267] on button "Checkout" at bounding box center [505, 269] width 190 height 11
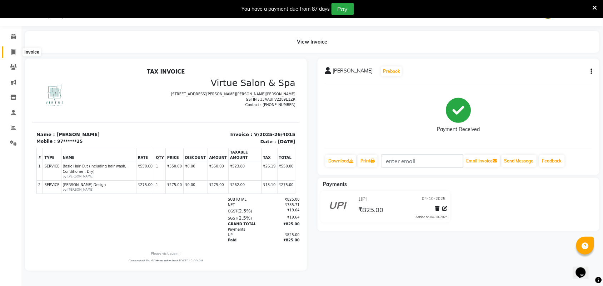
click at [8, 49] on span at bounding box center [13, 52] width 13 height 8
select select "4466"
select select "service"
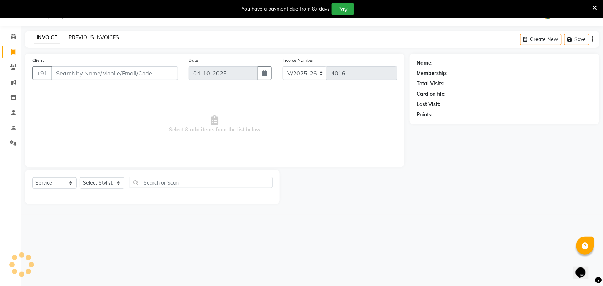
click at [78, 35] on link "PREVIOUS INVOICES" at bounding box center [94, 37] width 50 height 6
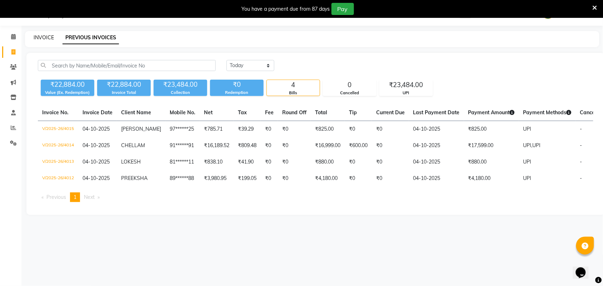
click at [50, 40] on link "INVOICE" at bounding box center [44, 37] width 20 height 6
select select "service"
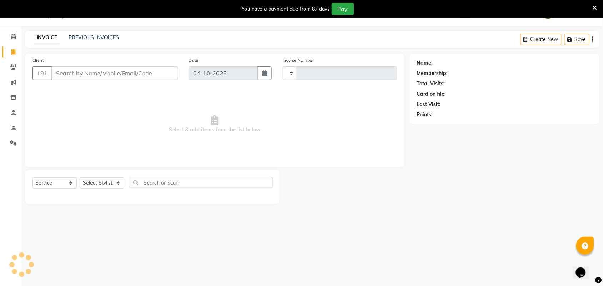
type input "4016"
select select "4466"
click at [72, 75] on input "Client" at bounding box center [114, 73] width 126 height 14
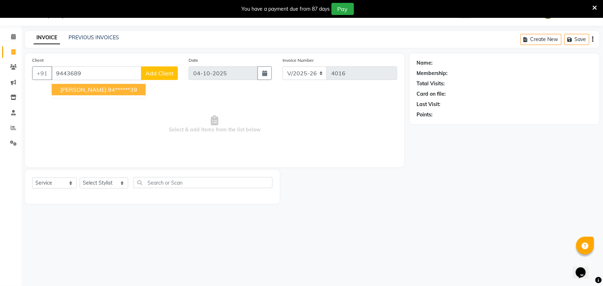
click at [79, 86] on span "DHARSHINI" at bounding box center [83, 89] width 46 height 7
type input "94******39"
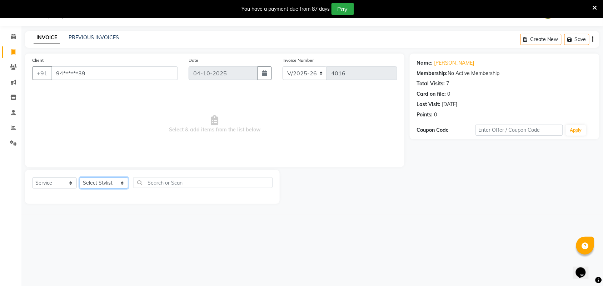
click at [100, 186] on select "Select Stylist Admin ANUSHA Apsu Auditor Ambattur Balaji BANUPRIYA Bharath Bhuv…" at bounding box center [104, 183] width 49 height 11
select select "25078"
click at [80, 178] on select "Select Stylist Admin ANUSHA Apsu Auditor Ambattur Balaji BANUPRIYA Bharath Bhuv…" at bounding box center [104, 183] width 49 height 11
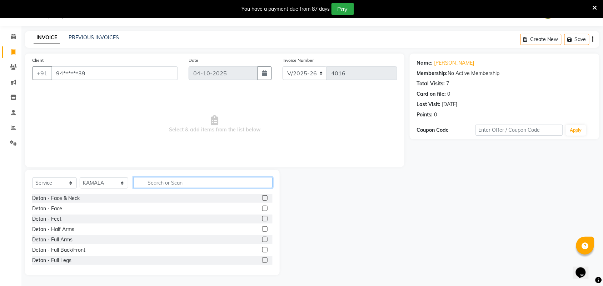
click at [209, 184] on input "text" at bounding box center [203, 182] width 139 height 11
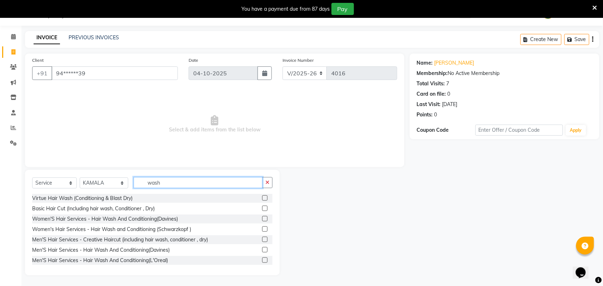
type input "wash"
click at [262, 198] on label at bounding box center [264, 197] width 5 height 5
click at [262, 198] on input "checkbox" at bounding box center [264, 198] width 5 height 5
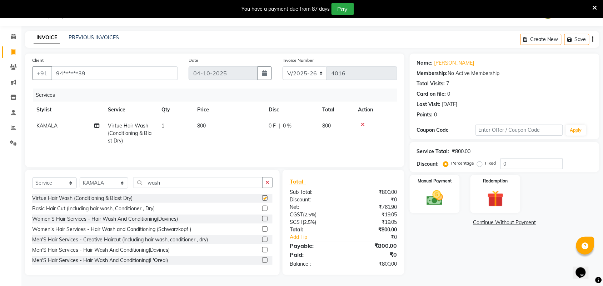
checkbox input "false"
click at [262, 231] on label at bounding box center [264, 229] width 5 height 5
click at [262, 231] on input "checkbox" at bounding box center [264, 229] width 5 height 5
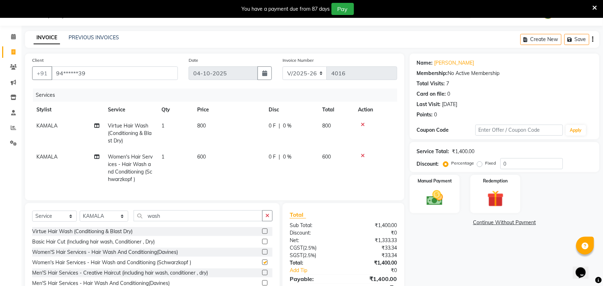
checkbox input "false"
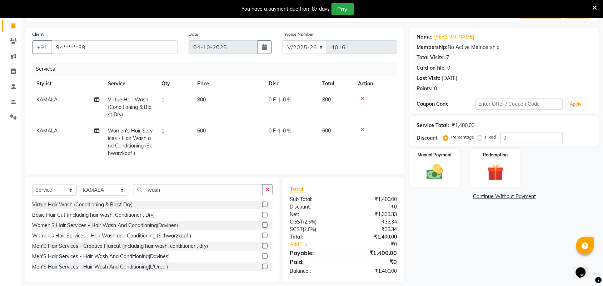
scroll to position [58, 0]
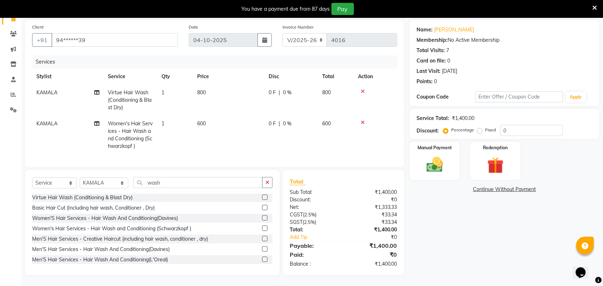
click at [262, 259] on label at bounding box center [264, 259] width 5 height 5
click at [262, 259] on input "checkbox" at bounding box center [264, 260] width 5 height 5
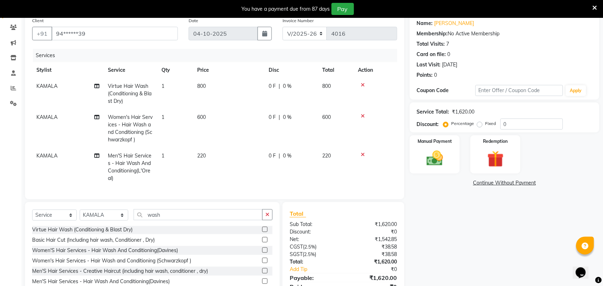
checkbox input "false"
click at [362, 155] on icon at bounding box center [363, 154] width 4 height 5
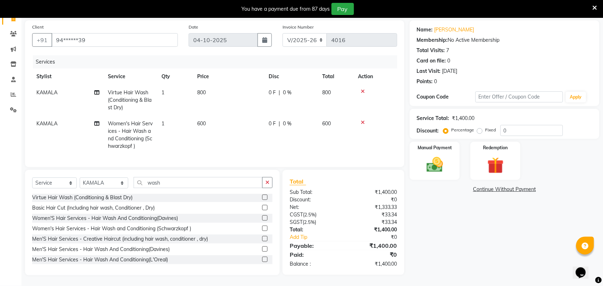
click at [364, 89] on icon at bounding box center [363, 91] width 4 height 5
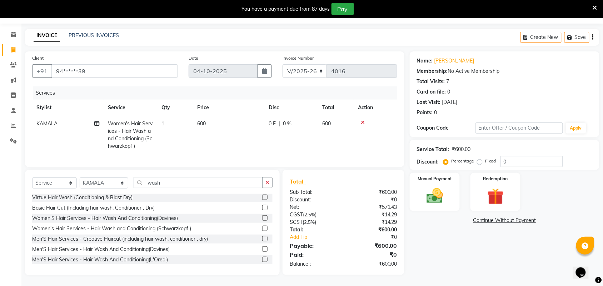
click at [297, 120] on div "0 F | 0 %" at bounding box center [291, 124] width 45 height 8
select select "25078"
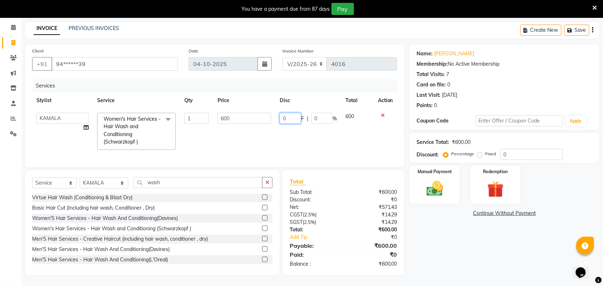
click at [292, 113] on input "0" at bounding box center [290, 118] width 21 height 11
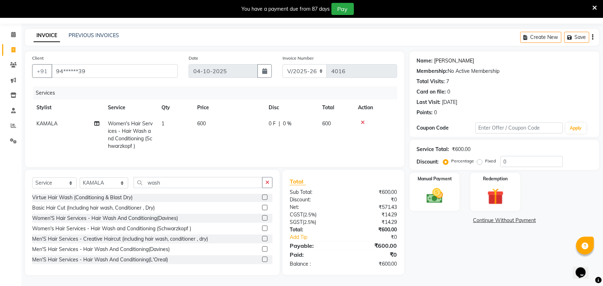
scroll to position [27, 0]
click at [450, 51] on div "Name: Dharshini Membership: No Active Membership Total Visits: 7 Card on file: …" at bounding box center [505, 94] width 190 height 86
click at [449, 57] on link "Dharshini" at bounding box center [454, 61] width 40 height 8
click at [285, 120] on span "0 %" at bounding box center [287, 124] width 9 height 8
select select "25078"
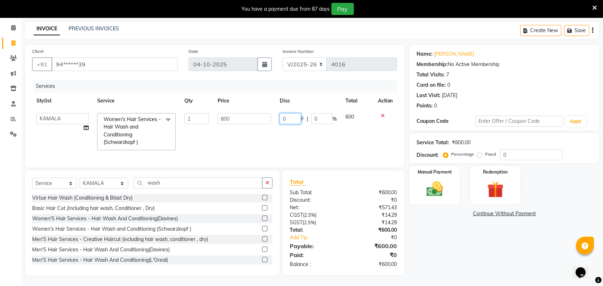
click at [289, 117] on input "0" at bounding box center [290, 118] width 21 height 11
type input "187"
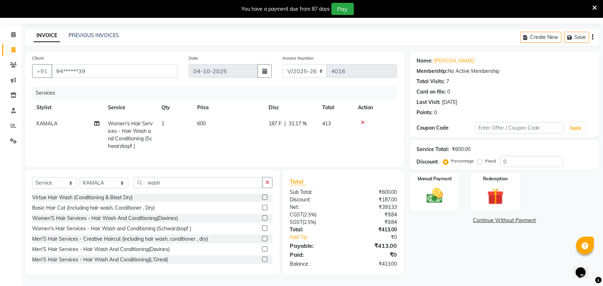
click at [454, 254] on div "Name: Dharshini Membership: No Active Membership Total Visits: 7 Card on file: …" at bounding box center [507, 163] width 195 height 224
click at [438, 186] on img at bounding box center [435, 196] width 28 height 20
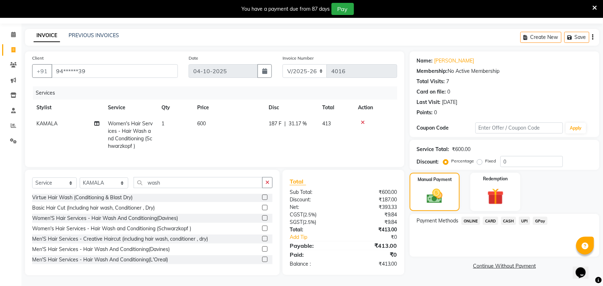
click at [525, 217] on span "UPI" at bounding box center [524, 221] width 11 height 8
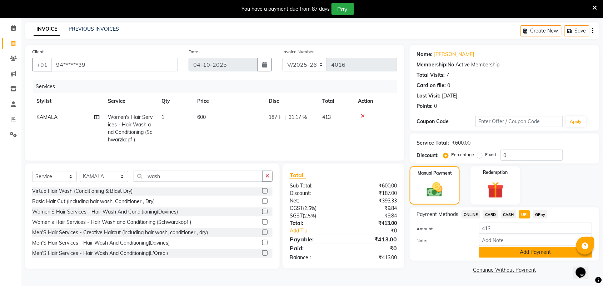
click at [519, 248] on button "Add Payment" at bounding box center [535, 252] width 113 height 11
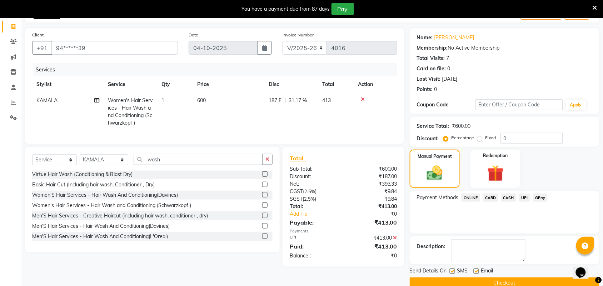
scroll to position [56, 0]
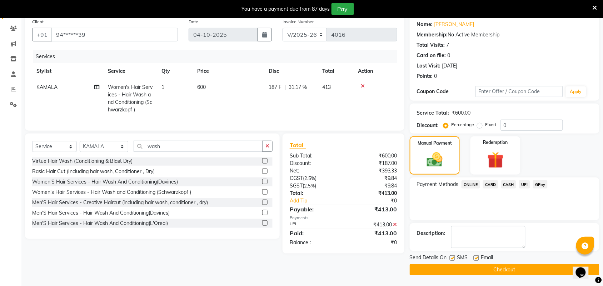
click at [507, 268] on button "Checkout" at bounding box center [505, 269] width 190 height 11
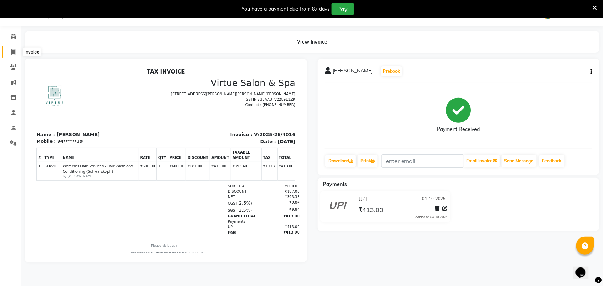
click at [11, 50] on icon at bounding box center [13, 51] width 4 height 5
select select "service"
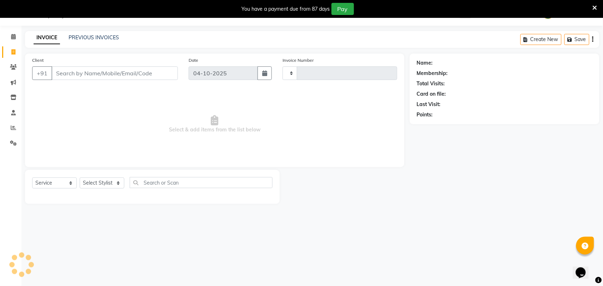
type input "4017"
select select "4466"
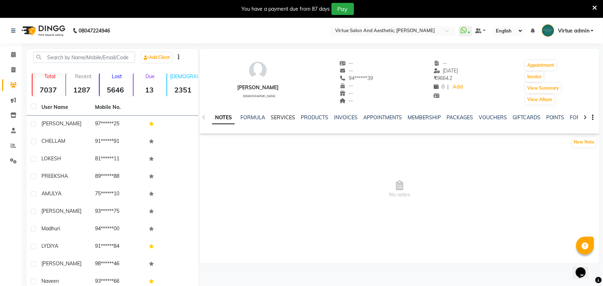
click at [280, 117] on link "SERVICES" at bounding box center [283, 117] width 24 height 6
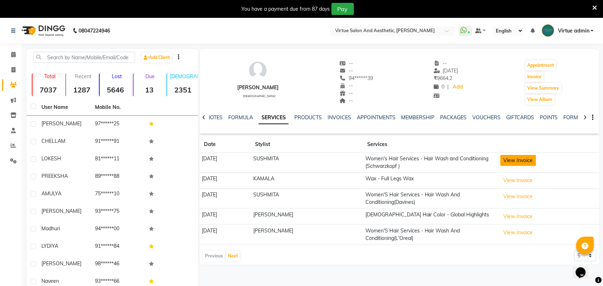
click at [513, 162] on button "View Invoice" at bounding box center [519, 160] width 36 height 11
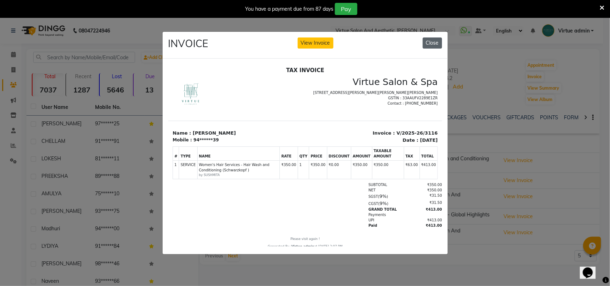
click at [436, 43] on button "Close" at bounding box center [432, 43] width 19 height 11
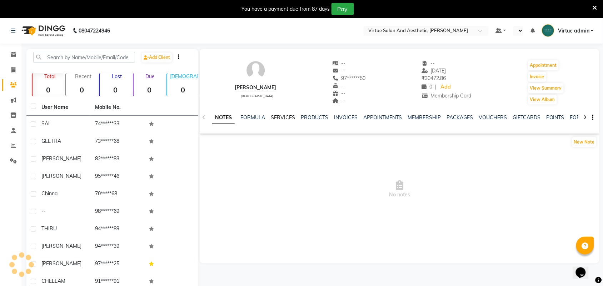
click at [285, 117] on link "SERVICES" at bounding box center [283, 117] width 24 height 6
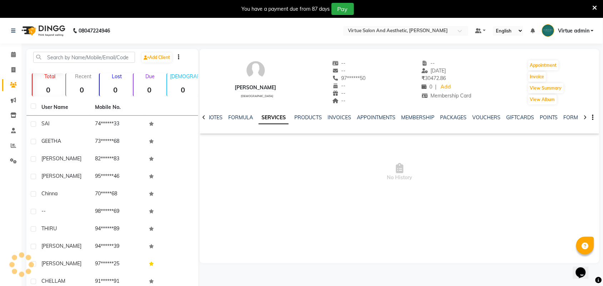
select select "en"
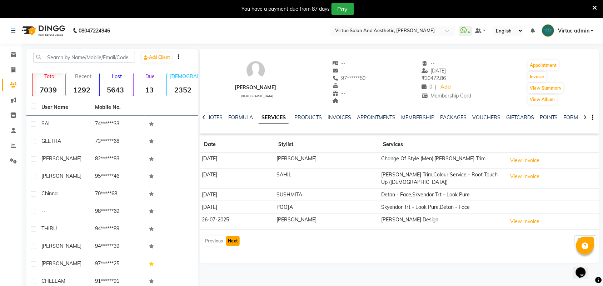
click at [236, 236] on button "Next" at bounding box center [233, 241] width 14 height 10
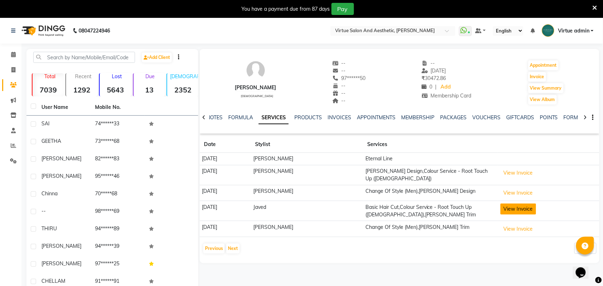
click at [517, 206] on button "View Invoice" at bounding box center [519, 209] width 36 height 11
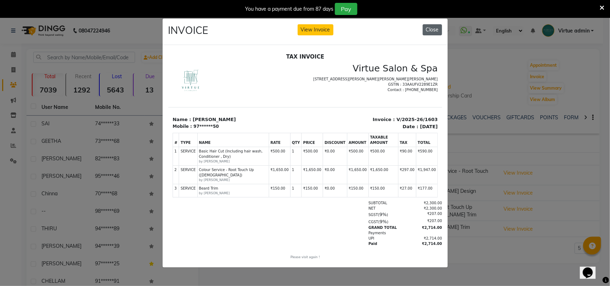
click at [426, 30] on button "Close" at bounding box center [432, 29] width 19 height 11
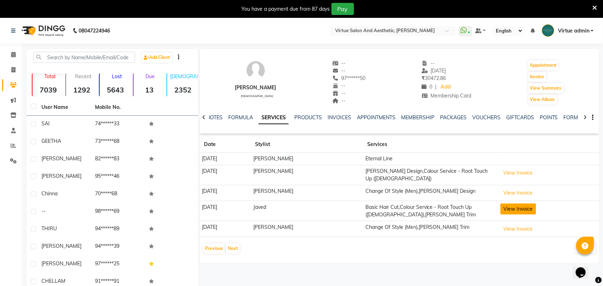
click at [526, 204] on button "View Invoice" at bounding box center [519, 209] width 36 height 11
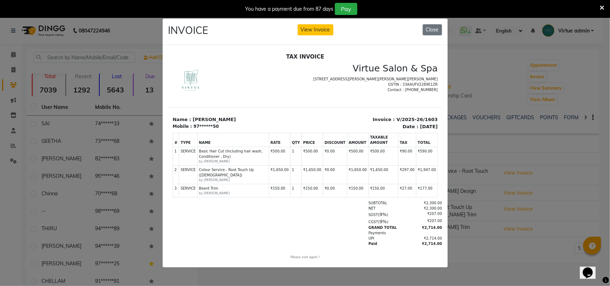
drag, startPoint x: 432, startPoint y: 29, endPoint x: 444, endPoint y: 47, distance: 21.8
click at [432, 29] on button "Close" at bounding box center [432, 29] width 19 height 11
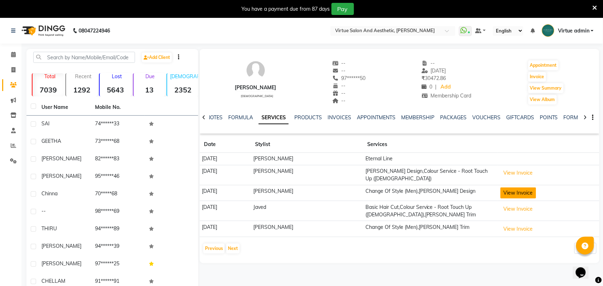
click at [512, 188] on button "View Invoice" at bounding box center [519, 193] width 36 height 11
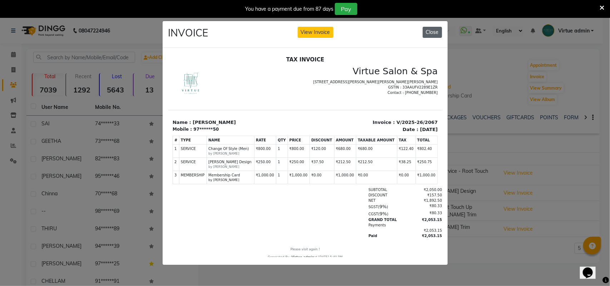
click at [434, 31] on button "Close" at bounding box center [432, 32] width 19 height 11
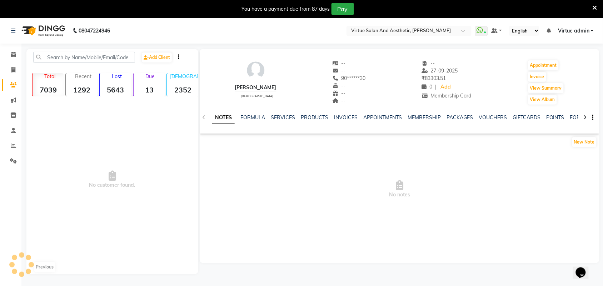
click at [283, 122] on div "NOTES FORMULA SERVICES PRODUCTS INVOICES APPOINTMENTS MEMBERSHIP PACKAGES VOUCH…" at bounding box center [391, 120] width 358 height 13
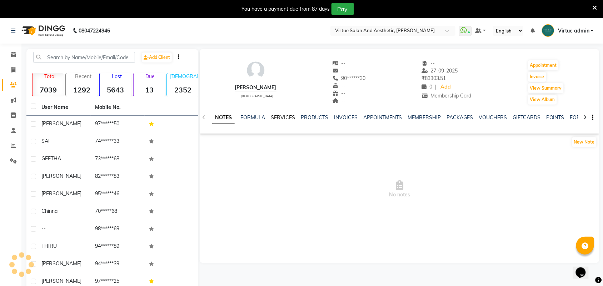
click at [283, 119] on link "SERVICES" at bounding box center [283, 117] width 24 height 6
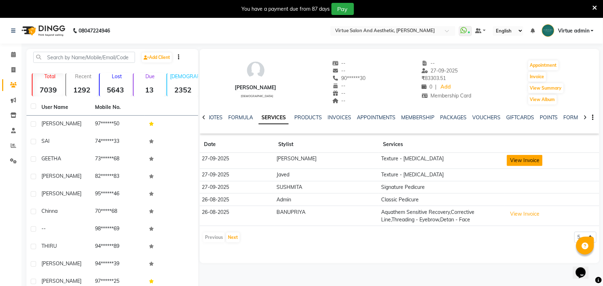
click at [518, 159] on button "View Invoice" at bounding box center [525, 160] width 36 height 11
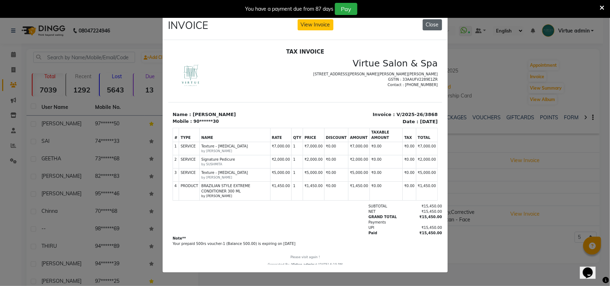
click at [431, 23] on button "Close" at bounding box center [432, 24] width 19 height 11
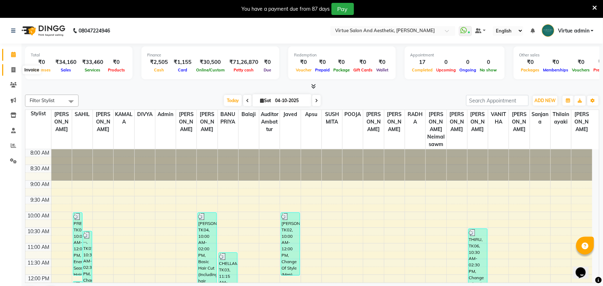
click at [8, 70] on span at bounding box center [13, 70] width 13 height 8
select select "4466"
select select "service"
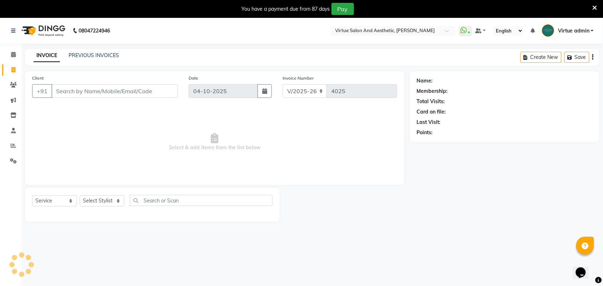
click at [69, 97] on input "Client" at bounding box center [114, 91] width 126 height 14
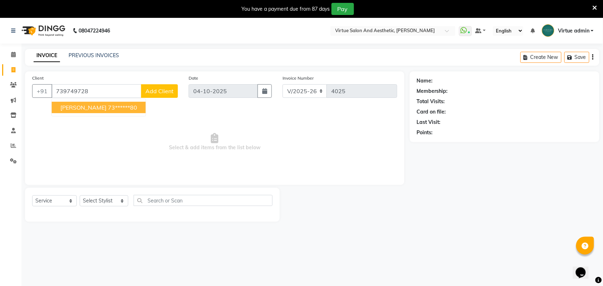
click at [83, 108] on span "[PERSON_NAME]" at bounding box center [83, 107] width 46 height 7
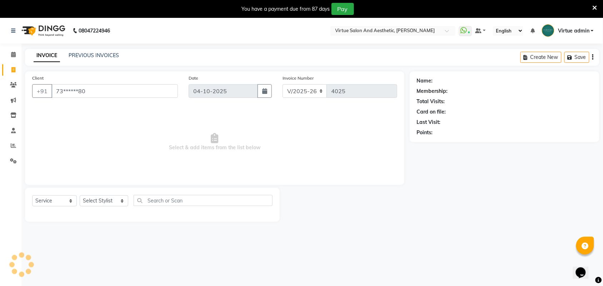
type input "73******80"
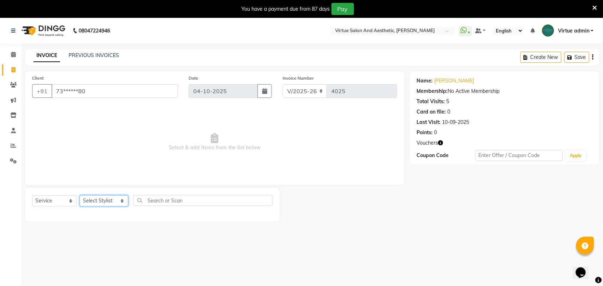
click at [101, 200] on select "Select Stylist Admin ANUSHA Apsu Auditor Ambattur Balaji BANUPRIYA Bharath Bhuv…" at bounding box center [104, 200] width 49 height 11
select select "25074"
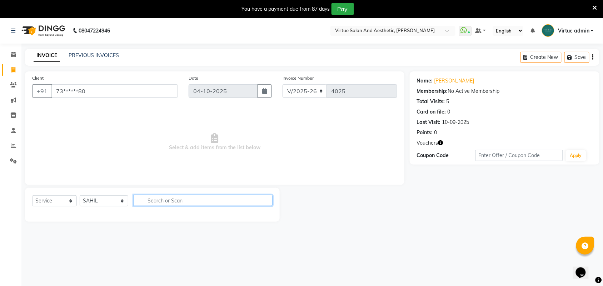
click at [142, 202] on input "text" at bounding box center [203, 200] width 139 height 11
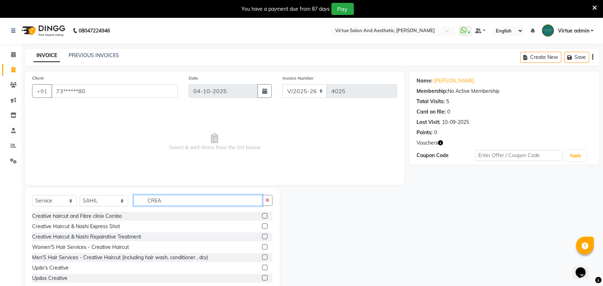
type input "CREA"
click at [262, 247] on label at bounding box center [264, 246] width 5 height 5
click at [262, 247] on input "checkbox" at bounding box center [264, 247] width 5 height 5
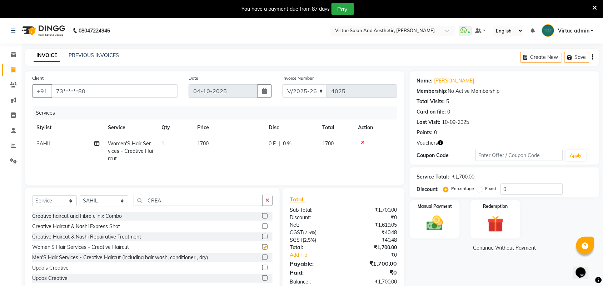
checkbox input "false"
click at [265, 204] on button "button" at bounding box center [267, 200] width 10 height 11
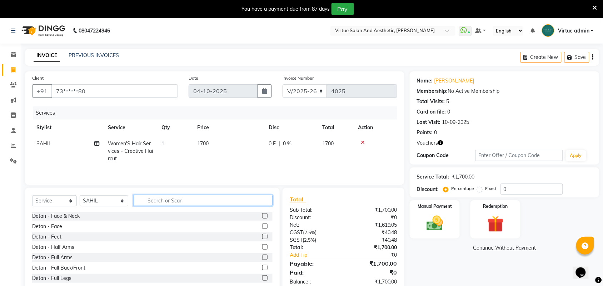
click at [227, 206] on input "text" at bounding box center [203, 200] width 139 height 11
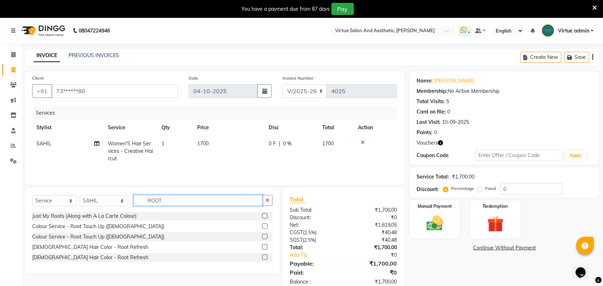
type input "ROOT"
click at [265, 228] on label at bounding box center [264, 226] width 5 height 5
click at [265, 228] on input "checkbox" at bounding box center [264, 226] width 5 height 5
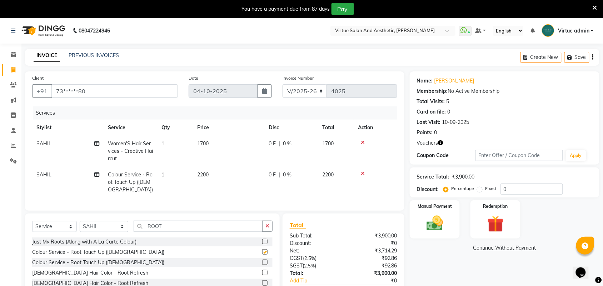
checkbox input "false"
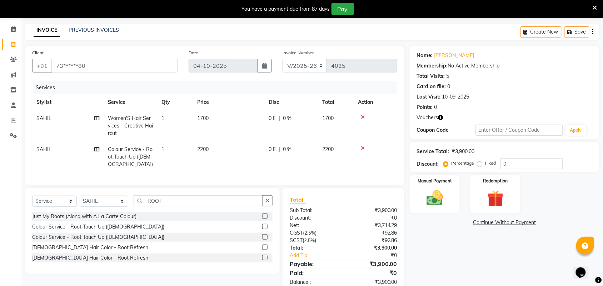
scroll to position [50, 0]
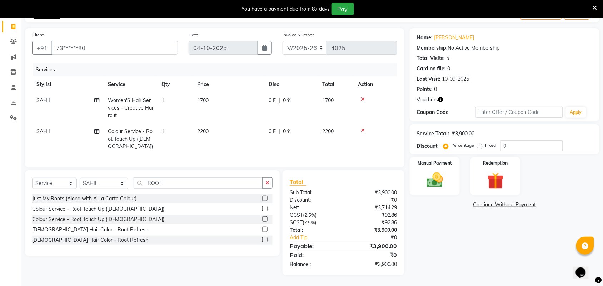
click at [103, 190] on div "Select Service Product Membership Package Voucher Prepaid Gift Card Select Styl…" at bounding box center [152, 186] width 240 height 17
click at [108, 180] on select "Select Stylist Admin ANUSHA Apsu Auditor Ambattur Balaji BANUPRIYA Bharath Bhuv…" at bounding box center [104, 183] width 49 height 11
select select "40345"
click at [80, 178] on select "Select Stylist Admin ANUSHA Apsu Auditor Ambattur Balaji BANUPRIYA Bharath Bhuv…" at bounding box center [104, 183] width 49 height 11
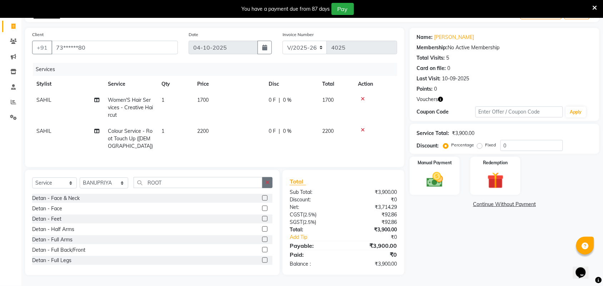
click at [269, 183] on icon "button" at bounding box center [267, 182] width 4 height 5
click at [209, 182] on input "text" at bounding box center [203, 182] width 139 height 11
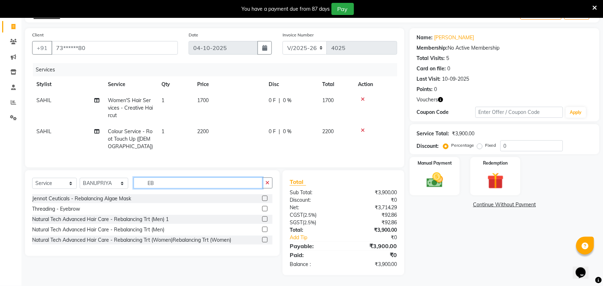
type input "EB"
click at [263, 208] on label at bounding box center [264, 208] width 5 height 5
click at [263, 208] on input "checkbox" at bounding box center [264, 209] width 5 height 5
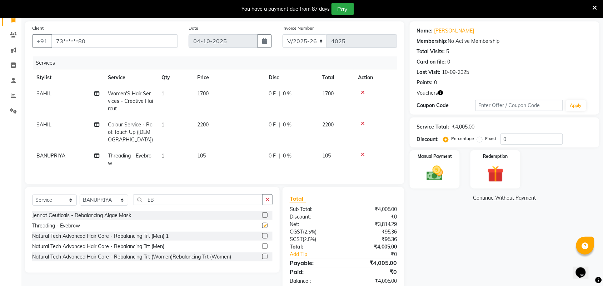
checkbox input "false"
click at [438, 180] on img at bounding box center [435, 174] width 28 height 20
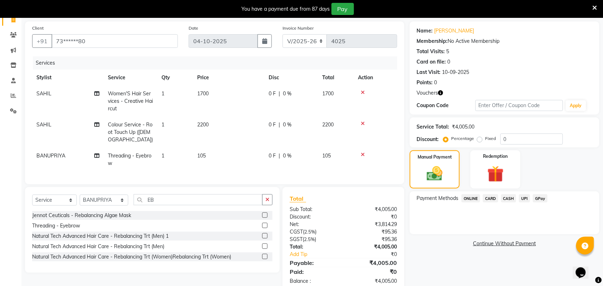
click at [526, 199] on span "UPI" at bounding box center [524, 198] width 11 height 8
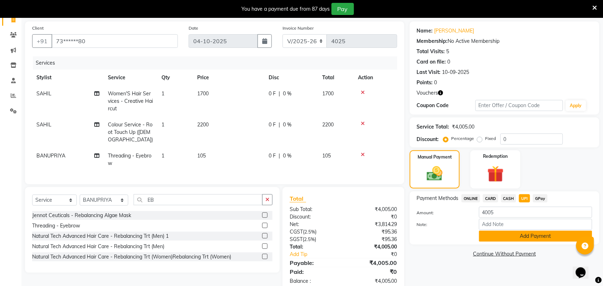
click at [522, 238] on button "Add Payment" at bounding box center [535, 236] width 113 height 11
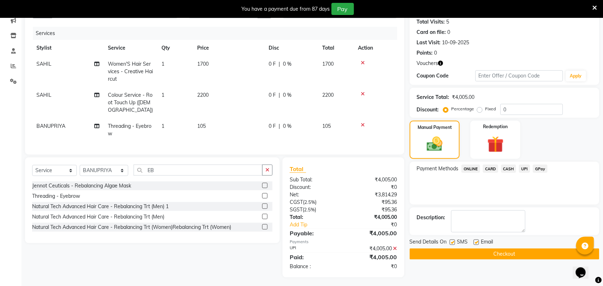
scroll to position [88, 0]
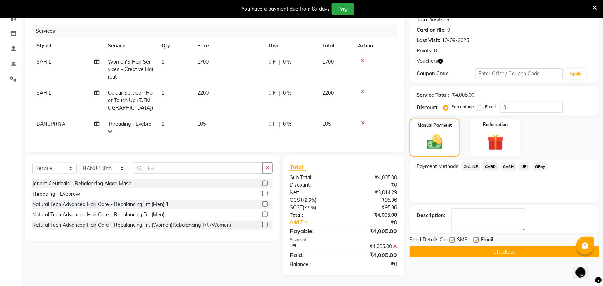
click at [516, 249] on button "Checkout" at bounding box center [505, 252] width 190 height 11
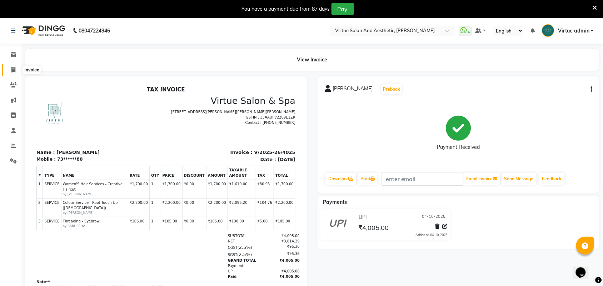
click at [13, 67] on icon at bounding box center [13, 69] width 4 height 5
select select "service"
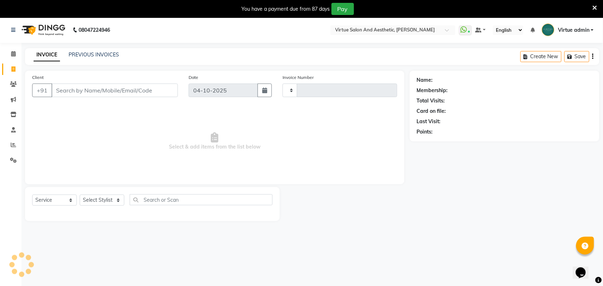
type input "4028"
select select "4466"
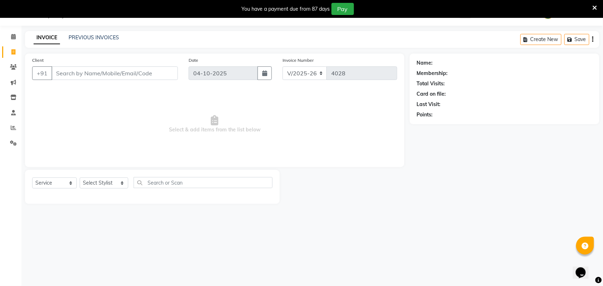
click at [145, 74] on input "Client" at bounding box center [114, 73] width 126 height 14
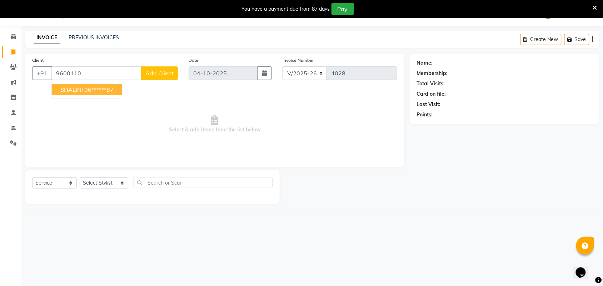
click at [103, 97] on ngb-typeahead-window "SHALINI 96******87" at bounding box center [86, 90] width 71 height 18
click at [104, 88] on ngb-highlight "96******87" at bounding box center [98, 89] width 29 height 7
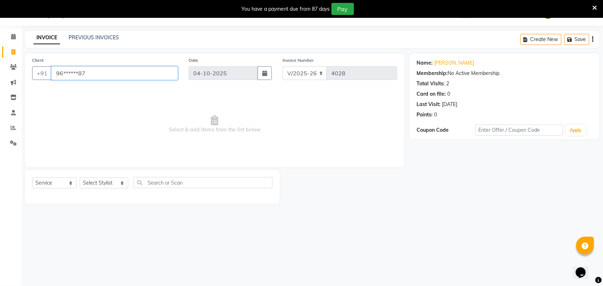
drag, startPoint x: 55, startPoint y: 74, endPoint x: 120, endPoint y: 71, distance: 65.1
click at [120, 71] on input "96******87" at bounding box center [114, 73] width 126 height 14
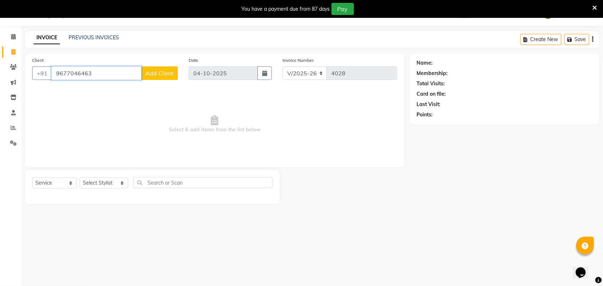
type input "9677046463"
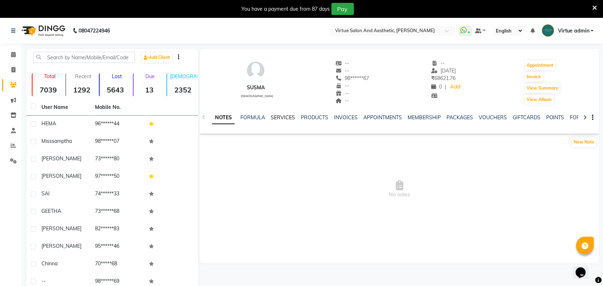
click at [282, 119] on link "SERVICES" at bounding box center [283, 117] width 24 height 6
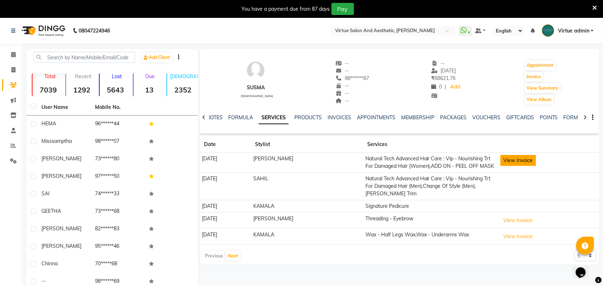
click at [510, 165] on button "View Invoice" at bounding box center [519, 160] width 36 height 11
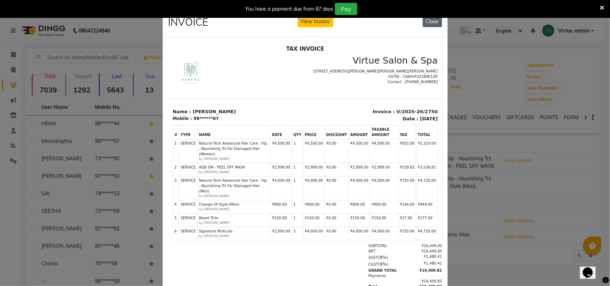
click at [431, 21] on button "Close" at bounding box center [432, 21] width 19 height 11
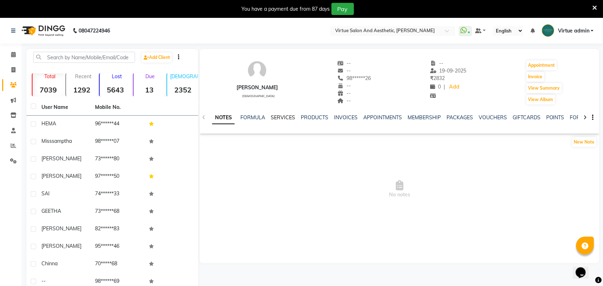
click at [293, 119] on link "SERVICES" at bounding box center [283, 117] width 24 height 6
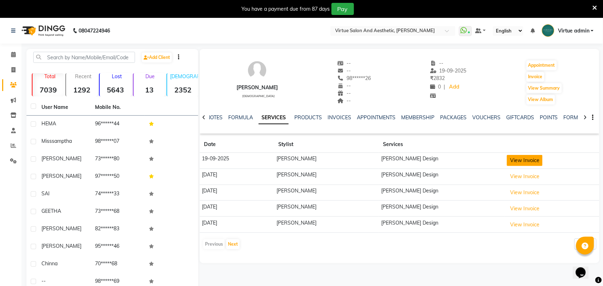
click at [517, 163] on button "View Invoice" at bounding box center [525, 160] width 36 height 11
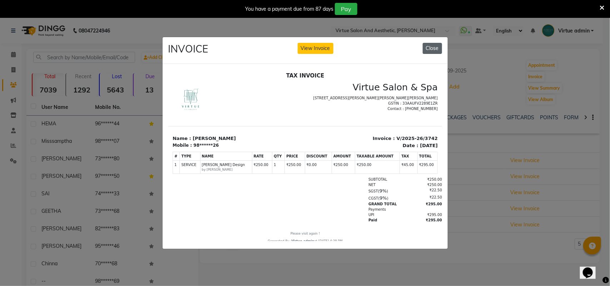
click at [429, 47] on button "Close" at bounding box center [432, 48] width 19 height 11
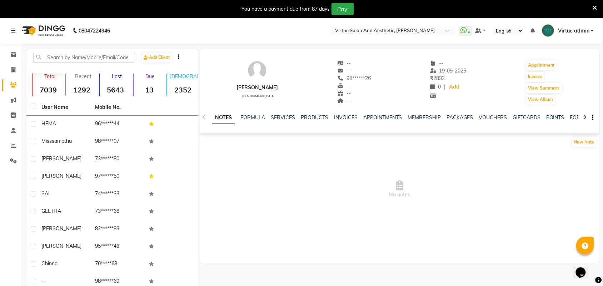
click at [283, 121] on div "SERVICES" at bounding box center [283, 118] width 24 height 8
click at [284, 118] on link "SERVICES" at bounding box center [283, 117] width 24 height 6
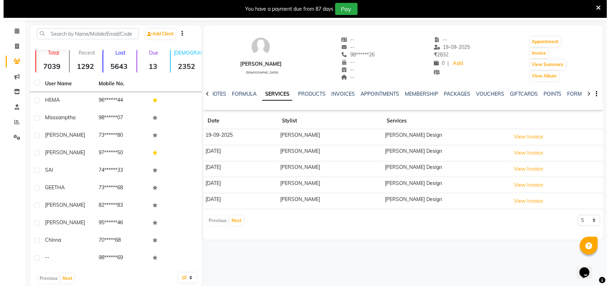
scroll to position [35, 0]
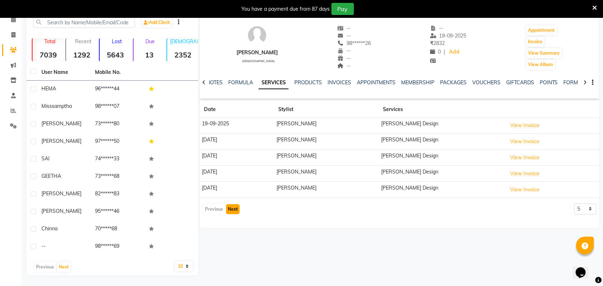
click at [234, 209] on button "Next" at bounding box center [233, 209] width 14 height 10
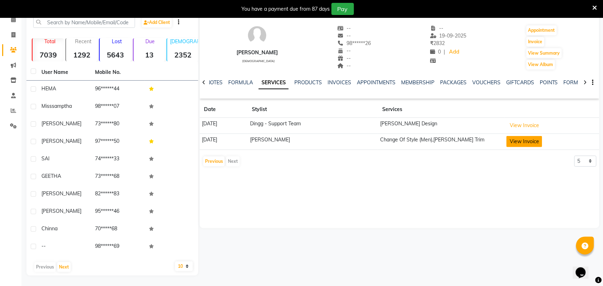
click at [519, 142] on button "View Invoice" at bounding box center [525, 141] width 36 height 11
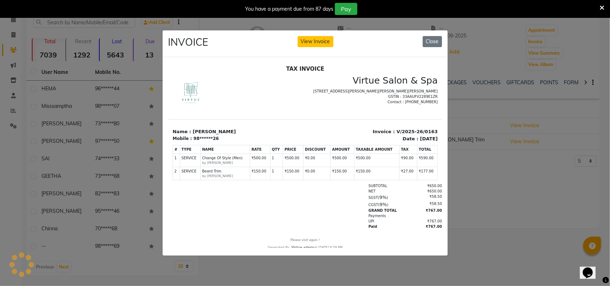
scroll to position [0, 0]
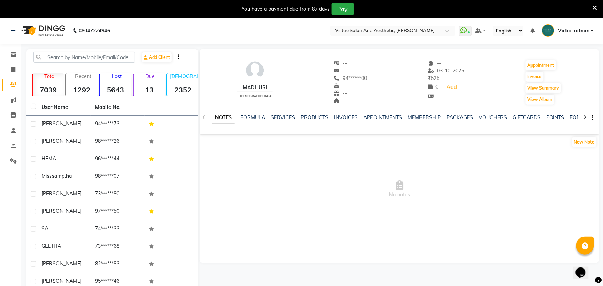
click at [284, 123] on div "NOTES FORMULA SERVICES PRODUCTS INVOICES APPOINTMENTS MEMBERSHIP PACKAGES VOUCH…" at bounding box center [391, 120] width 358 height 13
click at [283, 118] on link "SERVICES" at bounding box center [283, 117] width 24 height 6
click at [281, 121] on div "SERVICES" at bounding box center [283, 118] width 24 height 8
click at [286, 113] on div "NOTES FORMULA SERVICES PRODUCTS INVOICES APPOINTMENTS MEMBERSHIP PACKAGES VOUCH…" at bounding box center [400, 117] width 400 height 25
click at [285, 119] on link "SERVICES" at bounding box center [283, 117] width 24 height 6
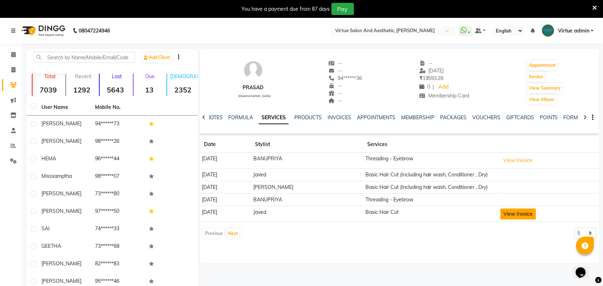
click at [528, 213] on button "View Invoice" at bounding box center [519, 214] width 36 height 11
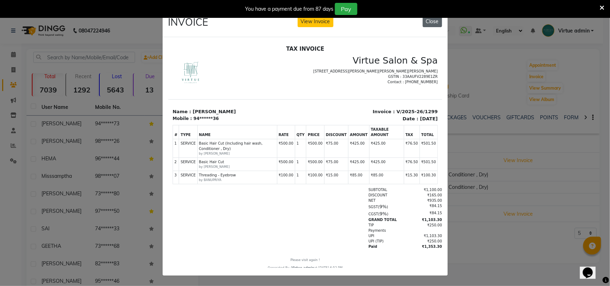
click at [431, 25] on button "Close" at bounding box center [432, 21] width 19 height 11
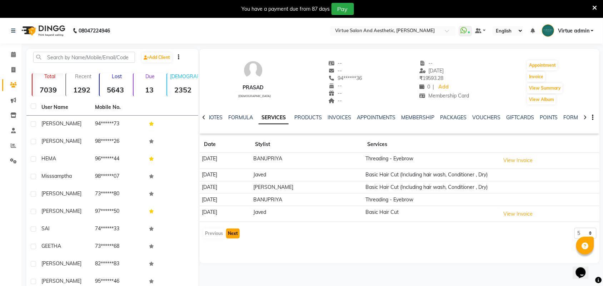
click at [233, 238] on button "Next" at bounding box center [233, 234] width 14 height 10
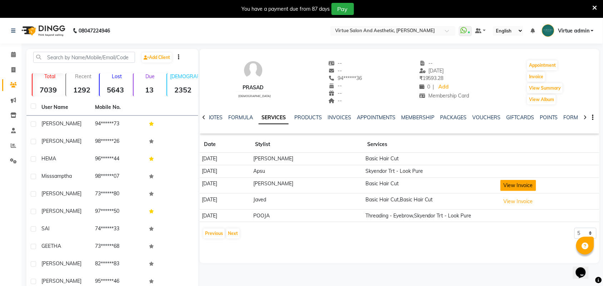
click at [521, 184] on button "View Invoice" at bounding box center [519, 185] width 36 height 11
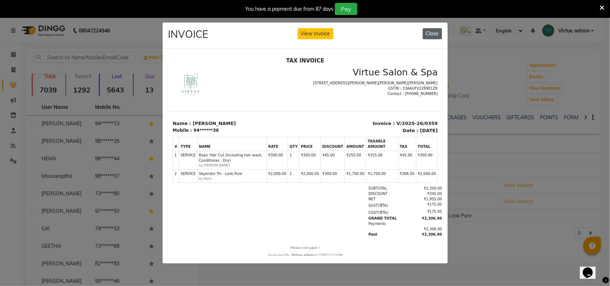
click at [426, 31] on button "Close" at bounding box center [432, 33] width 19 height 11
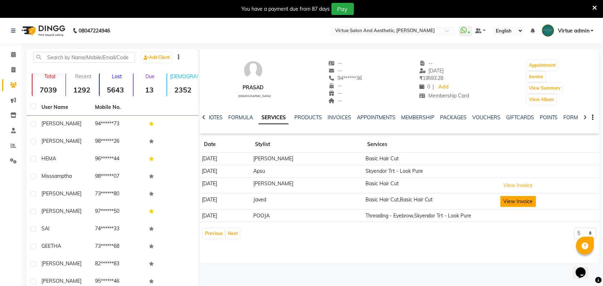
click at [508, 199] on button "View Invoice" at bounding box center [519, 201] width 36 height 11
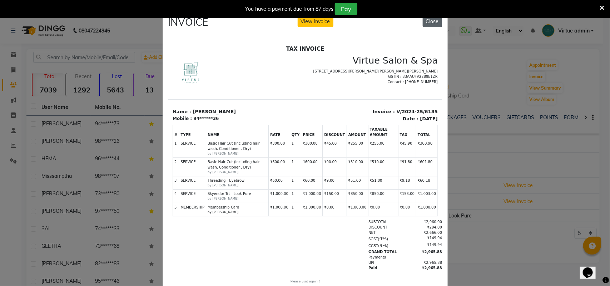
click at [423, 22] on button "Close" at bounding box center [432, 21] width 19 height 11
